Goal: Task Accomplishment & Management: Manage account settings

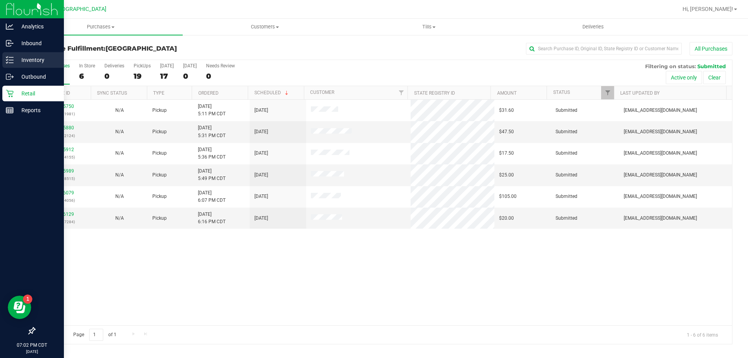
click at [29, 59] on p "Inventory" at bounding box center [37, 59] width 47 height 9
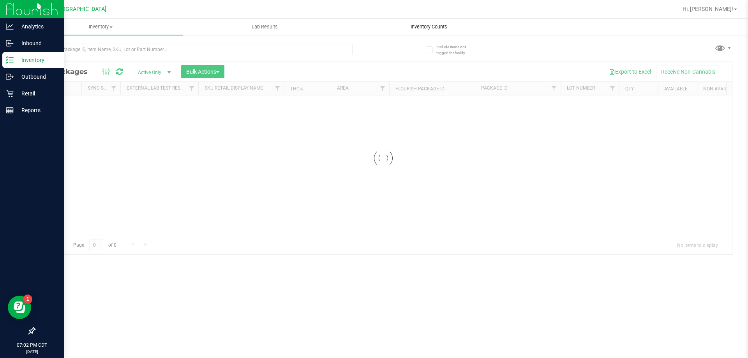
click at [431, 28] on span "Inventory Counts" at bounding box center [429, 26] width 58 height 7
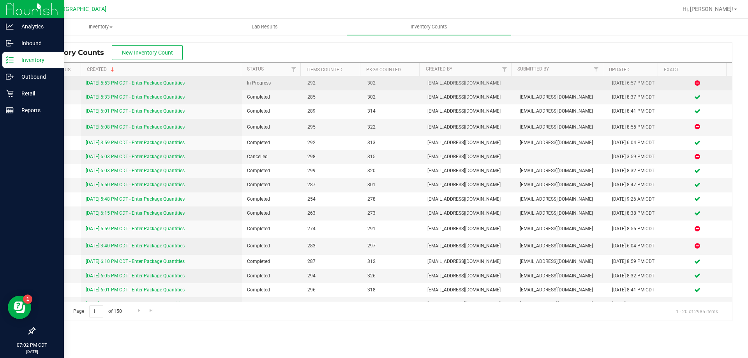
click at [161, 84] on link "9/25/25 5:53 PM CDT - Enter Package Quantities" at bounding box center [135, 82] width 99 height 5
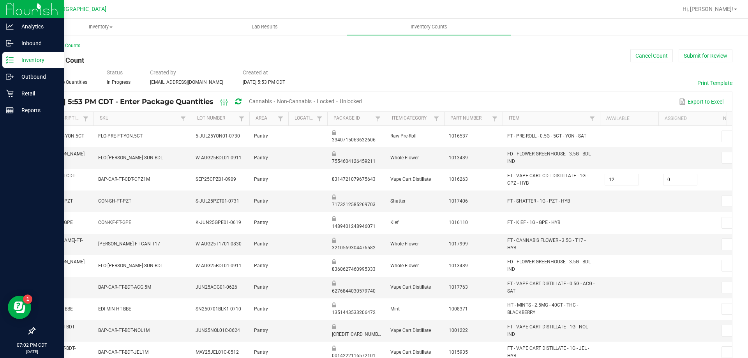
click at [270, 99] on span "Cannabis" at bounding box center [260, 101] width 23 height 6
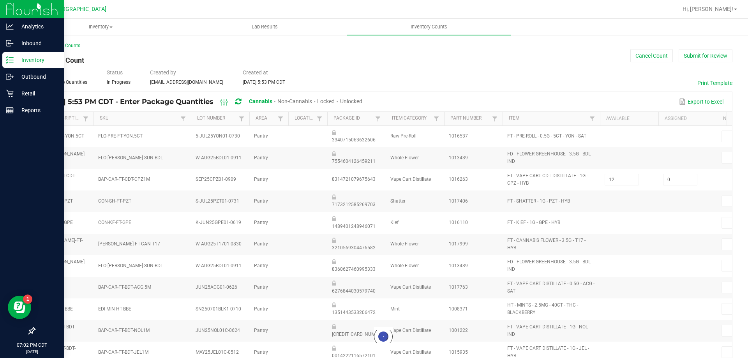
type input "12"
type input "14"
type input "7"
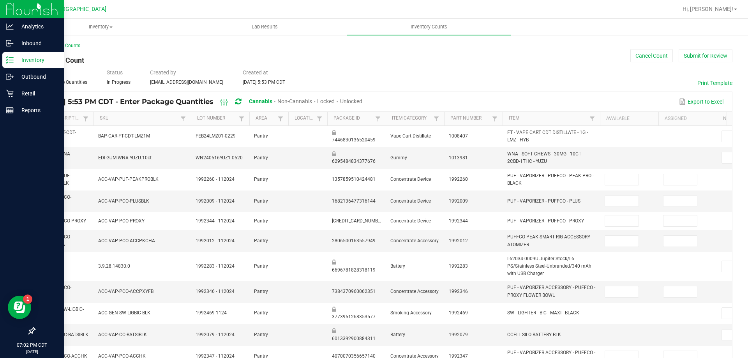
click at [362, 100] on span "Unlocked" at bounding box center [351, 101] width 22 height 6
type input "2"
type input "8"
type input "14"
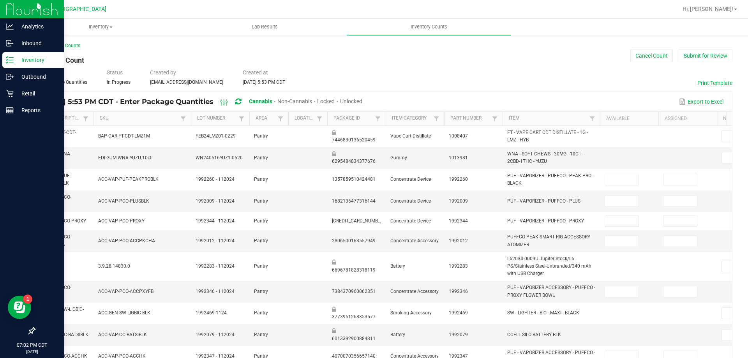
type input "0"
type input "2"
type input "0"
type input "7"
type input "0"
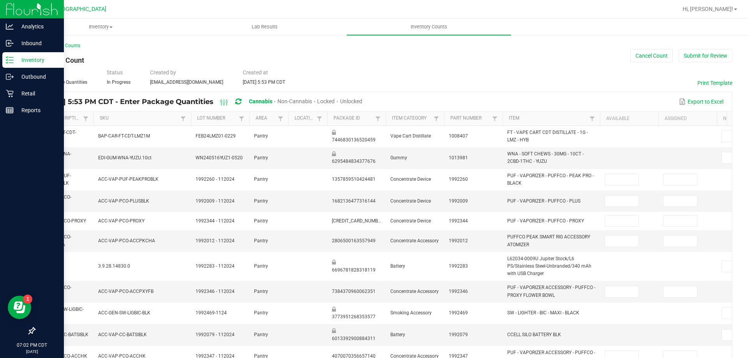
type input "11"
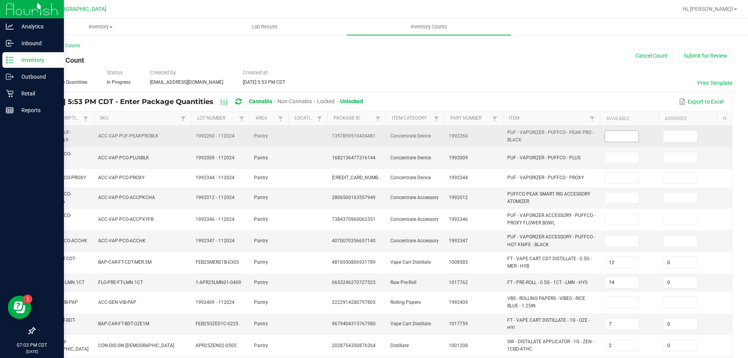
click at [607, 135] on input at bounding box center [622, 136] width 34 height 11
type input "0"
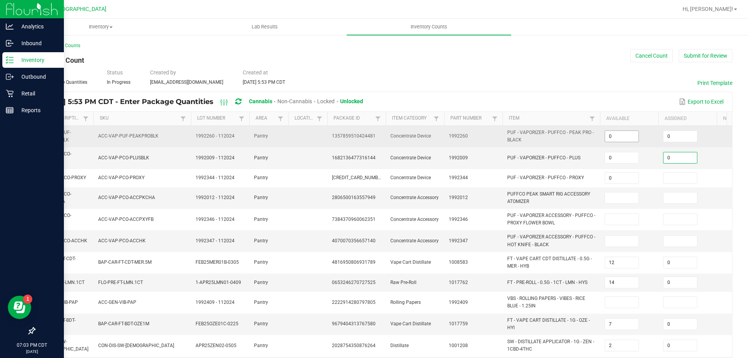
type input "0"
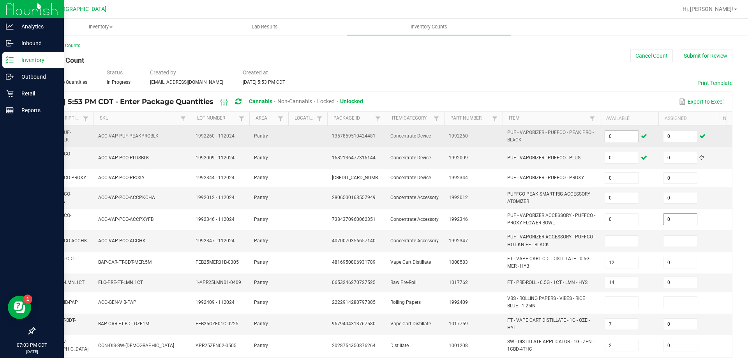
type input "0"
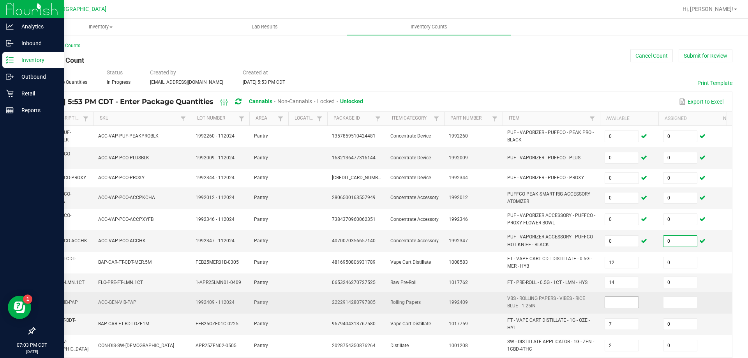
type input "0"
click at [615, 297] on input at bounding box center [622, 302] width 34 height 11
type input "0"
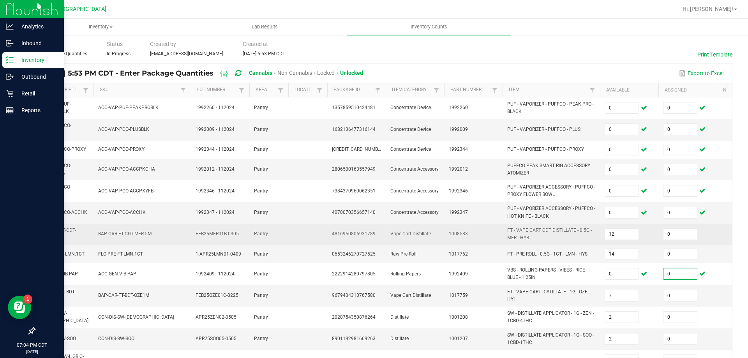
scroll to position [78, 0]
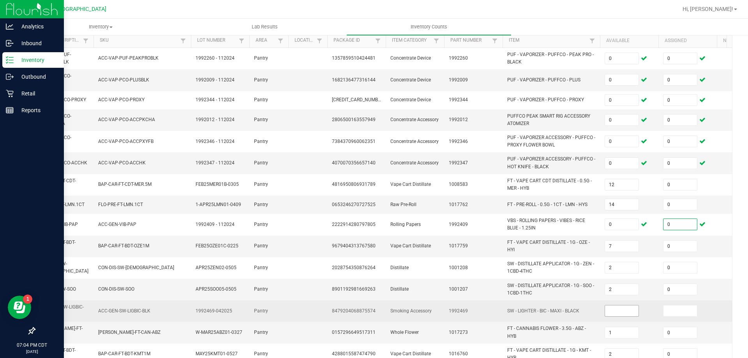
type input "0"
click at [628, 312] on input at bounding box center [622, 311] width 34 height 11
type input "0"
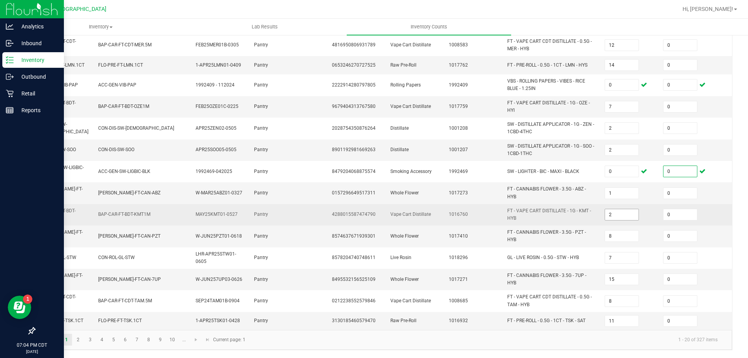
scroll to position [223, 0]
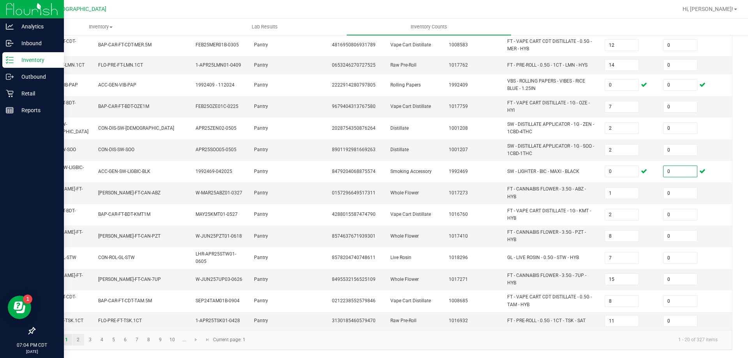
type input "0"
click at [78, 341] on link "2" at bounding box center [77, 340] width 11 height 12
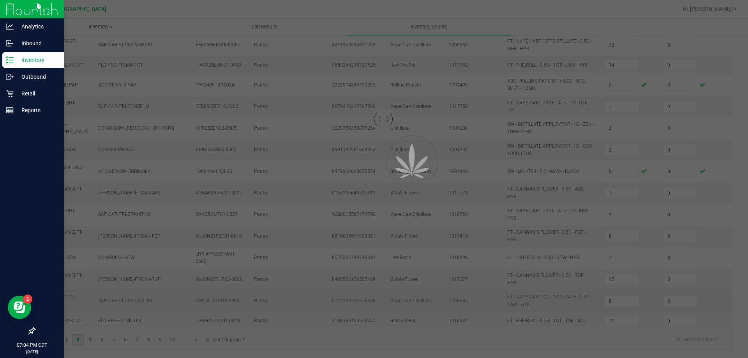
type input "5"
type input "3"
type input "7"
type input "13"
type input "11"
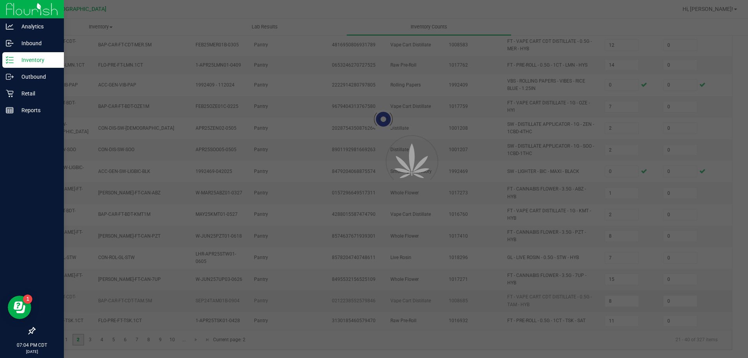
type input "6"
type input "4"
type input "2"
type input "23"
type input "18"
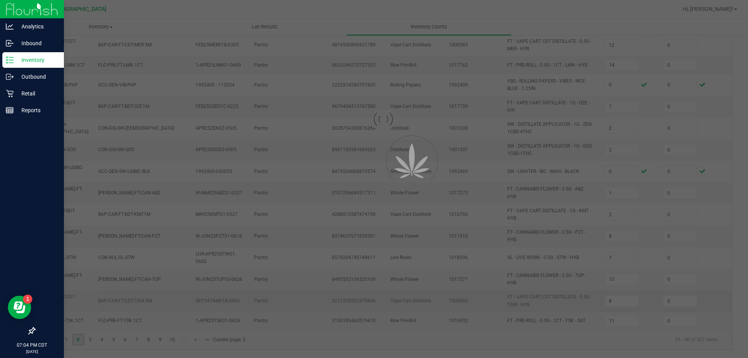
type input "10"
type input "4"
type input "19"
type input "3"
type input "4"
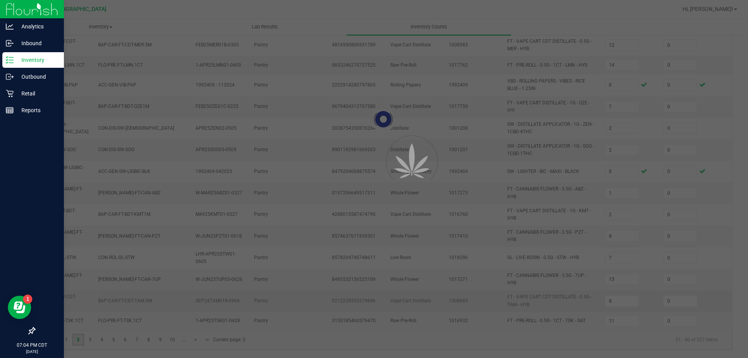
type input "8"
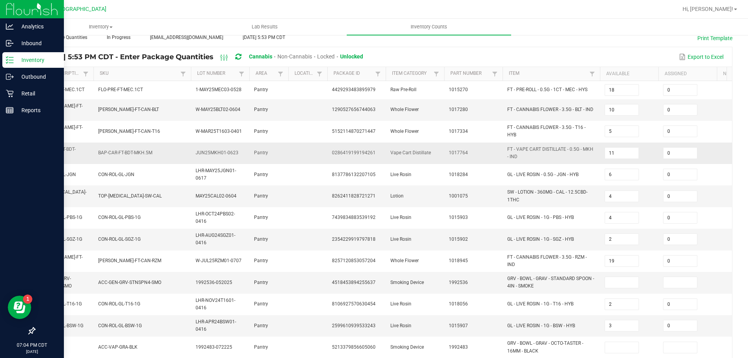
scroll to position [78, 0]
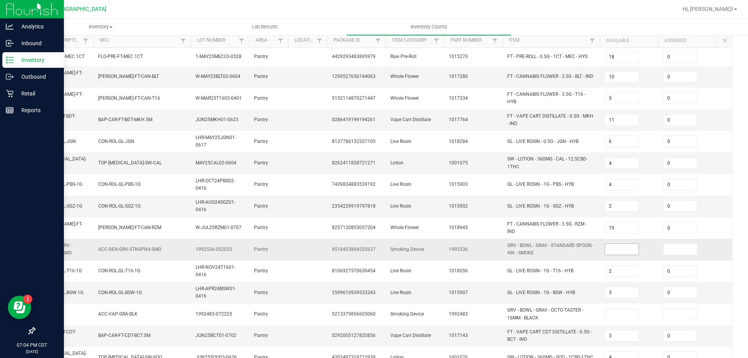
click at [621, 249] on input at bounding box center [622, 249] width 34 height 11
type input "0"
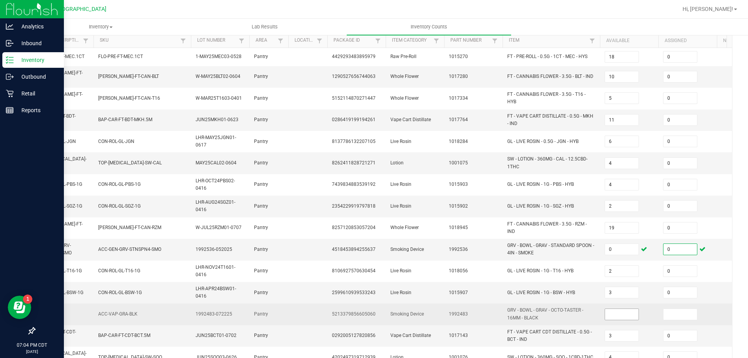
type input "0"
click at [616, 309] on input at bounding box center [622, 314] width 34 height 11
type input "0"
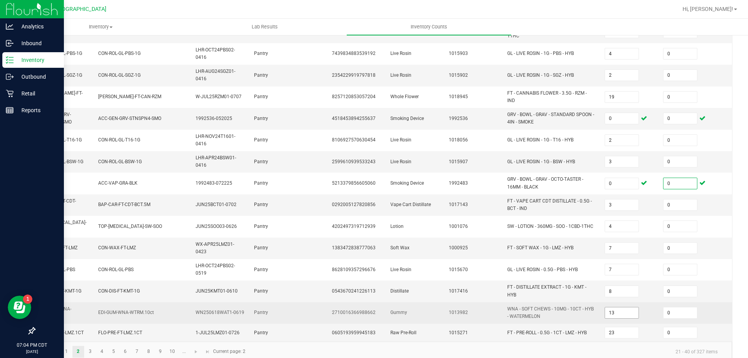
scroll to position [217, 0]
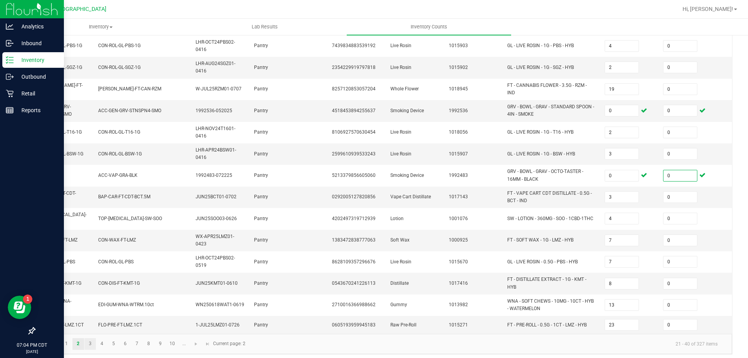
type input "0"
click at [92, 341] on link "3" at bounding box center [90, 344] width 11 height 12
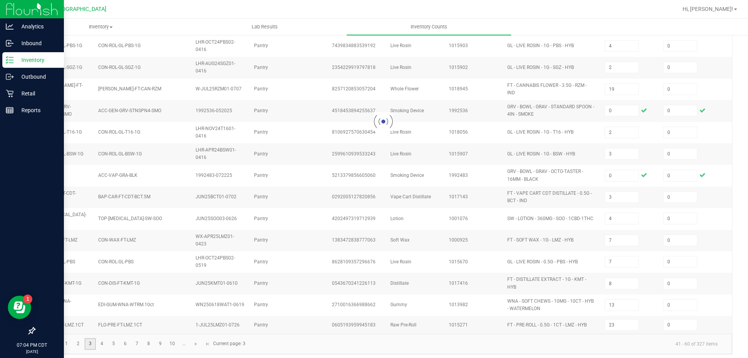
type input "3"
type input "18"
type input "11"
type input "2"
type input "3"
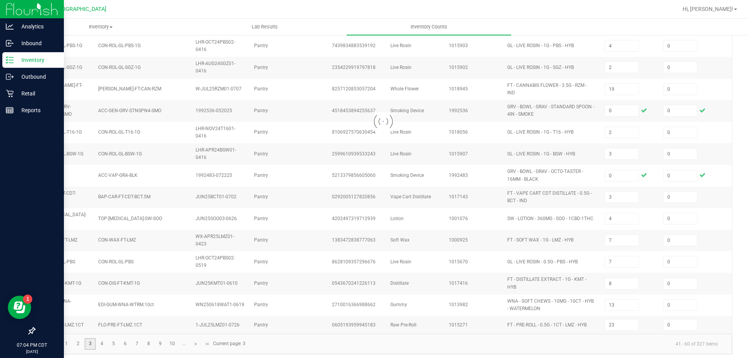
type input "2"
type input "6"
type input "5"
type input "2"
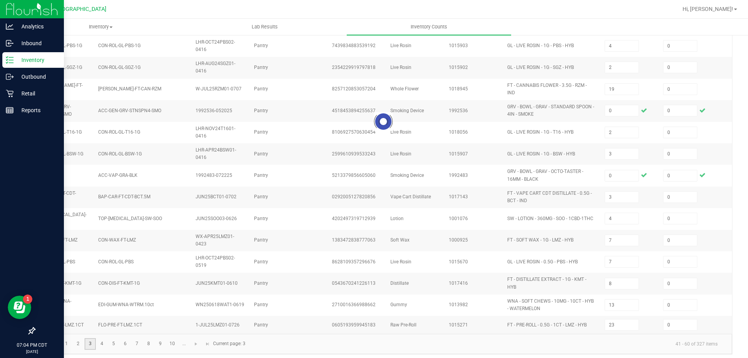
type input "20"
type input "3"
type input "2"
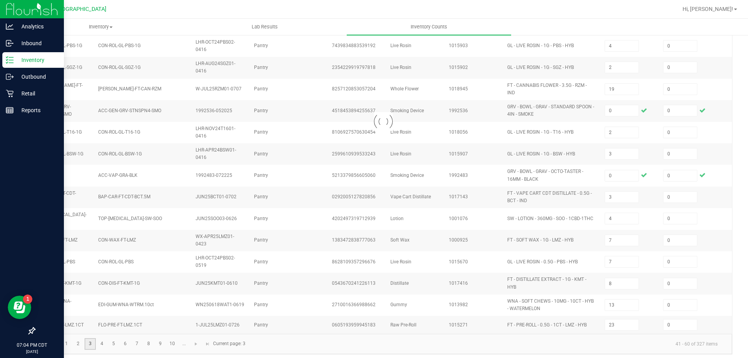
type input "8"
type input "5"
type input "1"
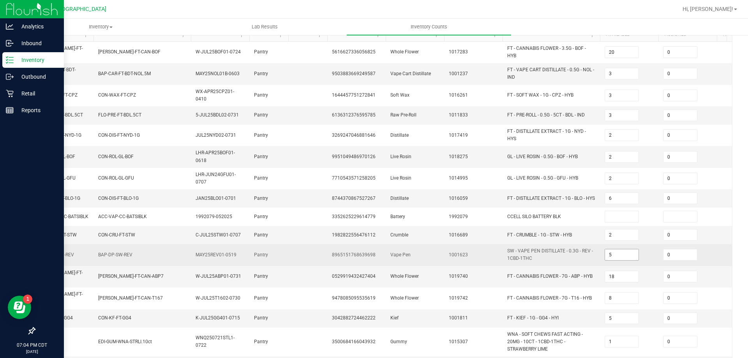
scroll to position [117, 0]
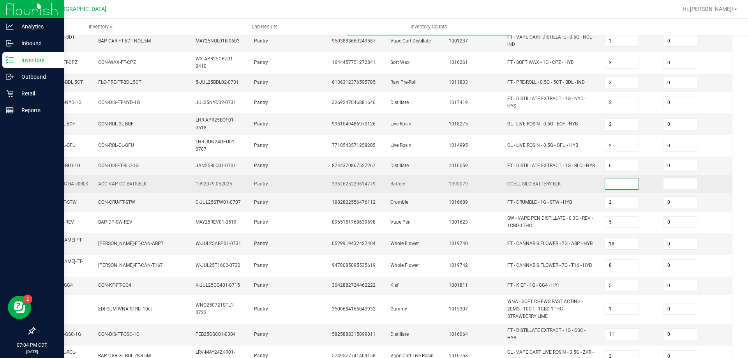
click at [619, 185] on input at bounding box center [622, 184] width 34 height 11
type input "0"
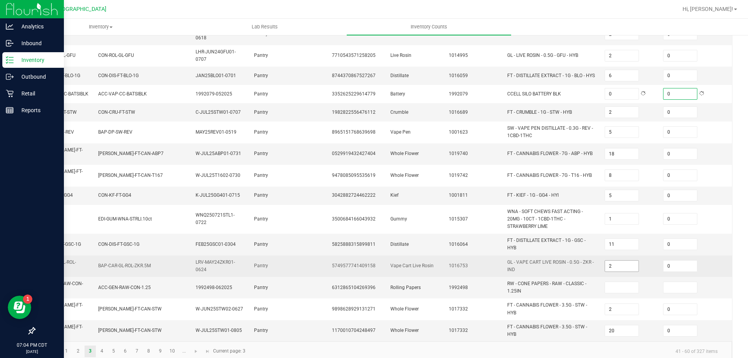
scroll to position [218, 0]
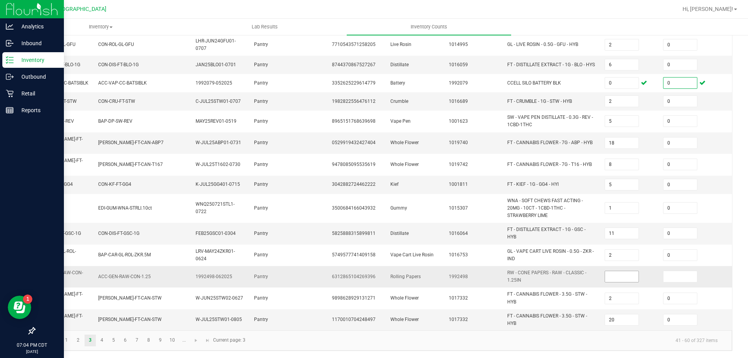
type input "0"
click at [615, 272] on input at bounding box center [622, 276] width 34 height 11
type input "0"
click at [100, 340] on link "4" at bounding box center [101, 341] width 11 height 12
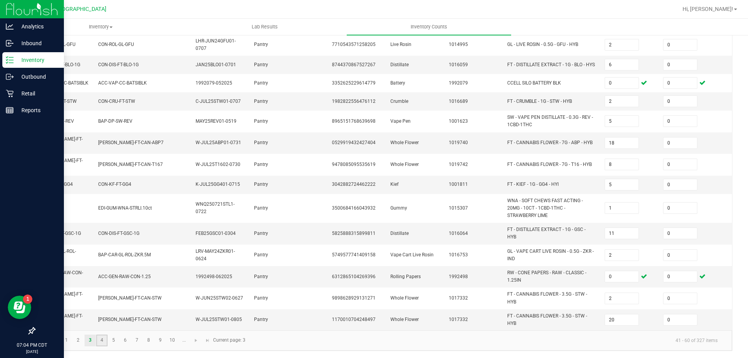
type input "11"
type input "9"
type input "2"
type input "10"
type input "7"
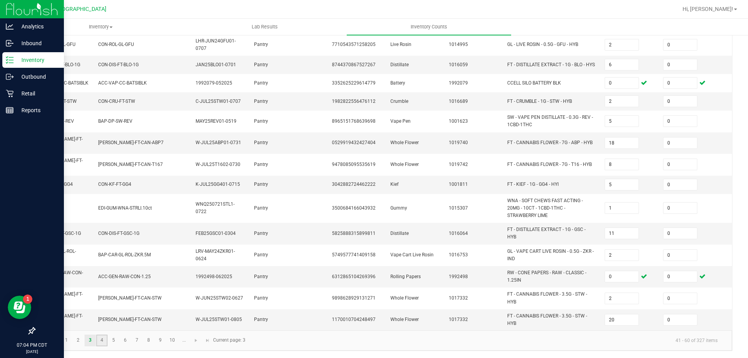
type input "5"
type input "20"
type input "4"
type input "9"
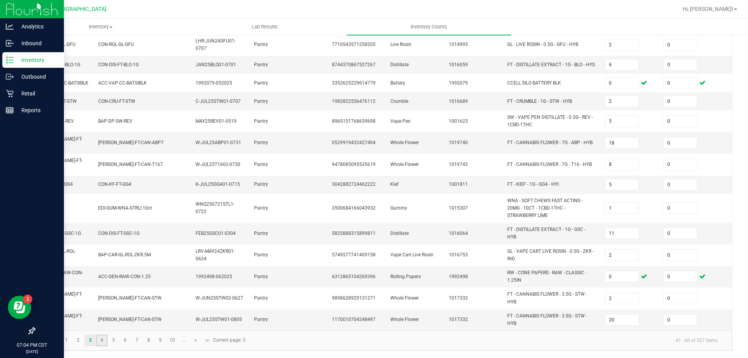
type input "10"
type input "11"
type input "6"
type input "2"
type input "6"
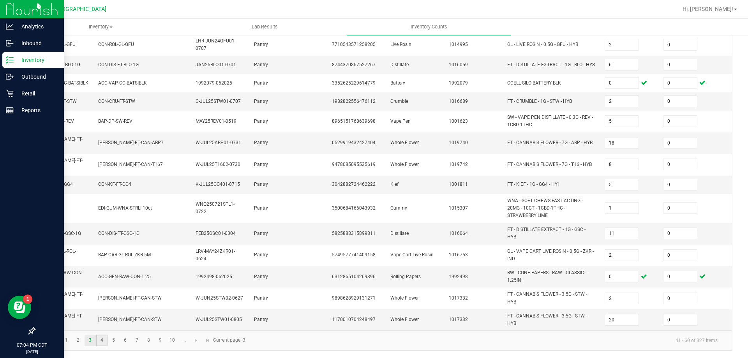
type input "1"
type input "9"
type input "12"
type input "10"
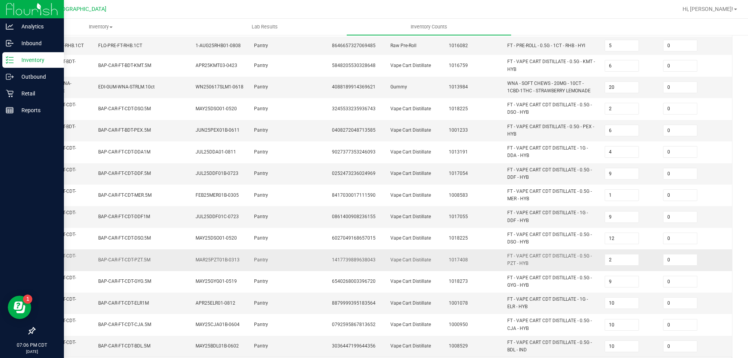
scroll to position [227, 0]
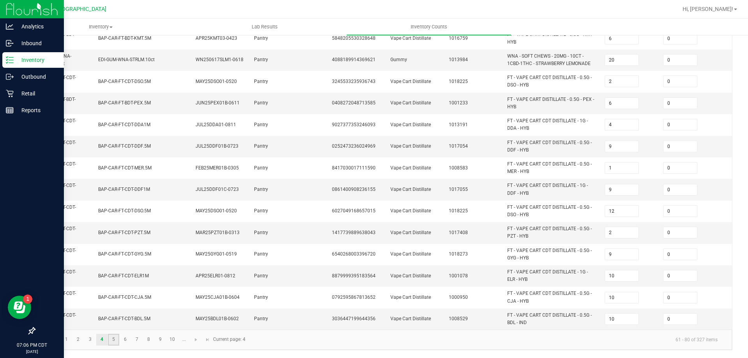
click at [115, 341] on link "5" at bounding box center [113, 340] width 11 height 12
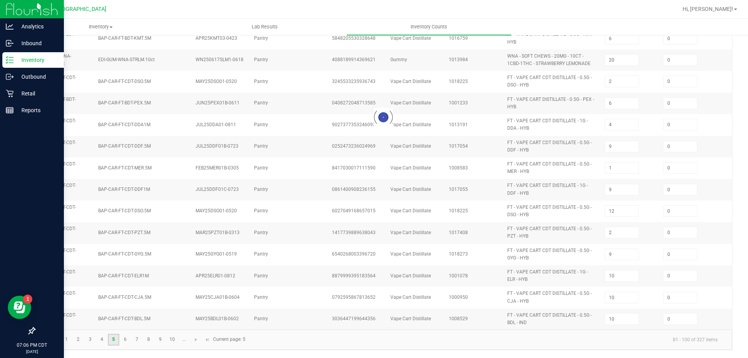
type input "5"
type input "10"
type input "4"
type input "6"
type input "1"
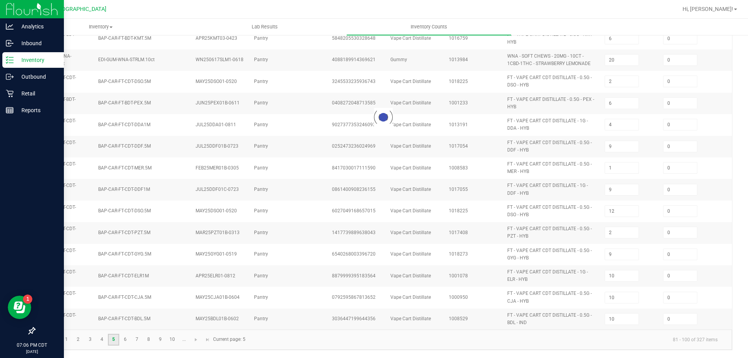
type input "6"
type input "2"
type input "16"
type input "5"
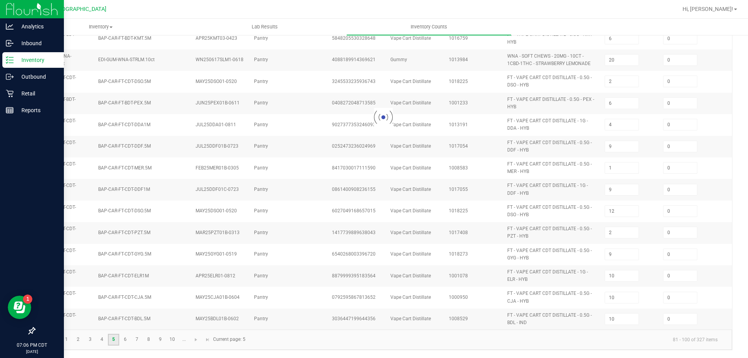
type input "10"
type input "2"
type input "9"
type input "1"
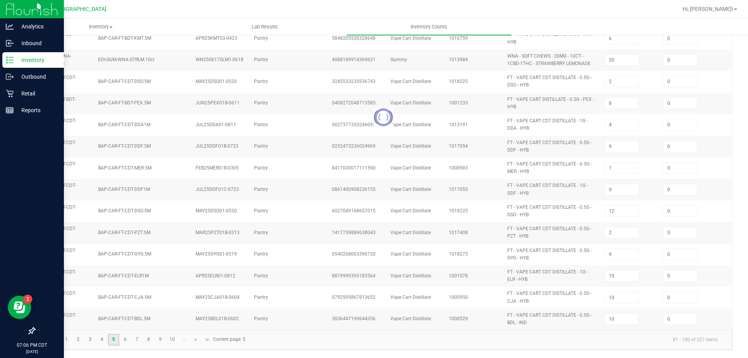
type input "3"
type input "4"
type input "7"
type input "9"
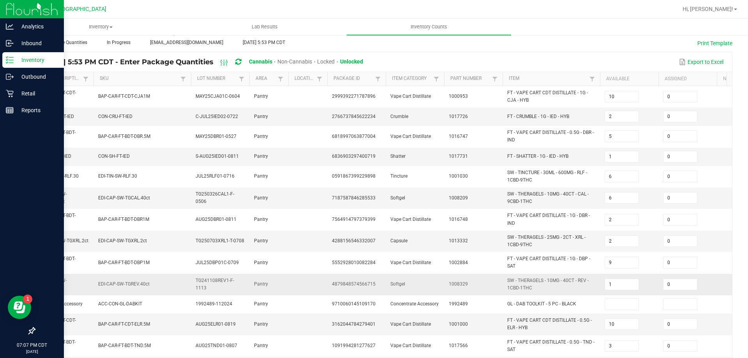
scroll to position [78, 0]
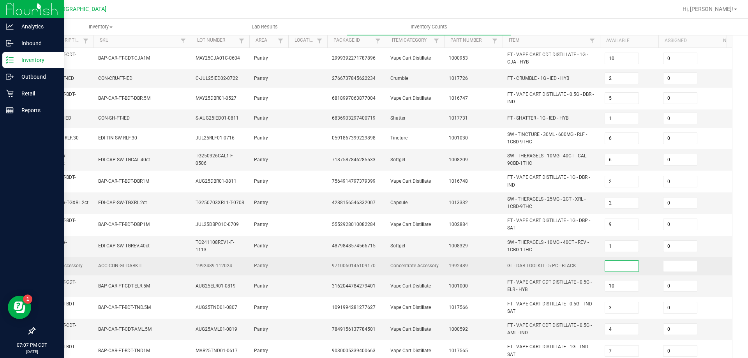
click at [622, 269] on input at bounding box center [622, 266] width 34 height 11
type input "0"
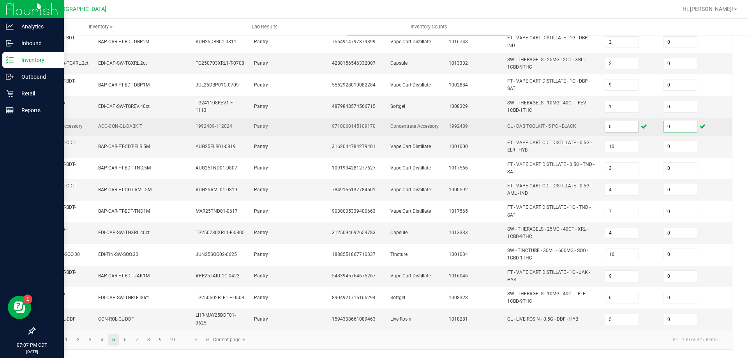
scroll to position [223, 0]
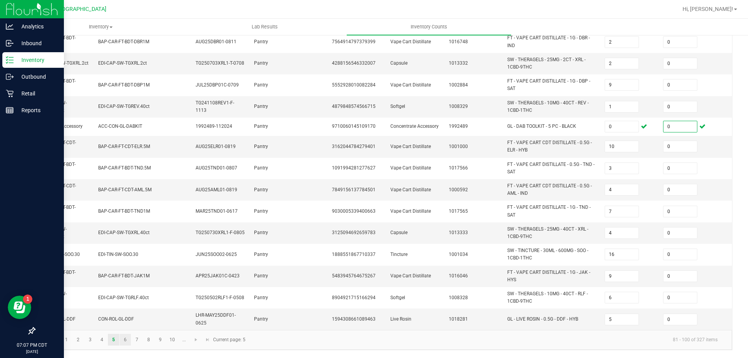
type input "0"
click at [122, 344] on link "6" at bounding box center [125, 340] width 11 height 12
type input "12"
type input "2"
type input "16"
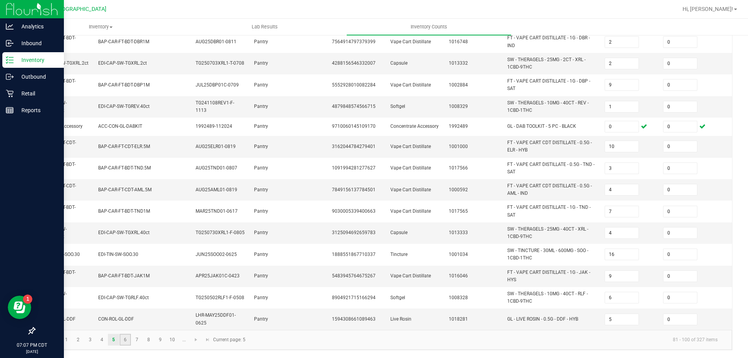
type input "3"
type input "8"
type input "2"
type input "13"
type input "3"
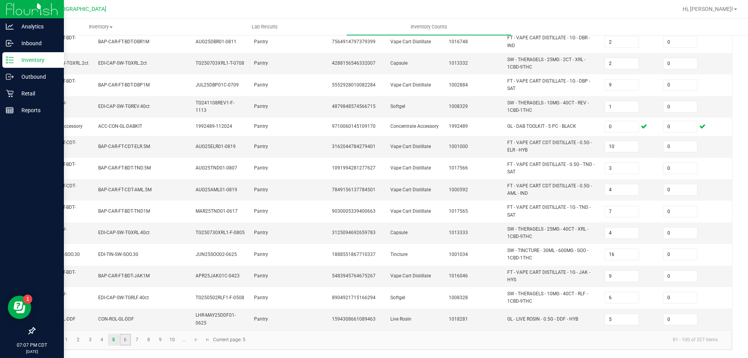
type input "3"
type input "10"
type input "40"
type input "10"
type input "8"
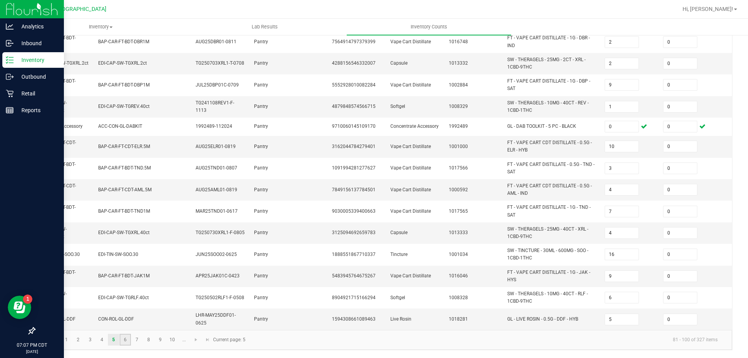
type input "14"
type input "7"
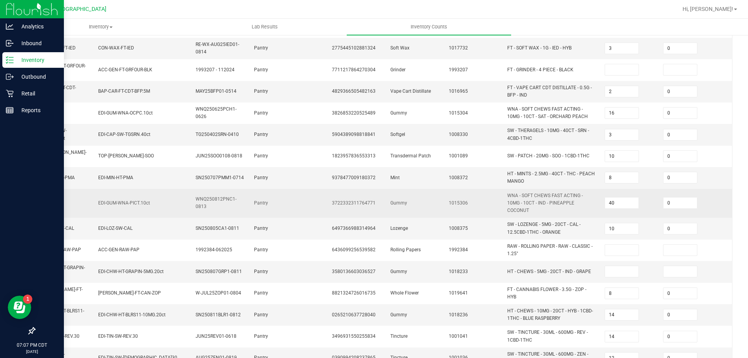
scroll to position [28, 0]
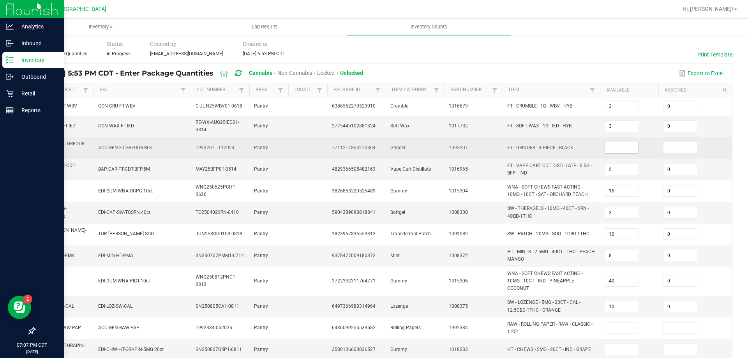
click at [613, 148] on input at bounding box center [622, 147] width 34 height 11
type input "0"
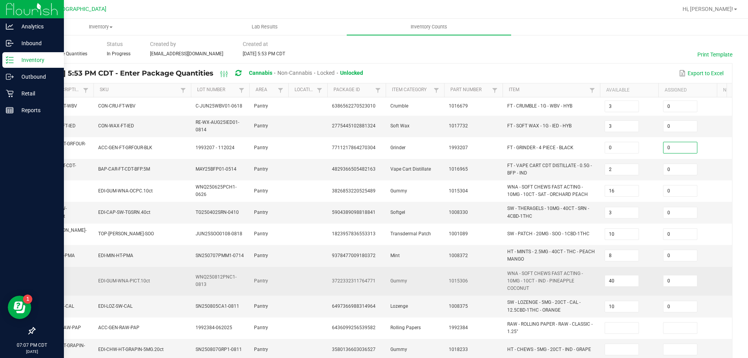
scroll to position [106, 0]
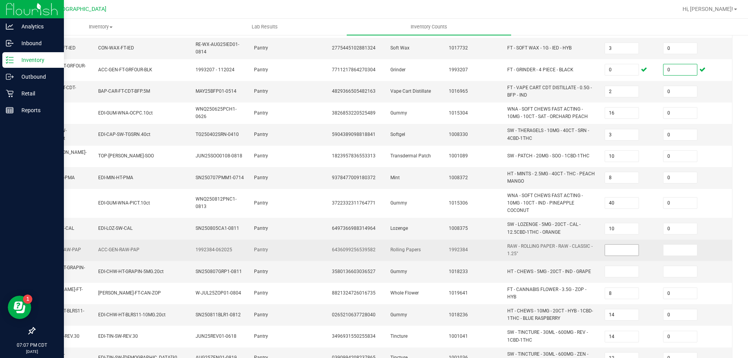
type input "0"
click at [609, 245] on input at bounding box center [622, 250] width 34 height 11
type input "0"
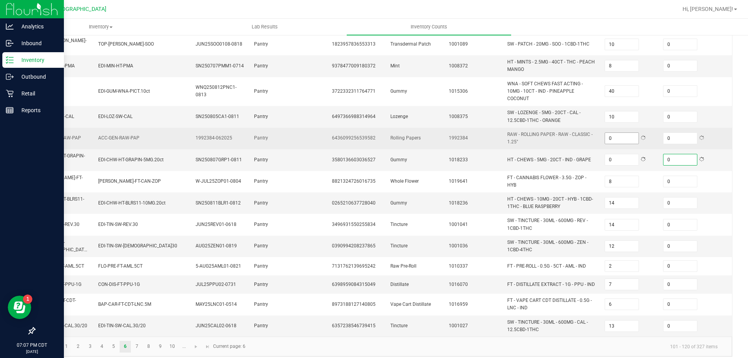
scroll to position [223, 0]
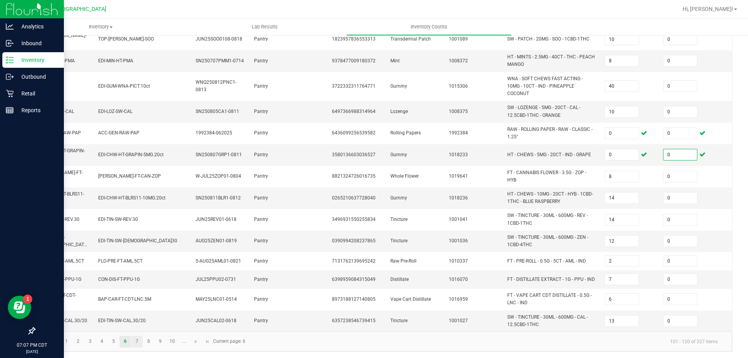
type input "0"
click at [137, 348] on link "7" at bounding box center [136, 342] width 11 height 12
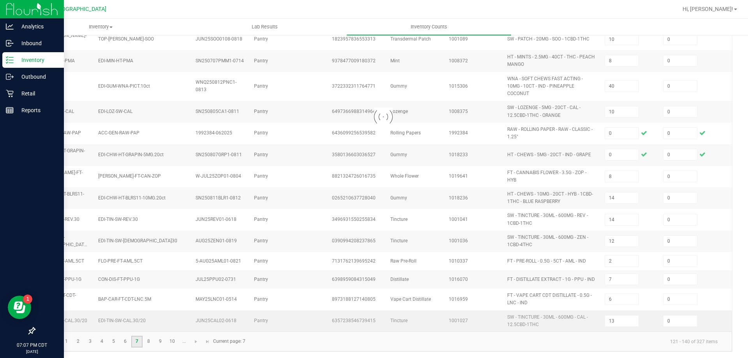
type input "5"
type input "3"
type input "7"
type input "3"
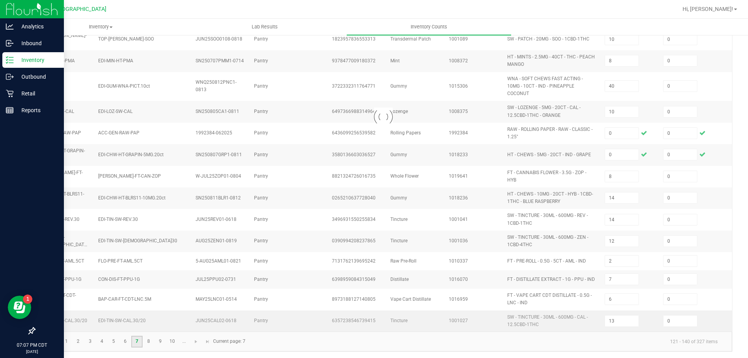
type input "5"
type input "6"
type input "12"
type input "37"
type input "12"
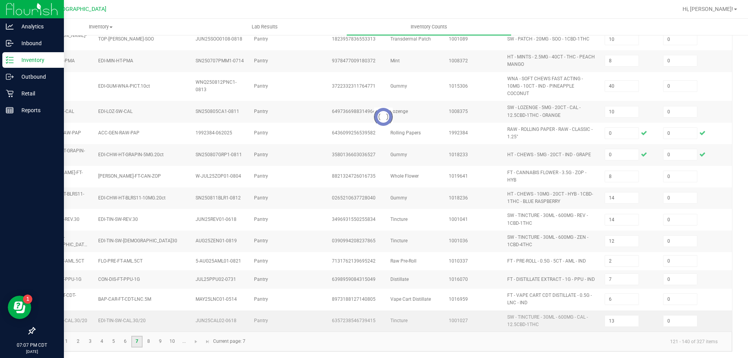
type input "5"
type input "1"
type input "6"
type input "2"
type input "5"
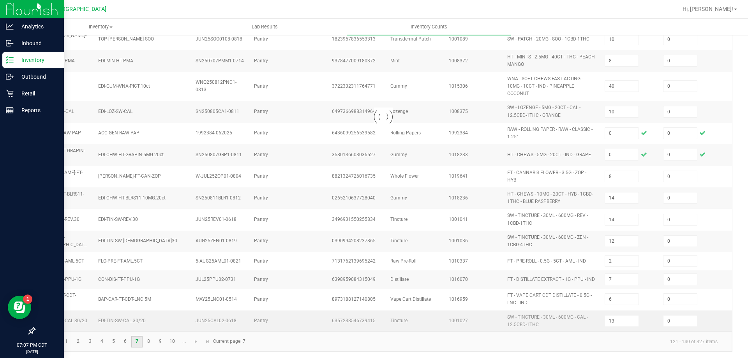
type input "10"
type input "2"
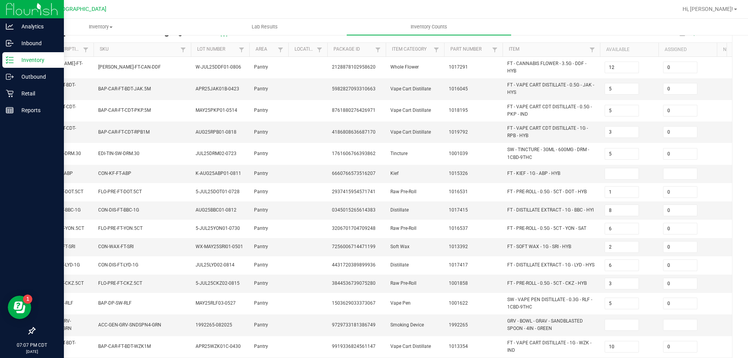
scroll to position [55, 0]
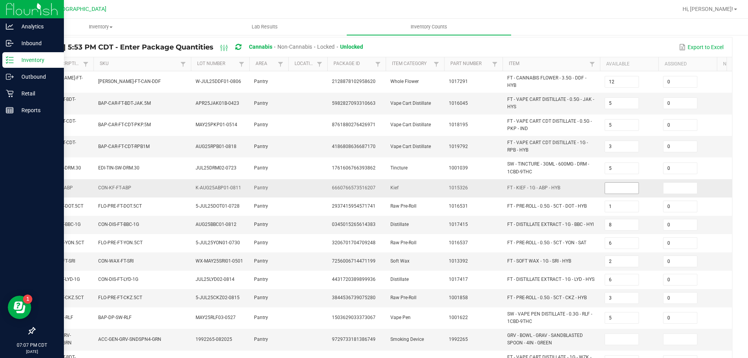
click at [624, 191] on input at bounding box center [622, 188] width 34 height 11
type input "0"
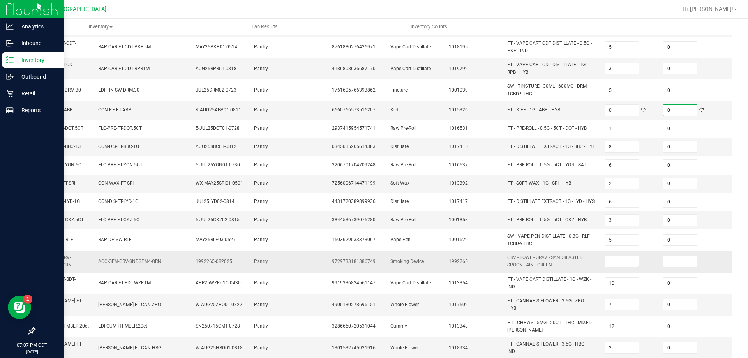
type input "0"
click at [625, 259] on input at bounding box center [622, 261] width 34 height 11
type input "0"
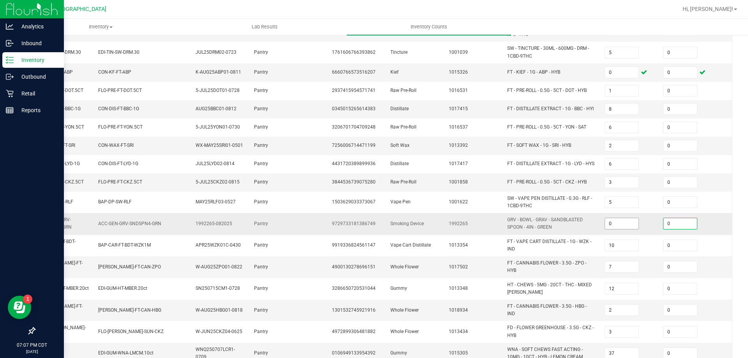
scroll to position [210, 0]
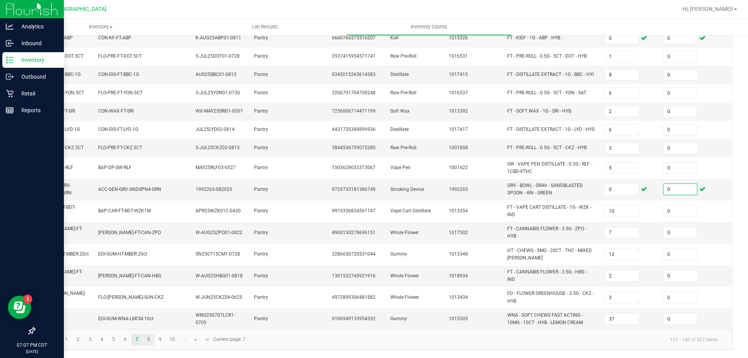
type input "0"
click at [146, 340] on link "8" at bounding box center [148, 340] width 11 height 12
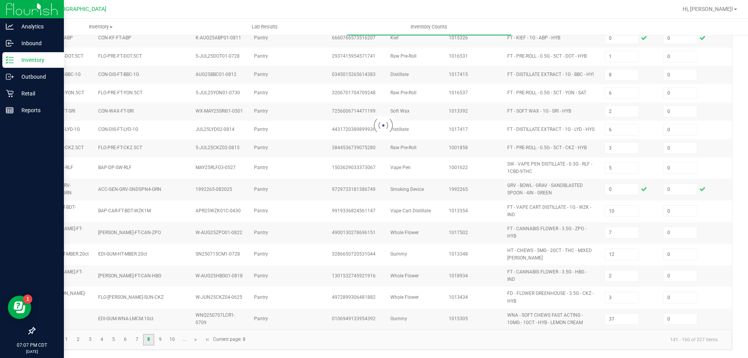
type input "9"
type input "3"
type input "12"
type input "11"
type input "3"
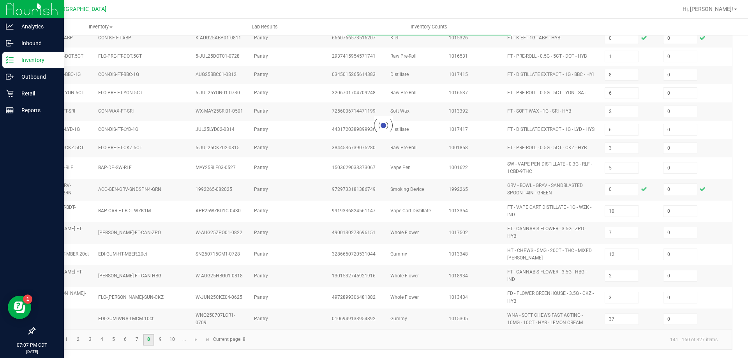
type input "2"
type input "10"
type input "4"
type input "12"
type input "22"
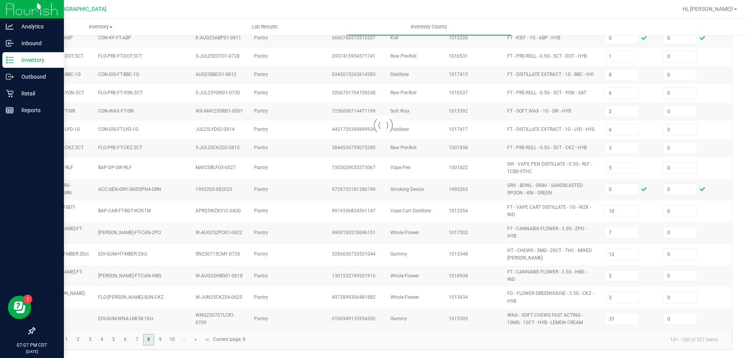
type input "6"
type input "10"
type input "18"
type input "4"
type input "6"
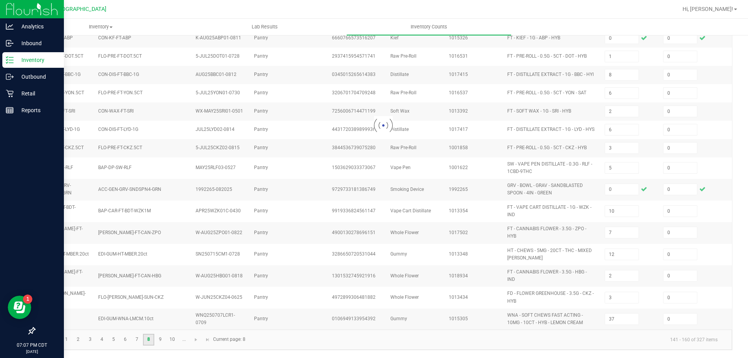
type input "9"
type input "6"
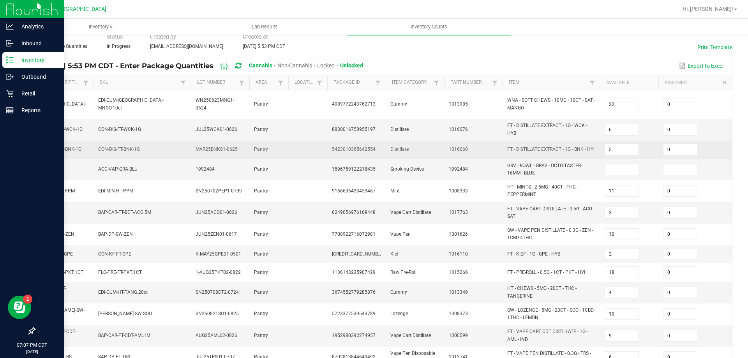
scroll to position [0, 0]
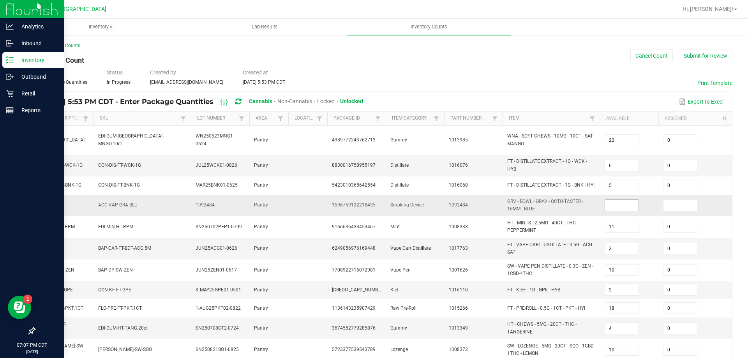
click at [619, 200] on input at bounding box center [622, 205] width 34 height 11
type input "0"
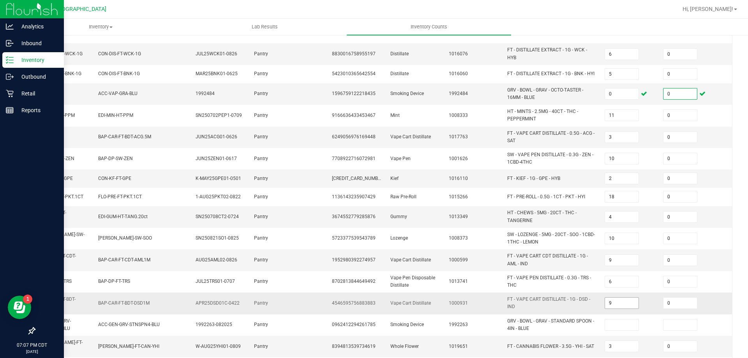
scroll to position [156, 0]
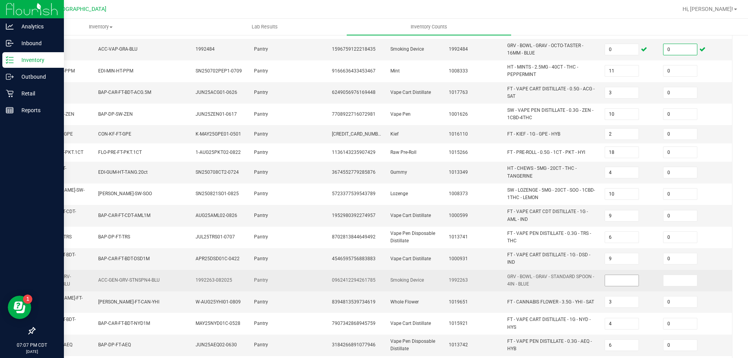
type input "0"
click at [621, 275] on input at bounding box center [622, 280] width 34 height 11
type input "0"
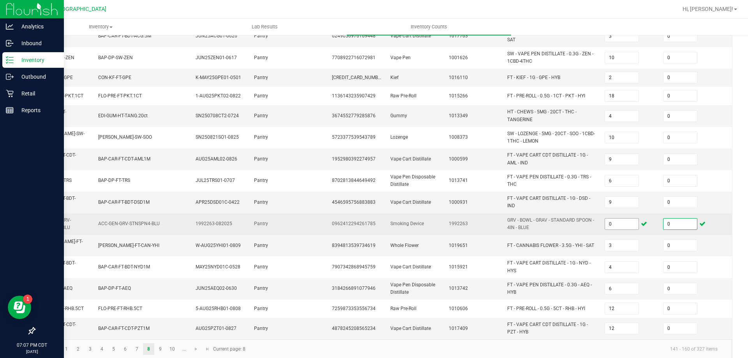
scroll to position [217, 0]
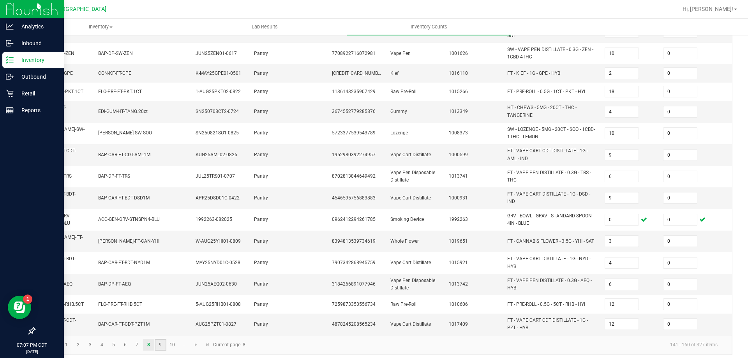
click at [164, 339] on link "9" at bounding box center [160, 345] width 11 height 12
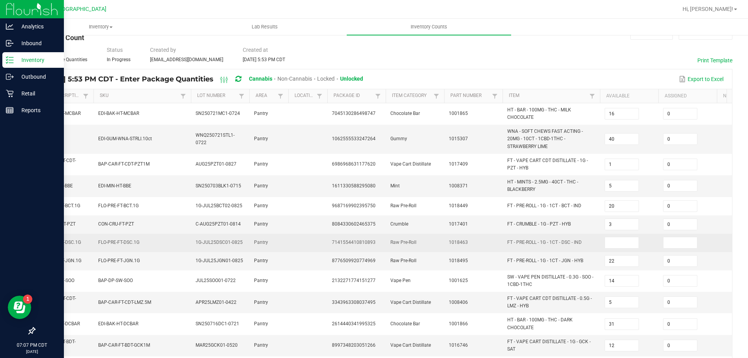
scroll to position [22, 0]
click at [630, 240] on input at bounding box center [622, 243] width 34 height 11
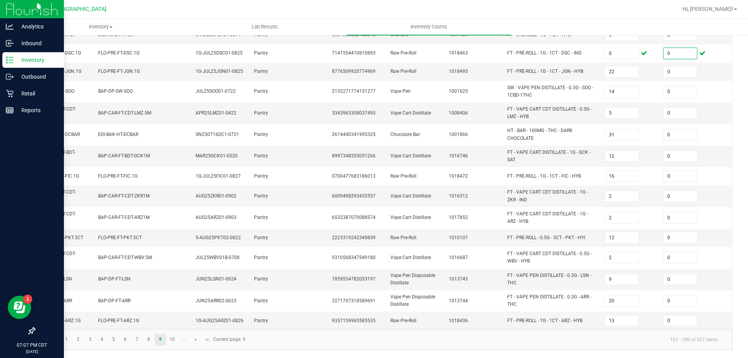
scroll to position [218, 0]
click at [170, 339] on link "10" at bounding box center [172, 340] width 11 height 12
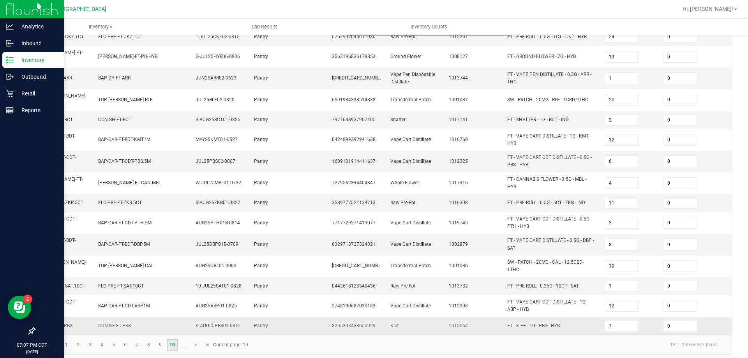
scroll to position [207, 0]
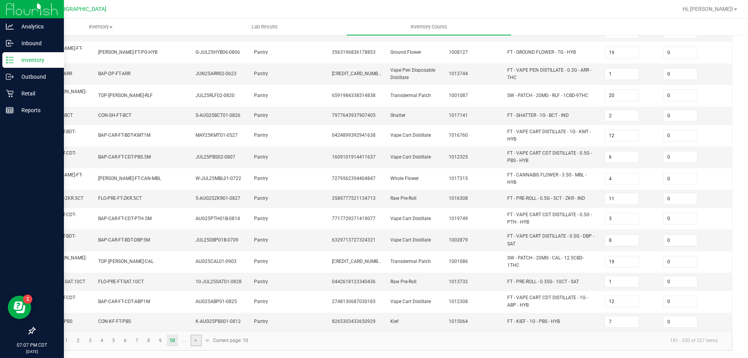
click at [192, 343] on link at bounding box center [196, 341] width 11 height 12
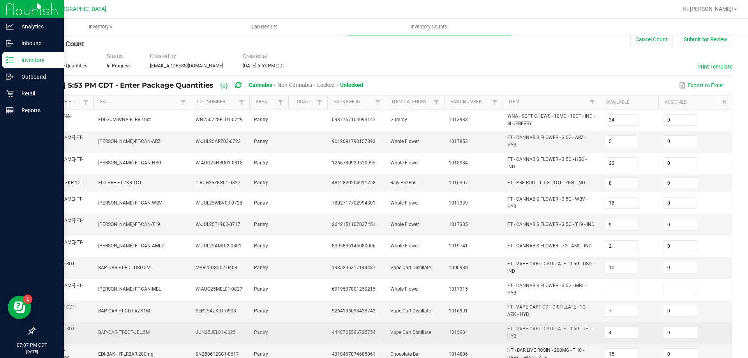
scroll to position [12, 0]
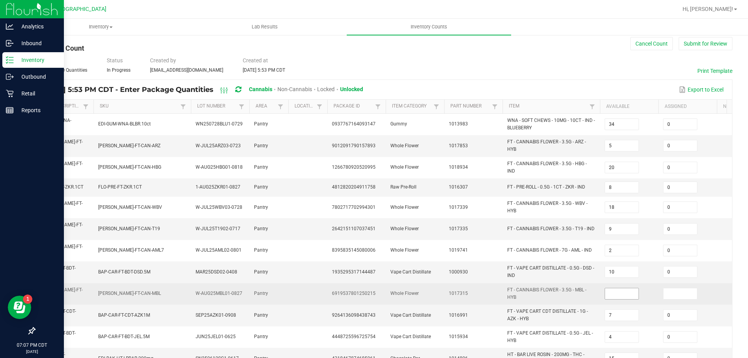
click at [618, 288] on input at bounding box center [622, 293] width 34 height 11
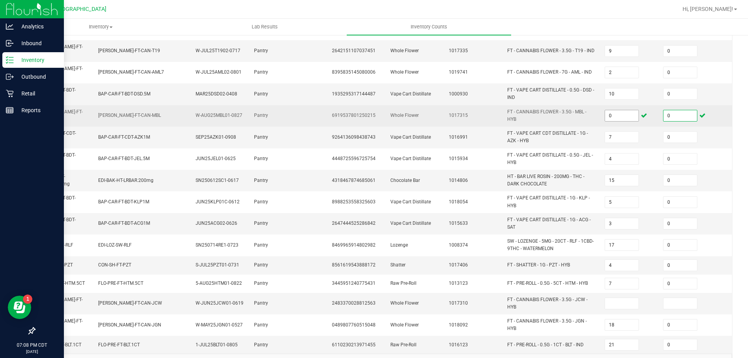
scroll to position [207, 0]
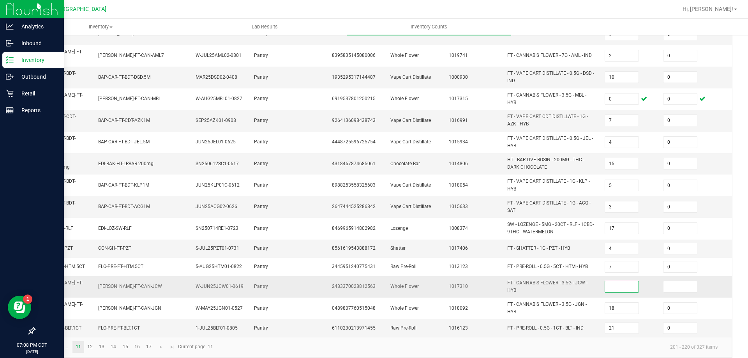
click at [621, 281] on input at bounding box center [622, 286] width 34 height 11
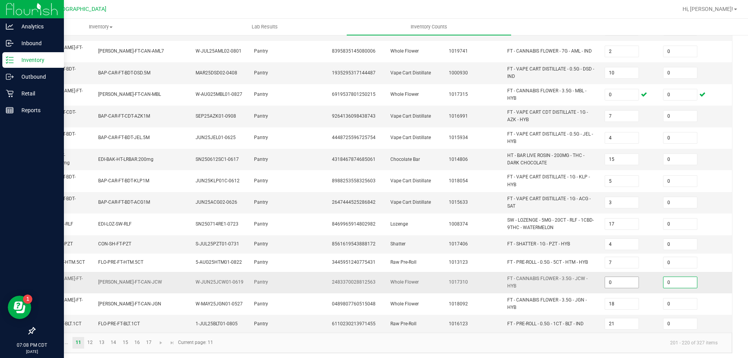
scroll to position [214, 0]
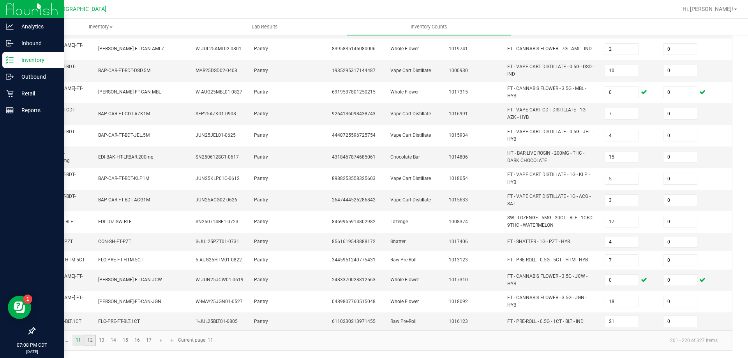
click at [88, 339] on link "12" at bounding box center [90, 341] width 11 height 12
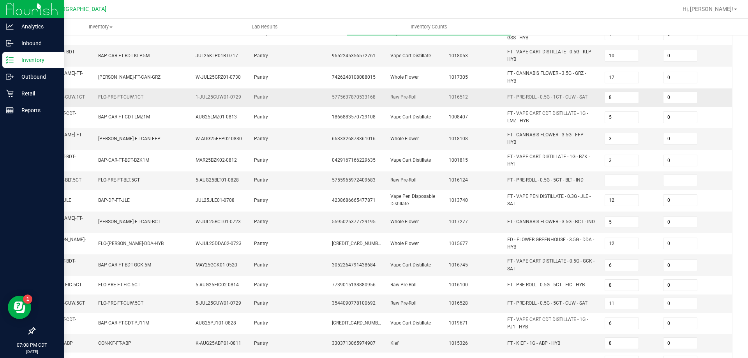
scroll to position [51, 0]
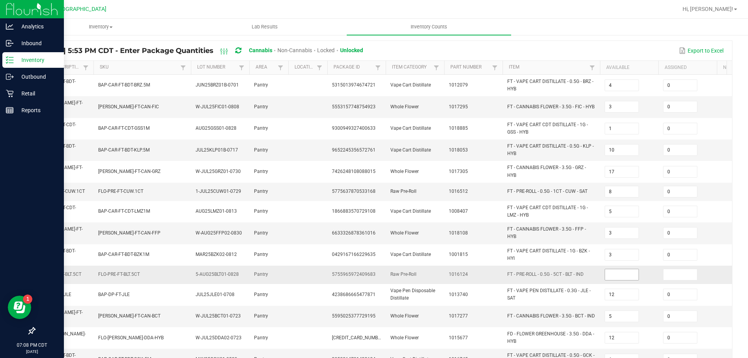
click at [619, 269] on input at bounding box center [622, 274] width 34 height 11
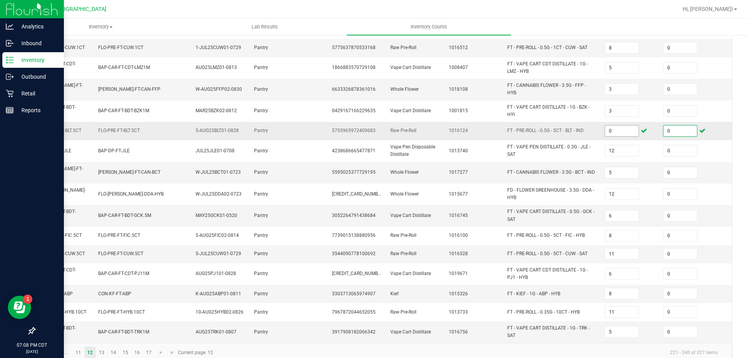
scroll to position [207, 0]
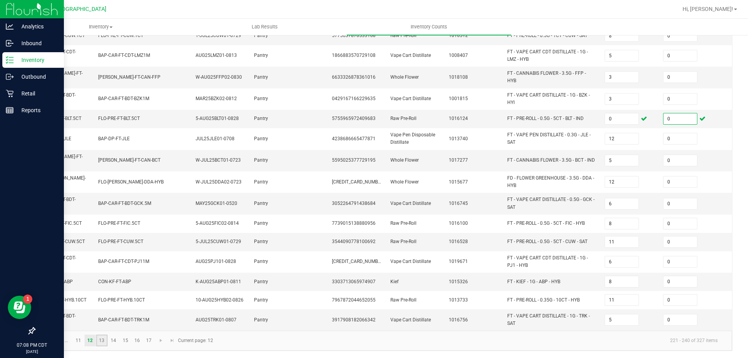
click at [99, 339] on link "13" at bounding box center [101, 341] width 11 height 12
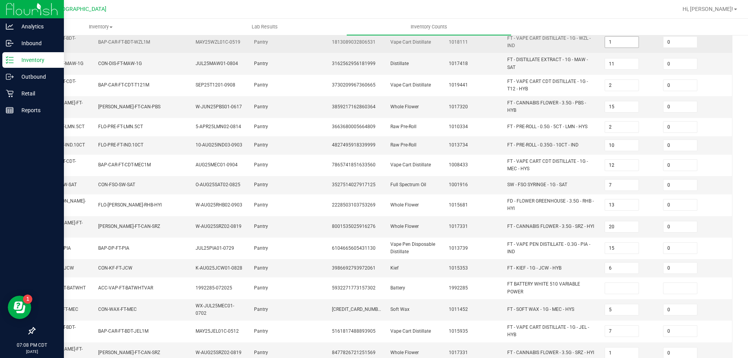
scroll to position [204, 0]
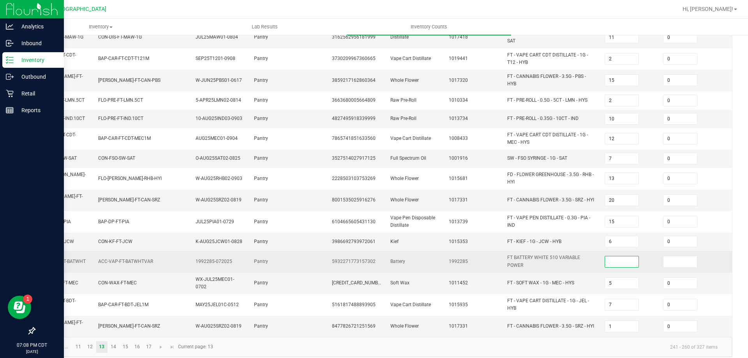
click at [618, 257] on input at bounding box center [622, 261] width 34 height 11
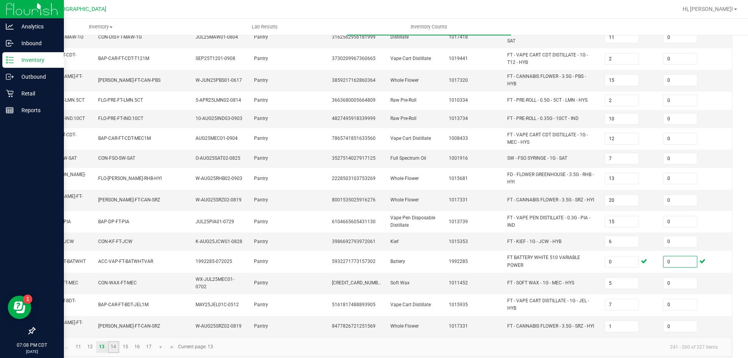
click at [114, 343] on link "14" at bounding box center [113, 347] width 11 height 12
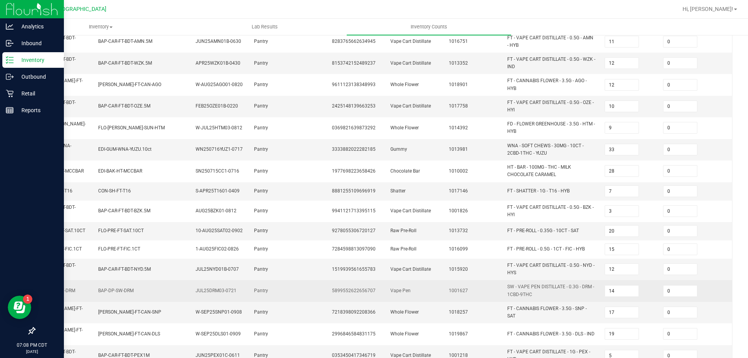
scroll to position [214, 0]
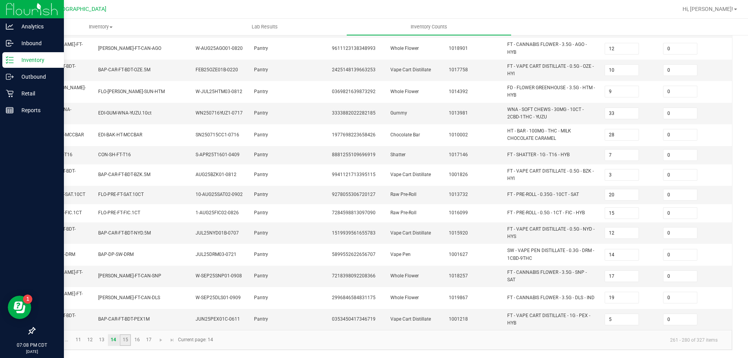
click at [130, 340] on link "15" at bounding box center [125, 340] width 11 height 12
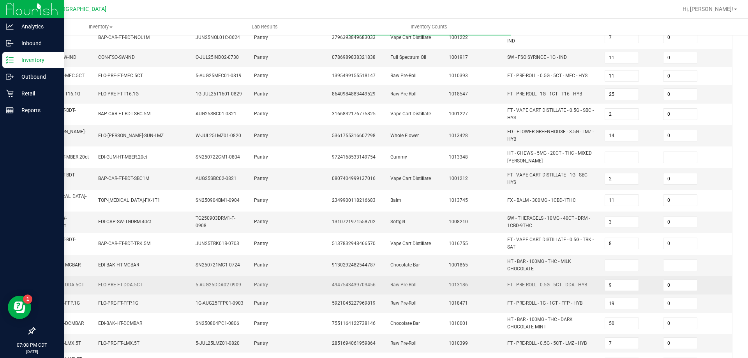
scroll to position [48, 0]
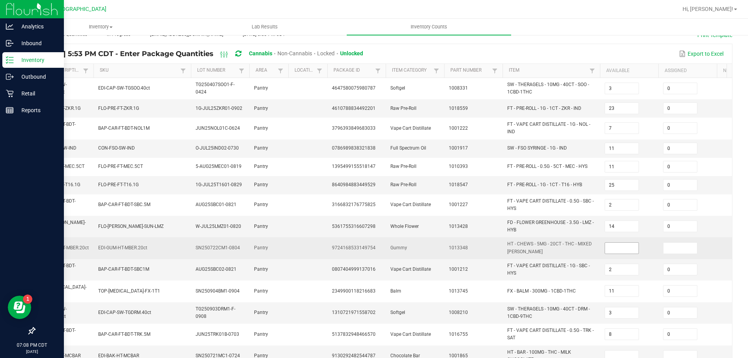
click at [617, 247] on input at bounding box center [622, 248] width 34 height 11
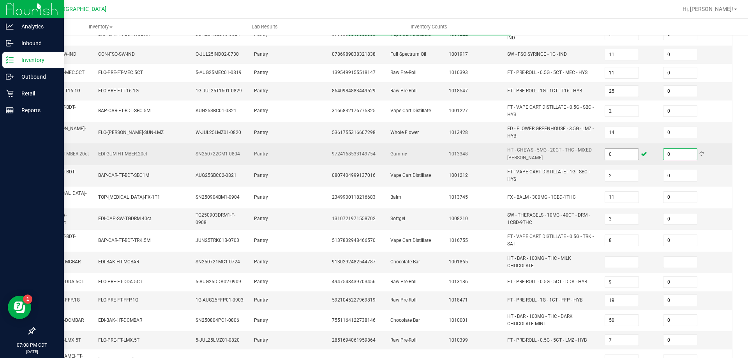
scroll to position [165, 0]
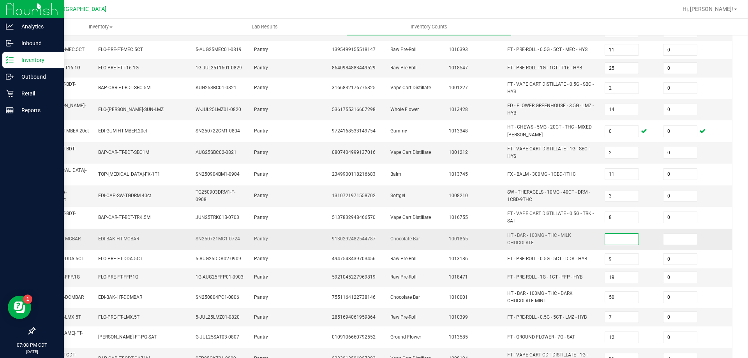
click at [617, 240] on input at bounding box center [622, 239] width 34 height 11
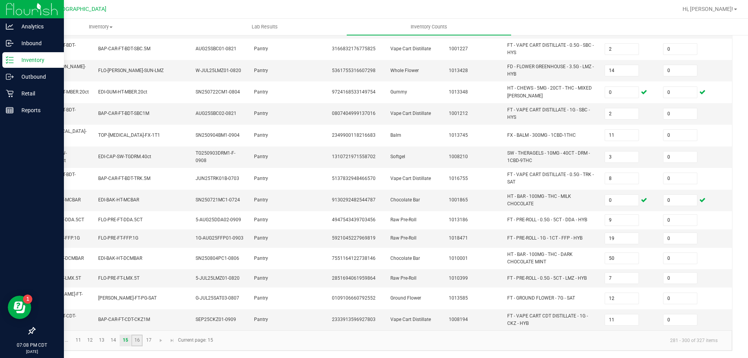
click at [133, 339] on link "16" at bounding box center [136, 341] width 11 height 12
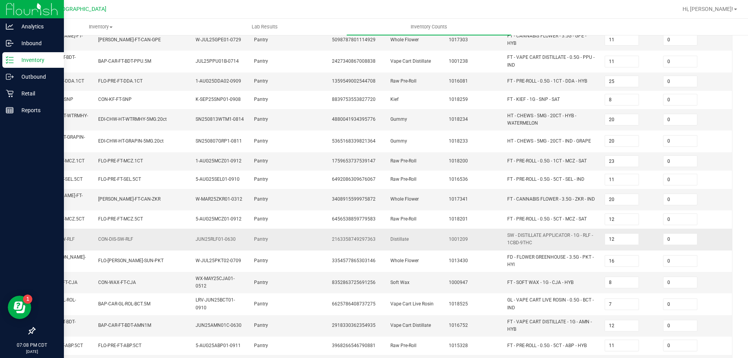
scroll to position [200, 0]
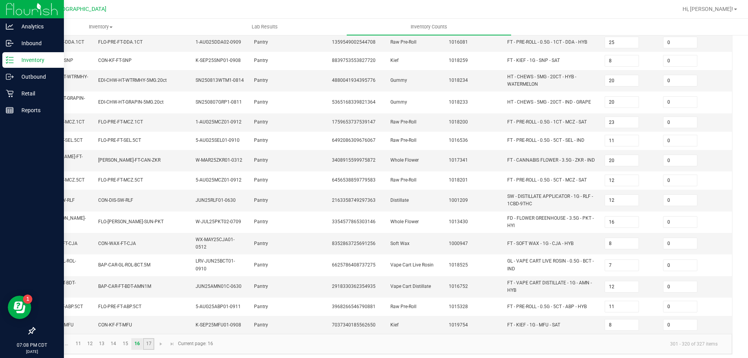
click at [152, 345] on link "17" at bounding box center [148, 344] width 11 height 12
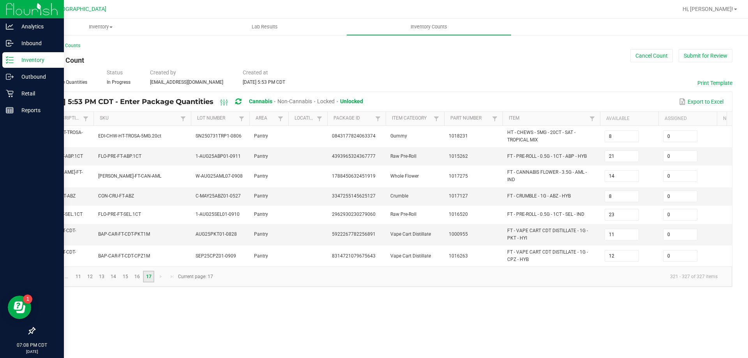
scroll to position [0, 0]
click at [695, 51] on button "Submit for Review" at bounding box center [706, 55] width 54 height 13
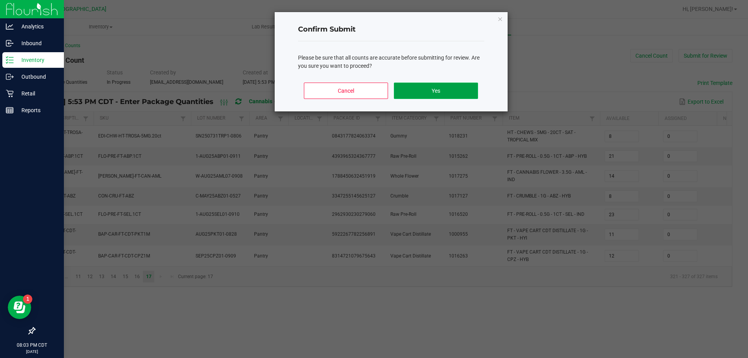
click at [443, 88] on button "Yes" at bounding box center [436, 91] width 84 height 16
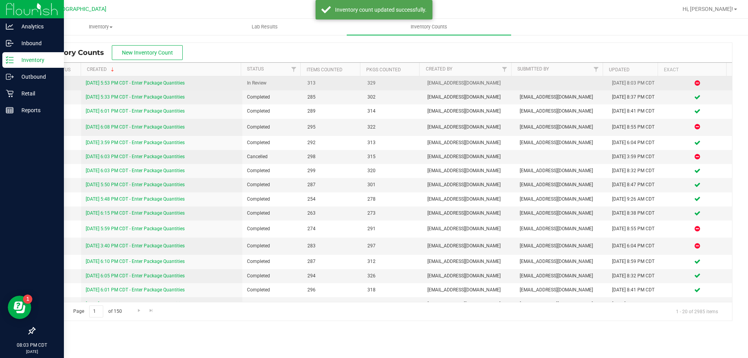
click at [166, 80] on link "9/25/25 5:53 PM CDT - Enter Package Quantities" at bounding box center [135, 82] width 99 height 5
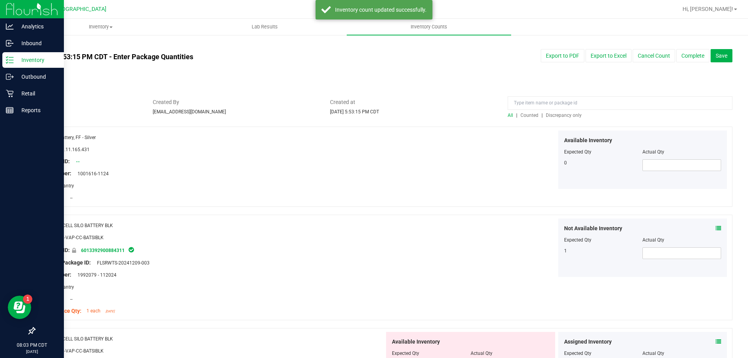
click at [548, 118] on div "All | Counted | Discrepancy only" at bounding box center [620, 115] width 225 height 7
click at [556, 118] on div "All | Counted | Discrepancy only" at bounding box center [620, 115] width 225 height 7
click at [559, 115] on span "Discrepancy only" at bounding box center [564, 115] width 36 height 5
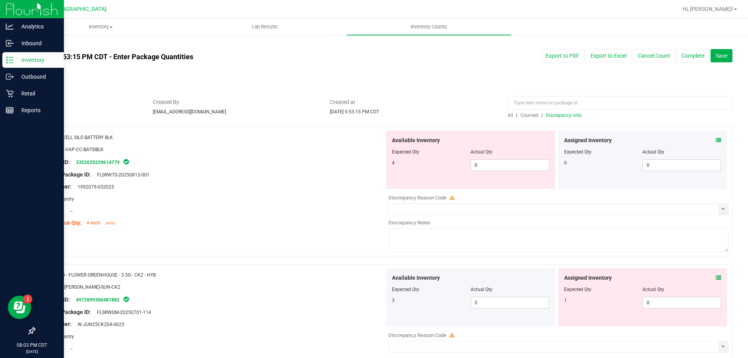
click at [716, 138] on icon at bounding box center [718, 140] width 5 height 5
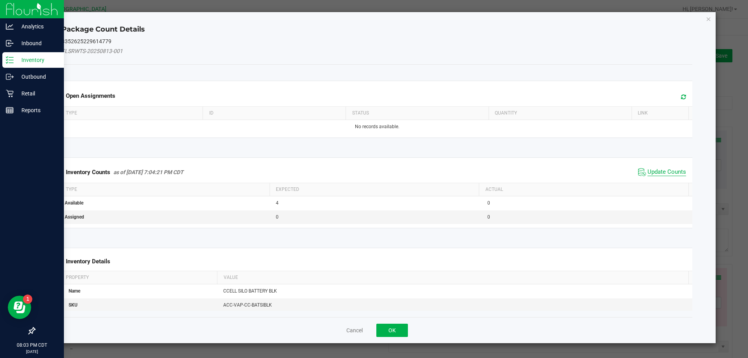
click at [660, 175] on span "Update Counts" at bounding box center [667, 172] width 39 height 8
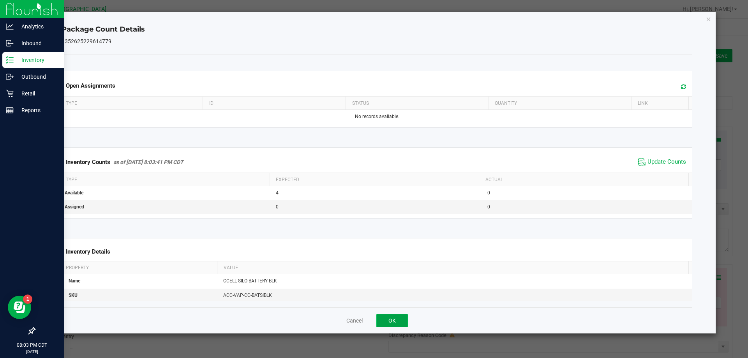
click at [396, 318] on button "OK" at bounding box center [393, 320] width 32 height 13
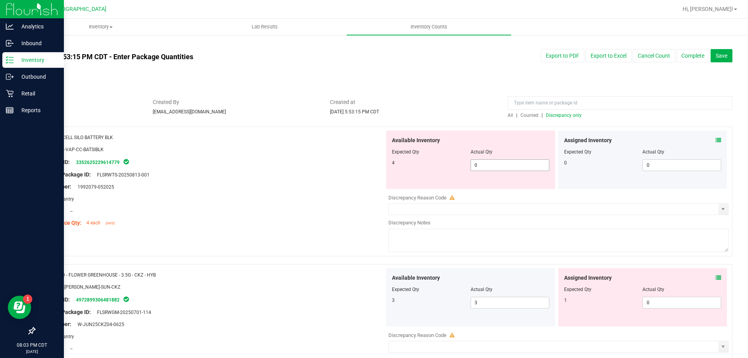
click at [493, 168] on span "0 0" at bounding box center [510, 165] width 79 height 12
click at [493, 168] on input "0" at bounding box center [510, 165] width 78 height 11
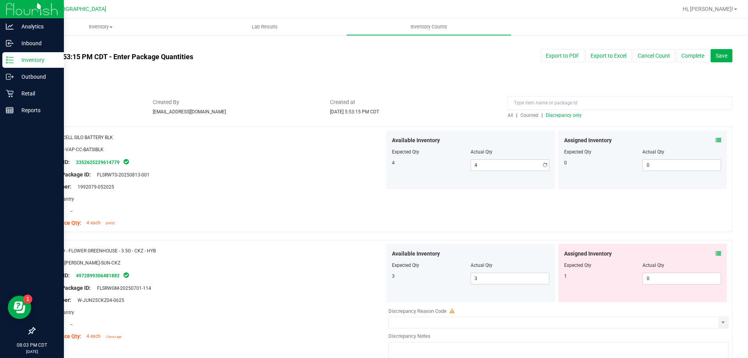
click at [309, 175] on div "Original Package ID: FLSRWTS-20250813-001" at bounding box center [213, 175] width 344 height 8
click at [716, 252] on icon at bounding box center [718, 253] width 5 height 5
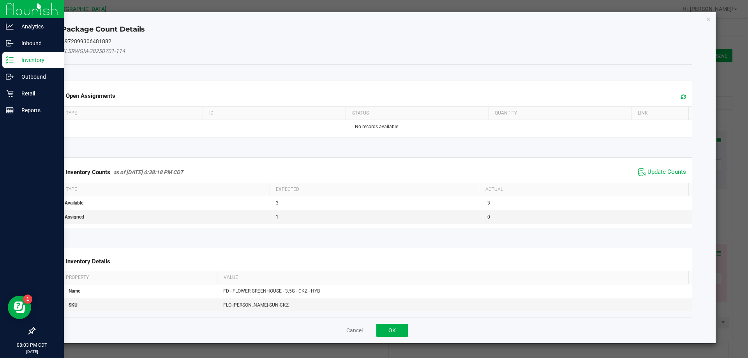
click at [658, 173] on span "Update Counts" at bounding box center [667, 172] width 39 height 8
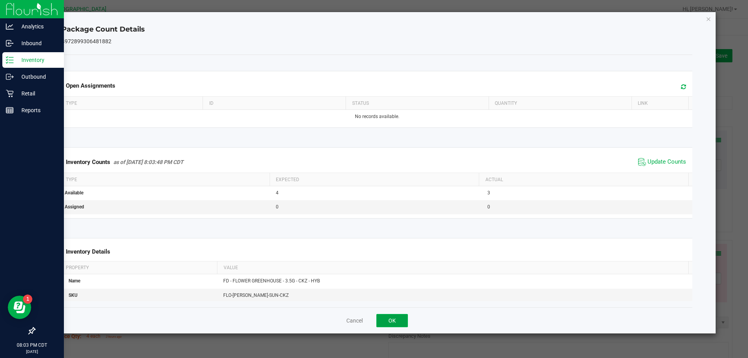
click at [389, 320] on button "OK" at bounding box center [393, 320] width 32 height 13
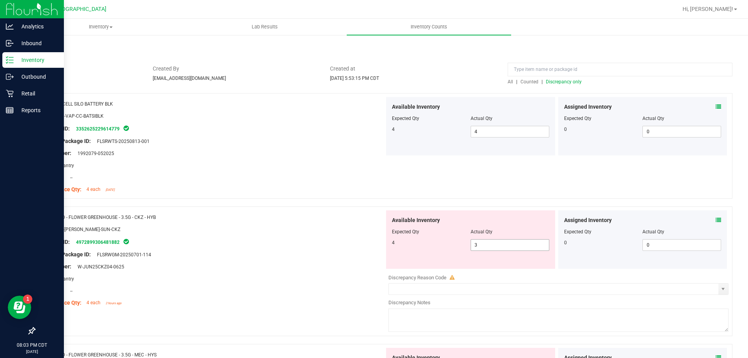
scroll to position [78, 0]
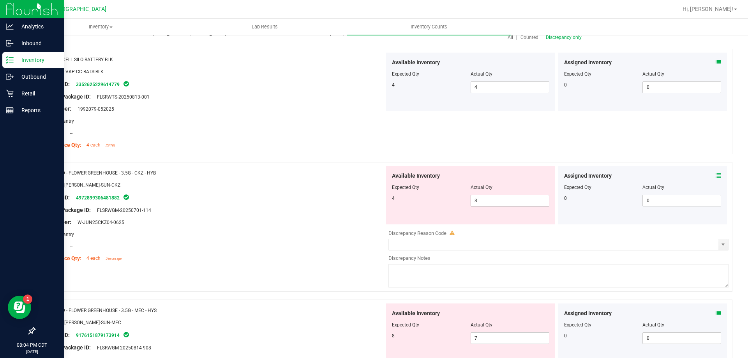
click at [480, 198] on span "3 3" at bounding box center [510, 201] width 79 height 12
click at [480, 198] on input "3" at bounding box center [510, 200] width 78 height 11
click at [361, 183] on div "SKU: FLO-BUD-FD-SUN-CKZ" at bounding box center [213, 185] width 344 height 8
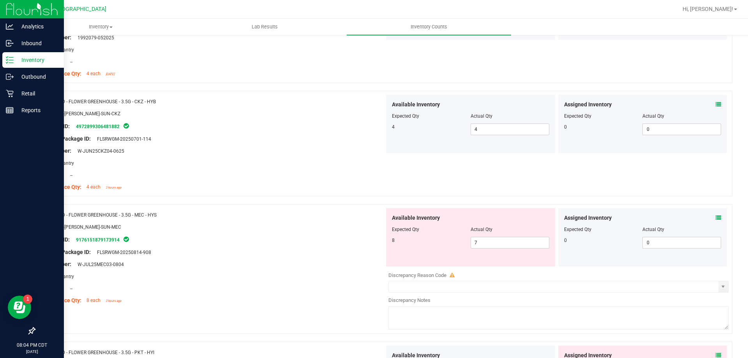
scroll to position [156, 0]
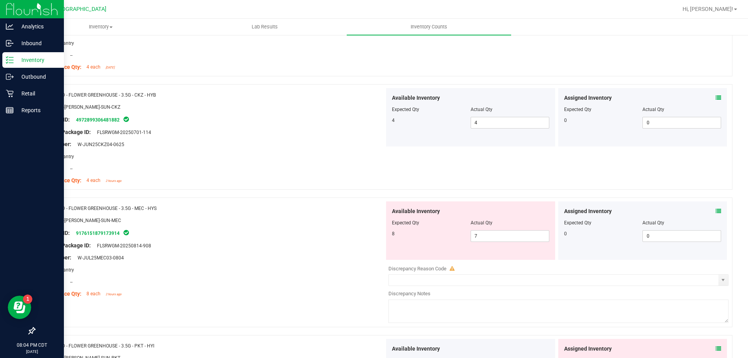
click at [716, 210] on icon at bounding box center [718, 211] width 5 height 5
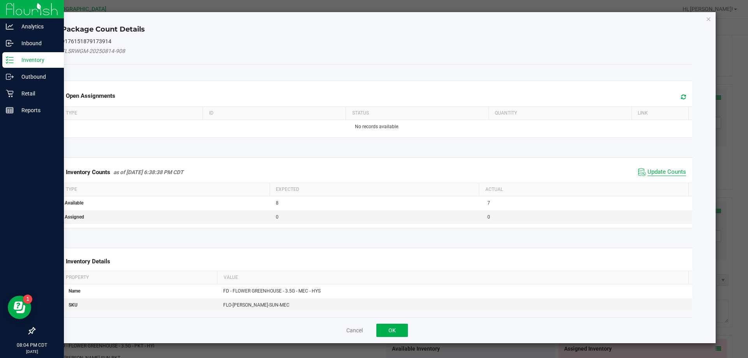
click at [665, 170] on span "Update Counts" at bounding box center [667, 172] width 39 height 8
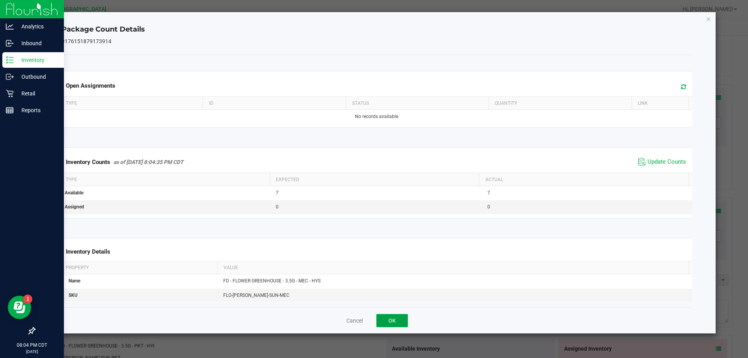
click at [399, 322] on button "OK" at bounding box center [393, 320] width 32 height 13
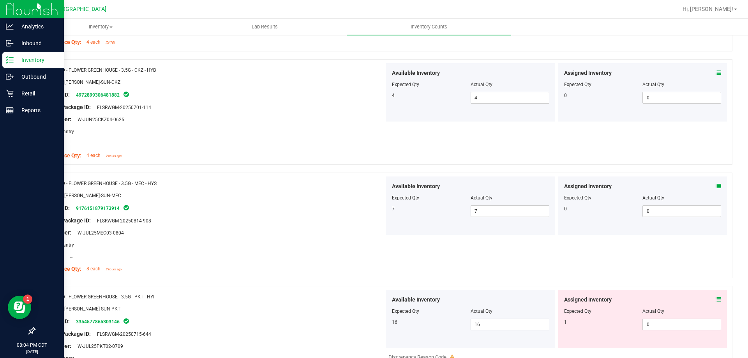
scroll to position [195, 0]
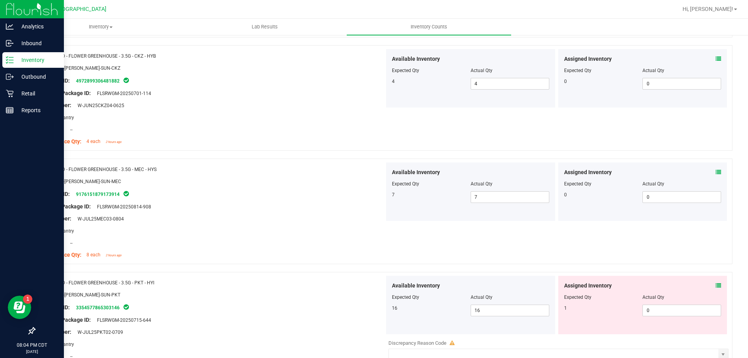
click at [716, 283] on icon at bounding box center [718, 285] width 5 height 5
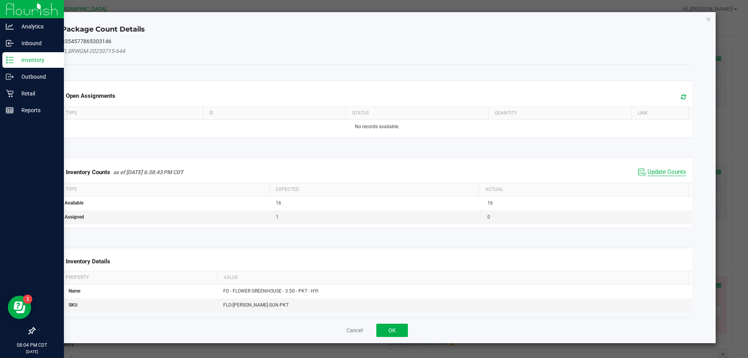
click at [661, 170] on span "Update Counts" at bounding box center [667, 172] width 39 height 8
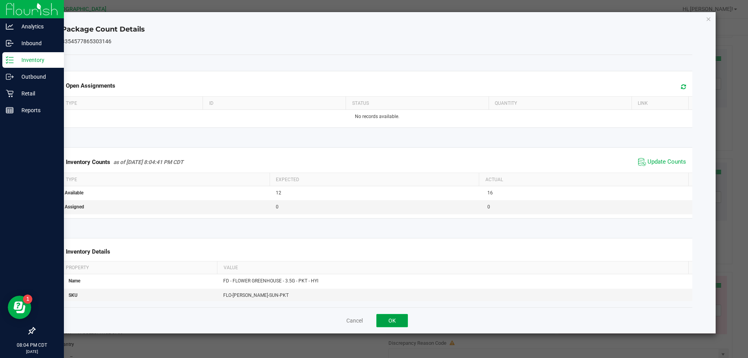
click at [402, 318] on button "OK" at bounding box center [393, 320] width 32 height 13
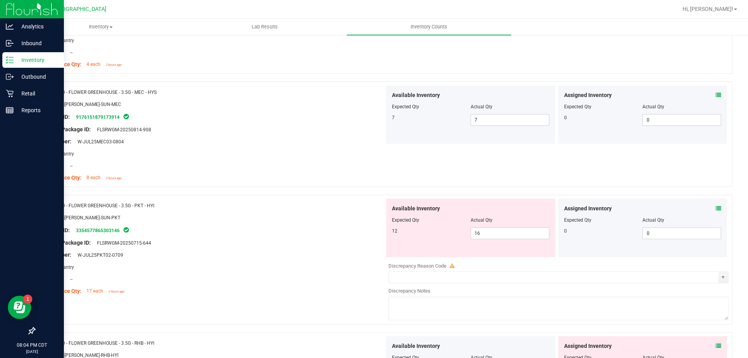
scroll to position [273, 0]
click at [716, 206] on icon at bounding box center [718, 207] width 5 height 5
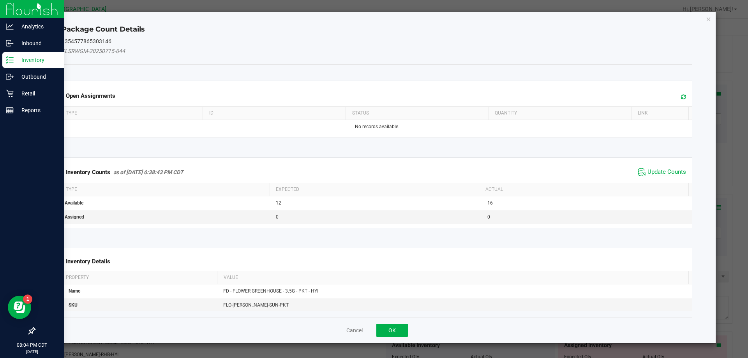
click at [662, 175] on span "Update Counts" at bounding box center [667, 172] width 39 height 8
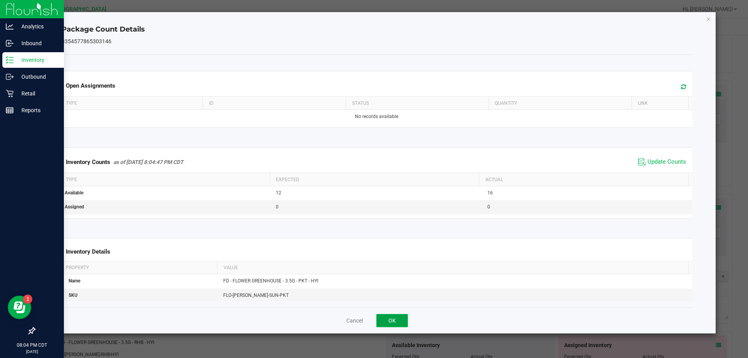
click at [388, 319] on button "OK" at bounding box center [393, 320] width 32 height 13
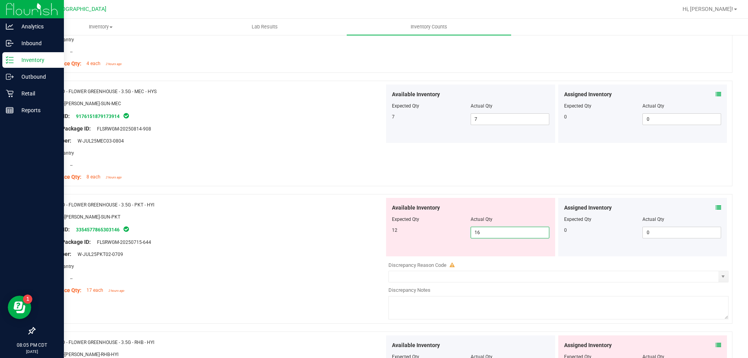
click at [497, 229] on span "16 16" at bounding box center [510, 233] width 79 height 12
click at [497, 229] on input "16" at bounding box center [510, 232] width 78 height 11
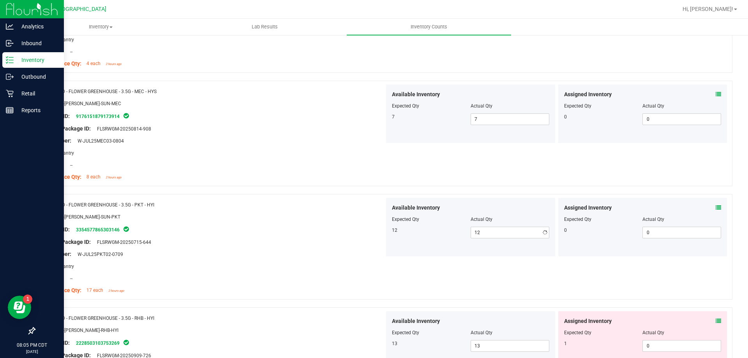
click at [281, 242] on div "Original Package ID: FLSRWGM-20250715-644" at bounding box center [213, 242] width 344 height 8
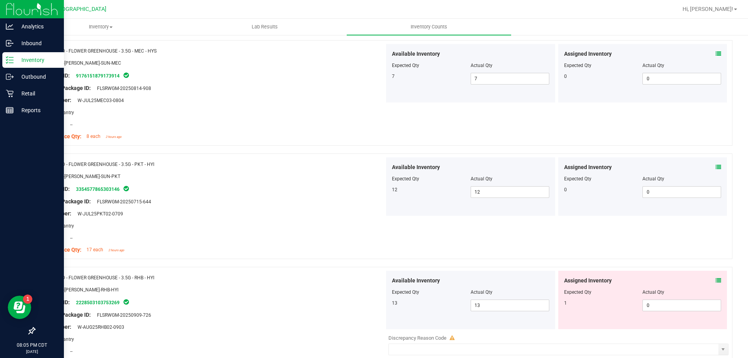
scroll to position [351, 0]
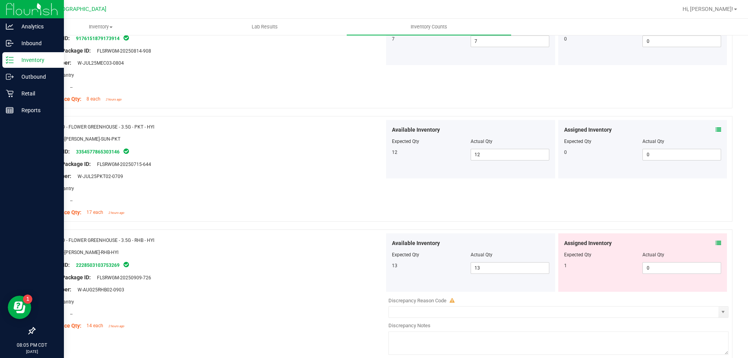
click at [716, 244] on icon at bounding box center [718, 242] width 5 height 5
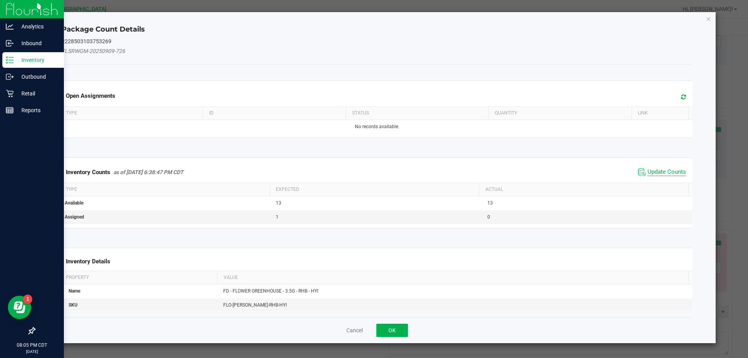
click at [675, 174] on span "Update Counts" at bounding box center [667, 172] width 39 height 8
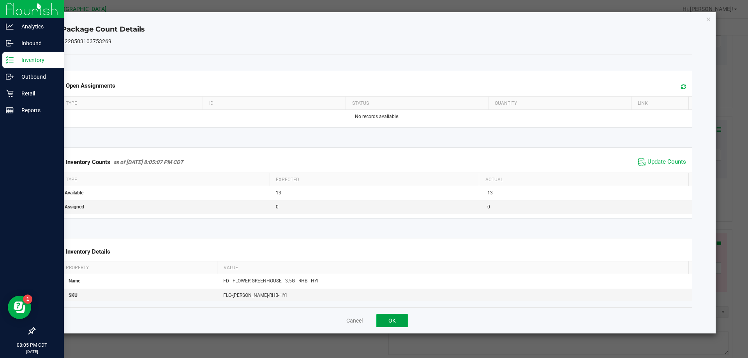
click at [401, 317] on button "OK" at bounding box center [393, 320] width 32 height 13
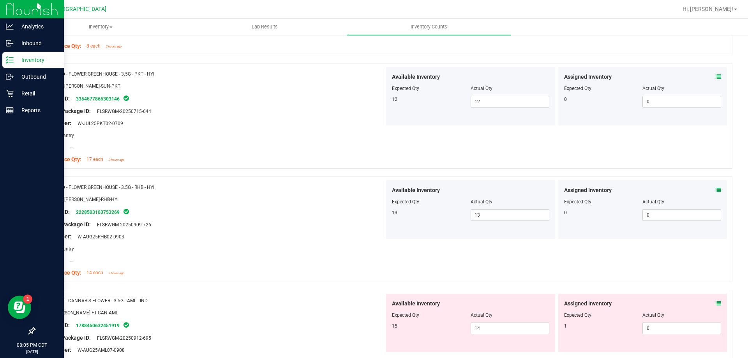
scroll to position [468, 0]
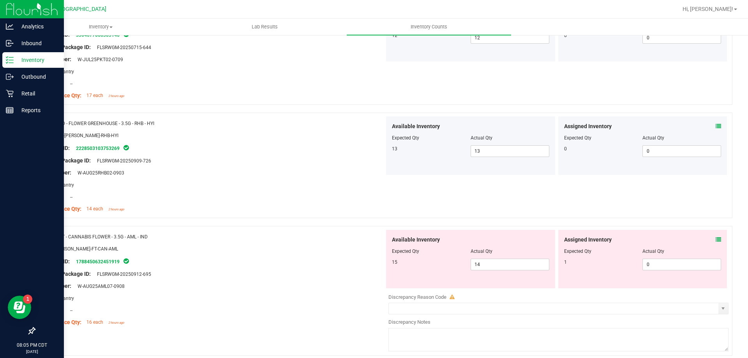
click at [716, 242] on icon at bounding box center [718, 239] width 5 height 5
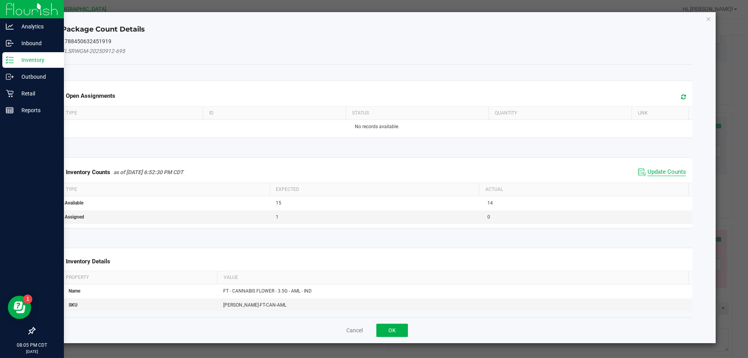
click at [661, 172] on span "Update Counts" at bounding box center [667, 172] width 39 height 8
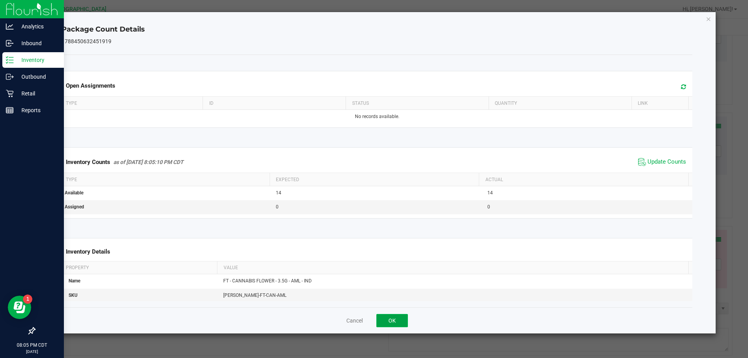
click at [392, 315] on button "OK" at bounding box center [393, 320] width 32 height 13
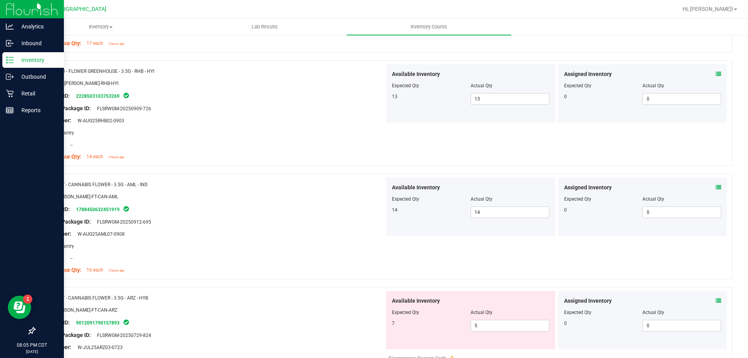
scroll to position [585, 0]
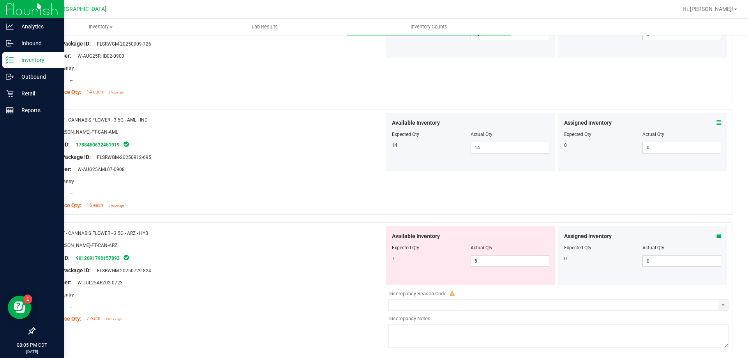
click at [716, 234] on div "Assigned Inventory Expected Qty Actual Qty 0 0 0" at bounding box center [643, 255] width 169 height 58
click at [716, 235] on icon at bounding box center [718, 235] width 5 height 5
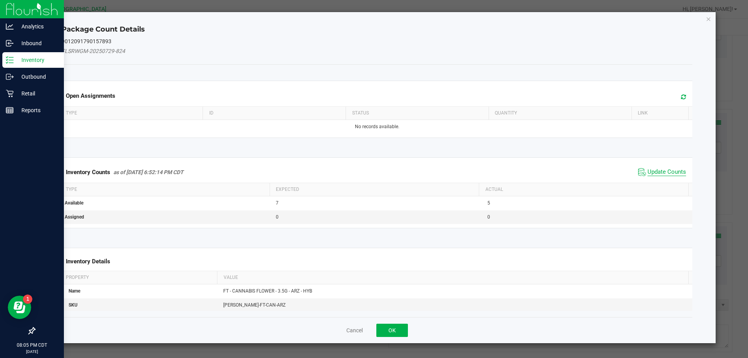
click at [663, 170] on span "Update Counts" at bounding box center [667, 172] width 39 height 8
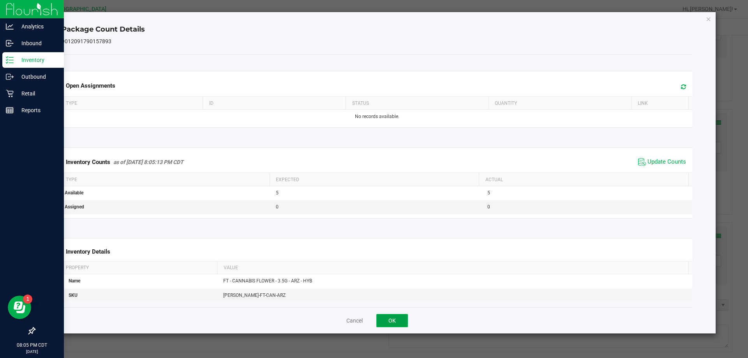
click at [400, 318] on button "OK" at bounding box center [393, 320] width 32 height 13
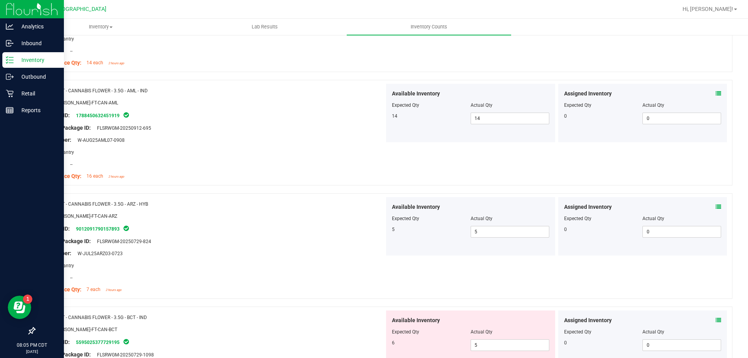
scroll to position [663, 0]
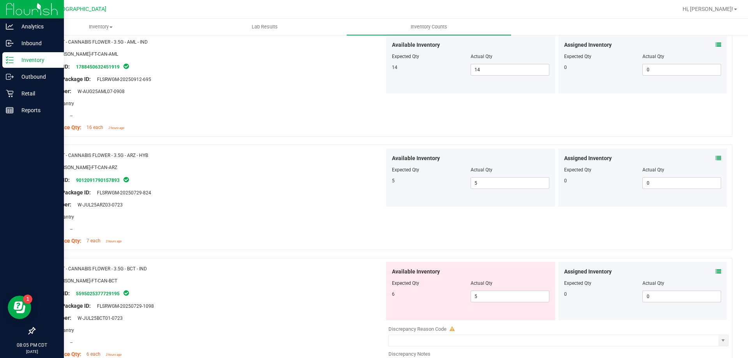
click at [716, 272] on div "Assigned Inventory Expected Qty Actual Qty 0 0 0" at bounding box center [643, 291] width 169 height 58
click at [716, 272] on icon at bounding box center [718, 271] width 5 height 5
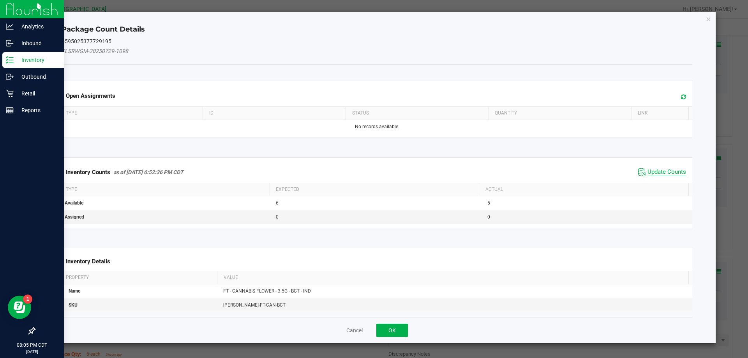
click at [671, 170] on span "Update Counts" at bounding box center [667, 172] width 39 height 8
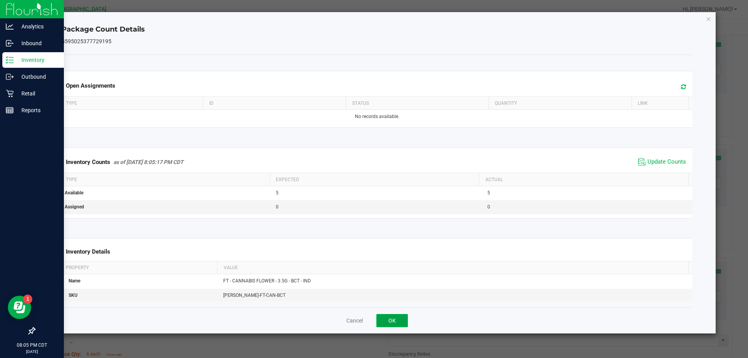
click at [399, 315] on button "OK" at bounding box center [393, 320] width 32 height 13
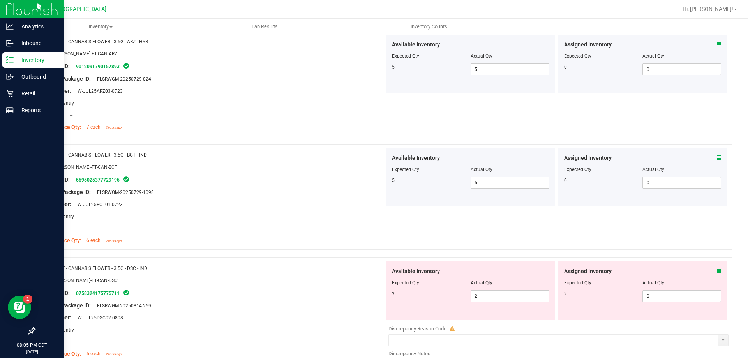
scroll to position [780, 0]
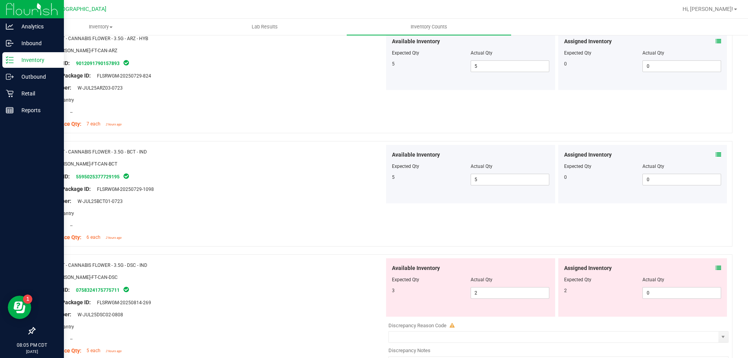
click at [716, 268] on div "Assigned Inventory Expected Qty Actual Qty 2 0 0" at bounding box center [643, 287] width 169 height 58
click at [716, 269] on icon at bounding box center [718, 267] width 5 height 5
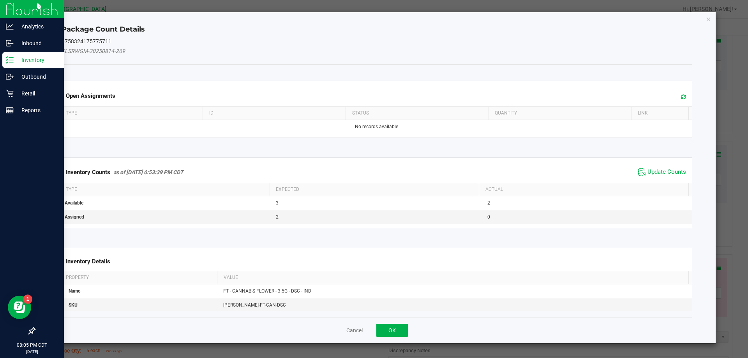
click at [669, 172] on span "Update Counts" at bounding box center [667, 172] width 39 height 8
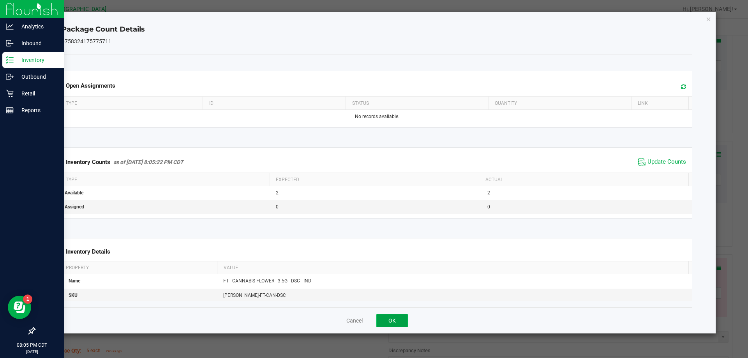
click at [394, 321] on button "OK" at bounding box center [393, 320] width 32 height 13
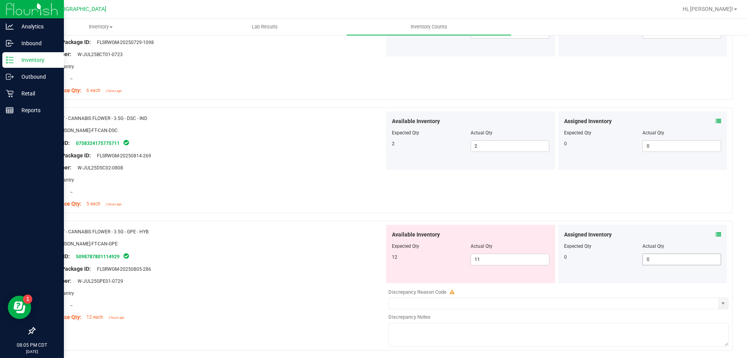
scroll to position [935, 0]
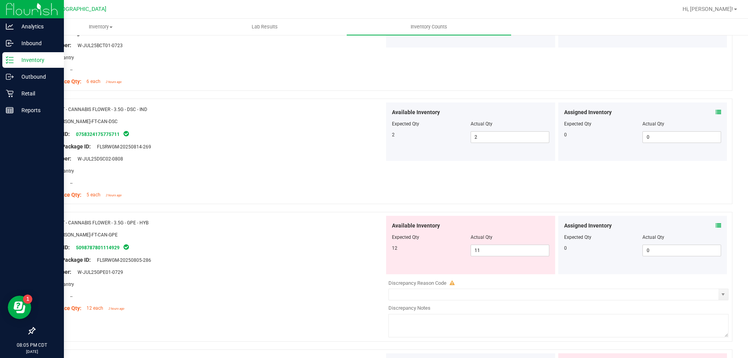
click at [716, 224] on icon at bounding box center [718, 225] width 5 height 5
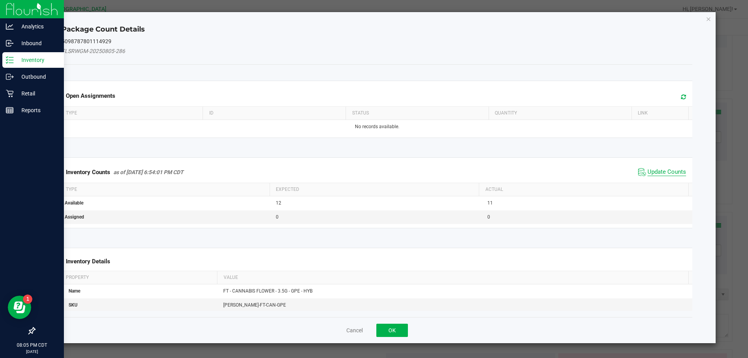
click at [670, 174] on span "Update Counts" at bounding box center [667, 172] width 39 height 8
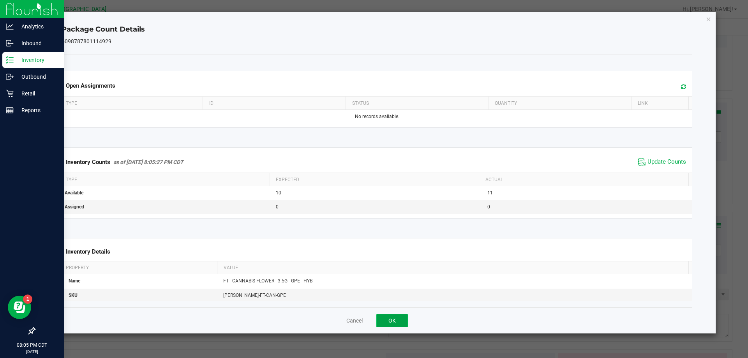
click at [403, 318] on button "OK" at bounding box center [393, 320] width 32 height 13
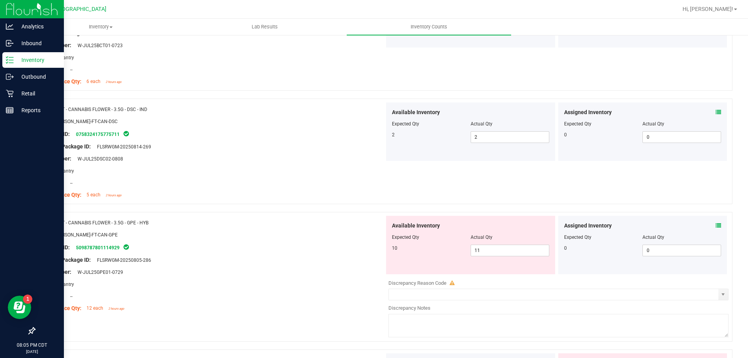
click at [716, 225] on icon at bounding box center [718, 225] width 5 height 5
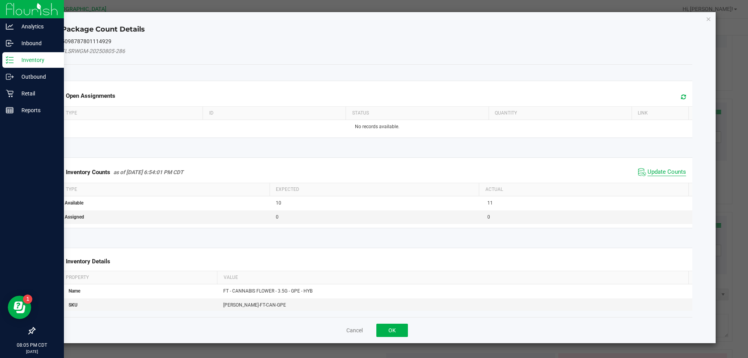
click at [675, 174] on span "Update Counts" at bounding box center [667, 172] width 39 height 8
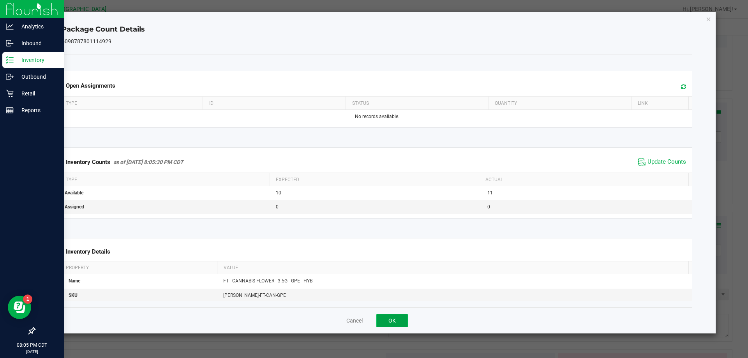
click at [401, 325] on button "OK" at bounding box center [393, 320] width 32 height 13
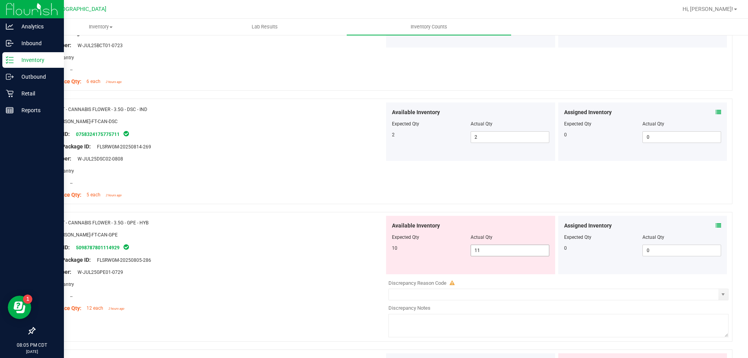
click at [474, 249] on span "11 11" at bounding box center [510, 251] width 79 height 12
click at [474, 249] on input "11" at bounding box center [510, 250] width 78 height 11
click at [302, 233] on div "SKU: FLO-BUD-FT-CAN-GPE" at bounding box center [213, 235] width 344 height 8
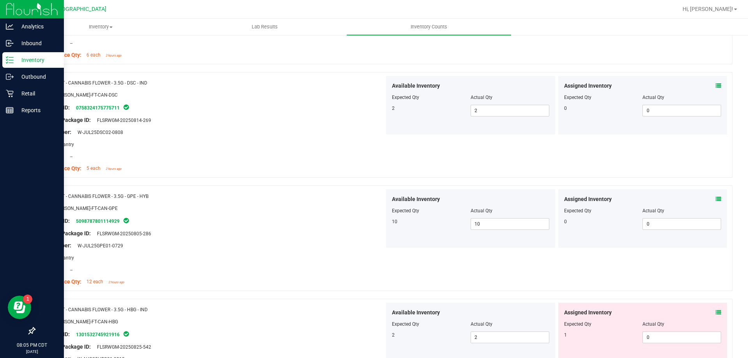
scroll to position [974, 0]
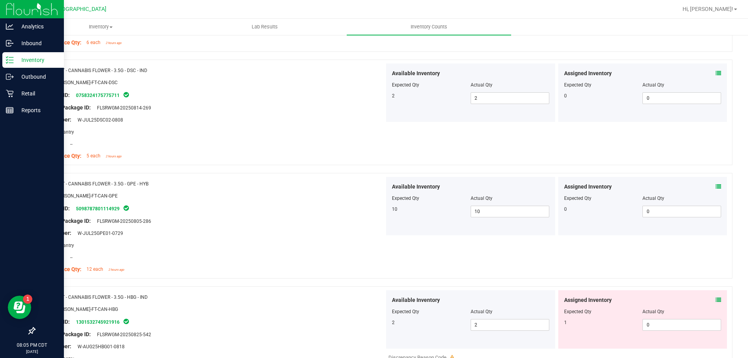
click at [716, 297] on icon at bounding box center [718, 299] width 5 height 5
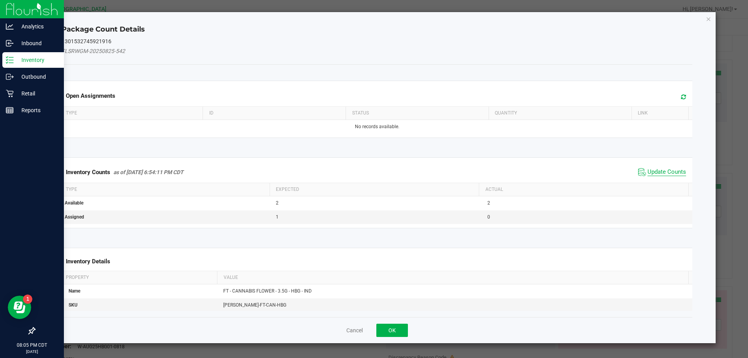
click at [665, 170] on span "Update Counts" at bounding box center [667, 172] width 39 height 8
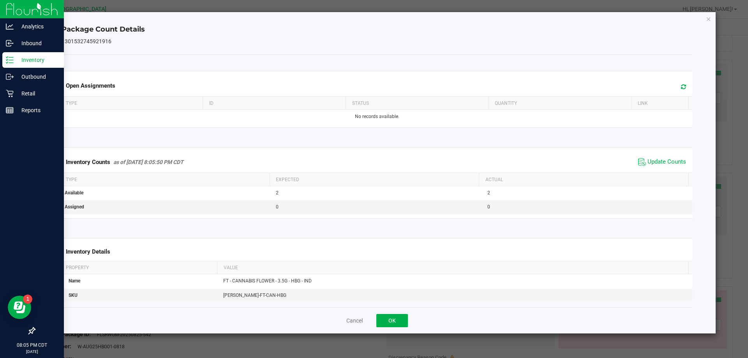
click at [399, 312] on div "Cancel OK" at bounding box center [377, 321] width 631 height 26
click at [399, 318] on button "OK" at bounding box center [393, 320] width 32 height 13
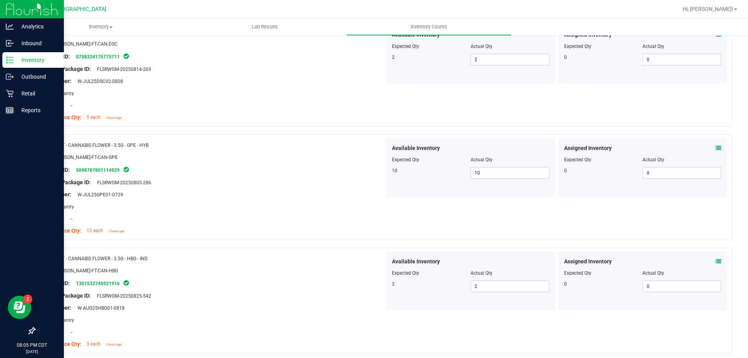
scroll to position [1091, 0]
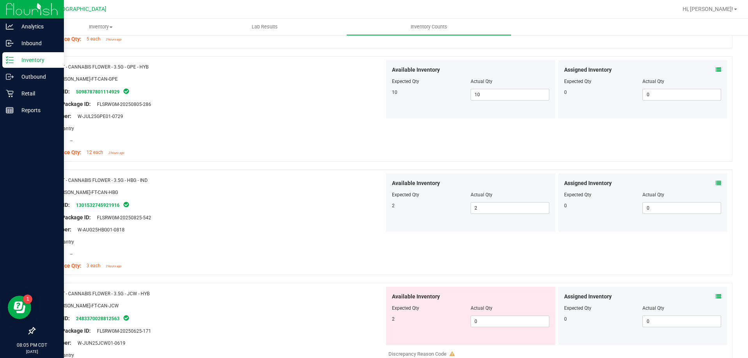
click at [716, 297] on icon at bounding box center [718, 296] width 5 height 5
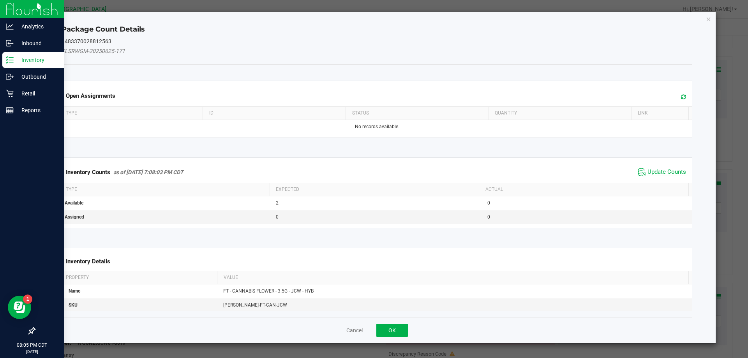
click at [663, 173] on span "Update Counts" at bounding box center [667, 172] width 39 height 8
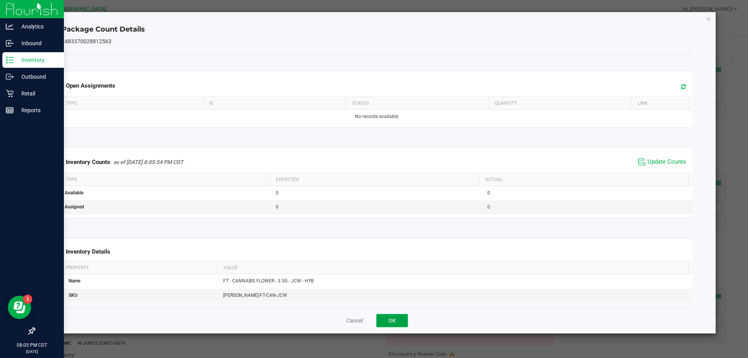
click at [394, 317] on button "OK" at bounding box center [393, 320] width 32 height 13
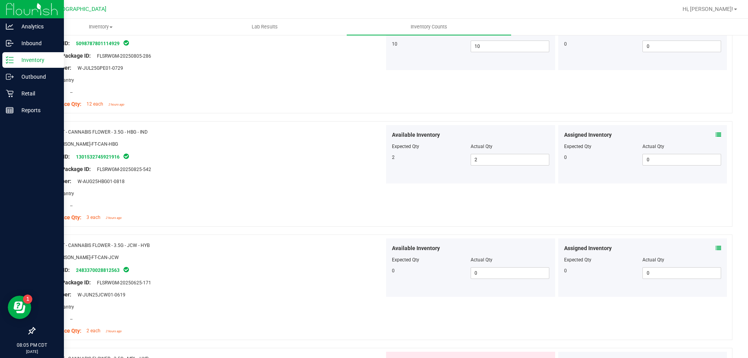
scroll to position [1208, 0]
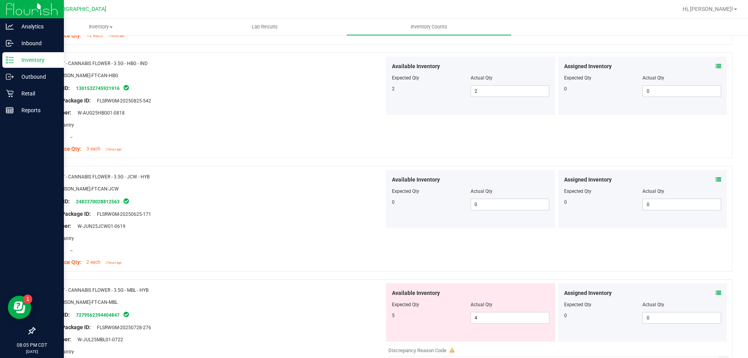
click at [716, 291] on div "Assigned Inventory Expected Qty Actual Qty 0 0 0" at bounding box center [643, 312] width 169 height 58
click at [716, 292] on icon at bounding box center [718, 292] width 5 height 5
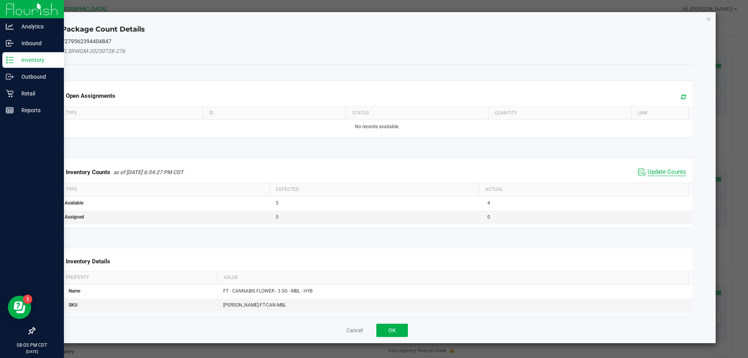
click at [668, 170] on span "Update Counts" at bounding box center [667, 172] width 39 height 8
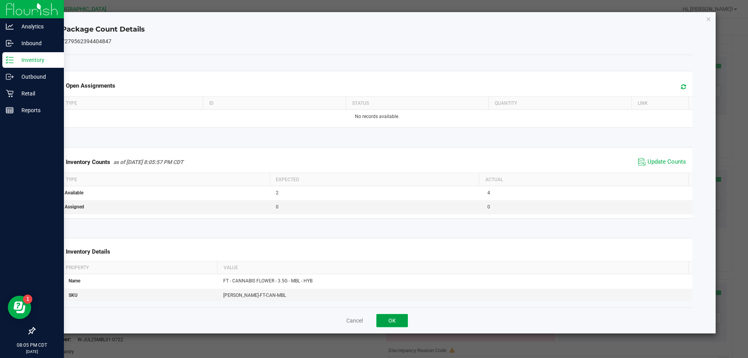
click at [405, 320] on button "OK" at bounding box center [393, 320] width 32 height 13
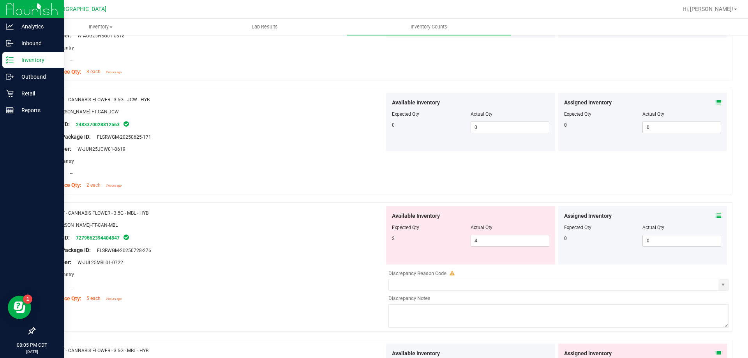
scroll to position [1286, 0]
click at [512, 239] on span "4 4" at bounding box center [510, 240] width 79 height 12
click at [512, 239] on input "4" at bounding box center [510, 240] width 78 height 11
click at [342, 220] on div "SKU: FLO-BUD-FT-CAN-MBL" at bounding box center [213, 224] width 344 height 8
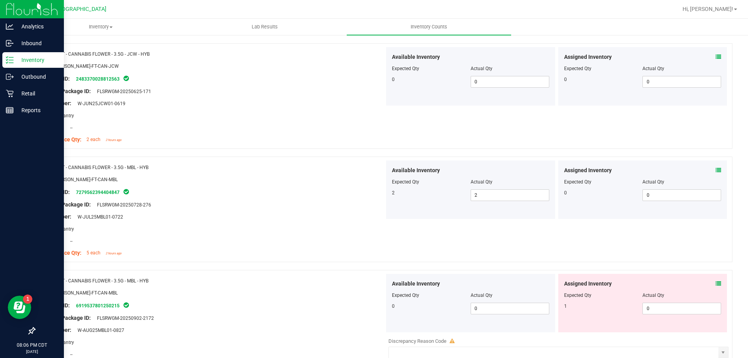
scroll to position [1403, 0]
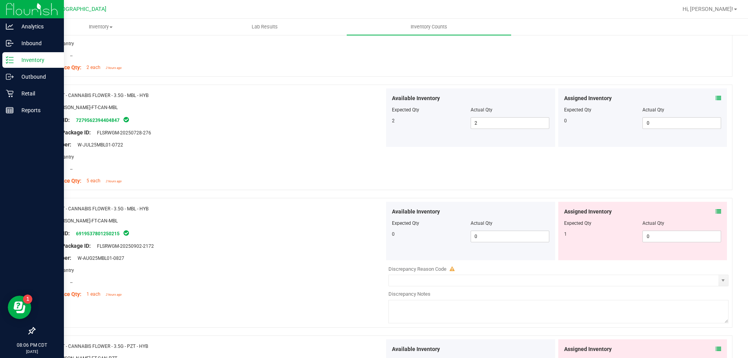
click at [716, 210] on icon at bounding box center [718, 211] width 5 height 5
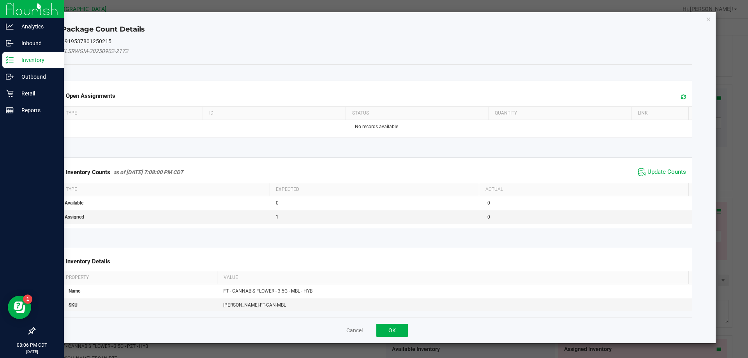
click at [652, 171] on span "Update Counts" at bounding box center [667, 172] width 39 height 8
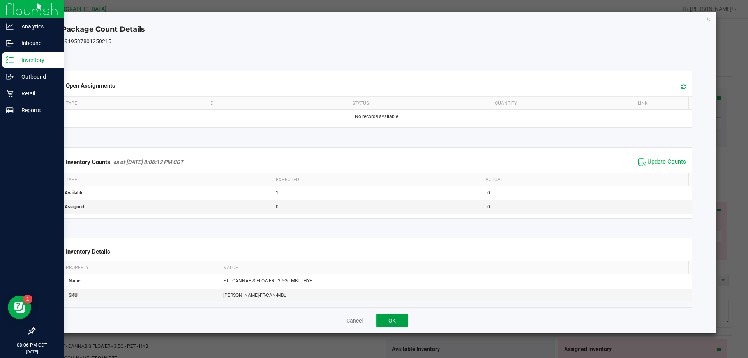
click at [394, 318] on button "OK" at bounding box center [393, 320] width 32 height 13
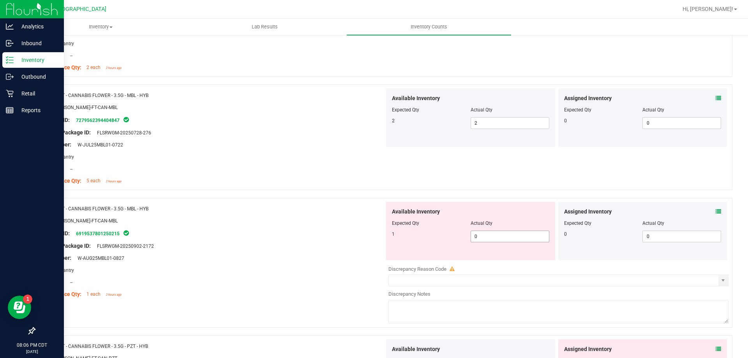
click at [483, 234] on span "0 0" at bounding box center [510, 237] width 79 height 12
click at [483, 234] on input "0" at bounding box center [510, 236] width 78 height 11
click at [374, 246] on div "Original Package ID: FLSRWGM-20250902-2172" at bounding box center [213, 246] width 344 height 8
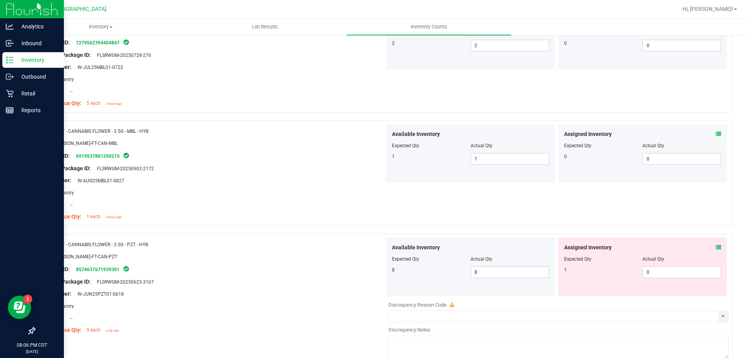
scroll to position [1481, 0]
click at [716, 247] on icon at bounding box center [718, 246] width 5 height 5
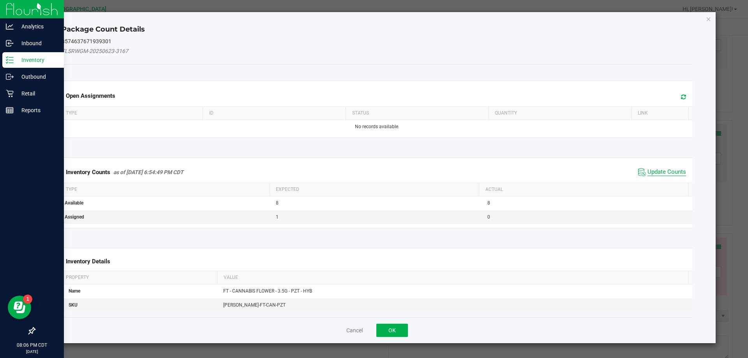
click at [663, 175] on span "Update Counts" at bounding box center [667, 172] width 39 height 8
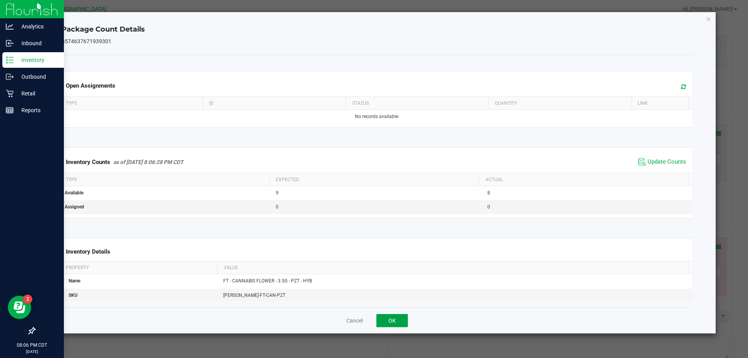
click at [396, 315] on button "OK" at bounding box center [393, 320] width 32 height 13
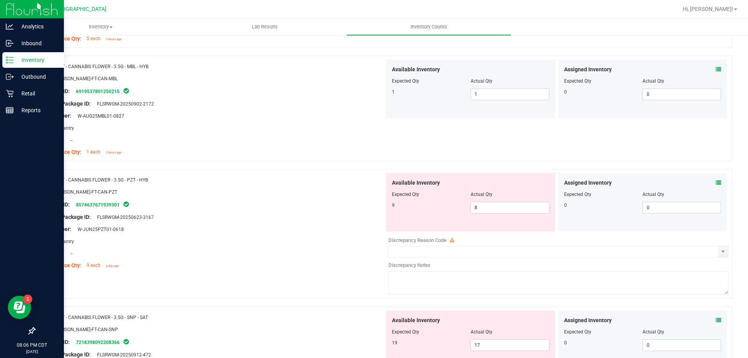
scroll to position [1559, 0]
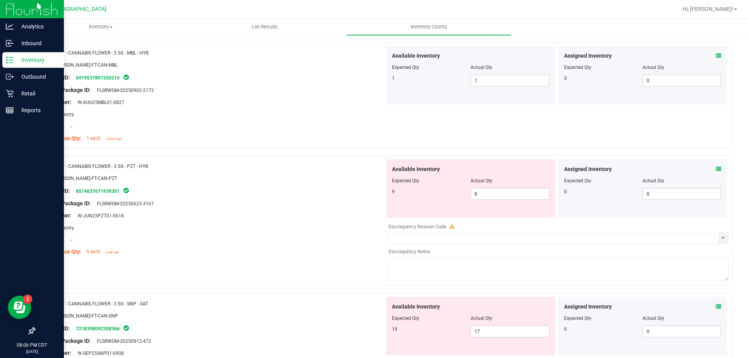
click at [716, 169] on icon at bounding box center [718, 168] width 5 height 5
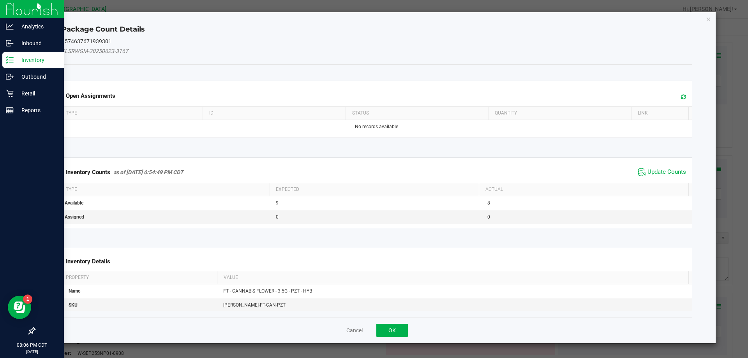
click at [670, 171] on span "Update Counts" at bounding box center [667, 172] width 39 height 8
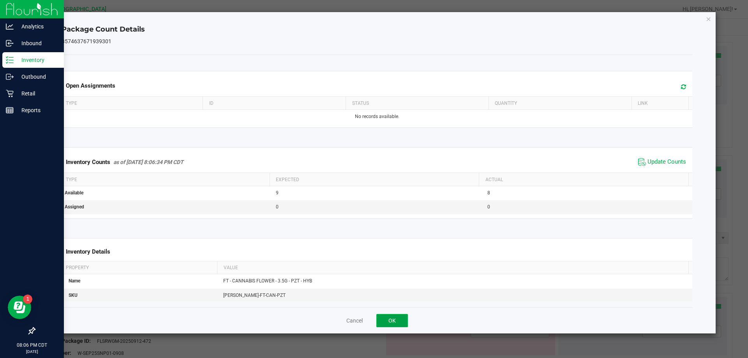
click at [381, 317] on button "OK" at bounding box center [393, 320] width 32 height 13
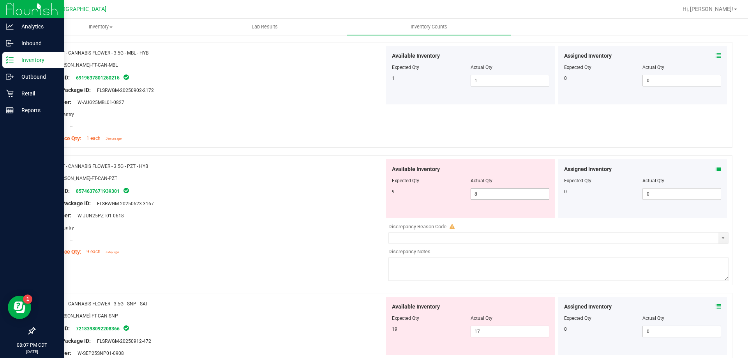
click at [481, 198] on span "8 8" at bounding box center [510, 194] width 79 height 12
click at [481, 198] on input "8" at bounding box center [510, 194] width 78 height 11
click at [315, 219] on div "Lot Number: W-JUN25PZT01-0618" at bounding box center [213, 216] width 344 height 8
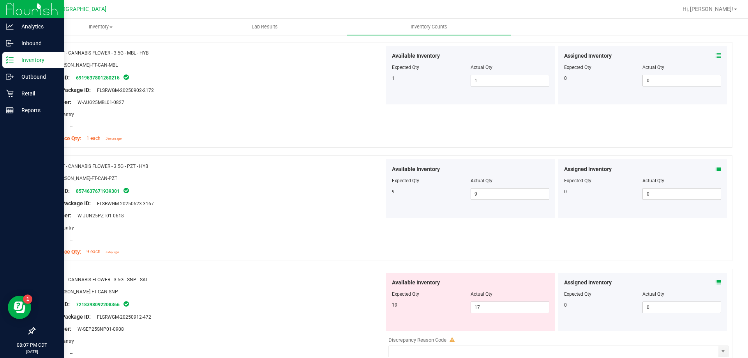
click at [716, 280] on icon at bounding box center [718, 282] width 5 height 5
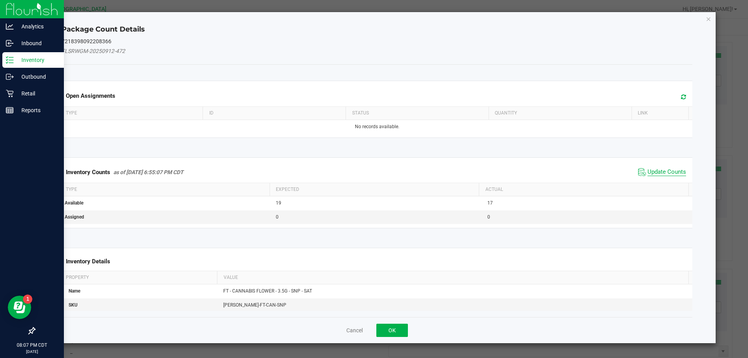
click at [663, 173] on span "Update Counts" at bounding box center [667, 172] width 39 height 8
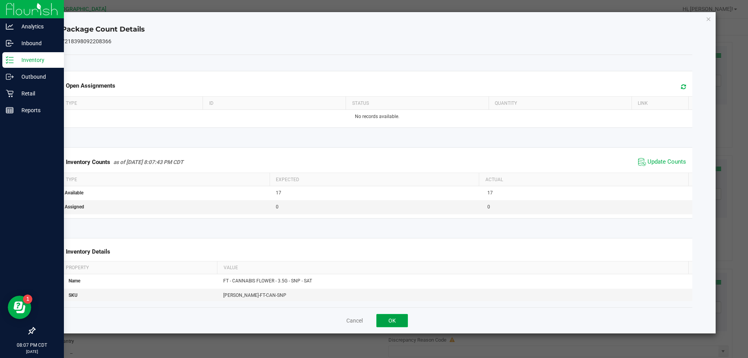
click at [389, 318] on button "OK" at bounding box center [393, 320] width 32 height 13
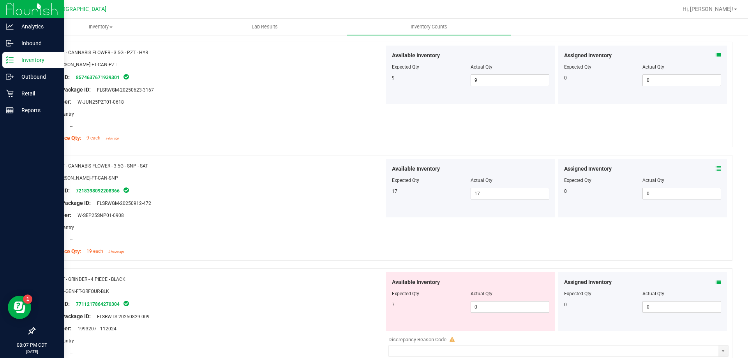
scroll to position [1676, 0]
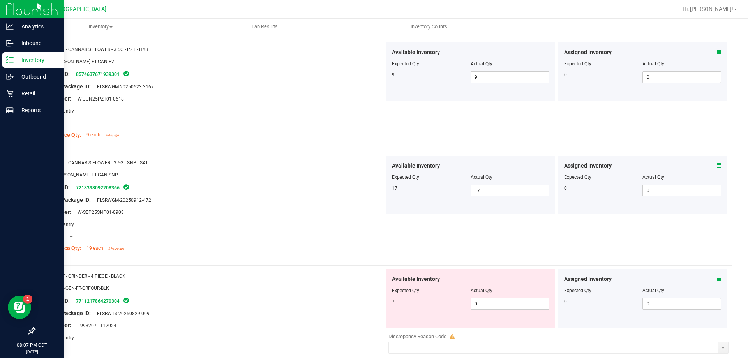
click at [716, 280] on icon at bounding box center [718, 278] width 5 height 5
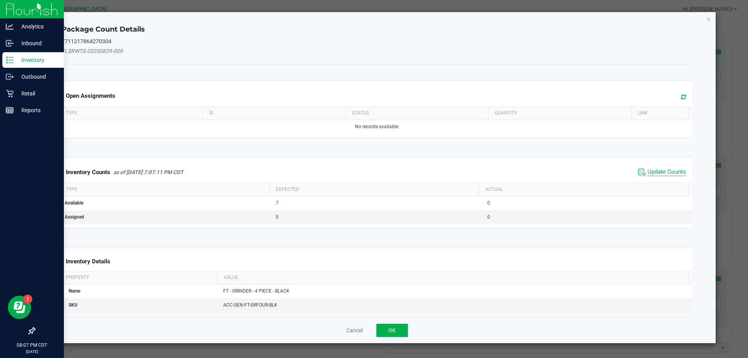
click at [670, 170] on span "Update Counts" at bounding box center [667, 172] width 39 height 8
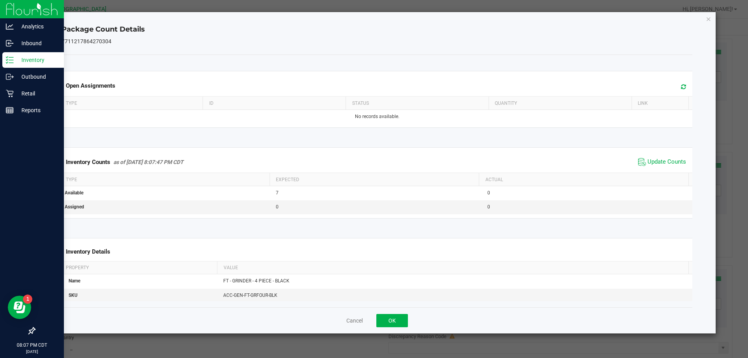
click at [395, 309] on div "Cancel OK" at bounding box center [377, 321] width 631 height 26
click at [395, 314] on button "OK" at bounding box center [393, 320] width 32 height 13
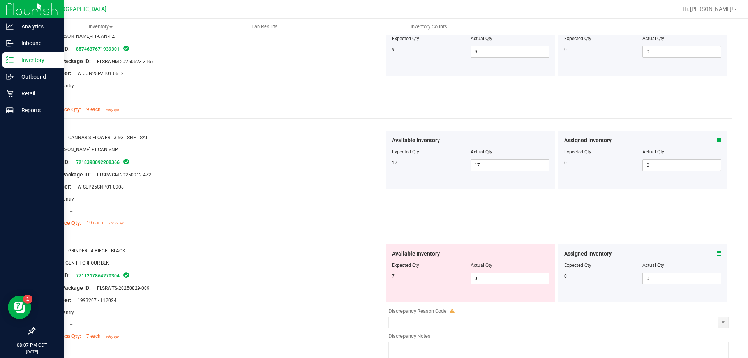
scroll to position [1715, 0]
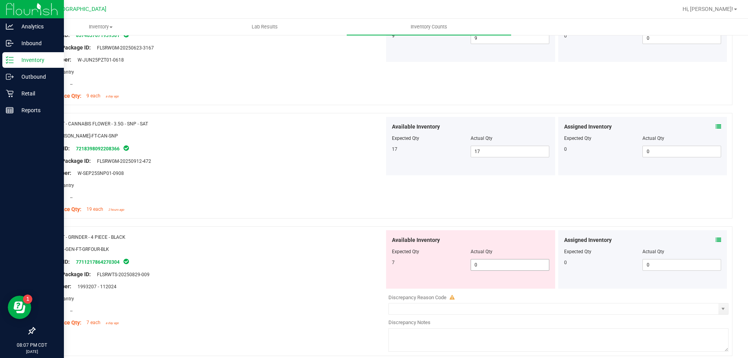
click at [477, 262] on span "0 0" at bounding box center [510, 265] width 79 height 12
click at [477, 262] on input "0" at bounding box center [510, 265] width 78 height 11
click at [354, 320] on div "Compliance Qty: 7 each a day ago" at bounding box center [213, 323] width 344 height 8
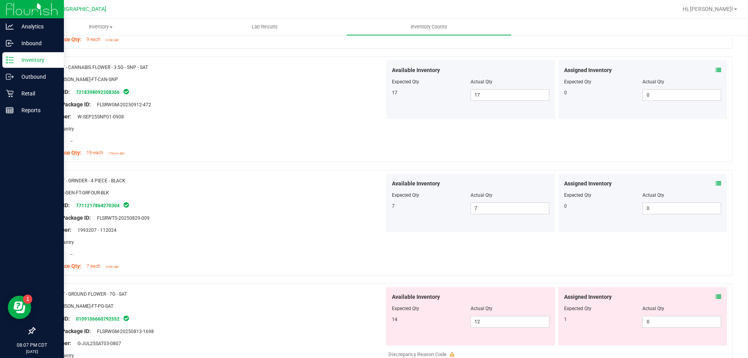
scroll to position [1832, 0]
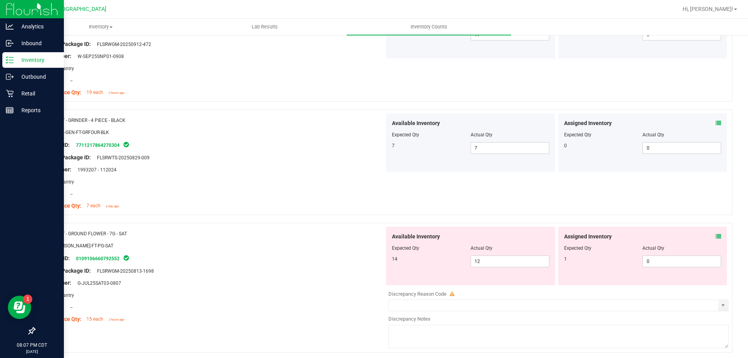
click at [716, 238] on icon at bounding box center [718, 236] width 5 height 5
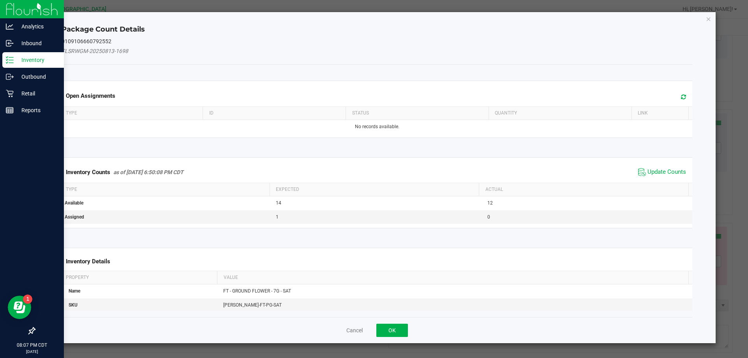
click at [668, 177] on span "Update Counts" at bounding box center [662, 172] width 52 height 12
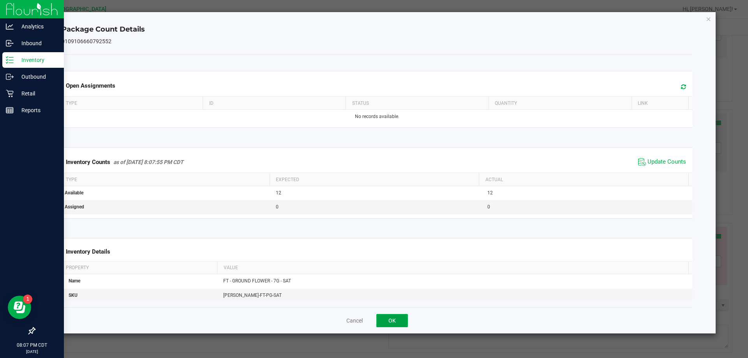
click at [385, 322] on button "OK" at bounding box center [393, 320] width 32 height 13
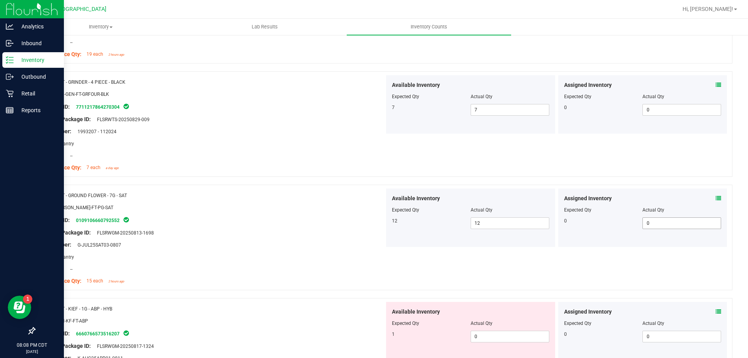
scroll to position [1949, 0]
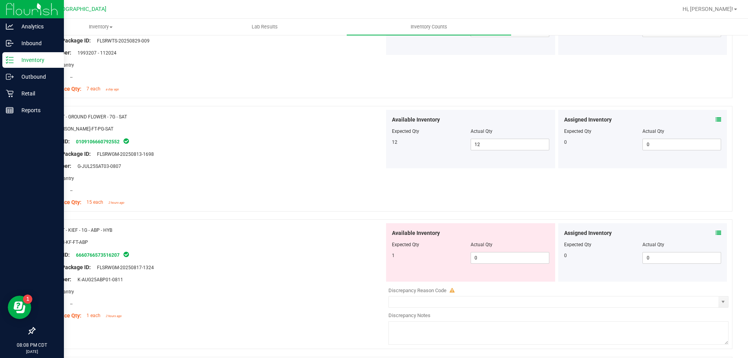
click at [716, 235] on icon at bounding box center [718, 232] width 5 height 5
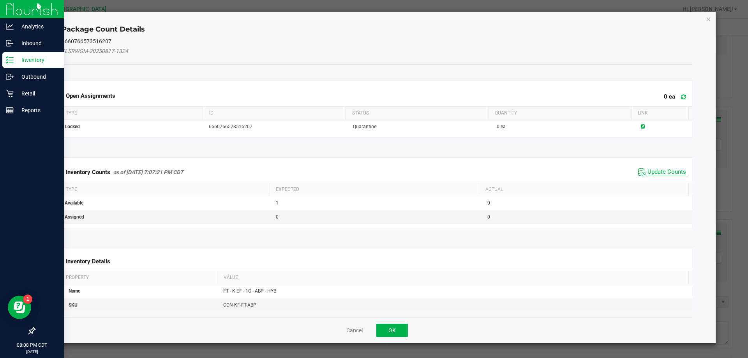
click at [654, 170] on span "Update Counts" at bounding box center [667, 172] width 39 height 8
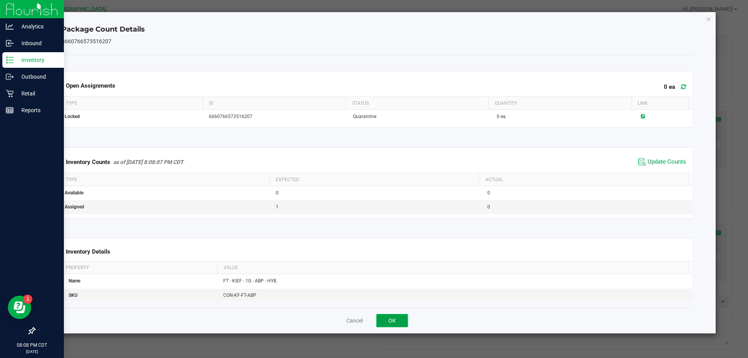
click at [401, 315] on button "OK" at bounding box center [393, 320] width 32 height 13
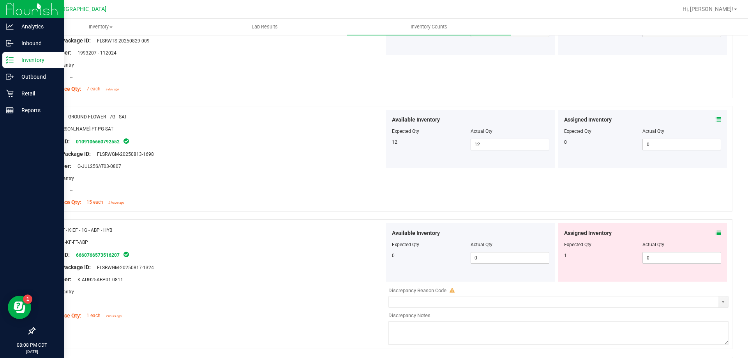
click at [716, 232] on icon at bounding box center [718, 232] width 5 height 5
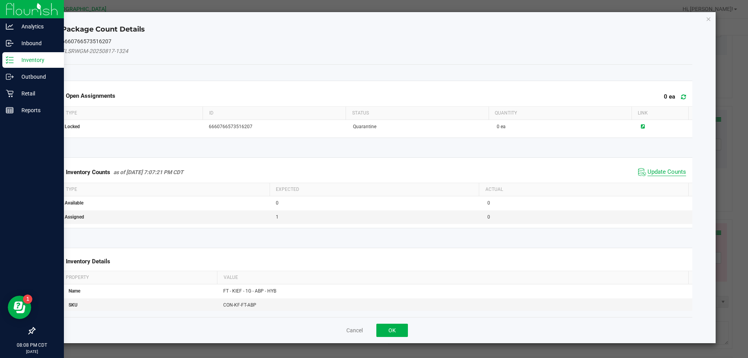
click at [648, 175] on span "Update Counts" at bounding box center [667, 172] width 39 height 8
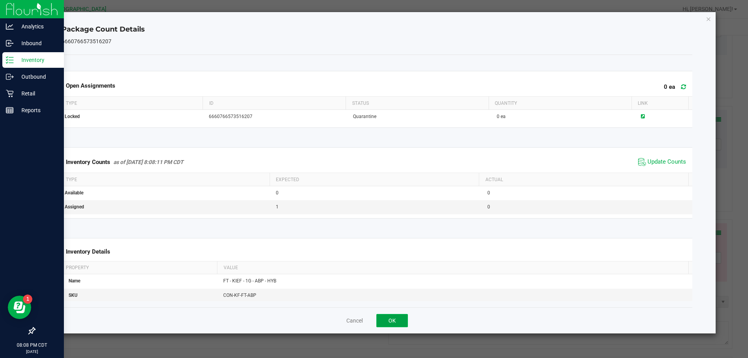
click at [399, 318] on button "OK" at bounding box center [393, 320] width 32 height 13
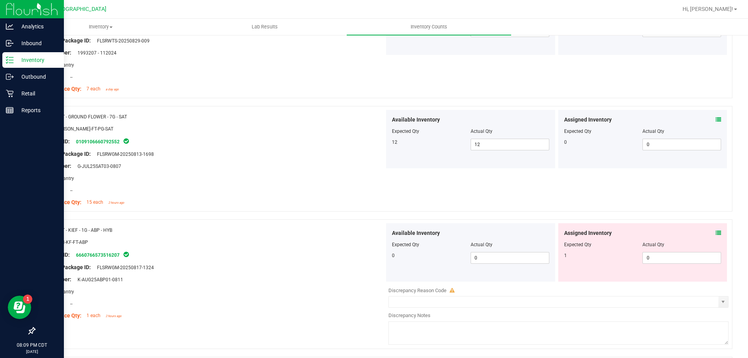
click at [716, 234] on icon at bounding box center [718, 232] width 5 height 5
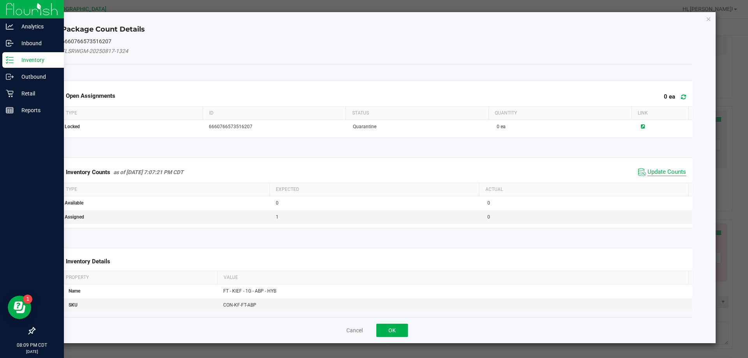
click at [648, 170] on span "Update Counts" at bounding box center [667, 172] width 39 height 8
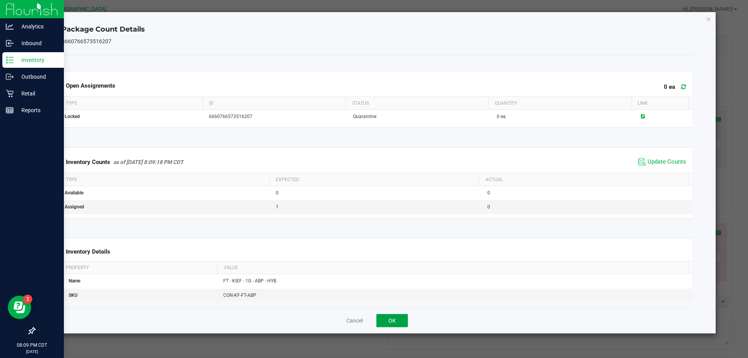
click at [389, 318] on button "OK" at bounding box center [393, 320] width 32 height 13
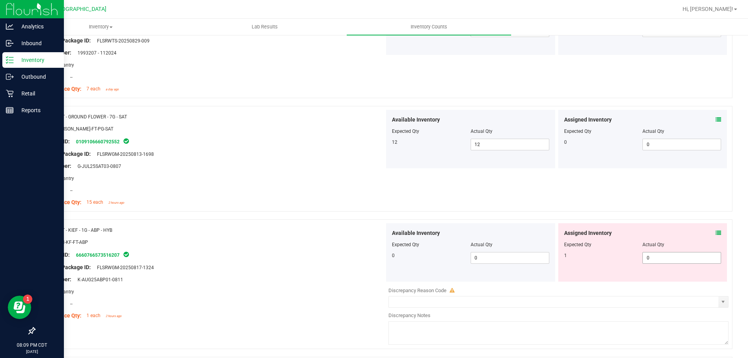
click at [652, 261] on span "0 0" at bounding box center [682, 258] width 79 height 12
click at [652, 261] on input "0" at bounding box center [682, 258] width 78 height 11
click at [517, 203] on div "Name: FT - GROUND FLOWER - 7G - SAT SKU: FLO-BUD-FT-PG-SAT Package ID: 01091066…" at bounding box center [383, 159] width 698 height 106
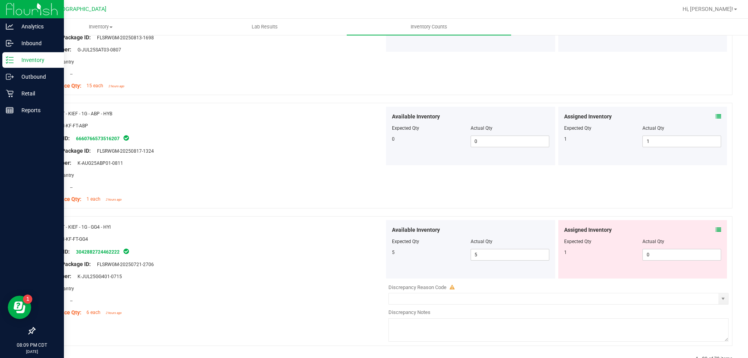
scroll to position [2066, 0]
click at [716, 230] on icon at bounding box center [718, 229] width 5 height 5
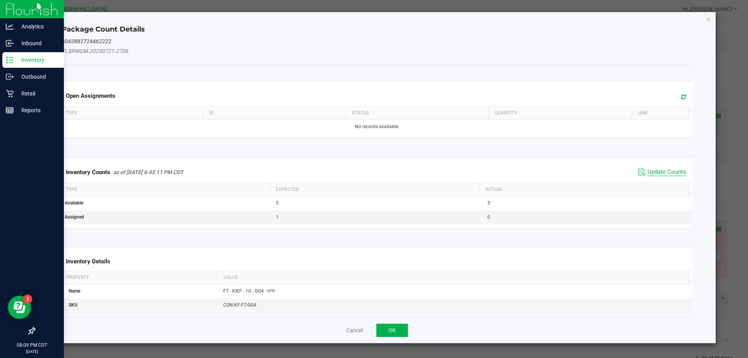
click at [652, 169] on span "Update Counts" at bounding box center [667, 172] width 39 height 8
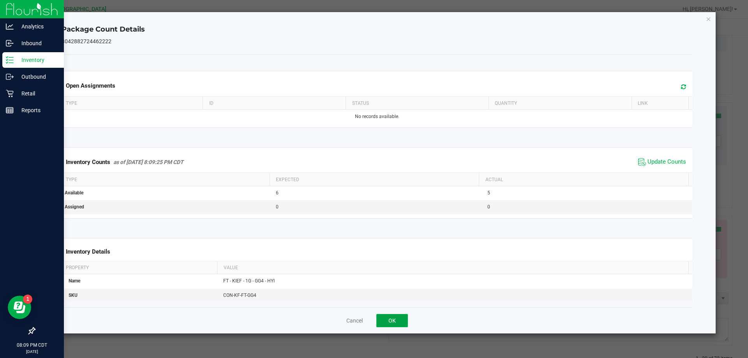
click at [400, 321] on button "OK" at bounding box center [393, 320] width 32 height 13
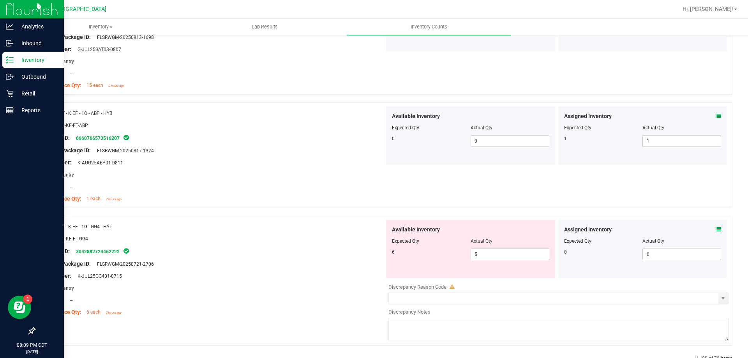
click at [512, 245] on div at bounding box center [470, 247] width 157 height 4
click at [506, 259] on span "5 5" at bounding box center [510, 255] width 79 height 12
click at [506, 259] on input "5" at bounding box center [510, 254] width 78 height 11
click at [362, 268] on div "Name: FT - KIEF - 1G - GG4 - HYI SKU: CON-KF-FT-GG4 Package ID: 304288272446222…" at bounding box center [213, 269] width 344 height 99
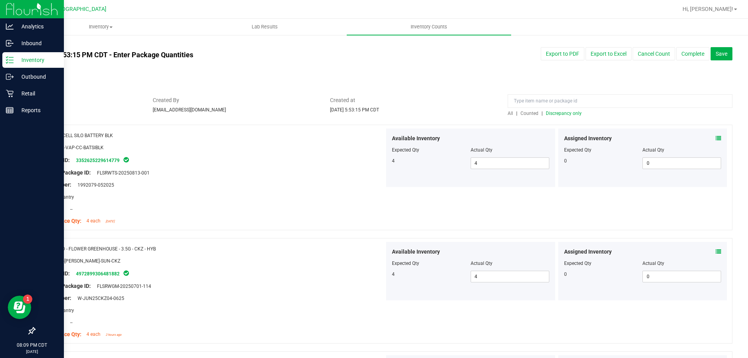
scroll to position [0, 0]
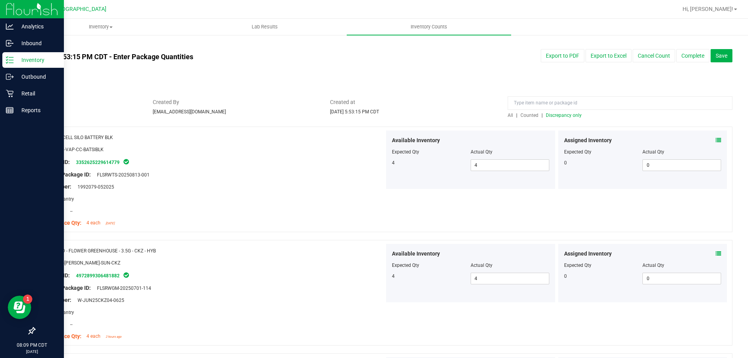
click at [551, 117] on span "Discrepancy only" at bounding box center [564, 115] width 36 height 5
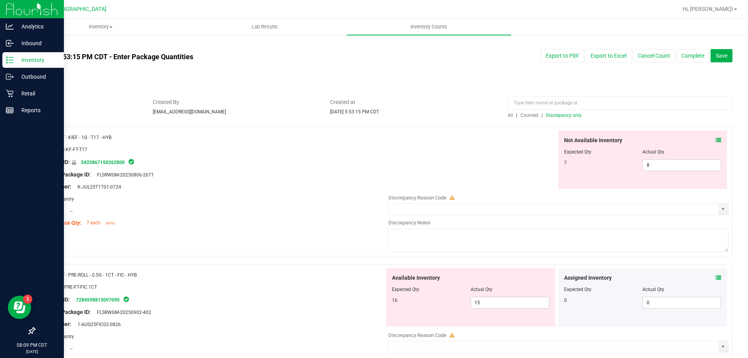
click at [716, 138] on icon at bounding box center [718, 140] width 5 height 5
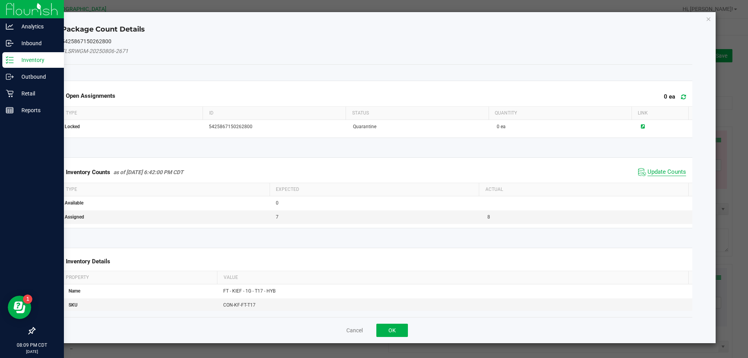
click at [651, 174] on span "Update Counts" at bounding box center [667, 172] width 39 height 8
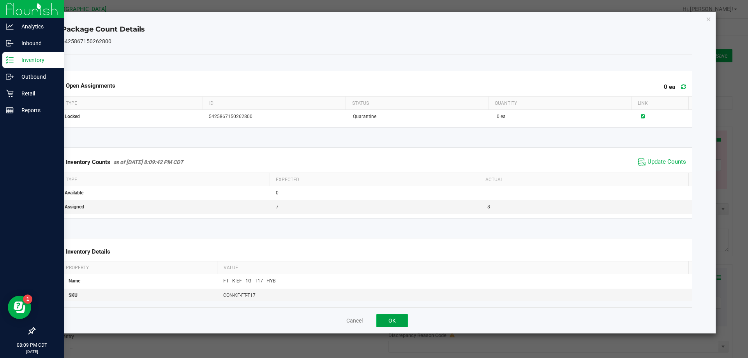
click at [398, 316] on button "OK" at bounding box center [393, 320] width 32 height 13
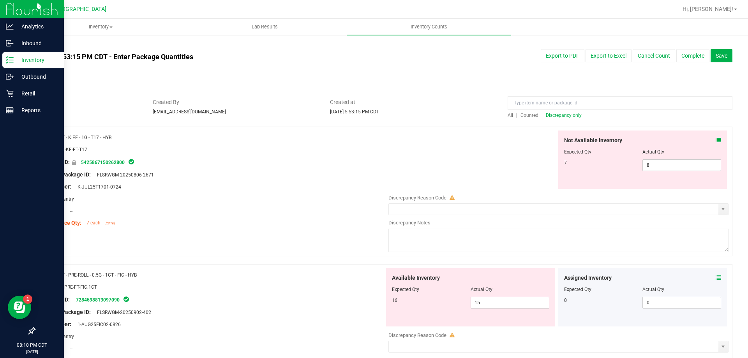
scroll to position [39, 0]
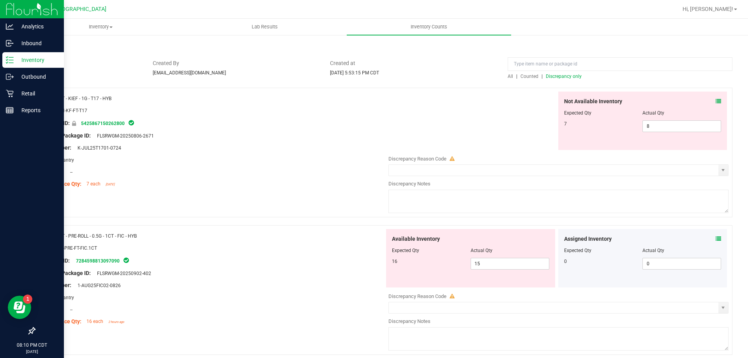
click at [716, 239] on icon at bounding box center [718, 238] width 5 height 5
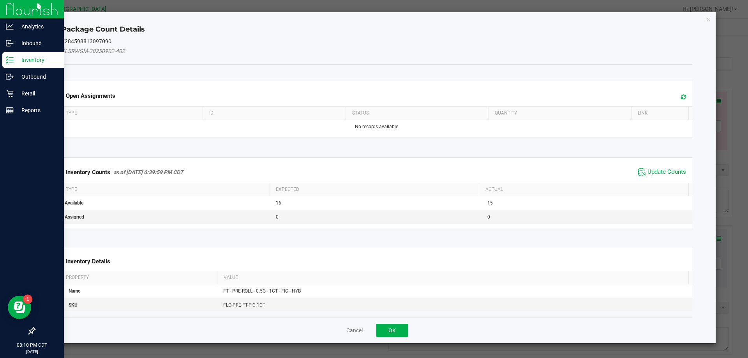
click at [652, 173] on span "Update Counts" at bounding box center [667, 172] width 39 height 8
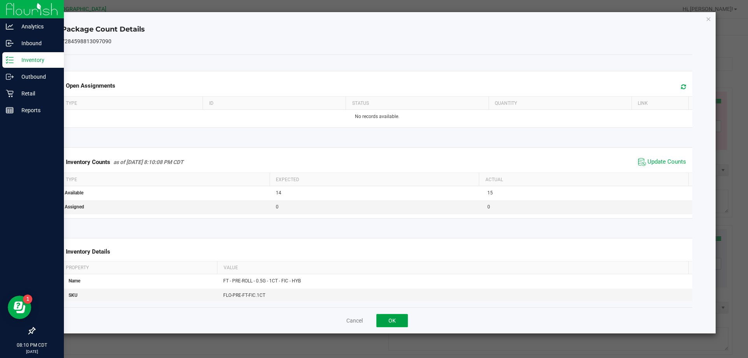
click at [384, 319] on button "OK" at bounding box center [393, 320] width 32 height 13
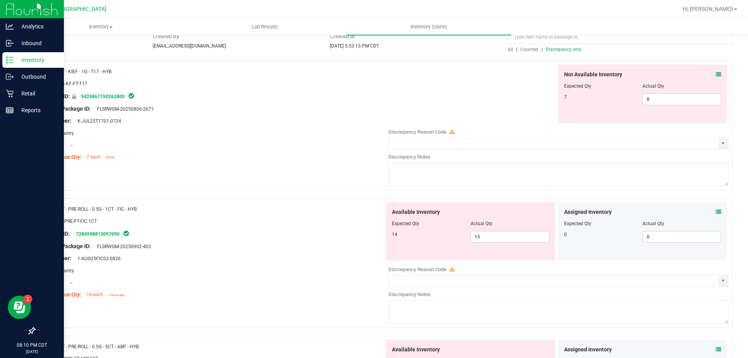
scroll to position [78, 0]
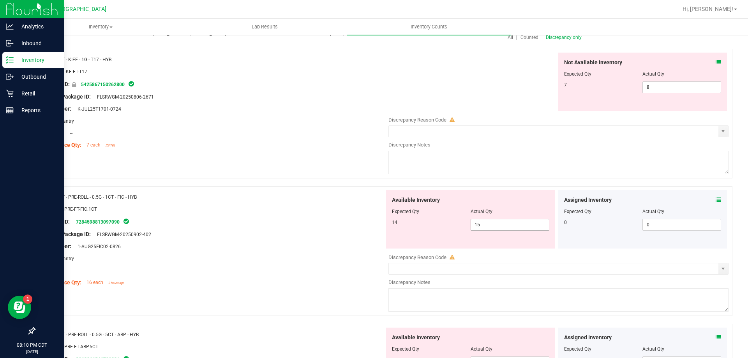
click at [496, 228] on span "15 15" at bounding box center [510, 225] width 79 height 12
click at [496, 227] on input "15" at bounding box center [510, 224] width 78 height 11
click at [188, 239] on div at bounding box center [213, 241] width 344 height 4
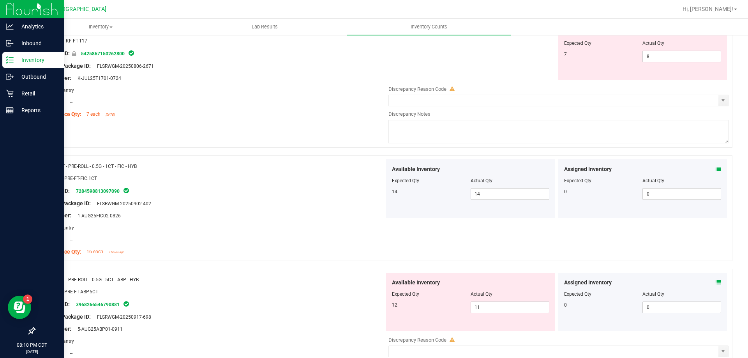
scroll to position [156, 0]
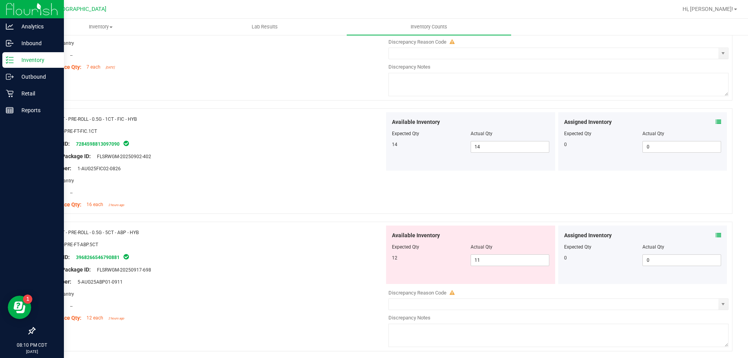
click at [716, 235] on icon at bounding box center [718, 235] width 5 height 5
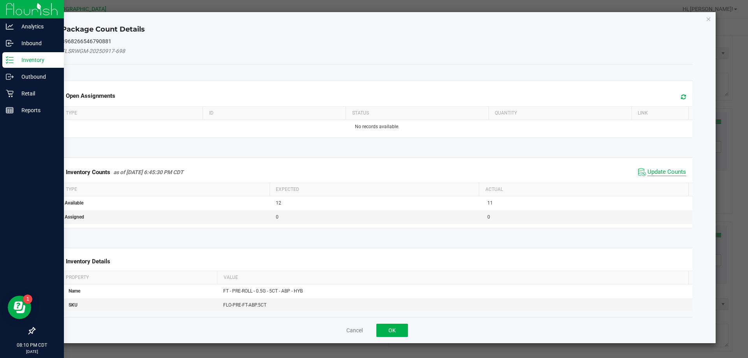
click at [654, 173] on span "Update Counts" at bounding box center [667, 172] width 39 height 8
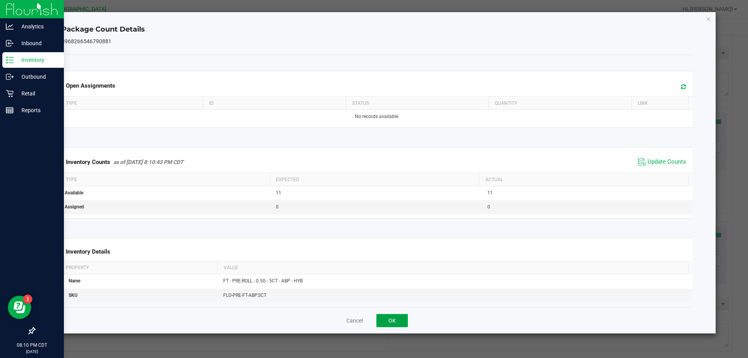
click at [380, 317] on button "OK" at bounding box center [393, 320] width 32 height 13
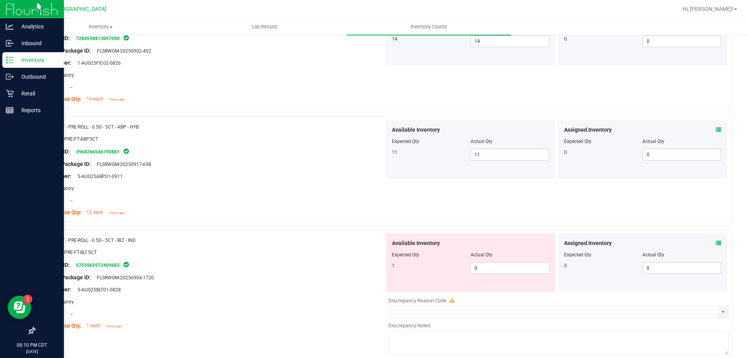
scroll to position [273, 0]
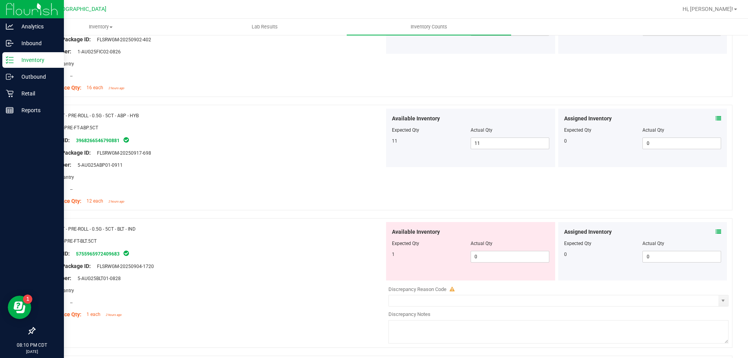
click at [716, 236] on span at bounding box center [718, 232] width 5 height 8
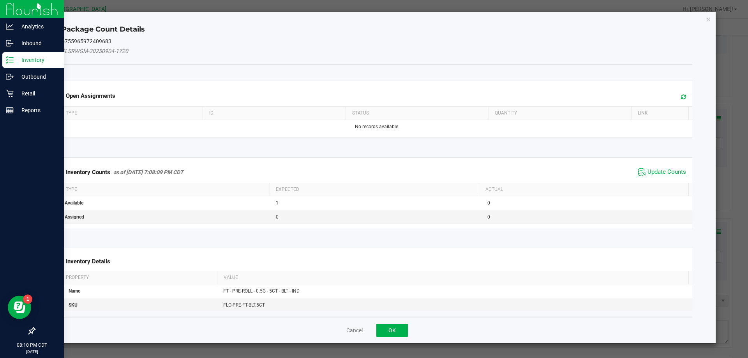
click at [655, 174] on span "Update Counts" at bounding box center [667, 172] width 39 height 8
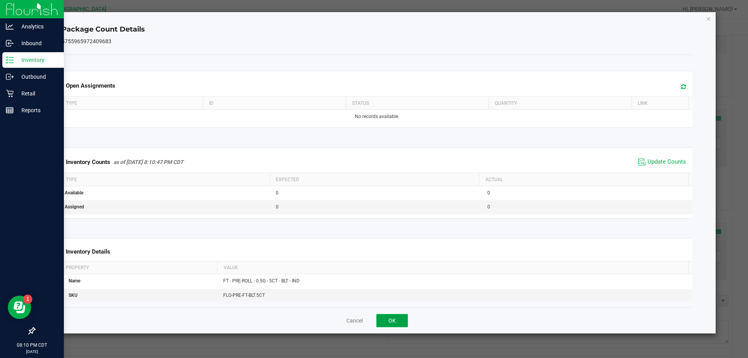
click at [400, 317] on button "OK" at bounding box center [393, 320] width 32 height 13
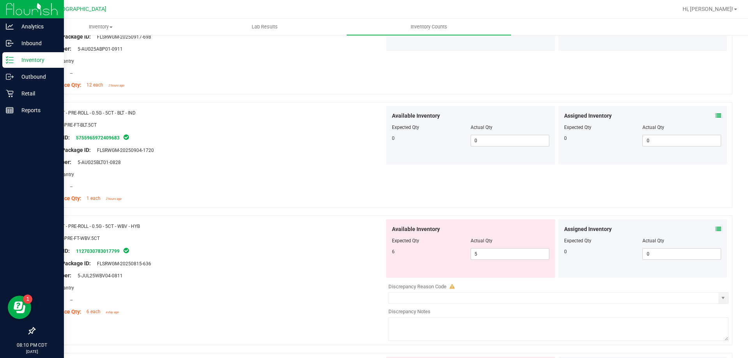
scroll to position [390, 0]
click at [716, 226] on icon at bounding box center [718, 228] width 5 height 5
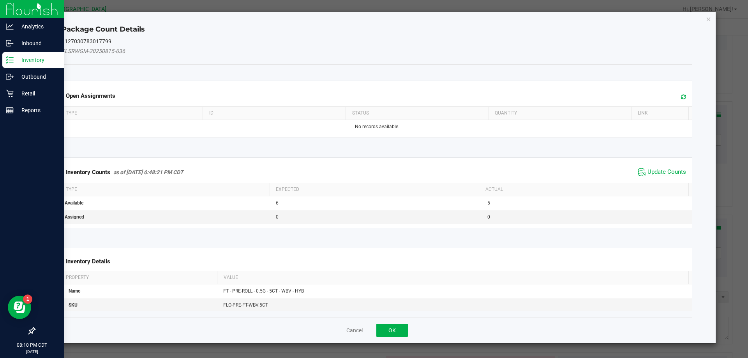
click at [648, 175] on span "Update Counts" at bounding box center [667, 172] width 39 height 8
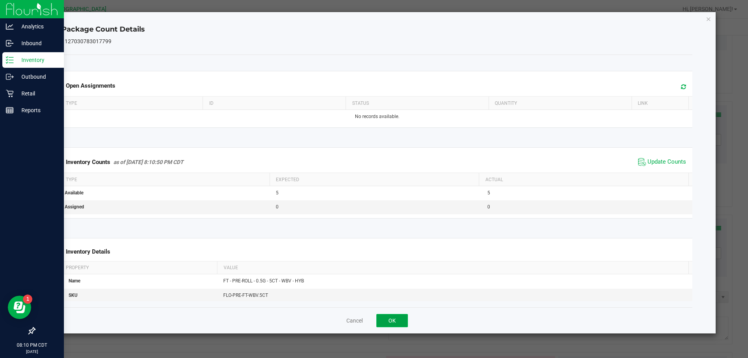
click at [385, 320] on button "OK" at bounding box center [393, 320] width 32 height 13
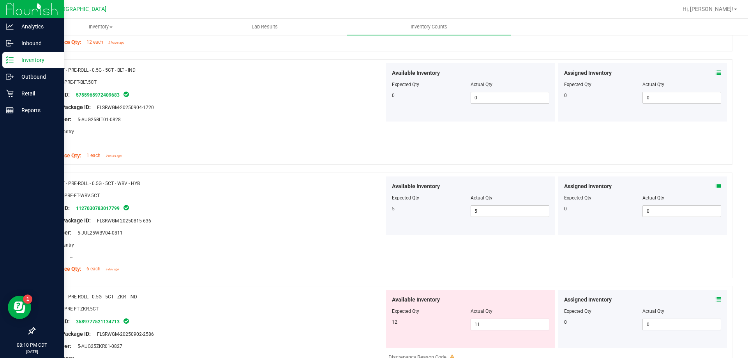
scroll to position [468, 0]
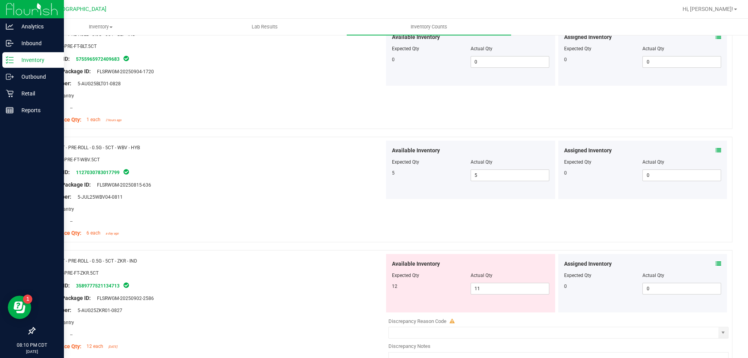
click at [716, 265] on icon at bounding box center [718, 263] width 5 height 5
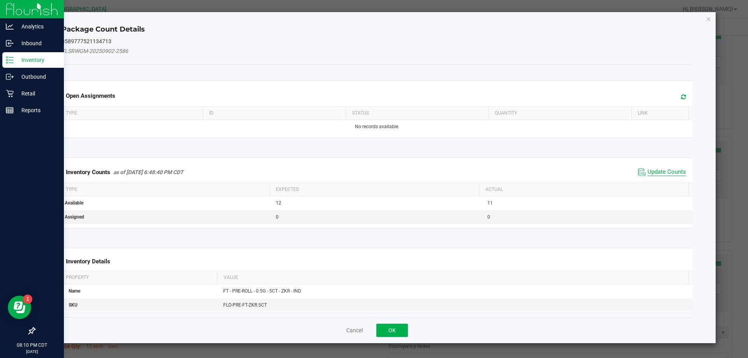
click at [673, 173] on span "Update Counts" at bounding box center [667, 172] width 39 height 8
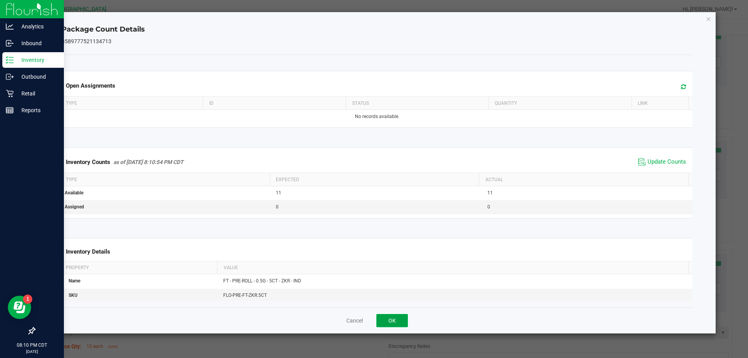
click at [395, 322] on button "OK" at bounding box center [393, 320] width 32 height 13
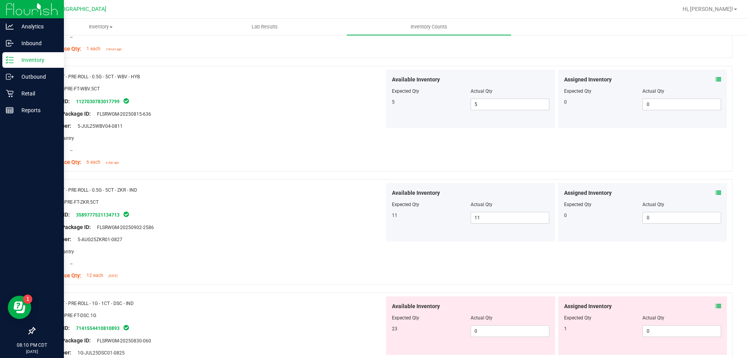
scroll to position [624, 0]
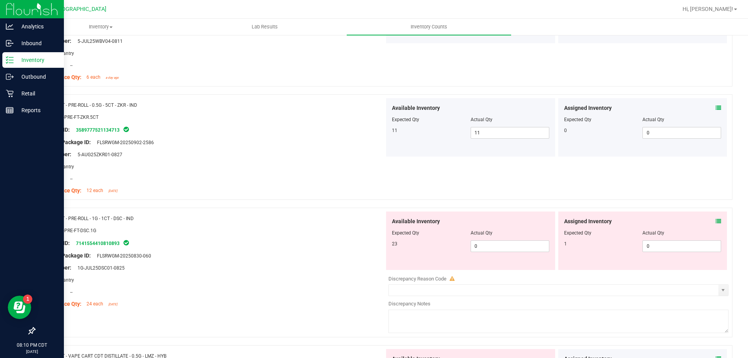
click at [716, 220] on icon at bounding box center [718, 221] width 5 height 5
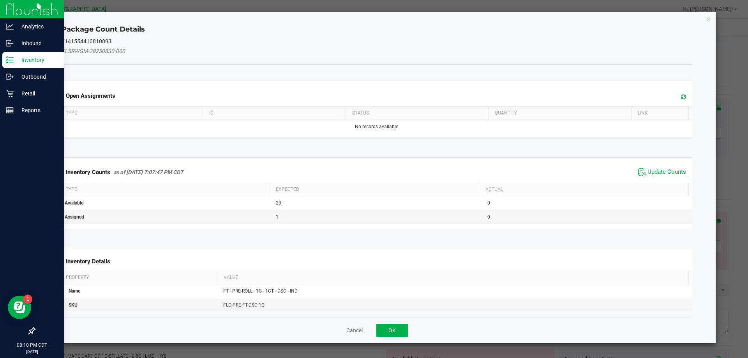
click at [654, 173] on span "Update Counts" at bounding box center [667, 172] width 39 height 8
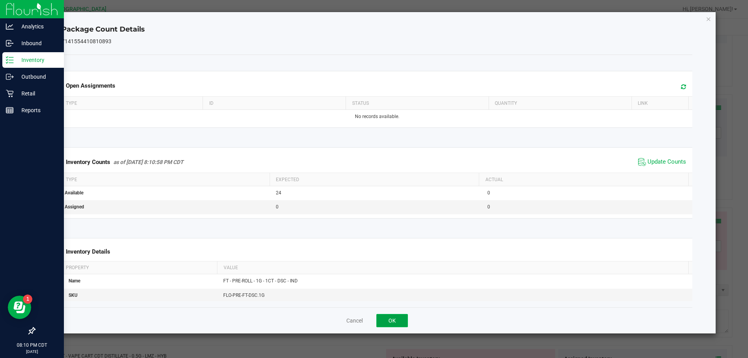
click at [391, 325] on button "OK" at bounding box center [393, 320] width 32 height 13
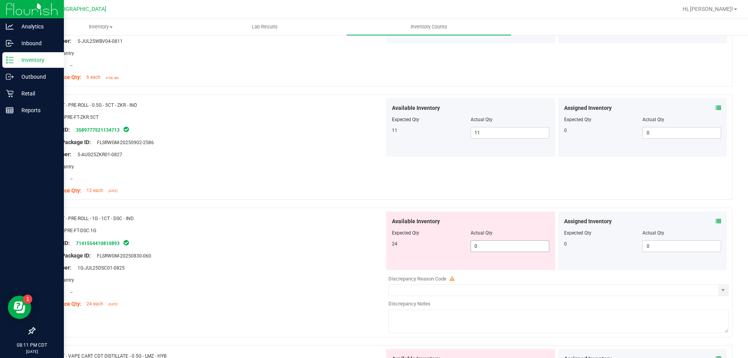
click at [520, 250] on span "0 0" at bounding box center [510, 246] width 79 height 12
click at [520, 250] on input "0" at bounding box center [510, 246] width 78 height 11
click at [316, 248] on div at bounding box center [213, 250] width 344 height 4
click at [716, 221] on icon at bounding box center [718, 221] width 5 height 5
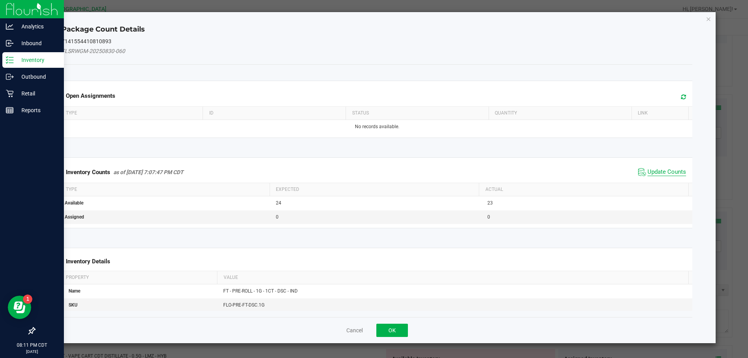
click at [648, 175] on span "Update Counts" at bounding box center [667, 172] width 39 height 8
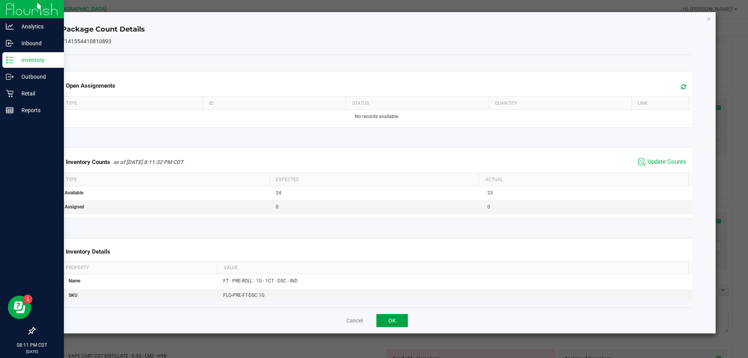
click at [401, 320] on button "OK" at bounding box center [393, 320] width 32 height 13
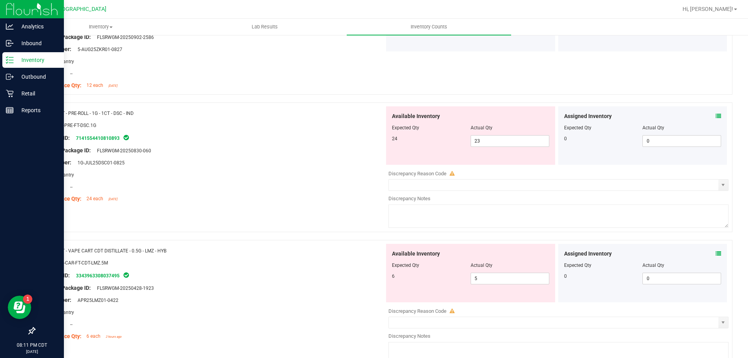
scroll to position [741, 0]
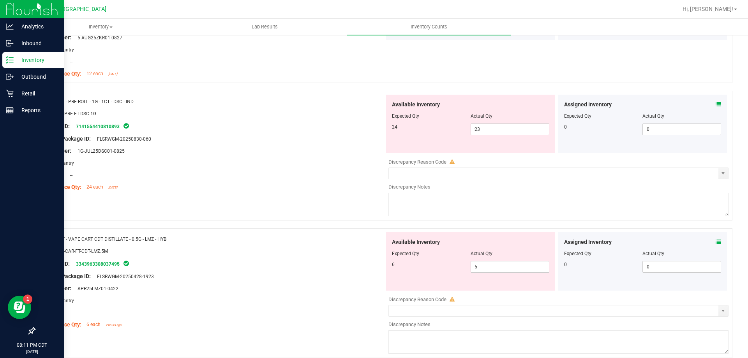
click at [716, 243] on icon at bounding box center [718, 241] width 5 height 5
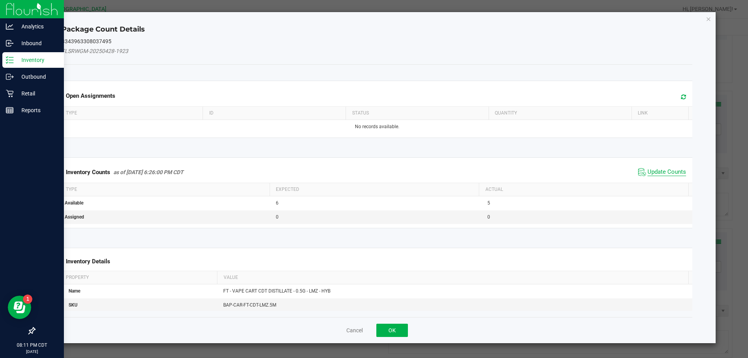
click at [659, 169] on span "Update Counts" at bounding box center [667, 172] width 39 height 8
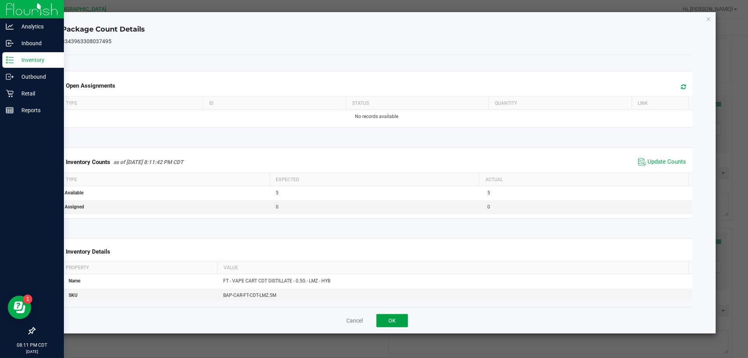
click at [392, 325] on button "OK" at bounding box center [393, 320] width 32 height 13
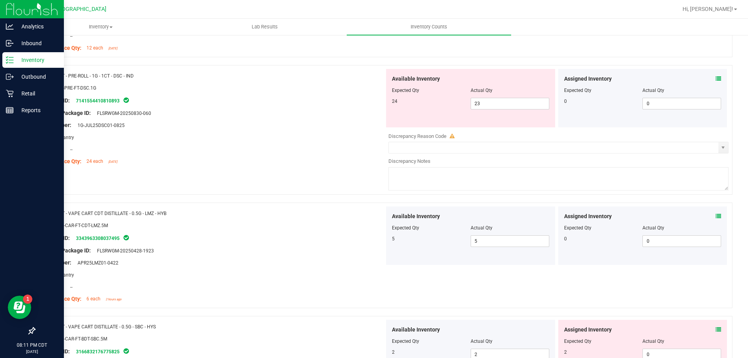
scroll to position [780, 0]
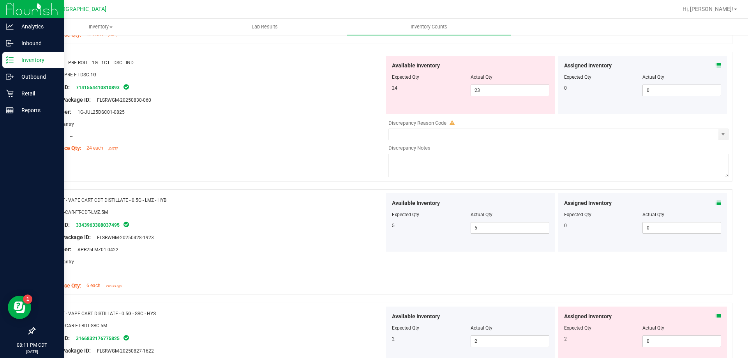
click at [716, 315] on icon at bounding box center [718, 316] width 5 height 5
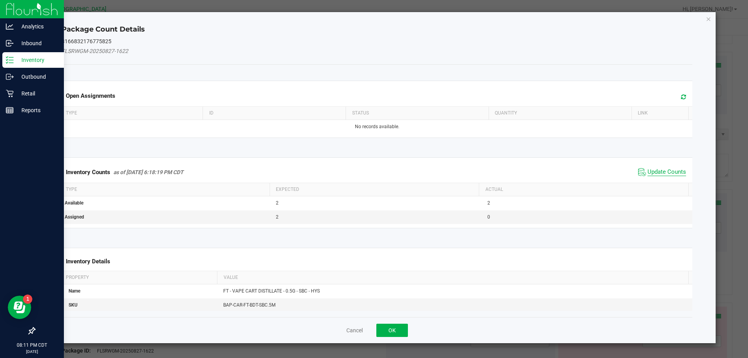
click at [651, 173] on span "Update Counts" at bounding box center [667, 172] width 39 height 8
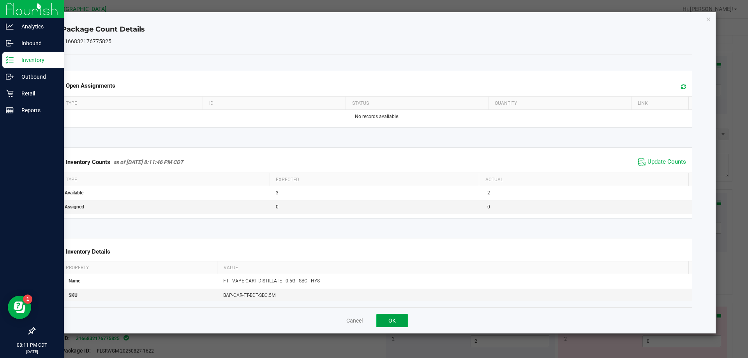
click at [402, 315] on button "OK" at bounding box center [393, 320] width 32 height 13
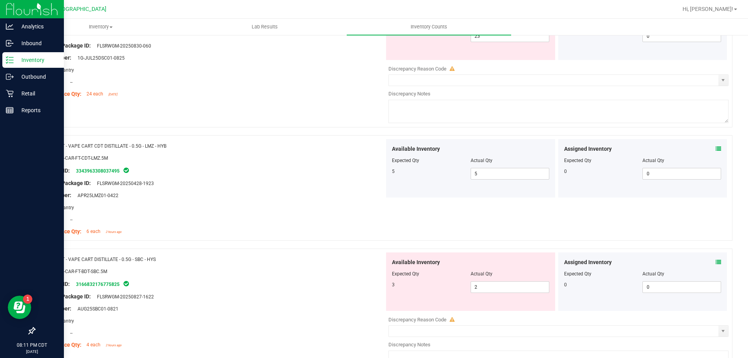
scroll to position [857, 0]
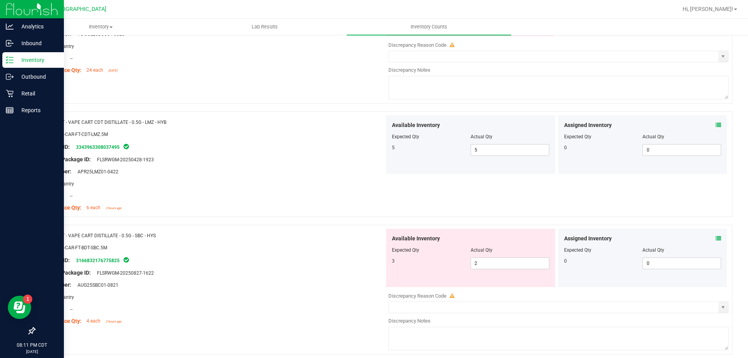
click at [711, 234] on div "Assigned Inventory Expected Qty Actual Qty 0 0 0" at bounding box center [643, 258] width 169 height 58
click at [716, 238] on icon at bounding box center [718, 238] width 5 height 5
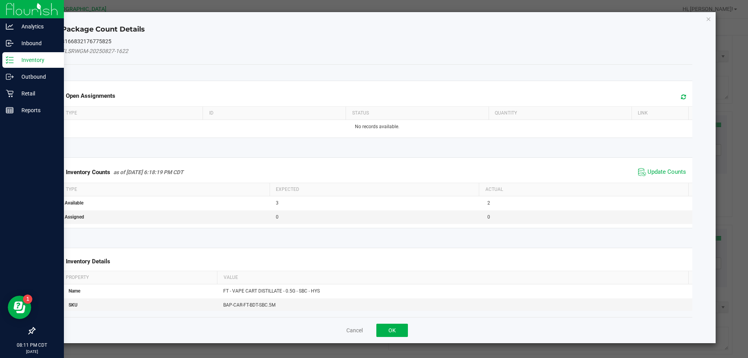
click at [669, 177] on span "Update Counts" at bounding box center [662, 172] width 52 height 12
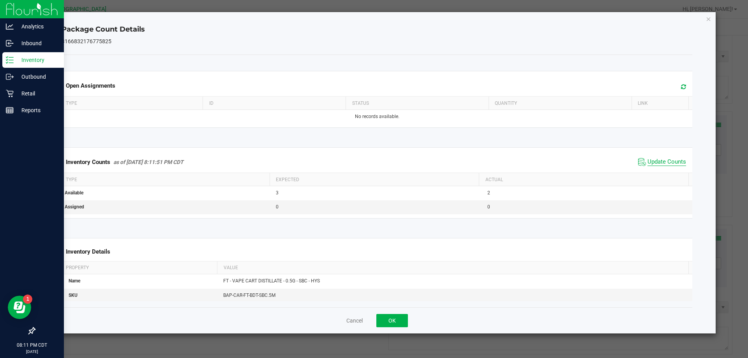
click at [661, 159] on span "Update Counts" at bounding box center [667, 162] width 39 height 8
click at [402, 321] on button "OK" at bounding box center [393, 320] width 32 height 13
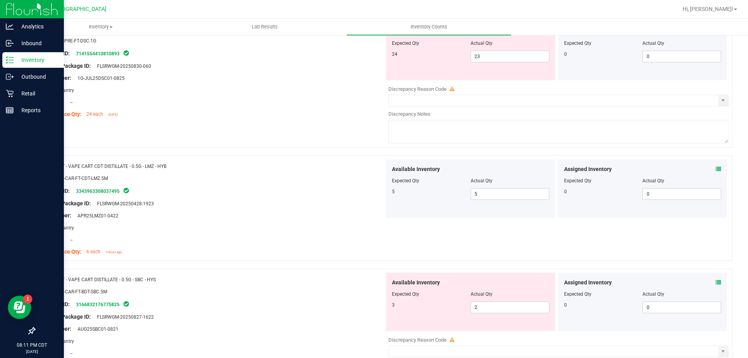
scroll to position [780, 0]
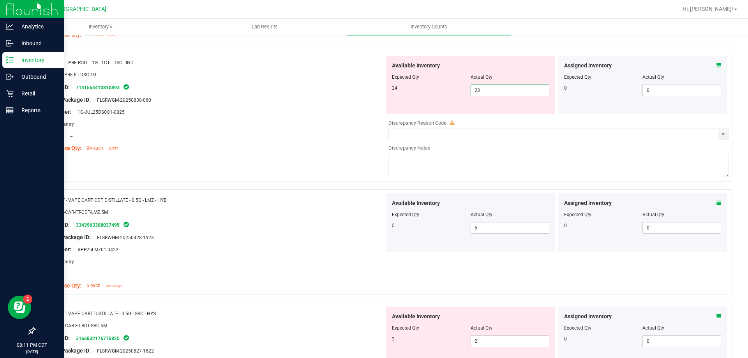
click at [496, 91] on span "23 23" at bounding box center [510, 91] width 79 height 12
click at [496, 91] on input "23" at bounding box center [510, 90] width 78 height 11
click at [369, 161] on div "Name: FT - PRE-ROLL - 1G - 1CT - DSC - IND SKU: FLO-PRE-FT-DSC.1G Package ID: 7…" at bounding box center [383, 121] width 698 height 138
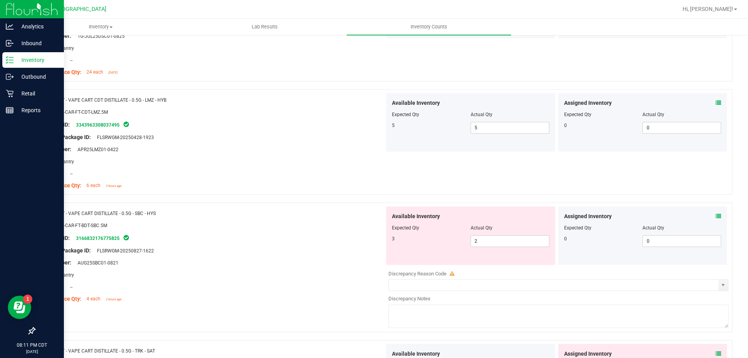
scroll to position [857, 0]
click at [716, 213] on icon at bounding box center [718, 214] width 5 height 5
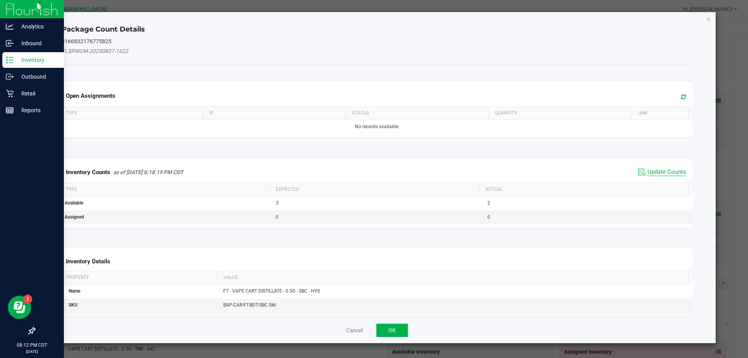
click at [665, 176] on span "Update Counts" at bounding box center [667, 172] width 39 height 8
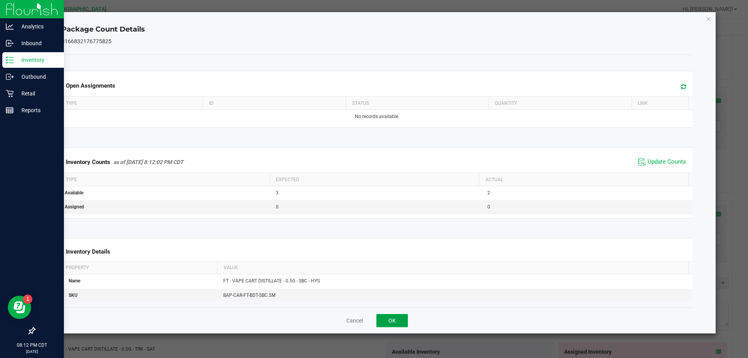
click at [379, 322] on button "OK" at bounding box center [393, 320] width 32 height 13
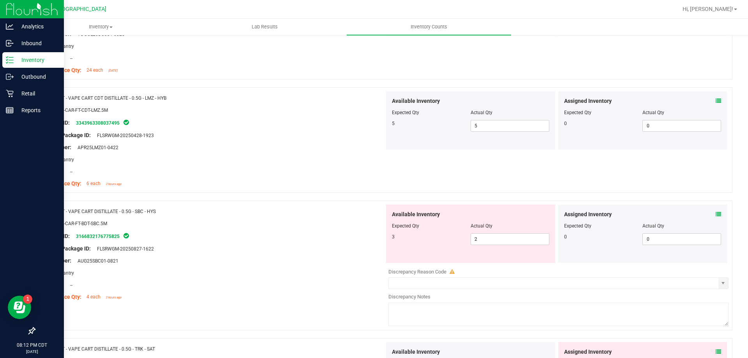
click at [496, 246] on div "Available Inventory Expected Qty Actual Qty 3 2 2" at bounding box center [470, 234] width 169 height 58
click at [504, 242] on span "2 2" at bounding box center [510, 239] width 79 height 12
click at [504, 242] on input "2" at bounding box center [510, 239] width 78 height 11
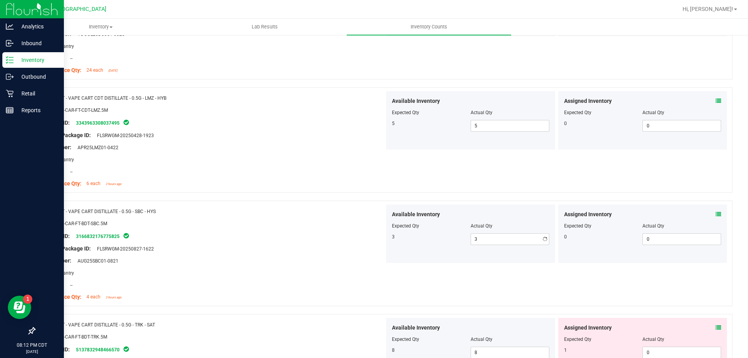
click at [329, 260] on div "Lot Number: AUG25SBC01-0821" at bounding box center [213, 261] width 344 height 8
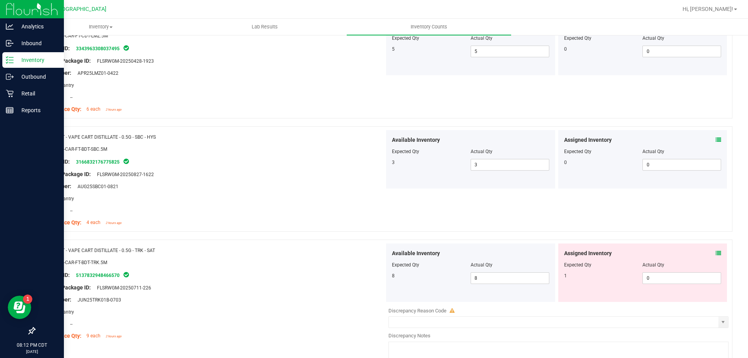
scroll to position [935, 0]
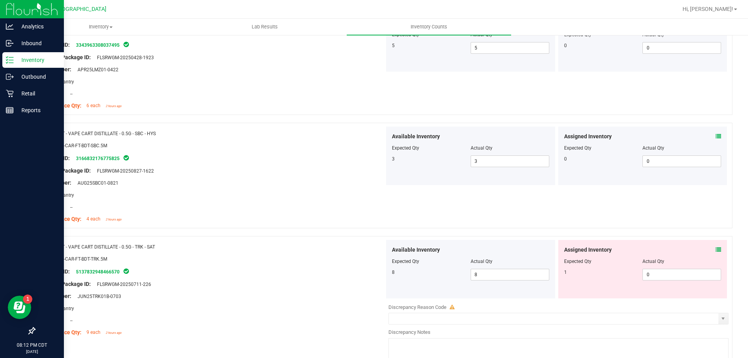
click at [716, 251] on icon at bounding box center [718, 249] width 5 height 5
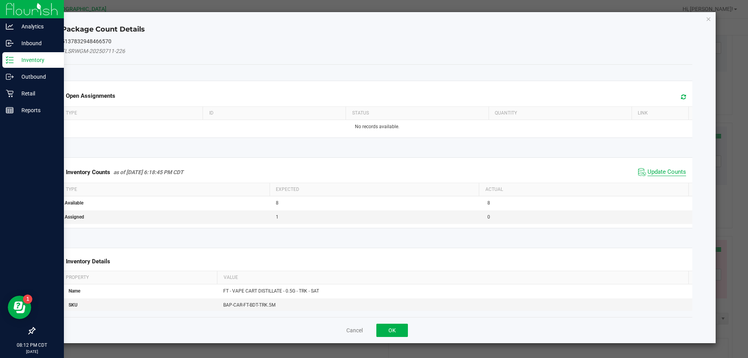
click at [648, 173] on span "Update Counts" at bounding box center [667, 172] width 39 height 8
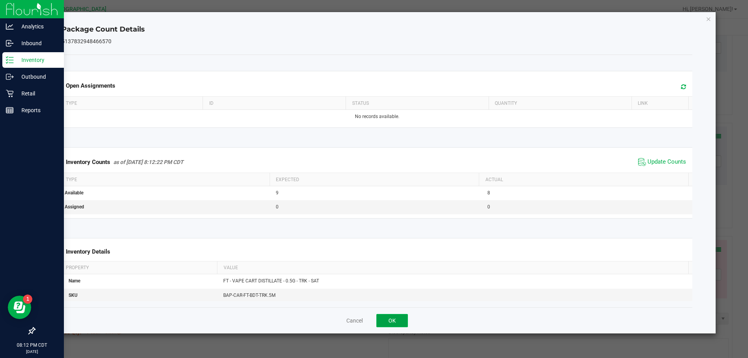
click at [403, 318] on button "OK" at bounding box center [393, 320] width 32 height 13
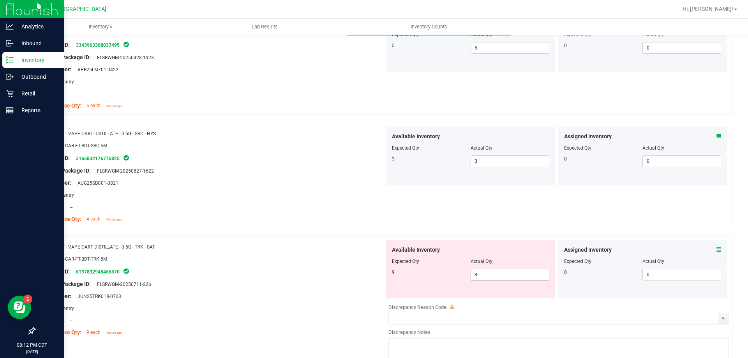
click at [486, 276] on span "8 8" at bounding box center [510, 275] width 79 height 12
click at [486, 276] on input "8" at bounding box center [510, 274] width 78 height 11
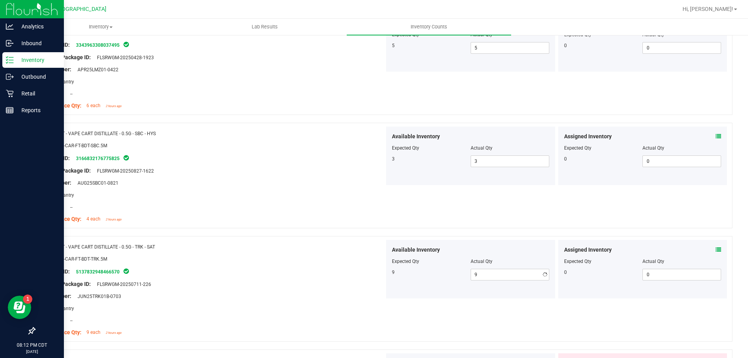
click at [373, 290] on div at bounding box center [213, 290] width 344 height 4
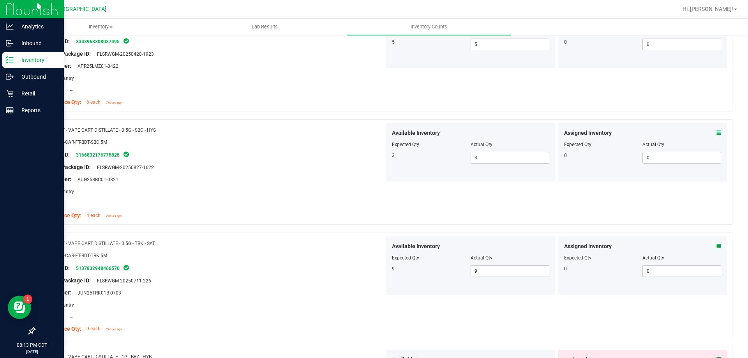
scroll to position [1013, 0]
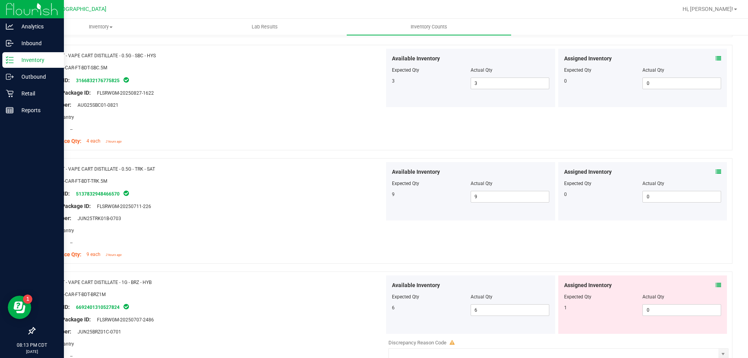
click at [716, 284] on icon at bounding box center [718, 285] width 5 height 5
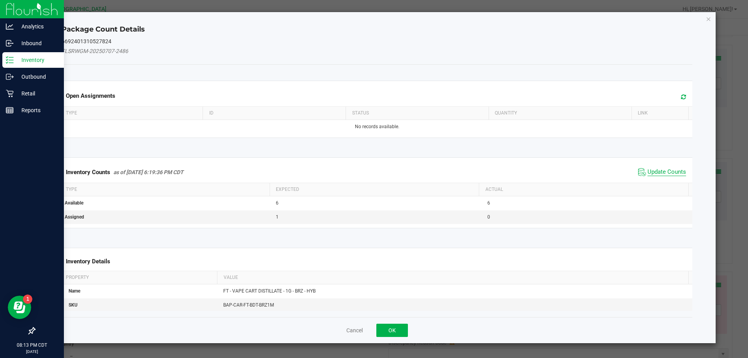
click at [656, 171] on span "Update Counts" at bounding box center [667, 172] width 39 height 8
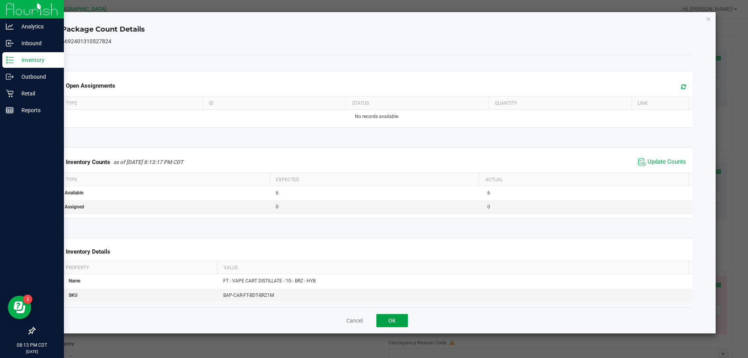
click at [395, 322] on button "OK" at bounding box center [393, 320] width 32 height 13
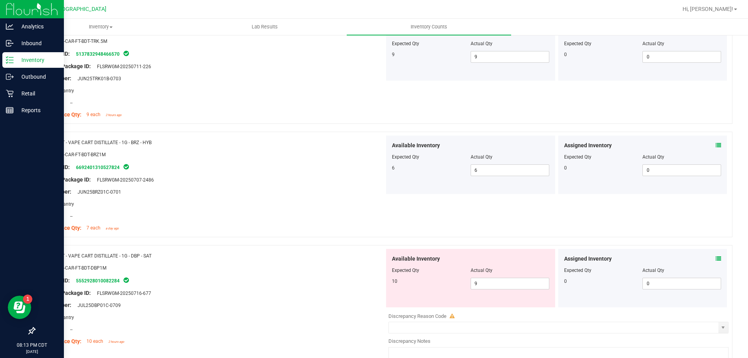
scroll to position [1169, 0]
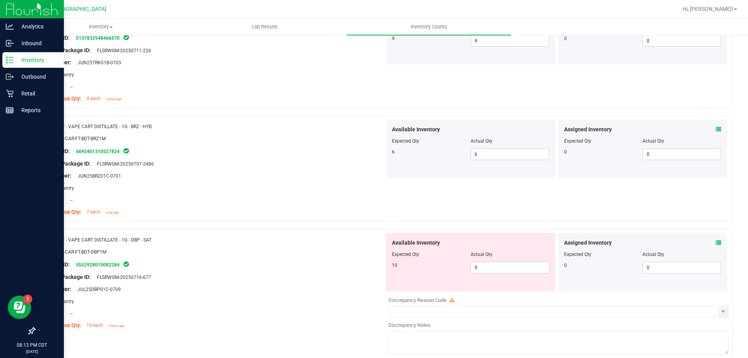
click at [716, 244] on icon at bounding box center [718, 242] width 5 height 5
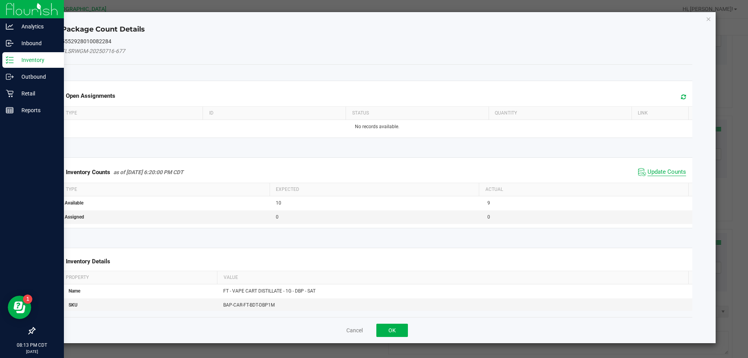
click at [655, 169] on span "Update Counts" at bounding box center [667, 172] width 39 height 8
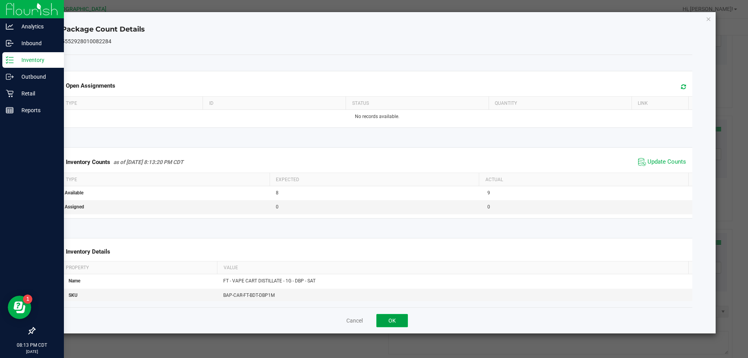
click at [398, 323] on button "OK" at bounding box center [393, 320] width 32 height 13
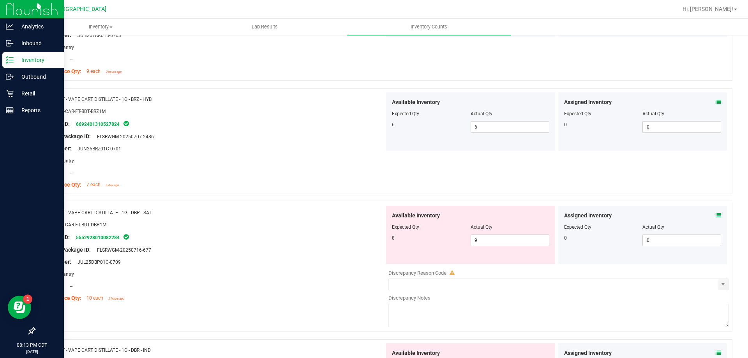
scroll to position [1208, 0]
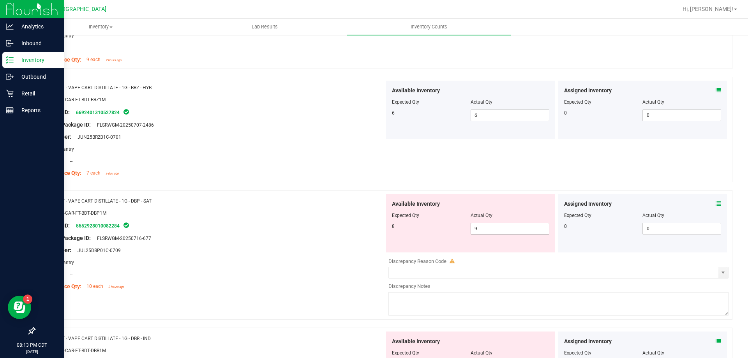
click at [475, 232] on span "9 9" at bounding box center [510, 229] width 79 height 12
click at [475, 232] on input "9" at bounding box center [510, 228] width 78 height 11
click at [325, 226] on div "Package ID: 5552928010082284" at bounding box center [213, 225] width 344 height 9
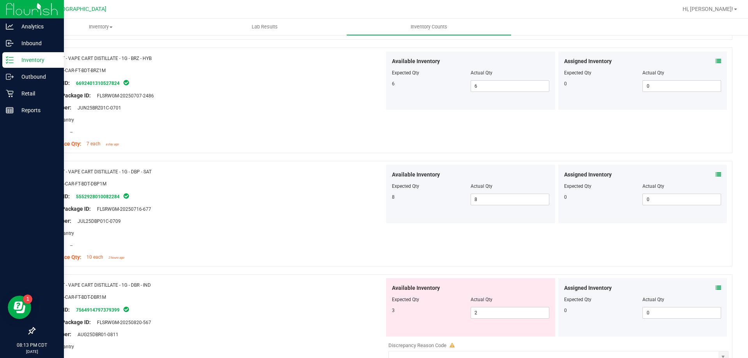
scroll to position [1286, 0]
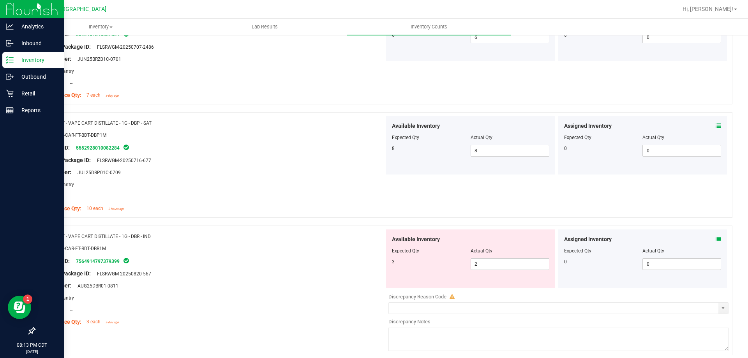
click at [716, 240] on icon at bounding box center [718, 239] width 5 height 5
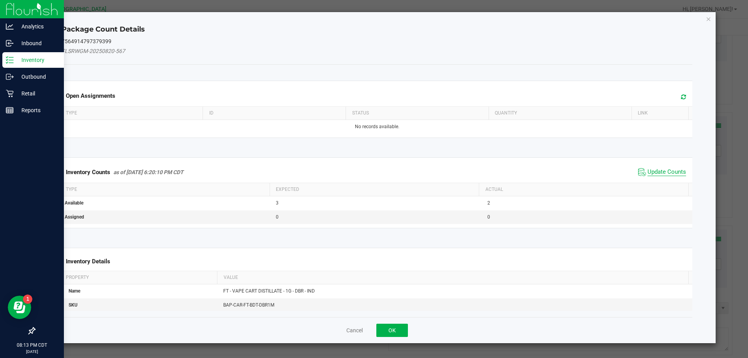
click at [656, 173] on span "Update Counts" at bounding box center [667, 172] width 39 height 8
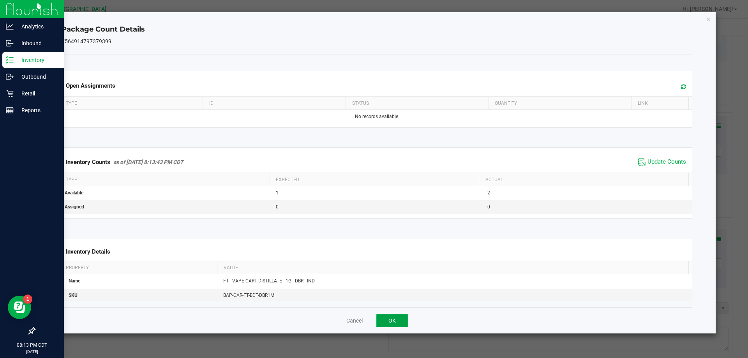
click at [401, 317] on button "OK" at bounding box center [393, 320] width 32 height 13
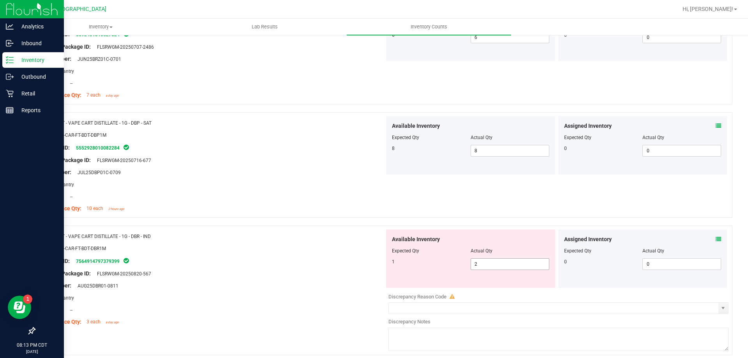
click at [474, 264] on span "2 2" at bounding box center [510, 264] width 79 height 12
click at [474, 264] on input "2" at bounding box center [510, 264] width 78 height 11
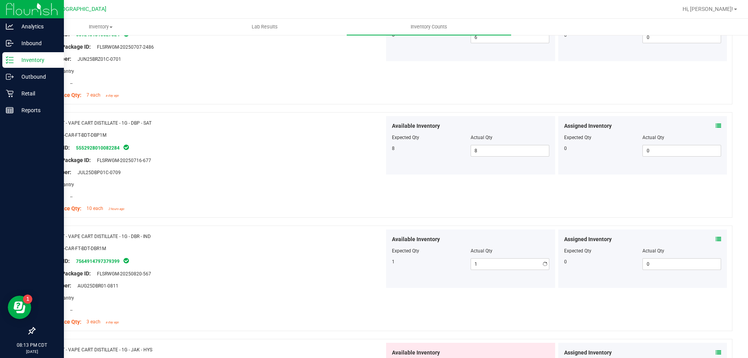
click at [386, 248] on div "Available Inventory Expected Qty Actual Qty 1 1 1" at bounding box center [470, 259] width 169 height 58
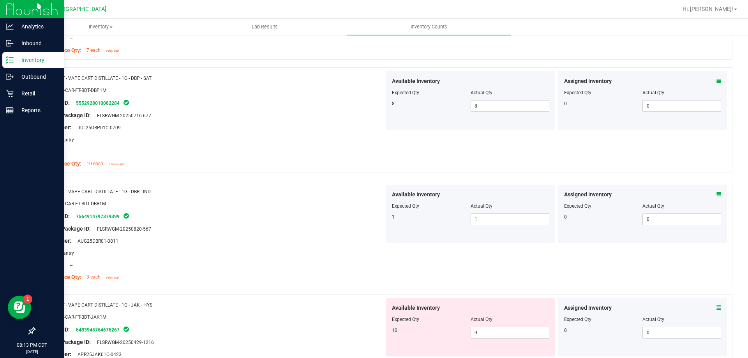
scroll to position [1442, 0]
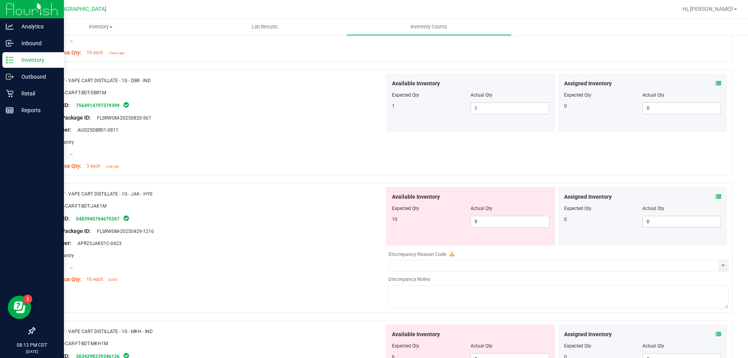
click at [716, 198] on icon at bounding box center [718, 196] width 5 height 5
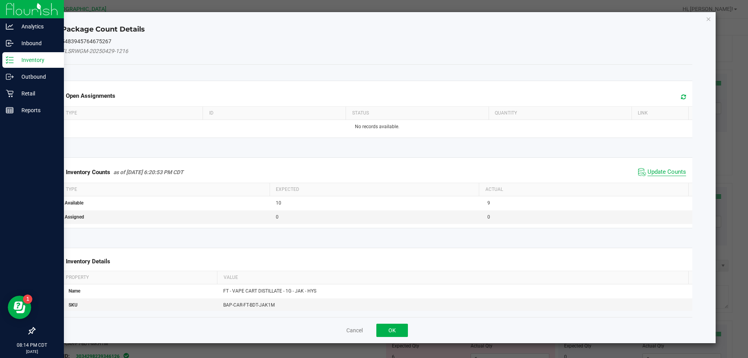
click at [648, 168] on span "Update Counts" at bounding box center [667, 172] width 39 height 8
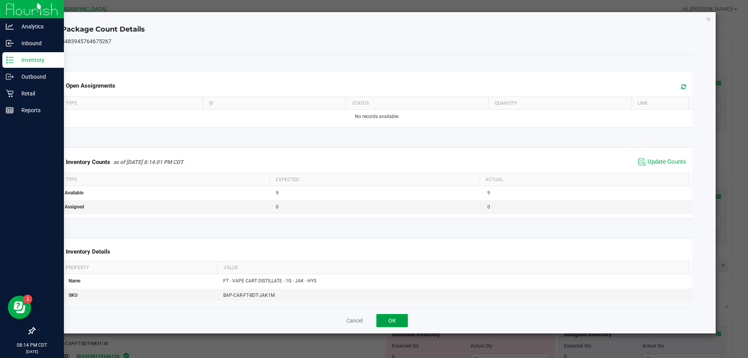
click at [402, 319] on button "OK" at bounding box center [393, 320] width 32 height 13
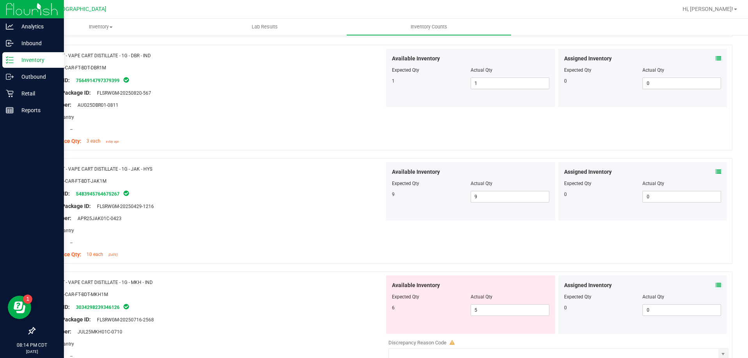
scroll to position [1481, 0]
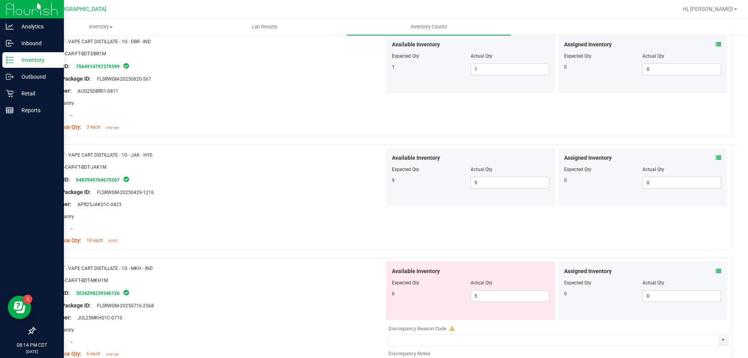
click at [716, 273] on icon at bounding box center [718, 271] width 5 height 5
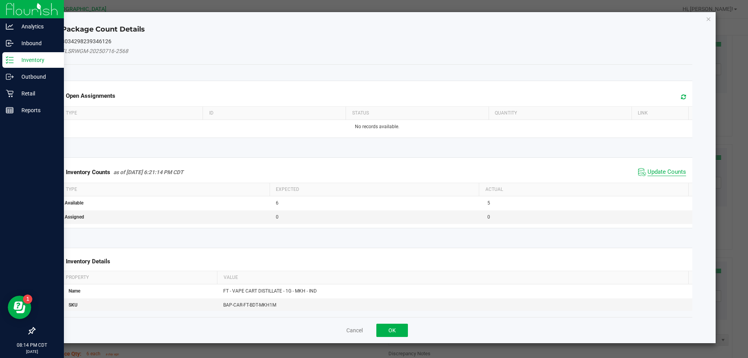
click at [653, 173] on span "Update Counts" at bounding box center [667, 172] width 39 height 8
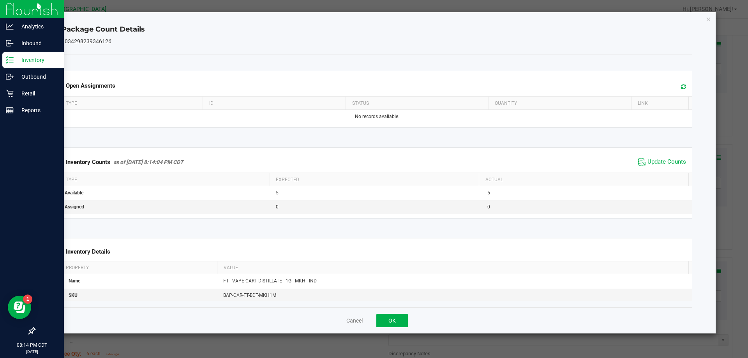
click at [411, 320] on div "Cancel OK" at bounding box center [377, 321] width 631 height 26
click at [404, 318] on button "OK" at bounding box center [393, 320] width 32 height 13
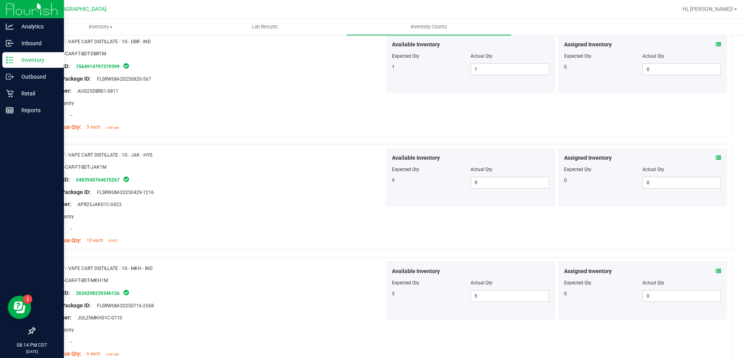
scroll to position [1559, 0]
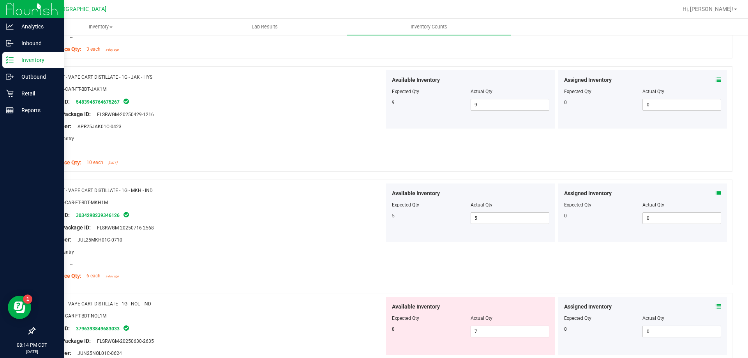
click at [716, 306] on icon at bounding box center [718, 306] width 5 height 5
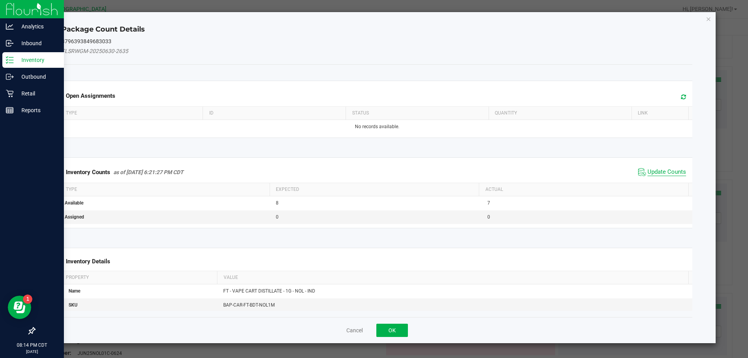
click at [662, 173] on span "Update Counts" at bounding box center [667, 172] width 39 height 8
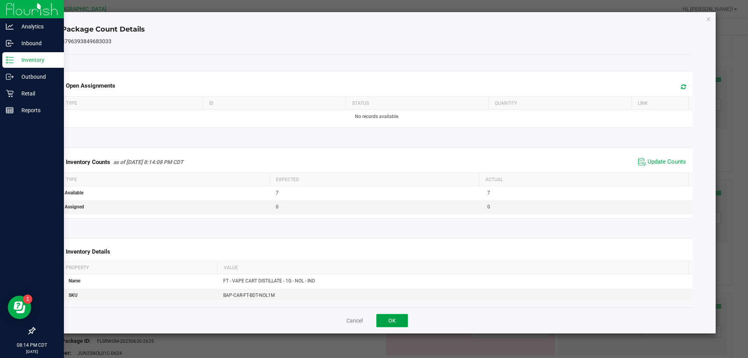
click at [400, 323] on button "OK" at bounding box center [393, 320] width 32 height 13
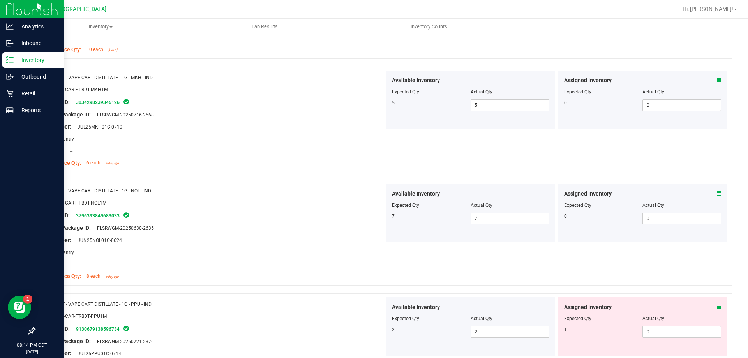
scroll to position [1676, 0]
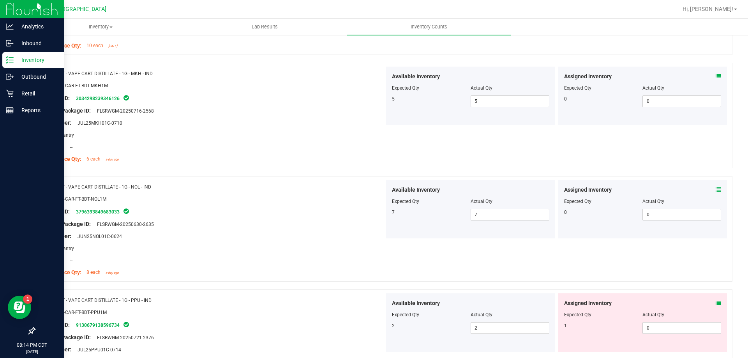
click at [716, 306] on span at bounding box center [718, 303] width 5 height 8
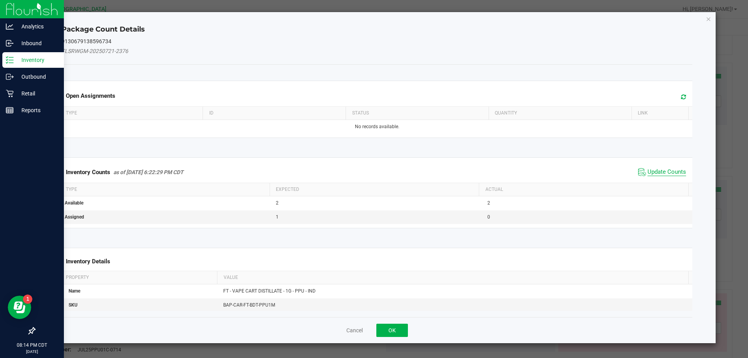
click at [662, 168] on span "Update Counts" at bounding box center [667, 172] width 39 height 8
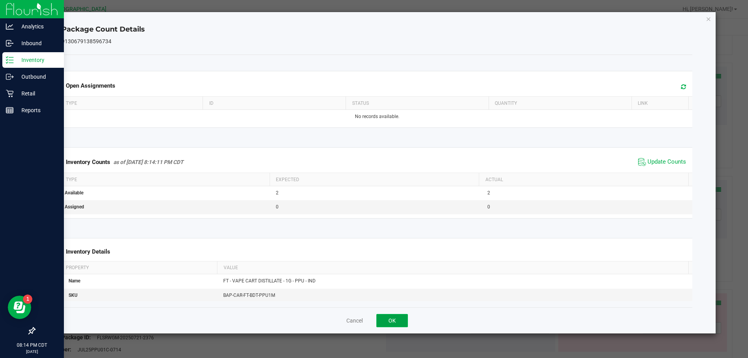
click at [402, 323] on button "OK" at bounding box center [393, 320] width 32 height 13
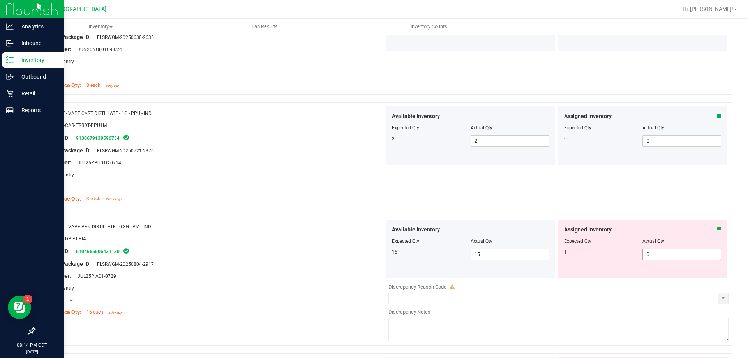
scroll to position [1871, 0]
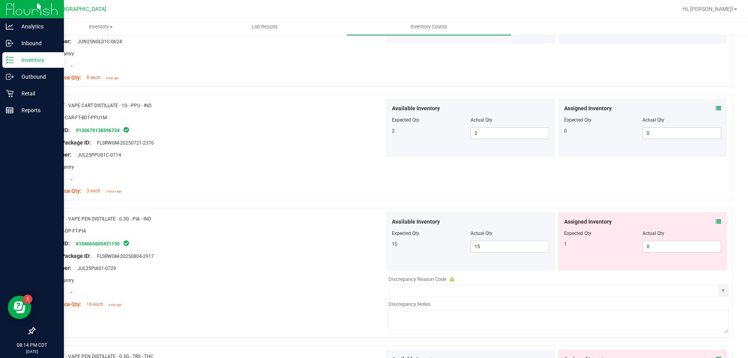
click at [716, 219] on icon at bounding box center [718, 221] width 5 height 5
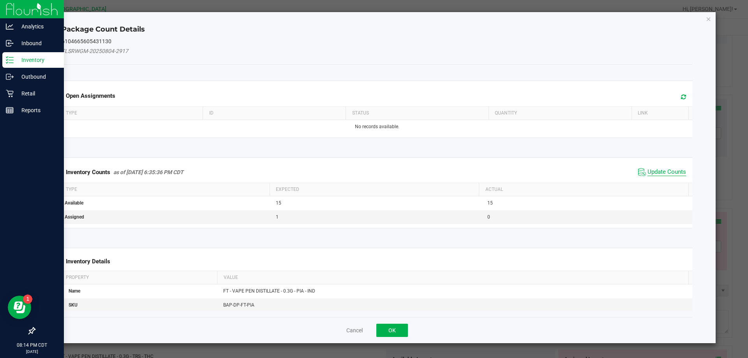
click at [663, 171] on span "Update Counts" at bounding box center [667, 172] width 39 height 8
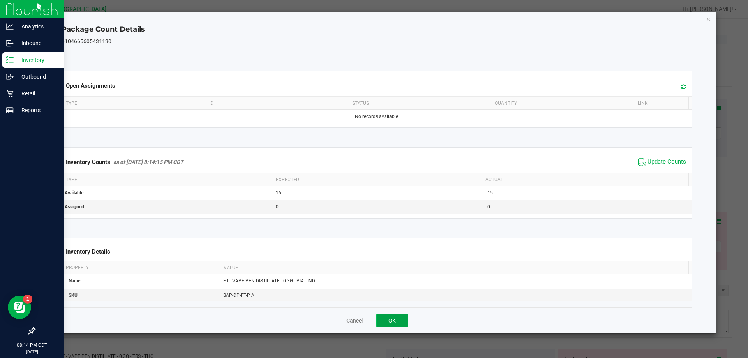
click at [384, 322] on button "OK" at bounding box center [393, 320] width 32 height 13
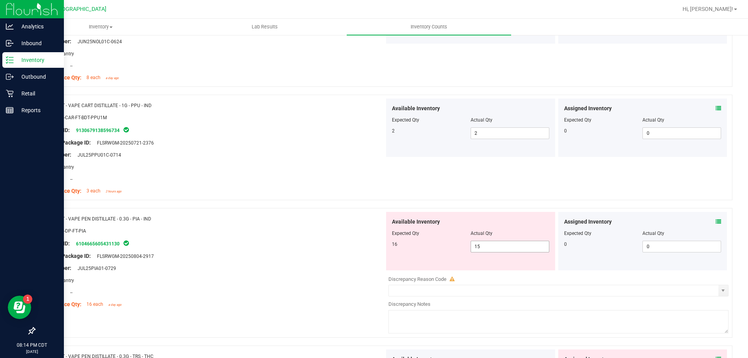
click at [502, 245] on span "15 15" at bounding box center [510, 247] width 79 height 12
click at [502, 245] on input "15" at bounding box center [510, 246] width 78 height 11
click at [371, 259] on div "Original Package ID: FLSRWGM-20250804-2917" at bounding box center [213, 256] width 344 height 8
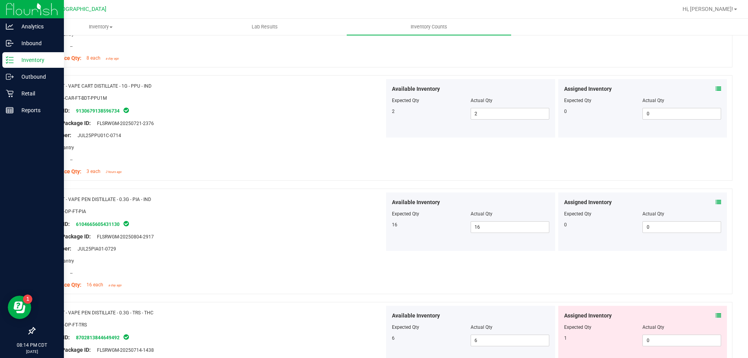
scroll to position [1910, 0]
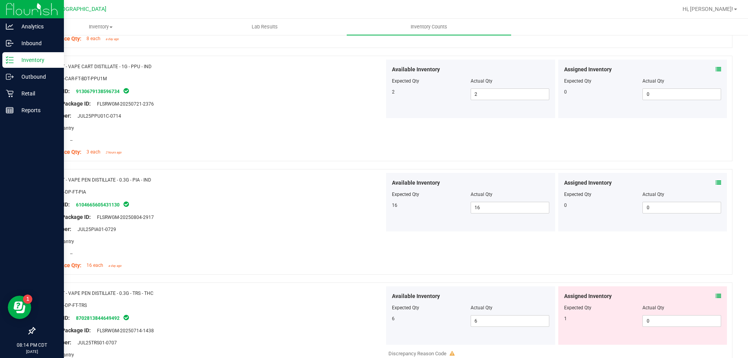
click at [716, 296] on icon at bounding box center [718, 295] width 5 height 5
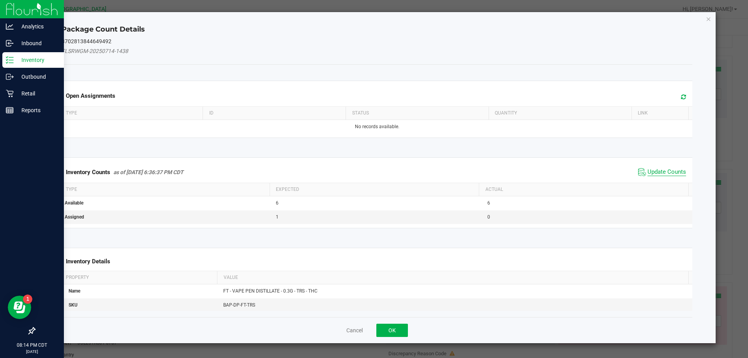
click at [661, 170] on span "Update Counts" at bounding box center [667, 172] width 39 height 8
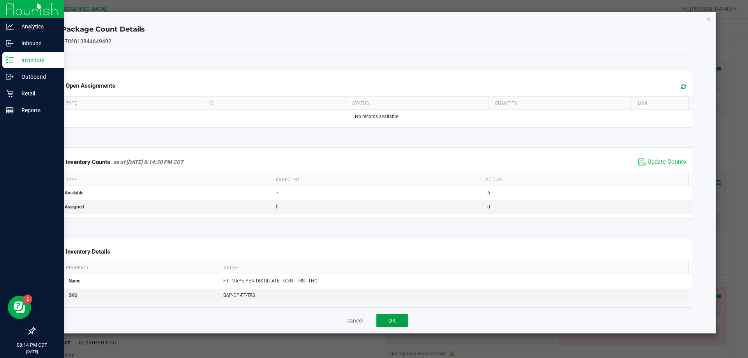
click at [396, 317] on button "OK" at bounding box center [393, 320] width 32 height 13
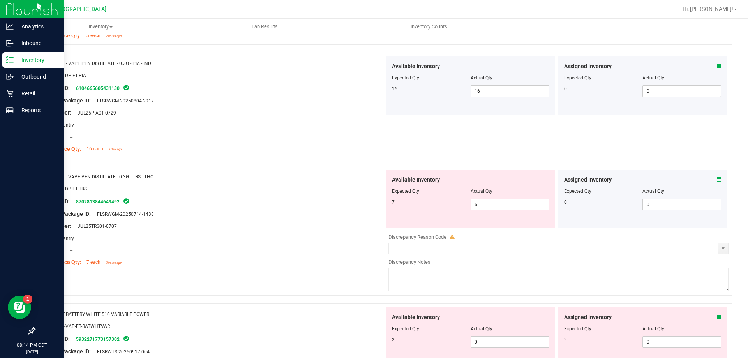
scroll to position [2027, 0]
click at [490, 202] on span "6 6" at bounding box center [510, 204] width 79 height 12
click at [490, 202] on input "6" at bounding box center [510, 204] width 78 height 11
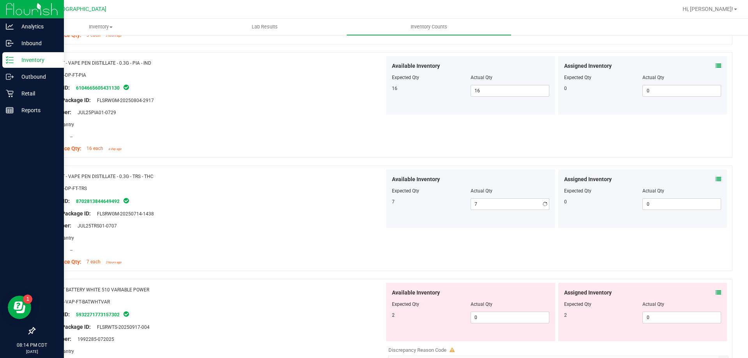
click at [302, 221] on div at bounding box center [213, 220] width 344 height 4
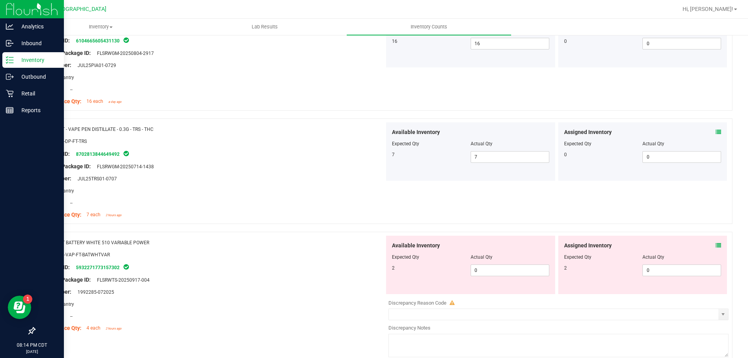
scroll to position [2112, 0]
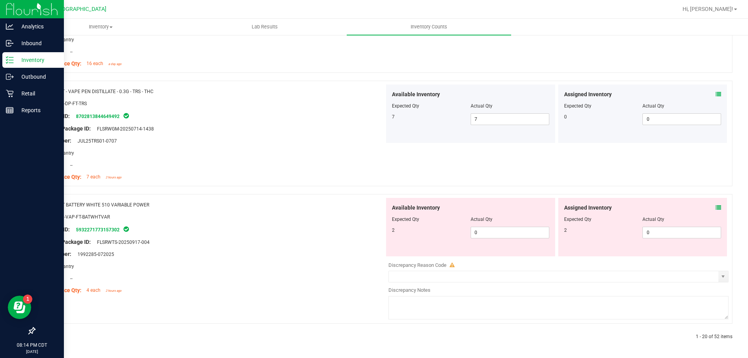
click at [716, 207] on icon at bounding box center [718, 207] width 5 height 5
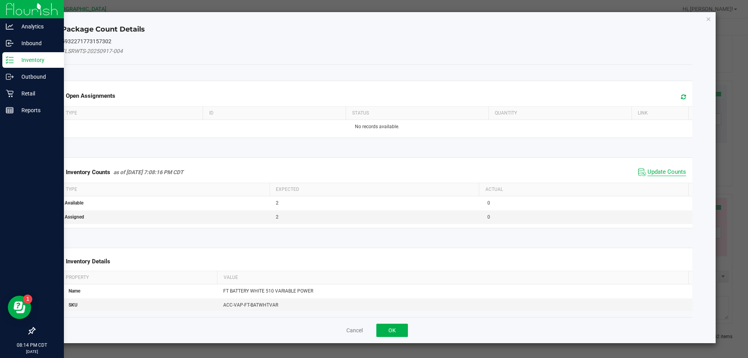
click at [666, 173] on span "Update Counts" at bounding box center [667, 172] width 39 height 8
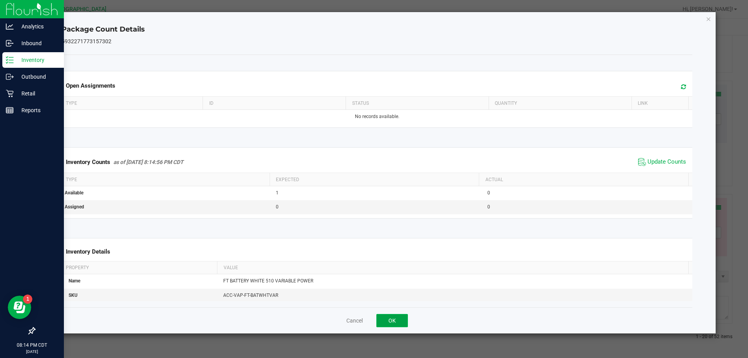
click at [392, 321] on button "OK" at bounding box center [393, 320] width 32 height 13
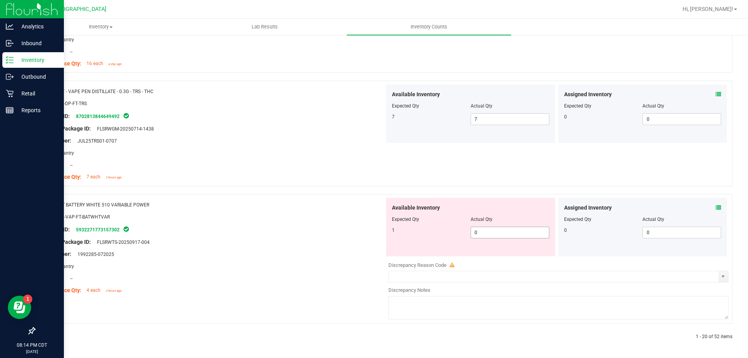
click at [491, 234] on span "0 0" at bounding box center [510, 233] width 79 height 12
click at [491, 234] on input "0" at bounding box center [510, 232] width 78 height 11
click at [266, 254] on div "Name: FT BATTERY WHITE 510 VARIABLE POWER SKU: ACC-VAP-FT-BATWHTVAR Package ID:…" at bounding box center [213, 247] width 344 height 99
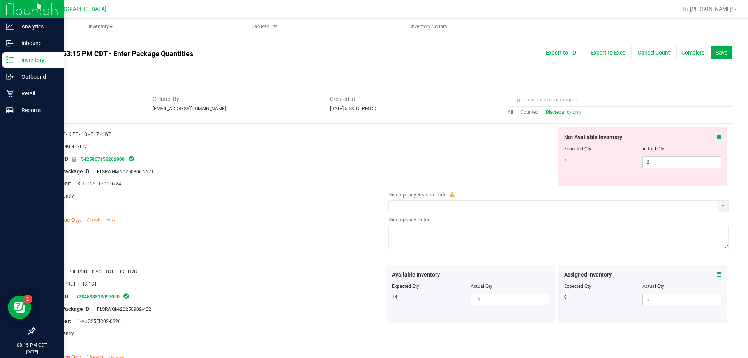
scroll to position [0, 0]
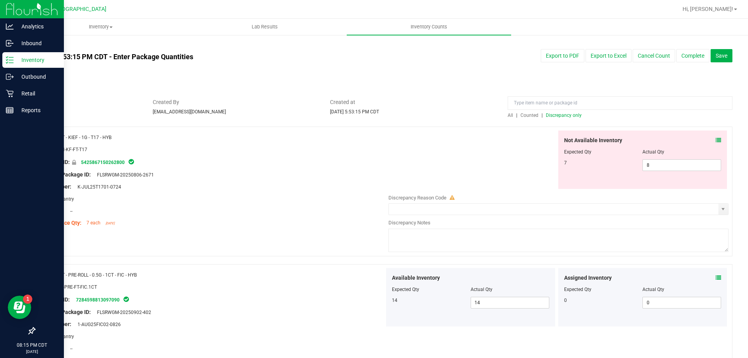
click at [566, 117] on span "Discrepancy only" at bounding box center [564, 115] width 36 height 5
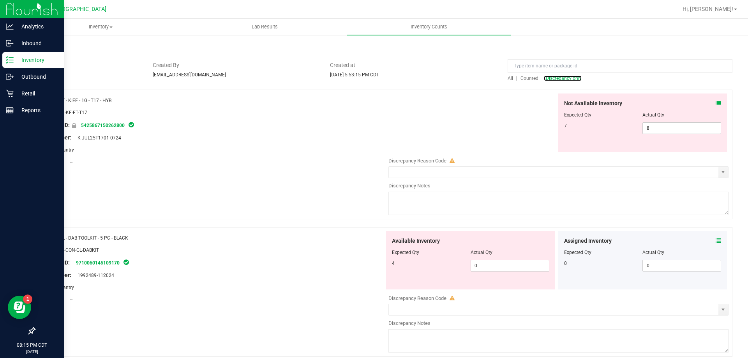
scroll to position [78, 0]
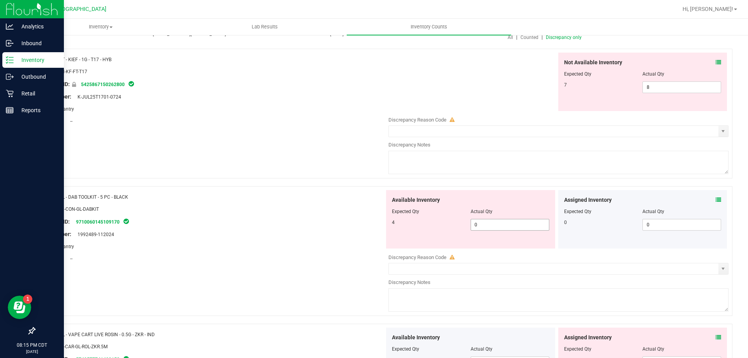
click at [507, 223] on span "0 0" at bounding box center [510, 225] width 79 height 12
click at [507, 223] on input "0" at bounding box center [510, 224] width 78 height 11
click at [319, 221] on div "Package ID: 9710060145109170" at bounding box center [213, 221] width 344 height 9
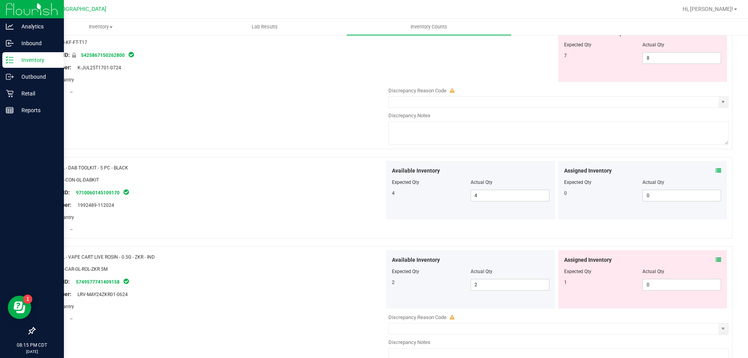
scroll to position [156, 0]
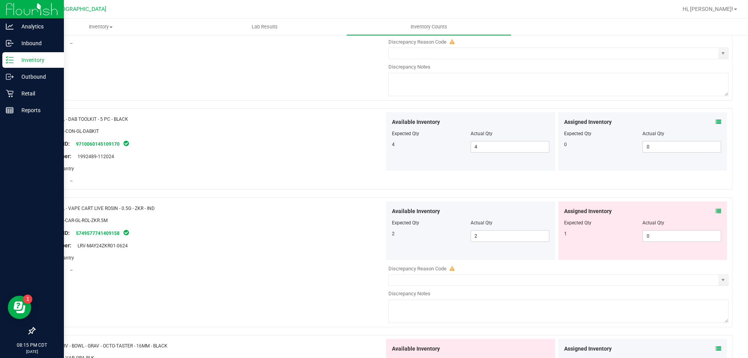
click at [716, 212] on div "Assigned Inventory Expected Qty Actual Qty 1 0 0" at bounding box center [643, 231] width 169 height 58
click at [716, 210] on icon at bounding box center [718, 211] width 5 height 5
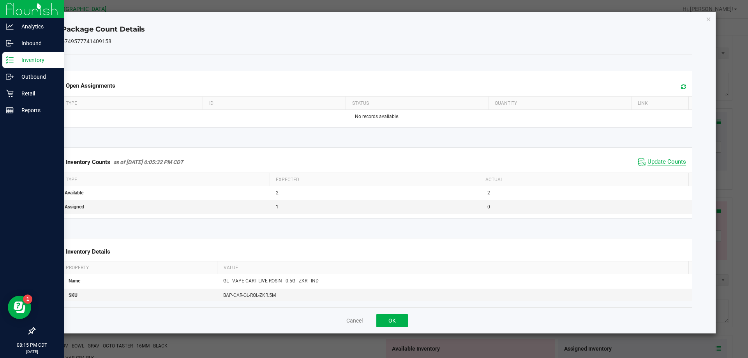
click at [660, 165] on span "Update Counts" at bounding box center [667, 162] width 39 height 8
click at [394, 320] on button "OK" at bounding box center [393, 320] width 32 height 13
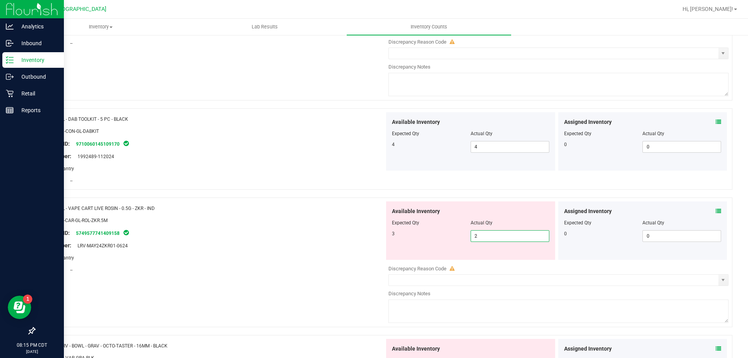
click at [472, 239] on span "2 2" at bounding box center [510, 236] width 79 height 12
click at [472, 239] on input "2" at bounding box center [510, 236] width 78 height 11
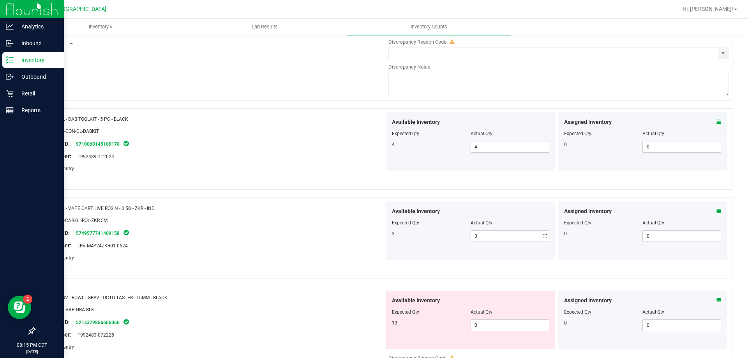
click at [396, 249] on div "Available Inventory Expected Qty Actual Qty 3 3 3" at bounding box center [470, 231] width 169 height 58
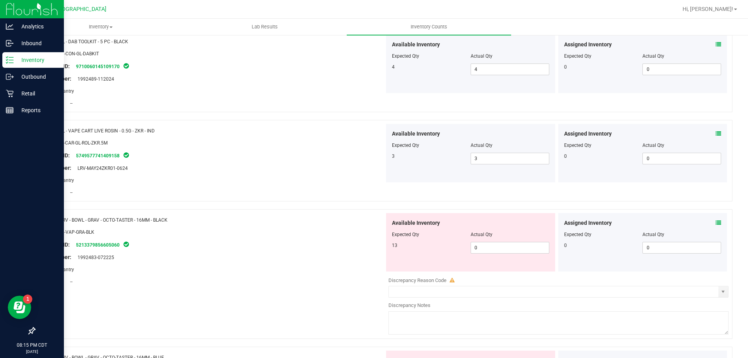
scroll to position [234, 0]
click at [488, 250] on span "0 0" at bounding box center [510, 248] width 79 height 12
click at [488, 250] on input "0" at bounding box center [510, 247] width 78 height 11
click at [219, 204] on div at bounding box center [383, 205] width 698 height 8
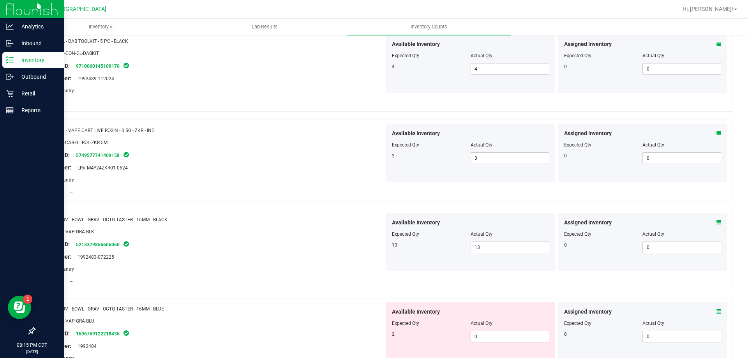
scroll to position [351, 0]
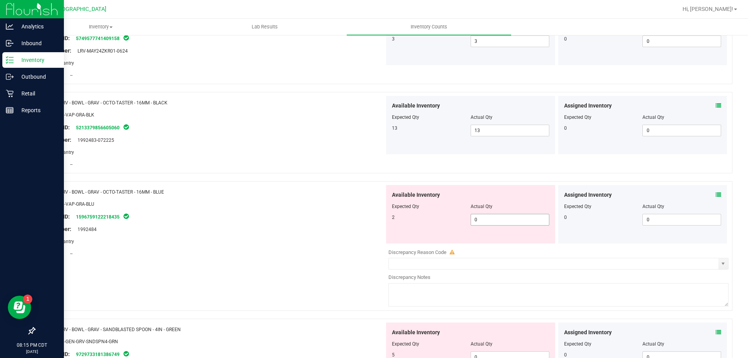
click at [485, 224] on span "0 0" at bounding box center [510, 220] width 79 height 12
click at [0, 0] on input "0" at bounding box center [0, 0] width 0 height 0
click at [292, 198] on div at bounding box center [213, 198] width 344 height 4
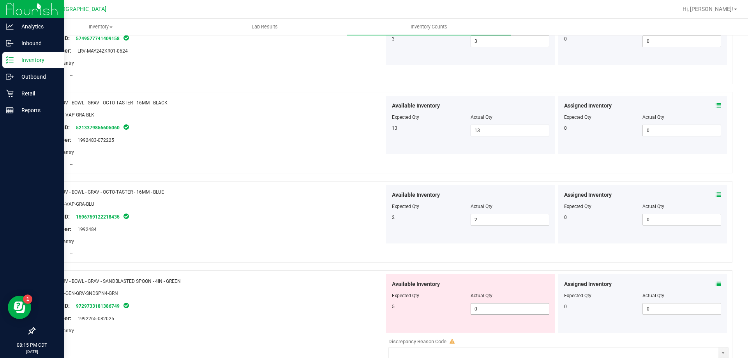
click at [481, 309] on span "0 0" at bounding box center [510, 309] width 79 height 12
click at [481, 309] on input "0" at bounding box center [510, 309] width 78 height 11
drag, startPoint x: 295, startPoint y: 270, endPoint x: 367, endPoint y: 262, distance: 72.2
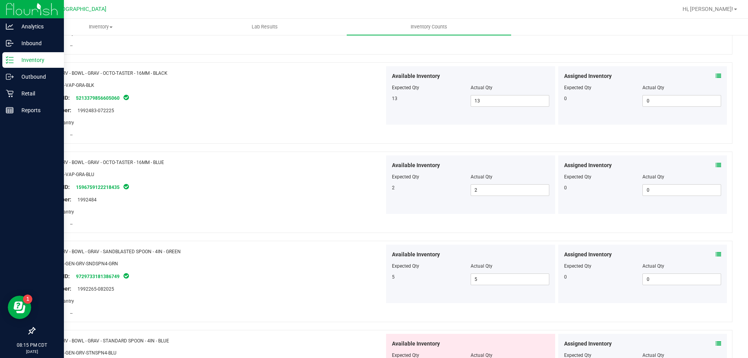
scroll to position [468, 0]
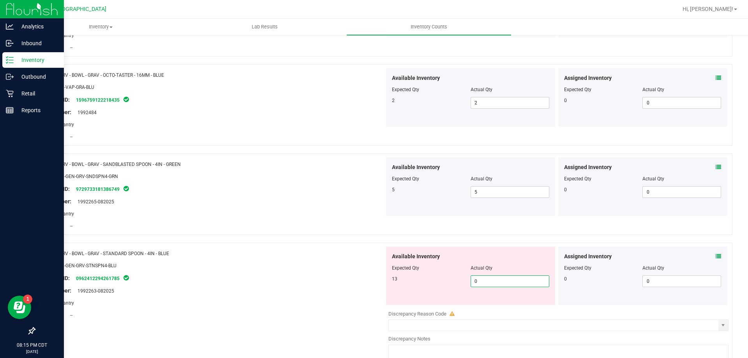
click at [488, 285] on span "0 0" at bounding box center [510, 282] width 79 height 12
click at [488, 285] on input "0" at bounding box center [510, 281] width 78 height 11
click at [278, 262] on div "SKU: ACC-GEN-GRV-STNSPN4-BLU" at bounding box center [213, 266] width 344 height 8
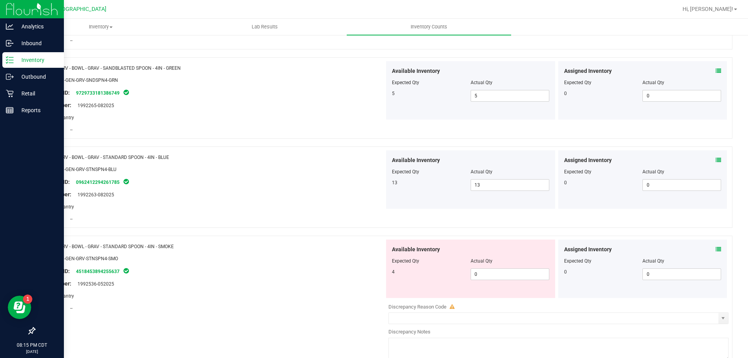
scroll to position [585, 0]
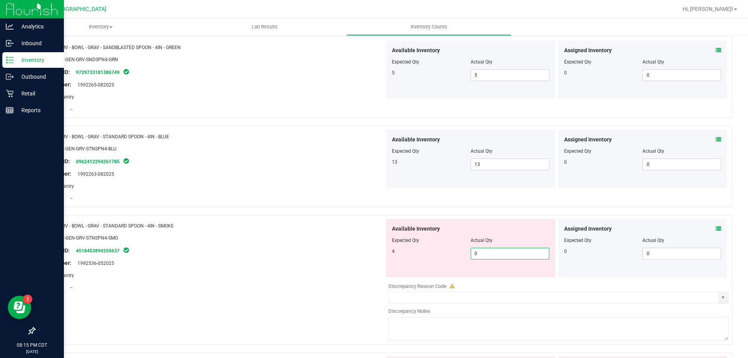
click at [482, 249] on span "0 0" at bounding box center [510, 254] width 79 height 12
click at [482, 249] on input "0" at bounding box center [510, 253] width 78 height 11
click at [359, 303] on div "Name: GRV - BOWL - GRAV - STANDARD SPOON - 4IN - SMOKE SKU: ACC-GEN-GRV-STNSPN4…" at bounding box center [383, 284] width 698 height 138
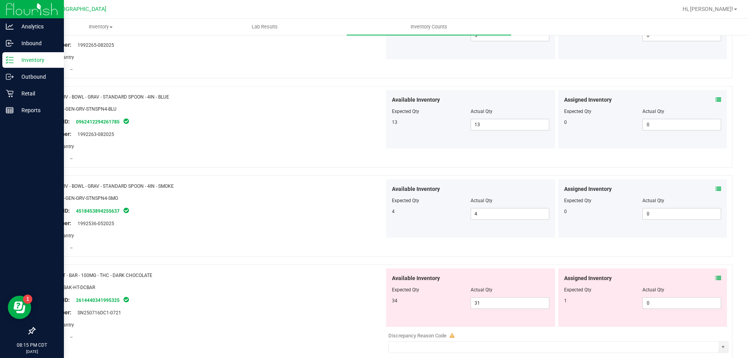
scroll to position [663, 0]
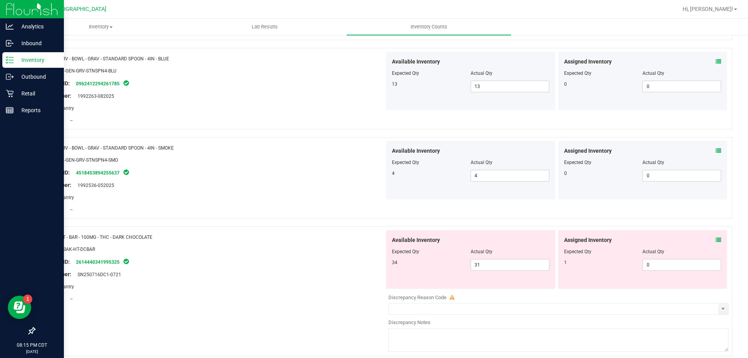
click at [716, 239] on icon at bounding box center [718, 239] width 5 height 5
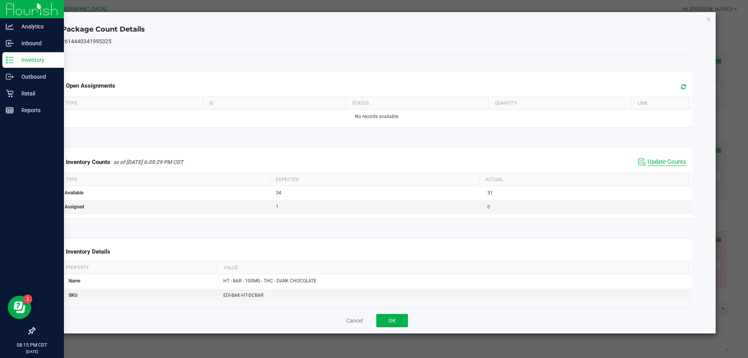
click at [668, 164] on span "Update Counts" at bounding box center [667, 162] width 39 height 8
click at [402, 320] on button "OK" at bounding box center [393, 320] width 32 height 13
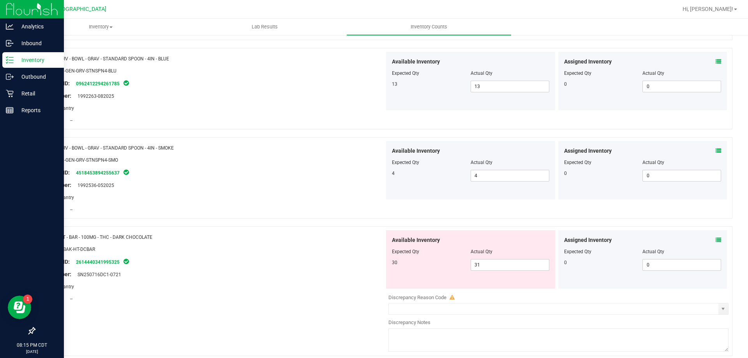
click at [716, 241] on icon at bounding box center [718, 239] width 5 height 5
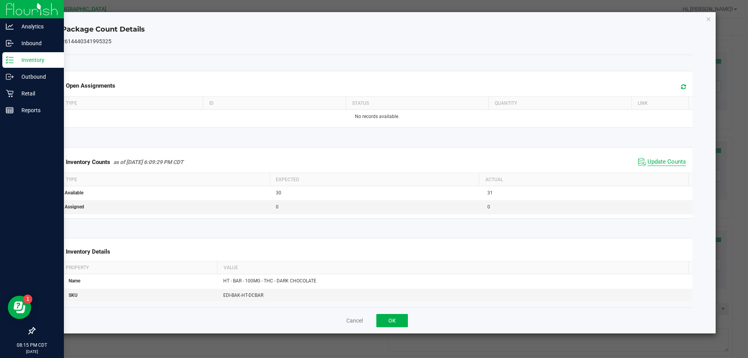
click at [655, 162] on span "Update Counts" at bounding box center [667, 162] width 39 height 8
click at [394, 319] on button "OK" at bounding box center [393, 320] width 32 height 13
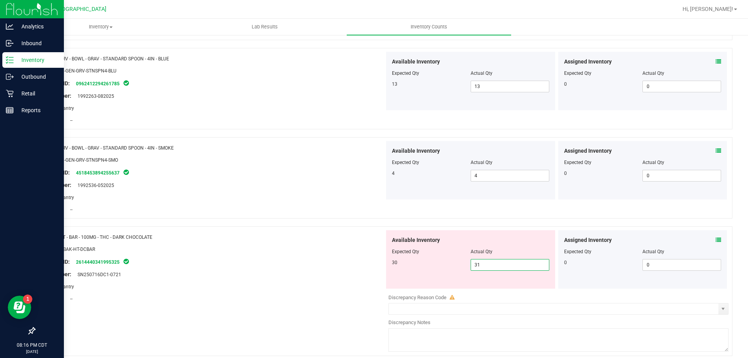
click at [523, 265] on span "31 31" at bounding box center [510, 265] width 79 height 12
click at [523, 265] on input "31" at bounding box center [510, 265] width 78 height 11
click at [308, 292] on div at bounding box center [213, 293] width 344 height 4
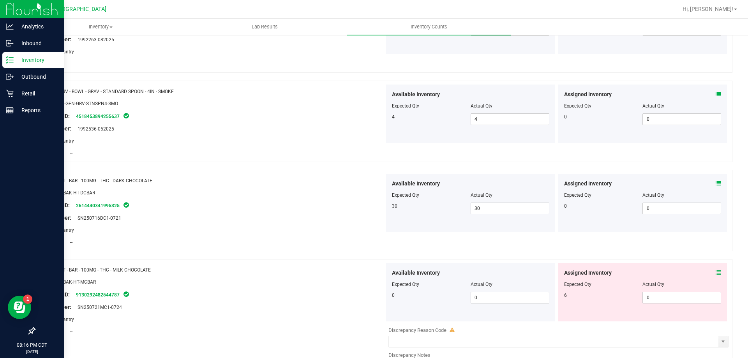
scroll to position [780, 0]
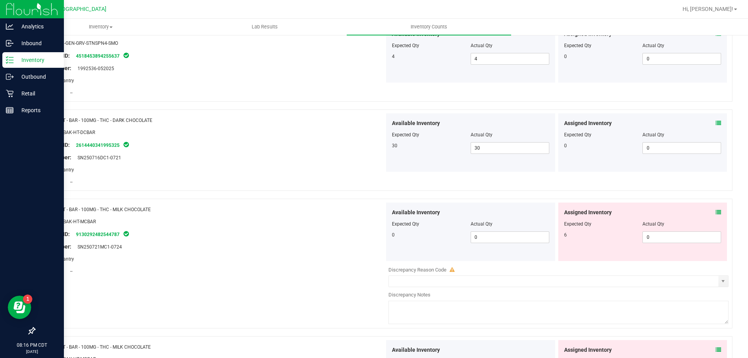
click at [716, 215] on icon at bounding box center [718, 212] width 5 height 5
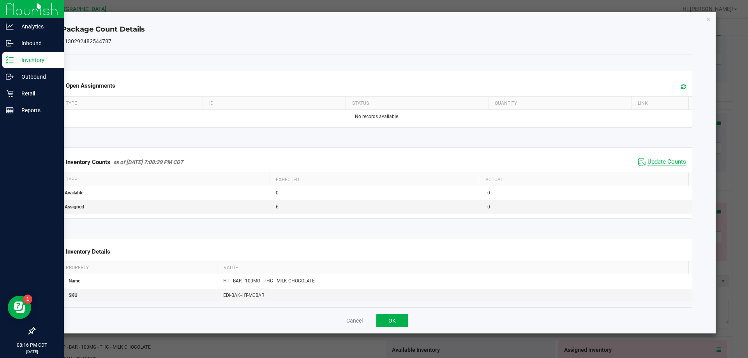
click at [665, 166] on span "Update Counts" at bounding box center [667, 162] width 39 height 8
click at [398, 319] on button "OK" at bounding box center [393, 320] width 32 height 13
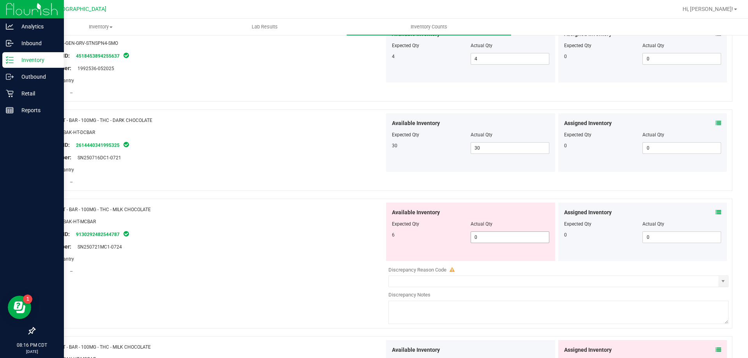
click at [489, 237] on span "0 0" at bounding box center [510, 238] width 79 height 12
click at [489, 237] on input "0" at bounding box center [510, 237] width 78 height 11
click at [352, 255] on div "Area: Pantry" at bounding box center [213, 259] width 344 height 8
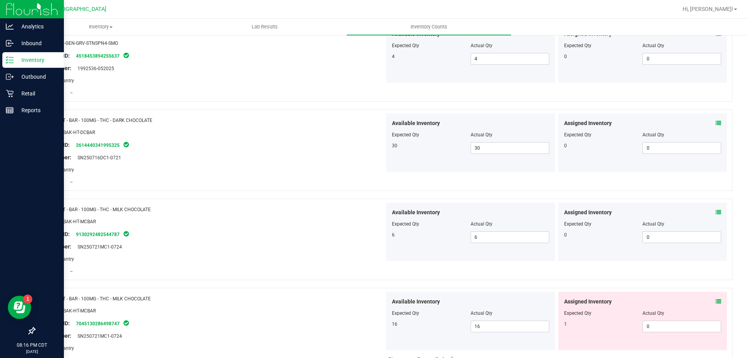
scroll to position [935, 0]
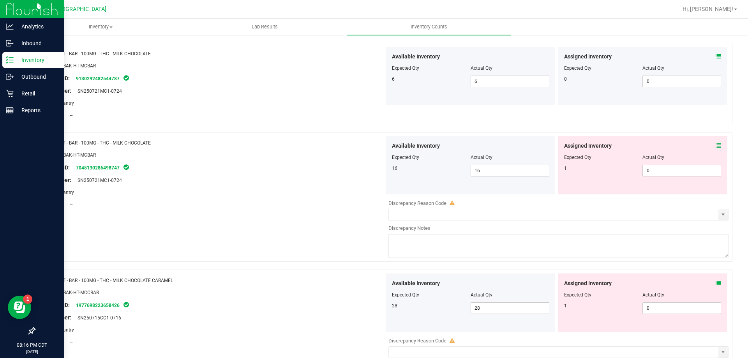
click at [716, 147] on icon at bounding box center [718, 145] width 5 height 5
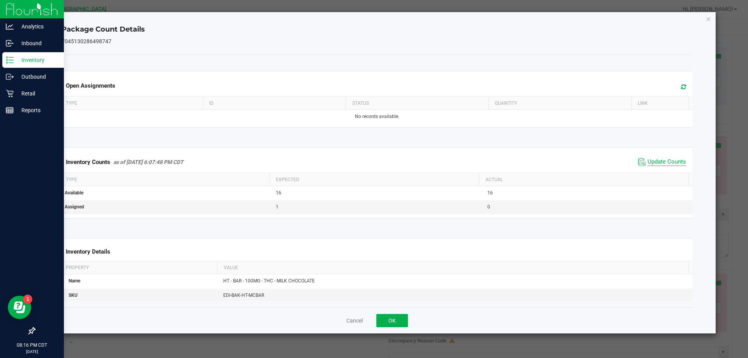
click at [649, 162] on span "Update Counts" at bounding box center [667, 162] width 39 height 8
click at [401, 315] on button "OK" at bounding box center [393, 320] width 32 height 13
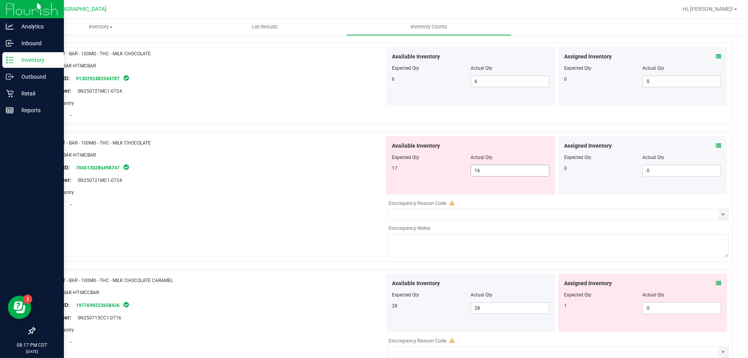
click at [474, 169] on span "16 16" at bounding box center [510, 171] width 79 height 12
click at [0, 0] on input "16" at bounding box center [0, 0] width 0 height 0
click at [354, 209] on div "Name: HT - BAR - 100MG - THC - MILK CHOCOLATE SKU: EDI-BAK-HT-MCBAR Package ID:…" at bounding box center [213, 173] width 344 height 75
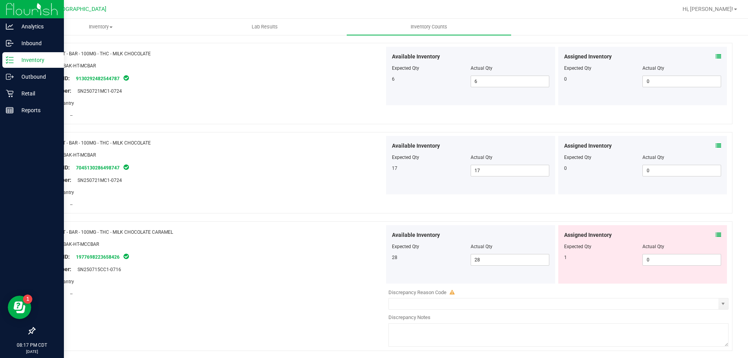
click at [716, 235] on icon at bounding box center [718, 234] width 5 height 5
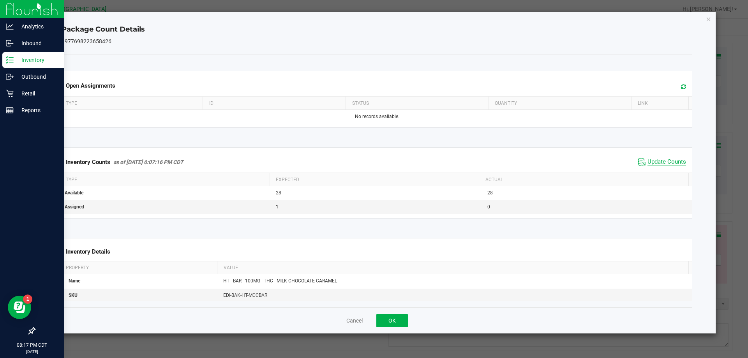
click at [671, 159] on span "Update Counts" at bounding box center [667, 162] width 39 height 8
click at [383, 322] on button "OK" at bounding box center [393, 320] width 32 height 13
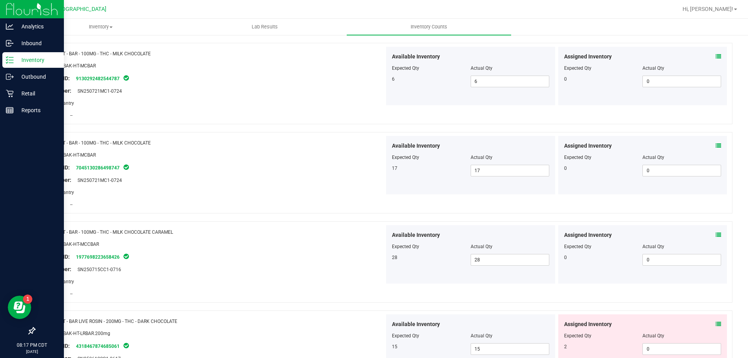
click at [716, 325] on icon at bounding box center [718, 324] width 5 height 5
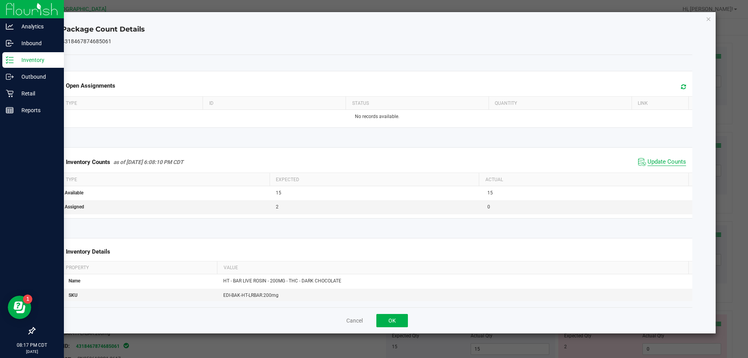
click at [648, 163] on span "Update Counts" at bounding box center [667, 162] width 39 height 8
click at [385, 319] on button "OK" at bounding box center [393, 320] width 32 height 13
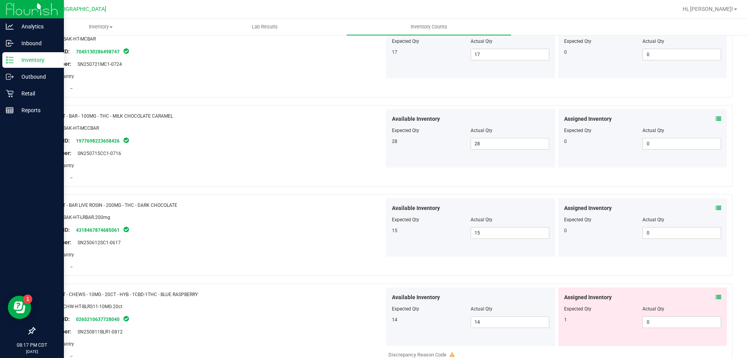
scroll to position [1052, 0]
click at [716, 299] on icon at bounding box center [718, 296] width 5 height 5
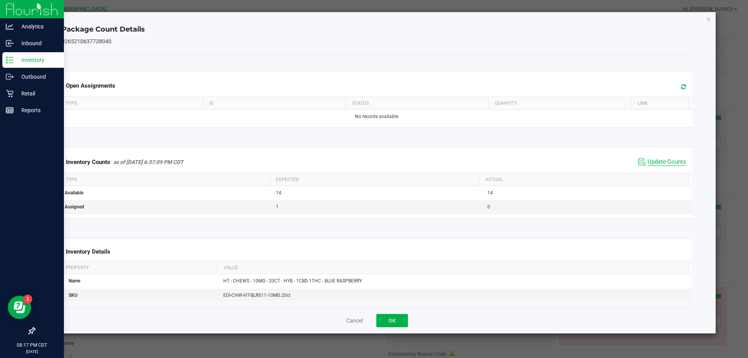
click at [666, 164] on span "Update Counts" at bounding box center [667, 162] width 39 height 8
click at [398, 316] on button "OK" at bounding box center [393, 320] width 32 height 13
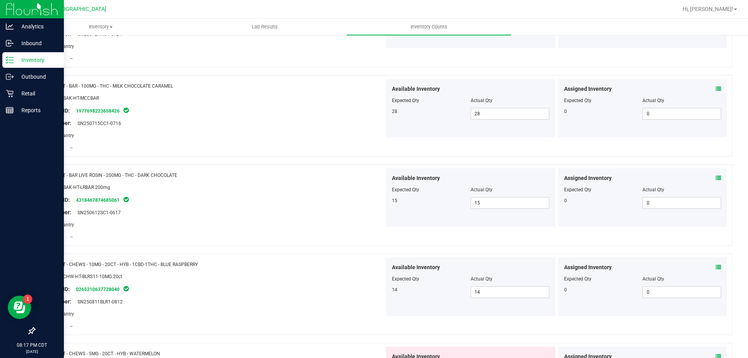
scroll to position [1169, 0]
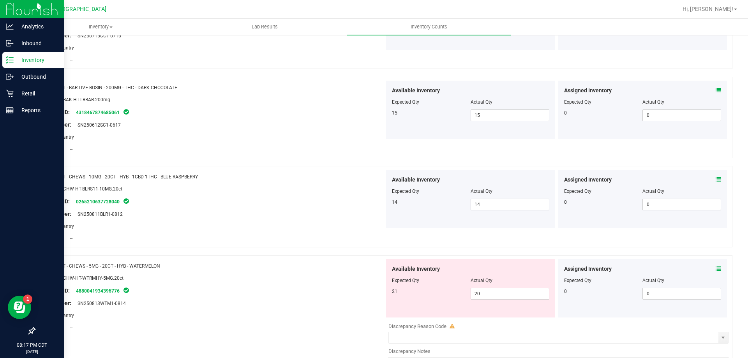
click at [716, 268] on icon at bounding box center [718, 268] width 5 height 5
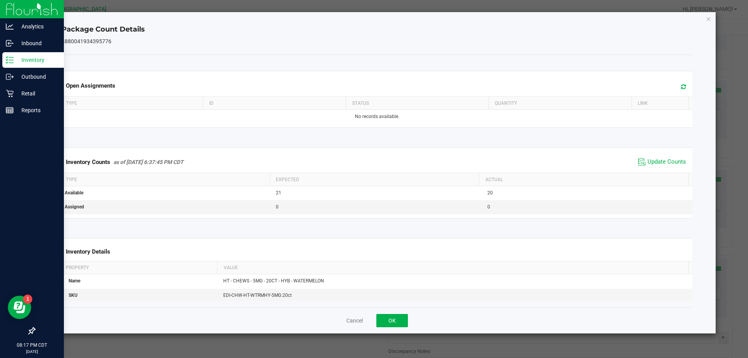
click at [650, 158] on span "Update Counts" at bounding box center [662, 162] width 52 height 12
click at [392, 316] on button "OK" at bounding box center [393, 320] width 32 height 13
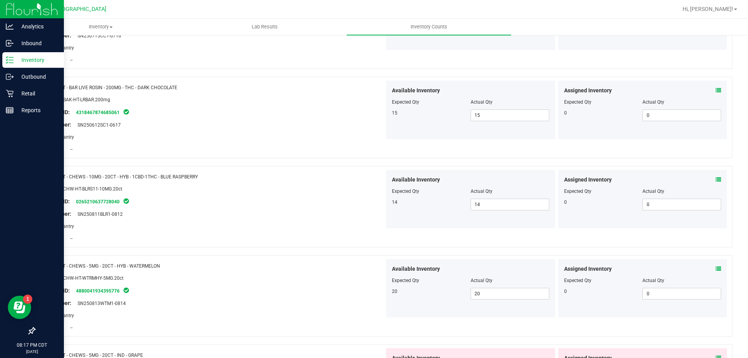
scroll to position [1286, 0]
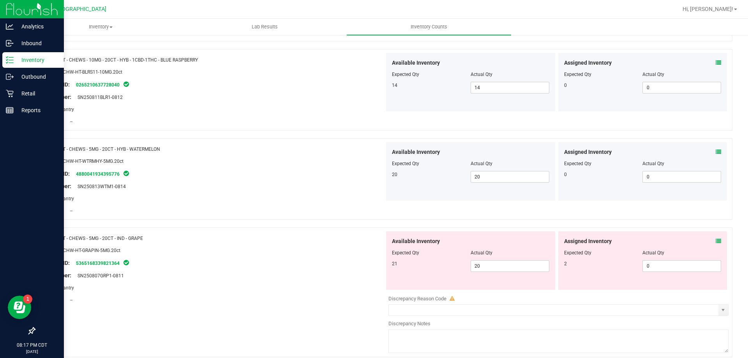
click at [716, 244] on span at bounding box center [718, 241] width 5 height 8
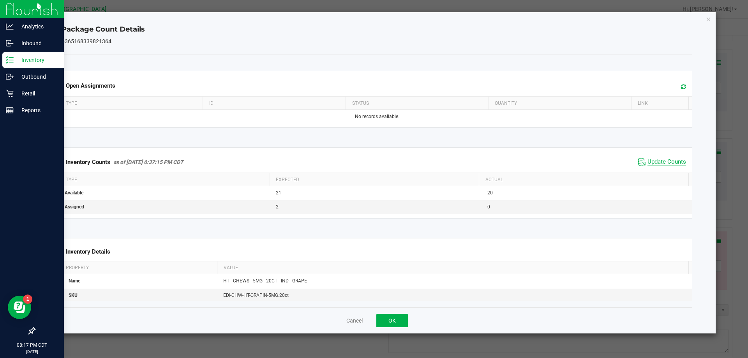
click at [658, 161] on span "Update Counts" at bounding box center [667, 162] width 39 height 8
click at [397, 321] on button "OK" at bounding box center [393, 320] width 32 height 13
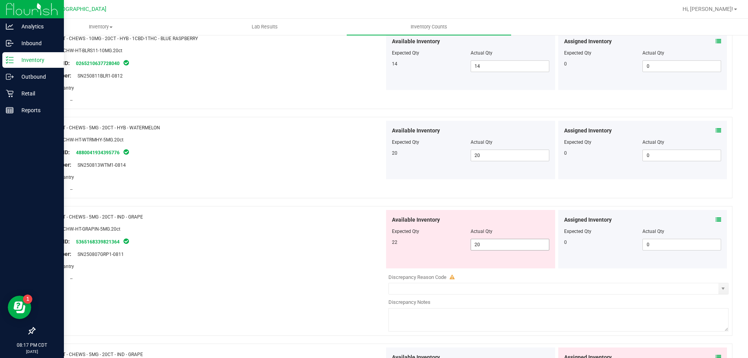
scroll to position [1325, 0]
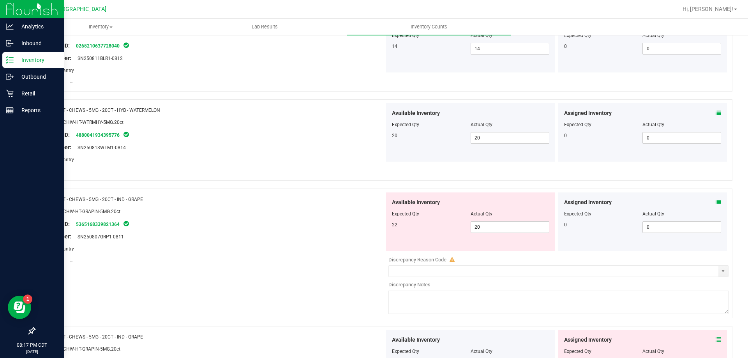
click at [716, 205] on span at bounding box center [718, 202] width 5 height 8
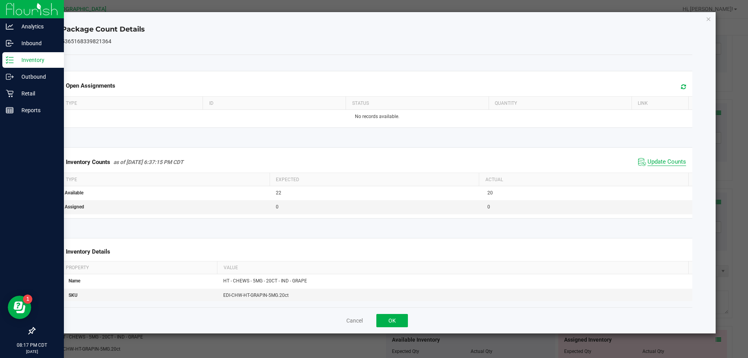
click at [671, 162] on span "Update Counts" at bounding box center [667, 162] width 39 height 8
click at [379, 324] on button "OK" at bounding box center [393, 320] width 32 height 13
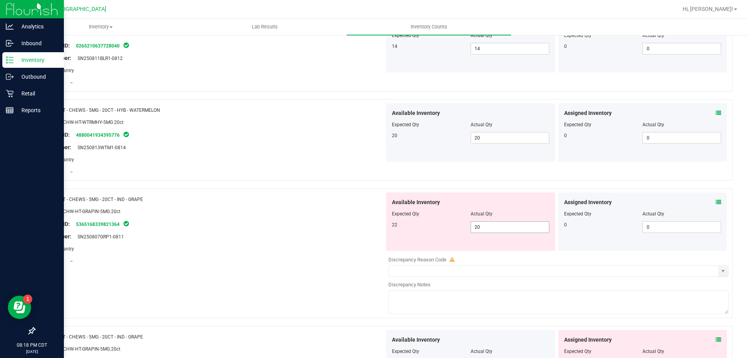
click at [483, 228] on span "20 20" at bounding box center [510, 227] width 79 height 12
click at [483, 228] on input "20" at bounding box center [510, 227] width 78 height 11
click at [286, 245] on div "Area: Pantry" at bounding box center [213, 249] width 344 height 8
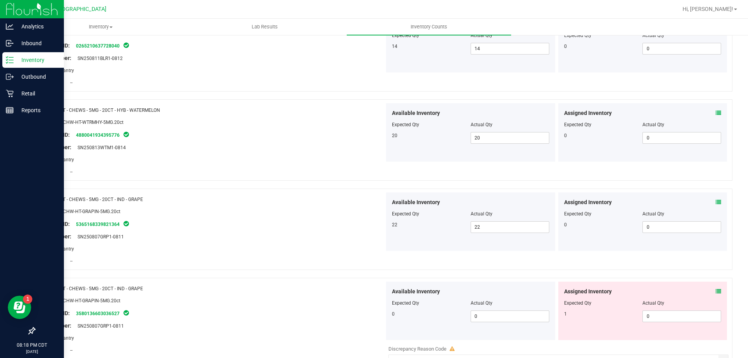
click at [716, 292] on icon at bounding box center [718, 291] width 5 height 5
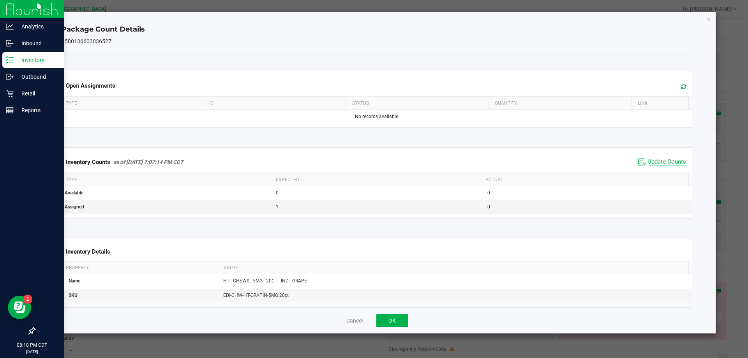
click at [648, 160] on span "Update Counts" at bounding box center [667, 162] width 39 height 8
click at [399, 320] on button "OK" at bounding box center [393, 320] width 32 height 13
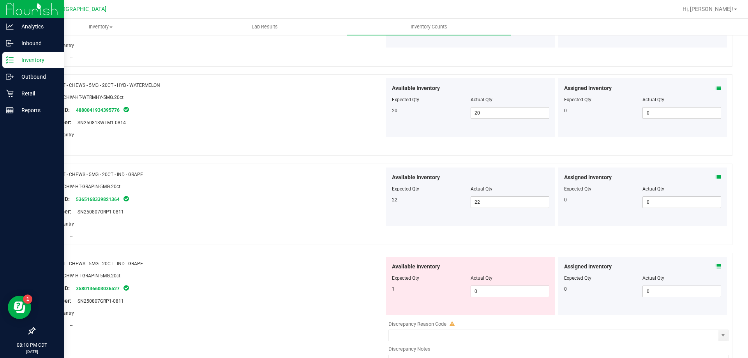
scroll to position [1364, 0]
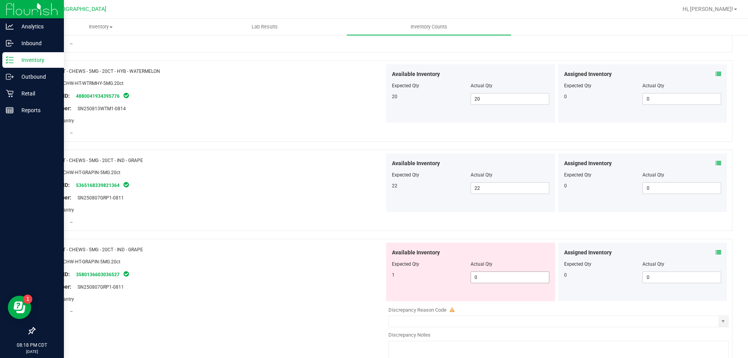
click at [475, 282] on span "0 0" at bounding box center [510, 278] width 79 height 12
click at [0, 0] on input "0" at bounding box center [0, 0] width 0 height 0
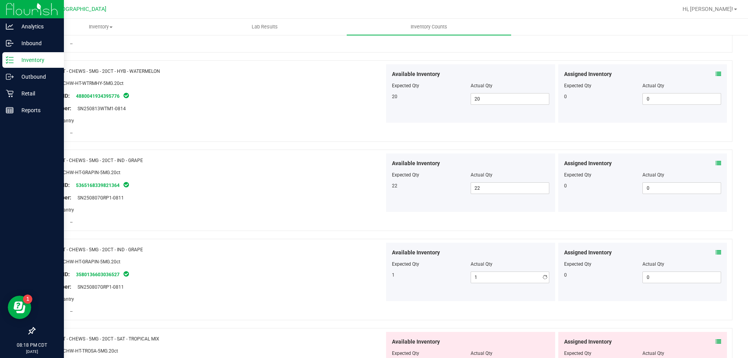
click at [261, 275] on div "Package ID: 3580136603036527" at bounding box center [213, 274] width 344 height 9
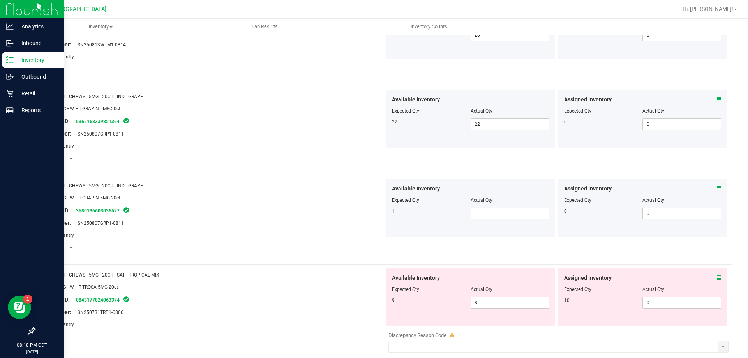
scroll to position [1481, 0]
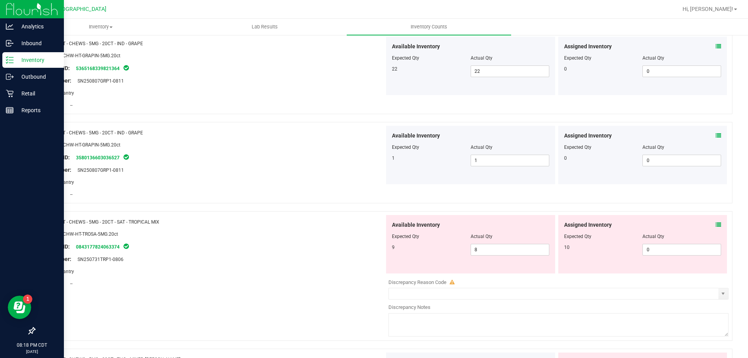
click at [718, 227] on div "Assigned Inventory Expected Qty Actual Qty 10 0 0" at bounding box center [643, 244] width 169 height 58
click at [716, 225] on icon at bounding box center [718, 224] width 5 height 5
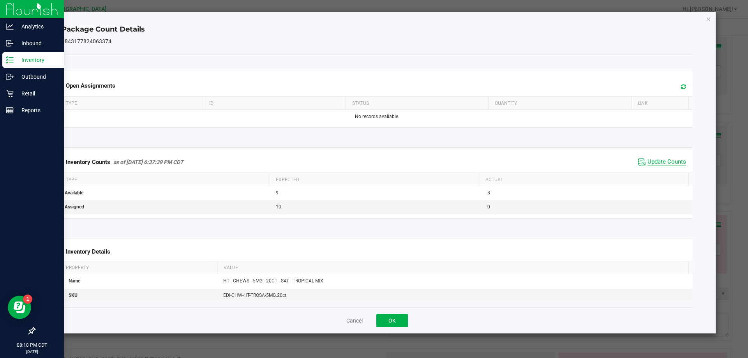
click at [667, 163] on span "Update Counts" at bounding box center [667, 162] width 39 height 8
click at [395, 316] on button "OK" at bounding box center [393, 320] width 32 height 13
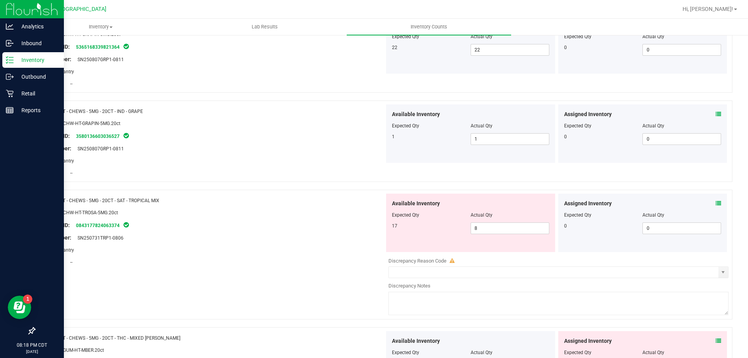
scroll to position [1520, 0]
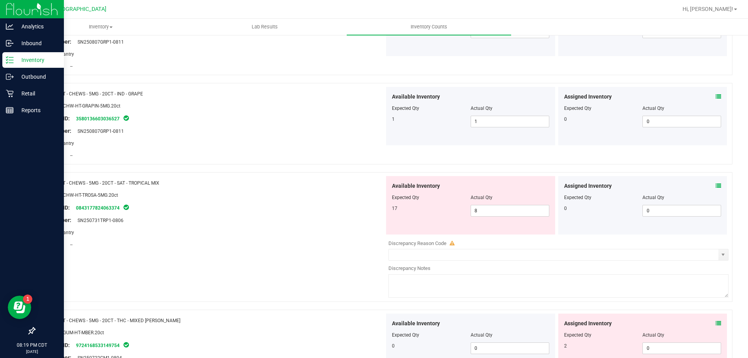
click at [716, 186] on icon at bounding box center [718, 185] width 5 height 5
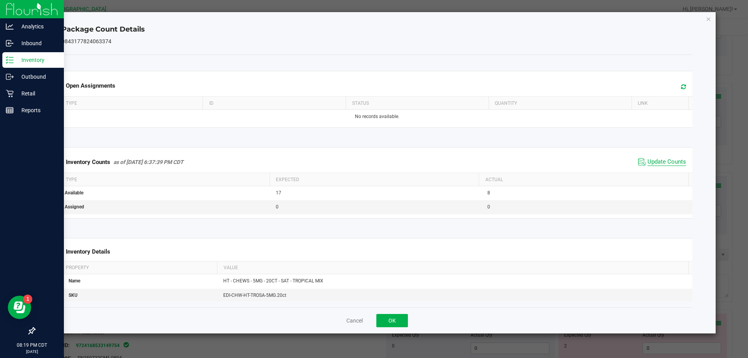
click at [672, 163] on span "Update Counts" at bounding box center [667, 162] width 39 height 8
click at [387, 319] on button "OK" at bounding box center [393, 320] width 32 height 13
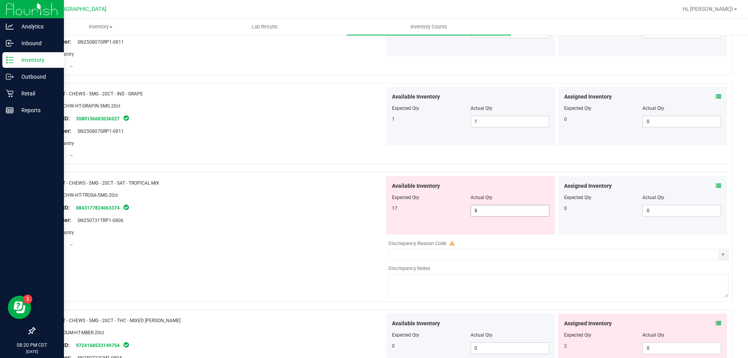
click at [473, 214] on span "8 8" at bounding box center [510, 211] width 79 height 12
click at [473, 214] on input "8" at bounding box center [510, 210] width 78 height 11
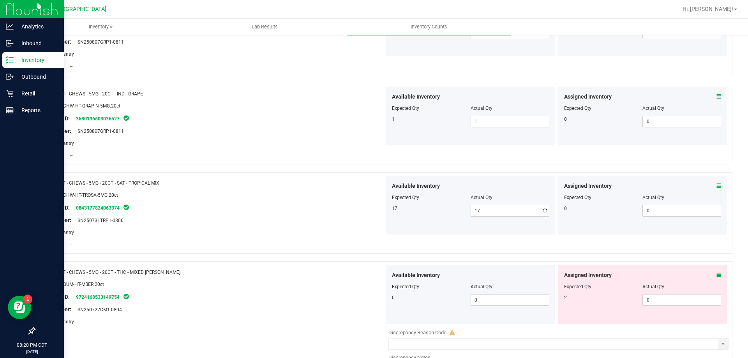
drag, startPoint x: 311, startPoint y: 216, endPoint x: 444, endPoint y: 228, distance: 133.5
click at [311, 216] on div at bounding box center [213, 214] width 344 height 4
click at [716, 272] on icon at bounding box center [718, 274] width 5 height 5
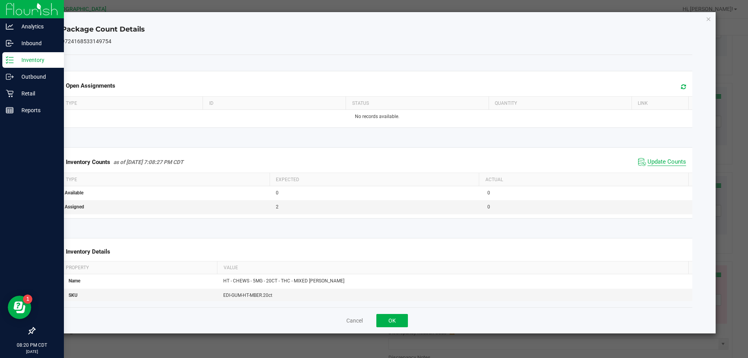
click at [655, 159] on span "Update Counts" at bounding box center [667, 162] width 39 height 8
click at [407, 320] on button "OK" at bounding box center [393, 320] width 32 height 13
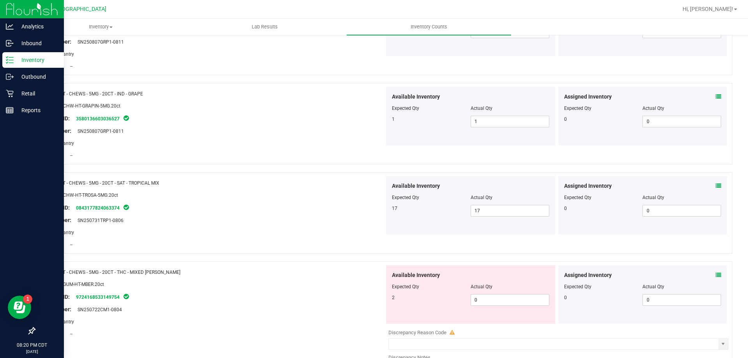
scroll to position [1559, 0]
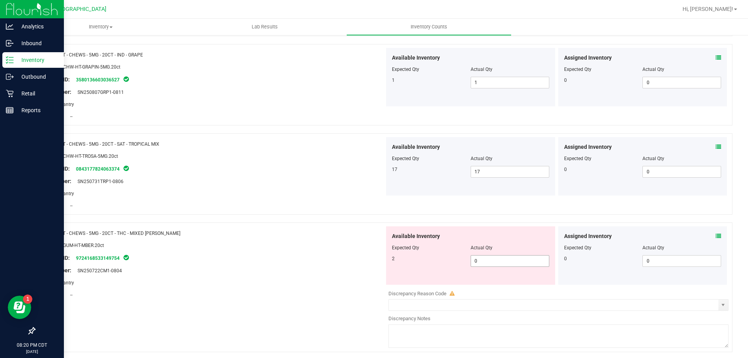
click at [500, 259] on span "0 0" at bounding box center [510, 261] width 79 height 12
click at [500, 259] on input "0" at bounding box center [510, 261] width 78 height 11
click at [365, 264] on div at bounding box center [213, 265] width 344 height 4
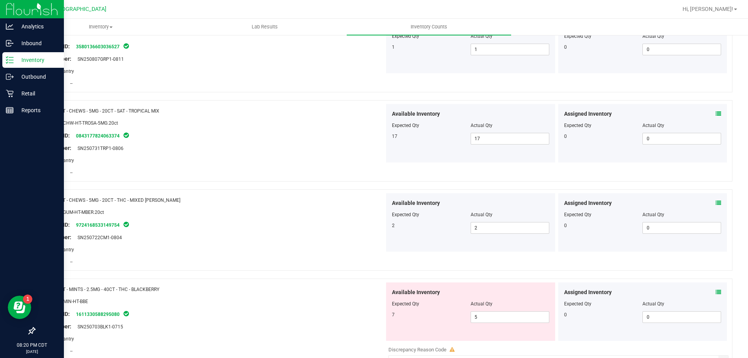
scroll to position [1637, 0]
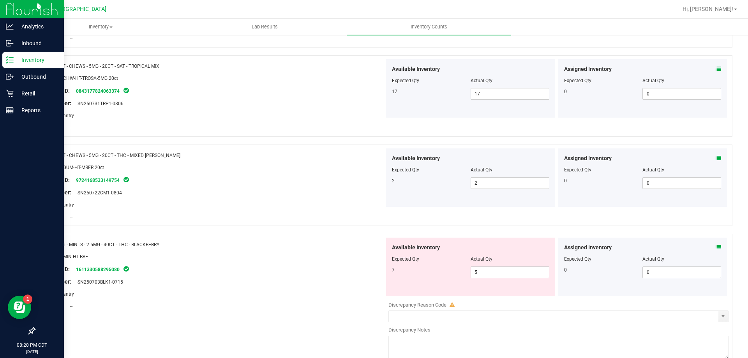
click at [716, 250] on span at bounding box center [718, 248] width 5 height 8
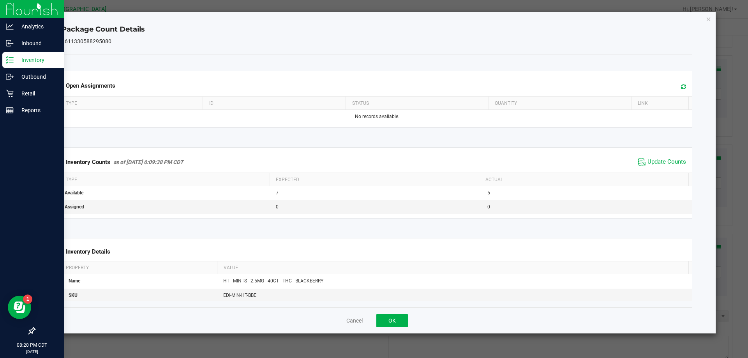
click at [662, 157] on span "Update Counts" at bounding box center [662, 162] width 52 height 12
click at [658, 163] on span "Update Counts" at bounding box center [667, 162] width 39 height 8
click at [389, 320] on button "OK" at bounding box center [393, 320] width 32 height 13
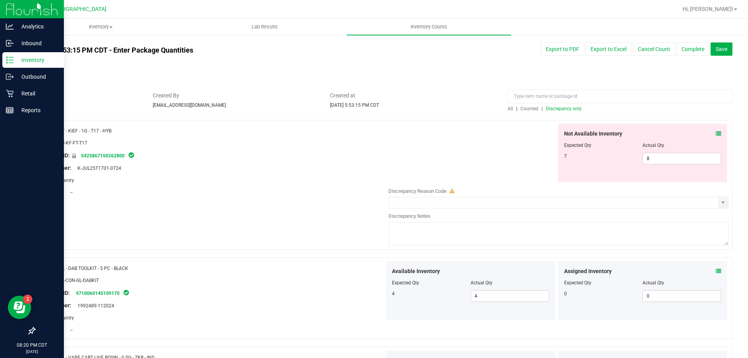
scroll to position [0, 0]
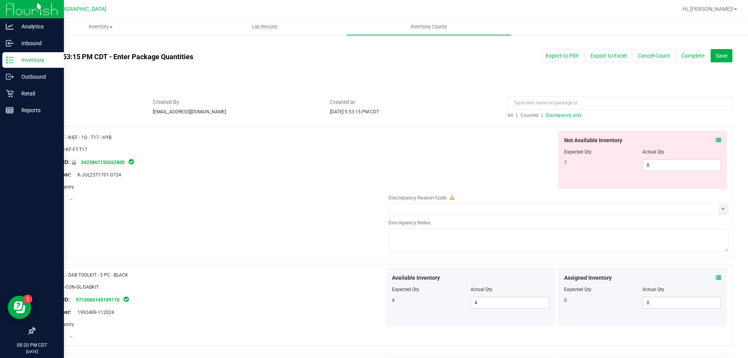
click at [570, 117] on span "Discrepancy only" at bounding box center [564, 115] width 36 height 5
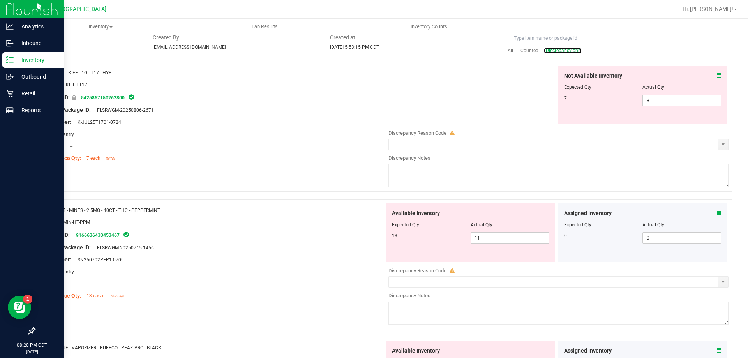
scroll to position [78, 0]
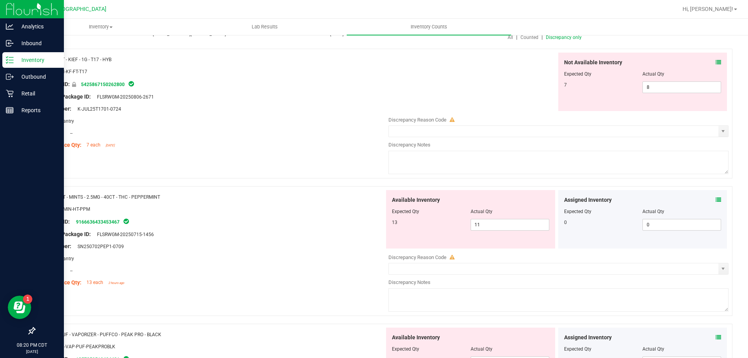
click at [716, 199] on div "Assigned Inventory Expected Qty Actual Qty 0 0 0" at bounding box center [643, 219] width 169 height 58
click at [716, 199] on icon at bounding box center [718, 199] width 5 height 5
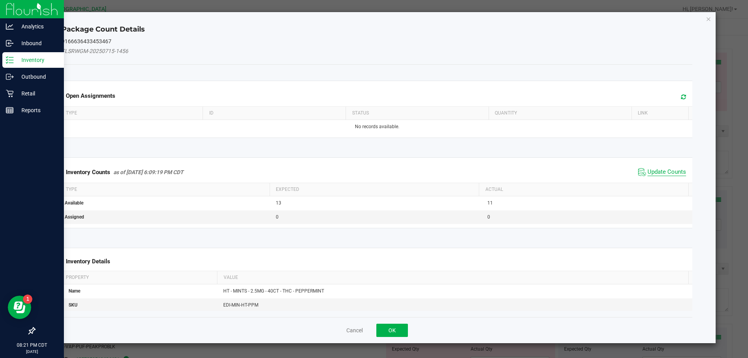
click at [656, 171] on span "Update Counts" at bounding box center [667, 172] width 39 height 8
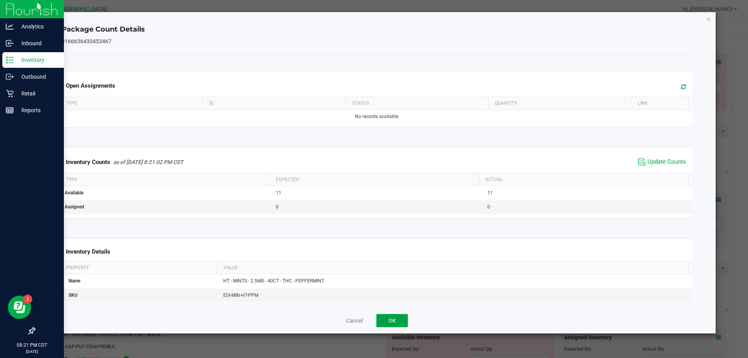
click at [396, 319] on button "OK" at bounding box center [393, 320] width 32 height 13
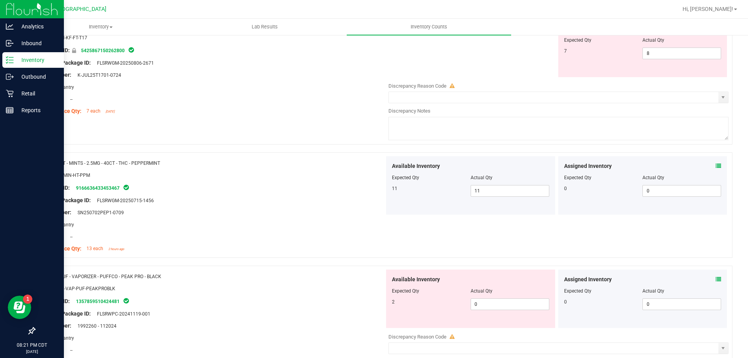
scroll to position [156, 0]
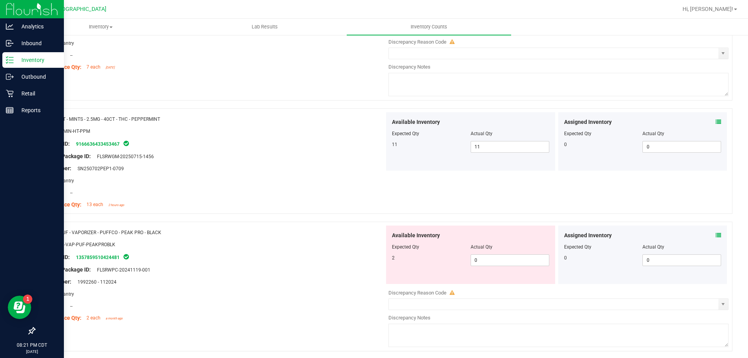
click at [709, 237] on div "Assigned Inventory" at bounding box center [642, 236] width 157 height 8
click at [716, 237] on icon at bounding box center [718, 235] width 5 height 5
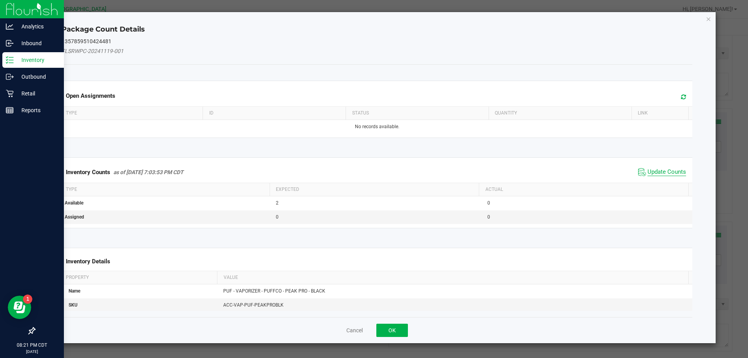
click at [648, 172] on span "Update Counts" at bounding box center [667, 172] width 39 height 8
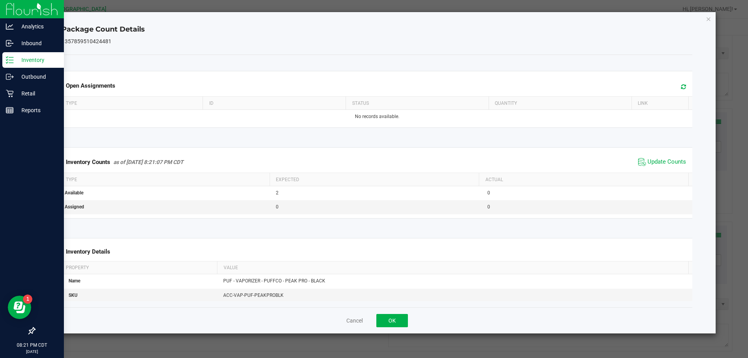
click at [401, 313] on div "Cancel OK" at bounding box center [377, 321] width 631 height 26
click at [402, 315] on button "OK" at bounding box center [393, 320] width 32 height 13
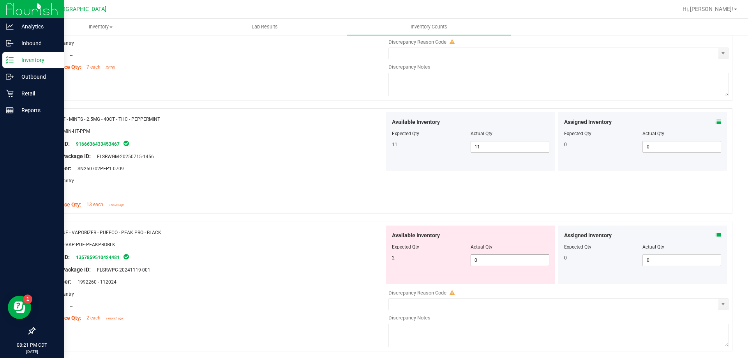
click at [478, 258] on span "0 0" at bounding box center [510, 261] width 79 height 12
click at [478, 258] on input "0" at bounding box center [510, 260] width 78 height 11
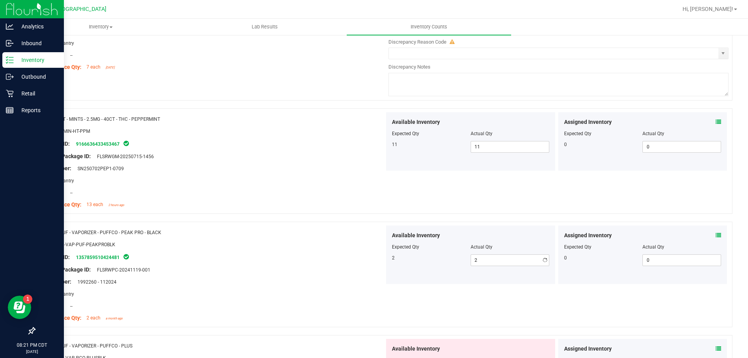
click at [328, 270] on div "Original Package ID: FLSRWPC-20241119-001" at bounding box center [213, 270] width 344 height 8
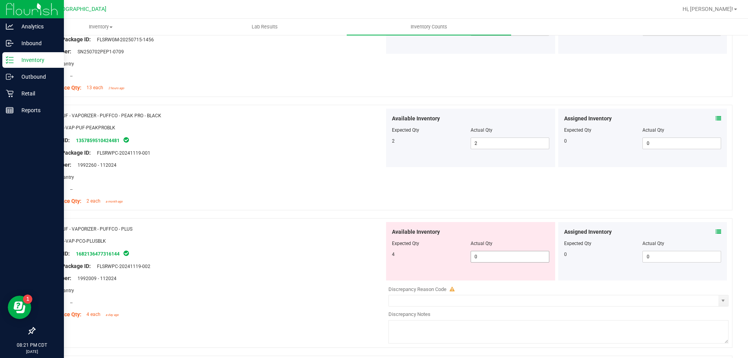
click at [491, 259] on span "0 0" at bounding box center [510, 257] width 79 height 12
click at [491, 259] on input "0" at bounding box center [510, 256] width 78 height 11
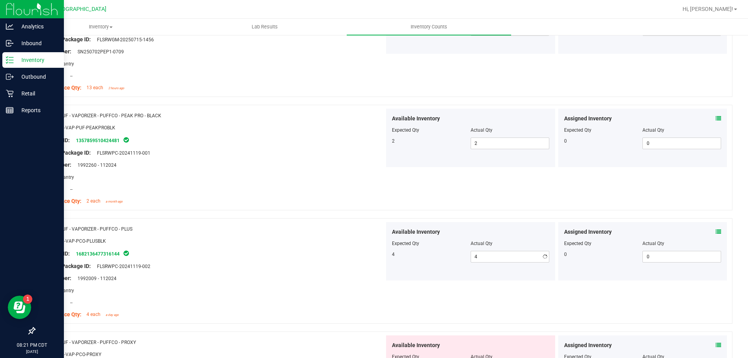
click at [353, 249] on div "Package ID: 1682136477316144" at bounding box center [213, 253] width 344 height 9
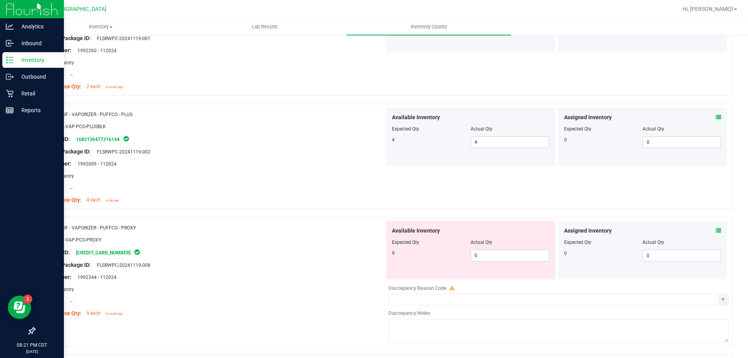
scroll to position [390, 0]
click at [484, 256] on span "0 0" at bounding box center [510, 253] width 79 height 12
click at [484, 256] on input "0" at bounding box center [510, 253] width 78 height 11
drag, startPoint x: 295, startPoint y: 254, endPoint x: 383, endPoint y: 247, distance: 88.0
click at [295, 253] on div "Package ID: 6539621150199156" at bounding box center [213, 250] width 344 height 9
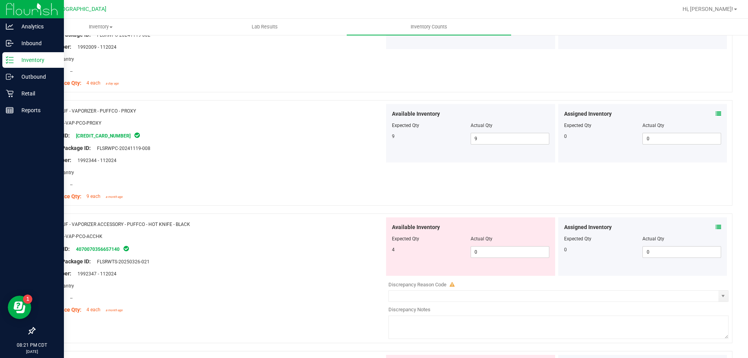
scroll to position [507, 0]
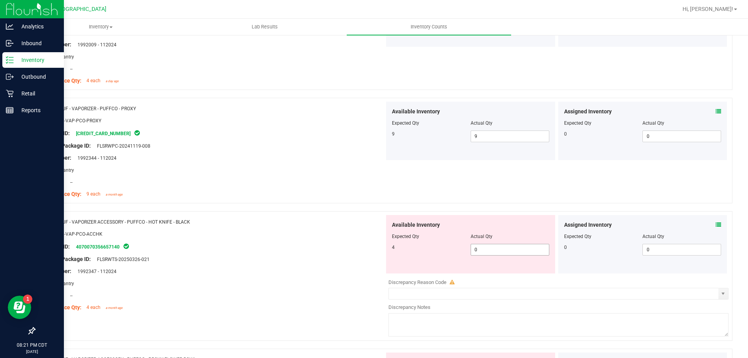
click at [481, 253] on span "0 0" at bounding box center [510, 250] width 79 height 12
click at [481, 253] on input "0" at bounding box center [510, 249] width 78 height 11
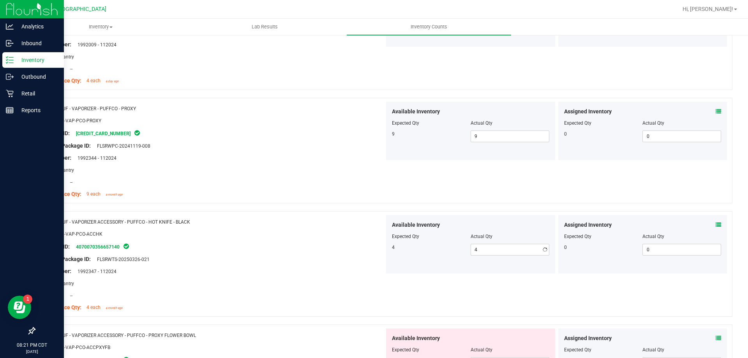
click at [388, 256] on div "Available Inventory Expected Qty Actual Qty 4 4 4" at bounding box center [470, 244] width 169 height 58
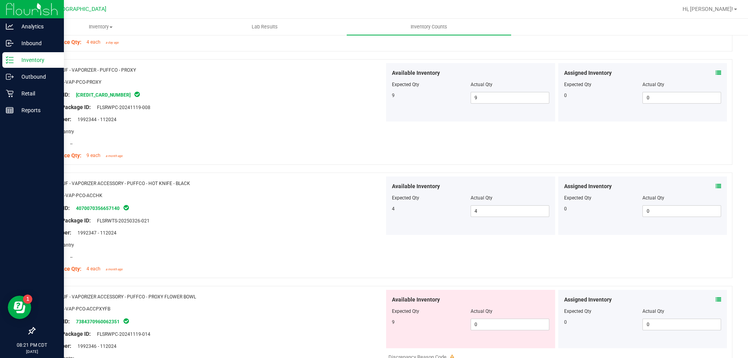
scroll to position [624, 0]
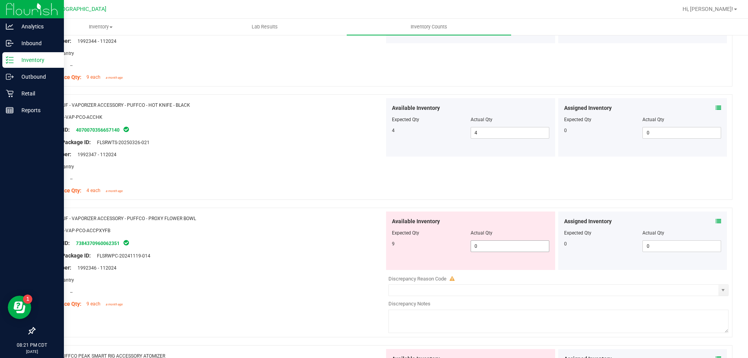
click at [483, 248] on span "0 0" at bounding box center [510, 246] width 79 height 12
click at [483, 248] on input "0" at bounding box center [510, 246] width 78 height 11
click at [379, 257] on div "Original Package ID: FLSRWPC-20241119-014" at bounding box center [213, 256] width 344 height 8
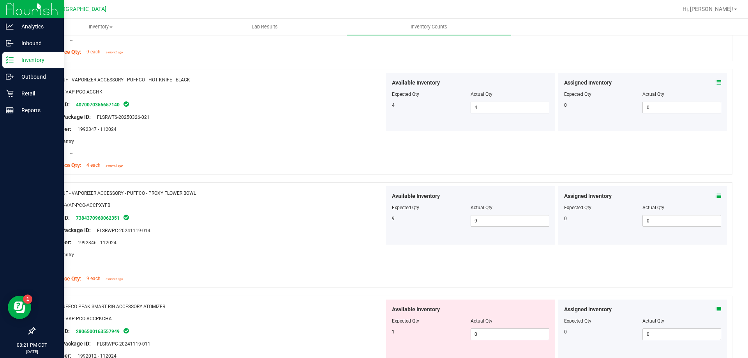
scroll to position [702, 0]
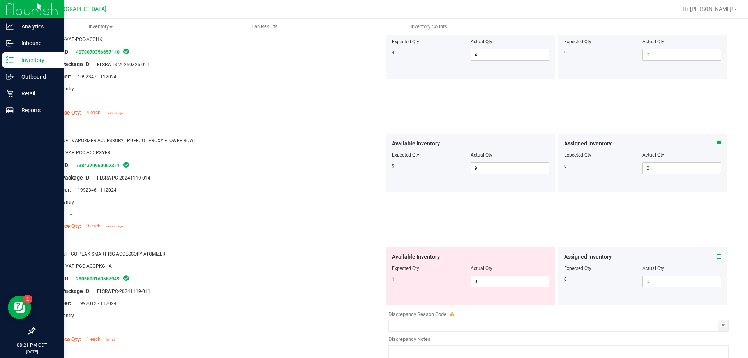
click at [495, 284] on span "0 0" at bounding box center [510, 282] width 79 height 12
click at [495, 284] on input "0" at bounding box center [510, 281] width 78 height 11
click at [275, 263] on div "SKU: ACC-VAP-PCO-ACCPKCHA" at bounding box center [213, 266] width 344 height 8
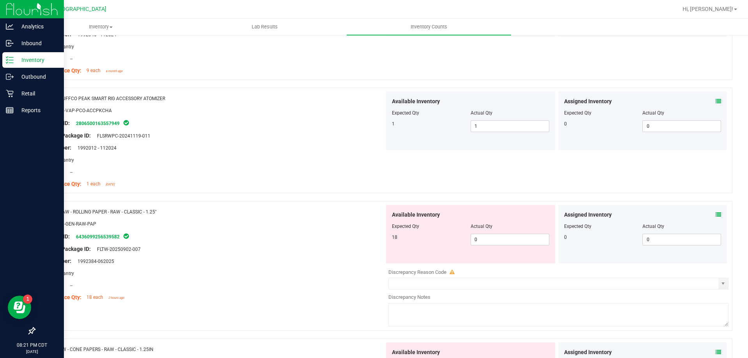
scroll to position [857, 0]
click at [477, 239] on span "0 0" at bounding box center [510, 239] width 79 height 12
click at [477, 239] on input "0" at bounding box center [510, 239] width 78 height 11
drag, startPoint x: 362, startPoint y: 249, endPoint x: 374, endPoint y: 245, distance: 13.1
click at [361, 248] on div "Original Package ID: FLTW-20250902-007" at bounding box center [213, 249] width 344 height 8
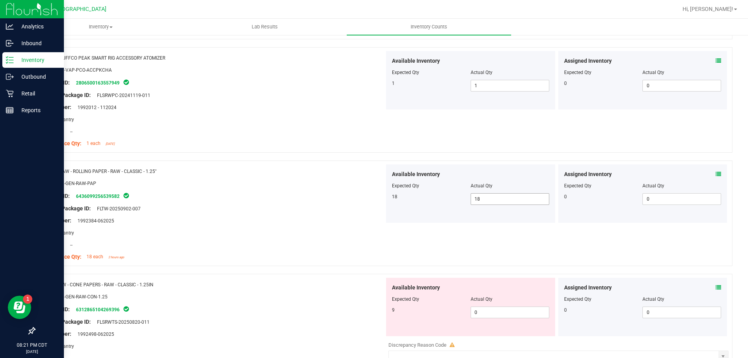
scroll to position [974, 0]
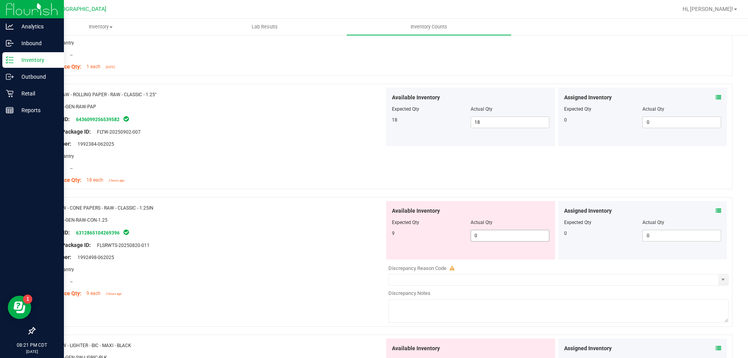
click at [479, 237] on span "0 0" at bounding box center [510, 236] width 79 height 12
click at [479, 237] on input "0" at bounding box center [510, 235] width 78 height 11
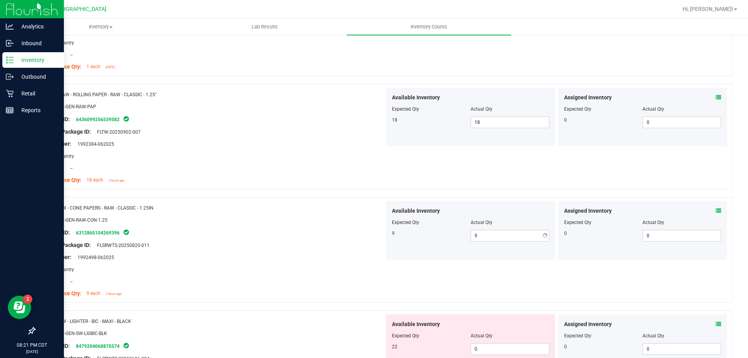
click at [323, 226] on div at bounding box center [213, 226] width 344 height 4
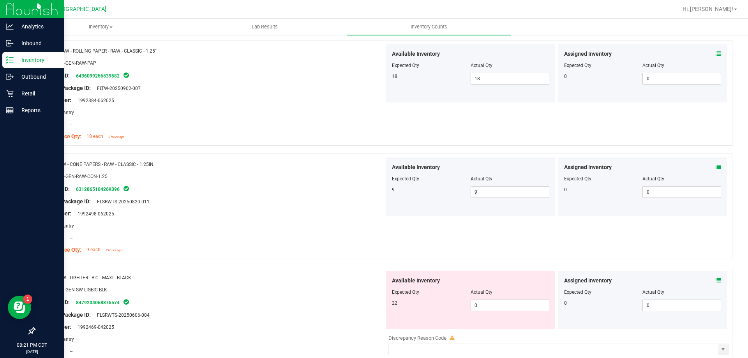
scroll to position [1091, 0]
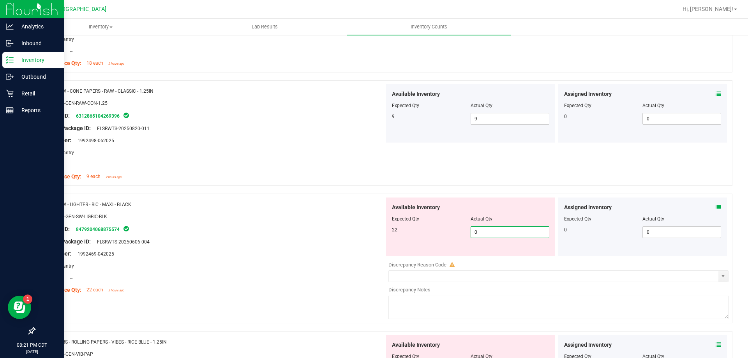
click at [477, 232] on span "0 0" at bounding box center [510, 232] width 79 height 12
click at [477, 232] on input "0" at bounding box center [510, 232] width 78 height 11
click at [350, 217] on div "SKU: ACC-GEN-SW-LIGBIC-BLK" at bounding box center [213, 216] width 344 height 8
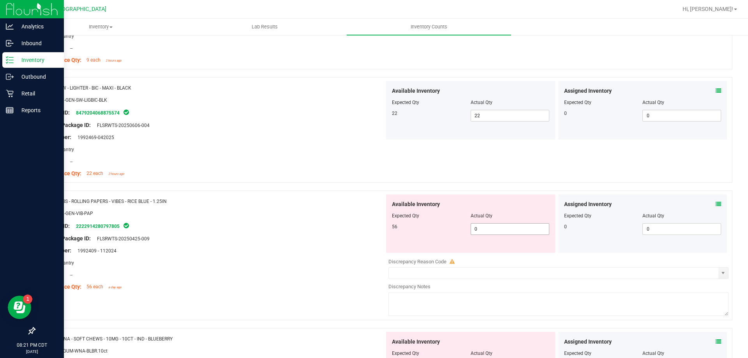
scroll to position [1208, 0]
click at [482, 230] on span "0 0" at bounding box center [510, 229] width 79 height 12
click at [482, 230] on input "0" at bounding box center [510, 228] width 78 height 11
click at [359, 221] on div "Package ID: 2222914280797805" at bounding box center [213, 225] width 344 height 9
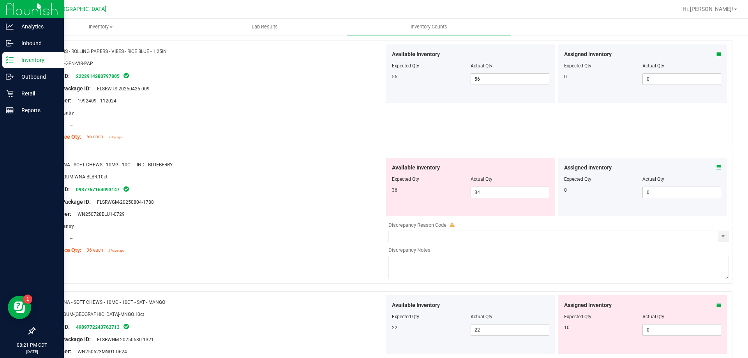
scroll to position [1364, 0]
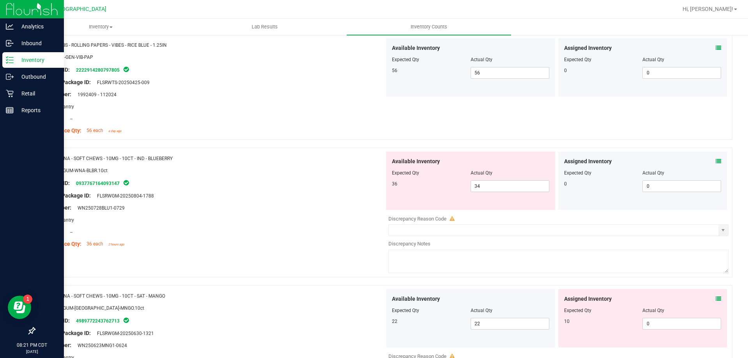
click at [716, 164] on icon at bounding box center [718, 161] width 5 height 5
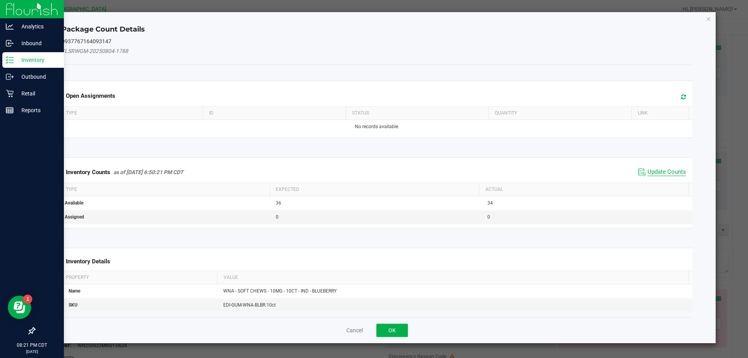
click at [663, 173] on span "Update Counts" at bounding box center [667, 172] width 39 height 8
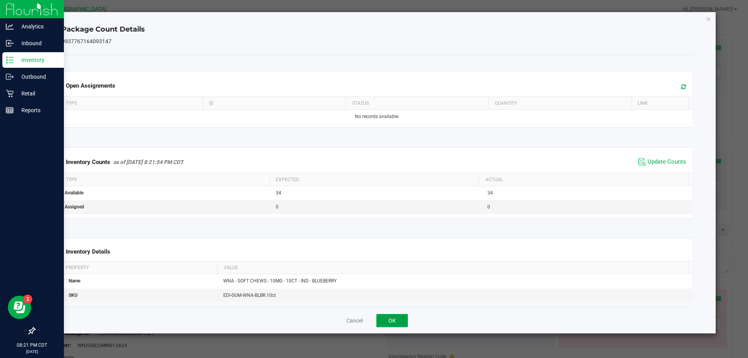
click at [382, 320] on button "OK" at bounding box center [393, 320] width 32 height 13
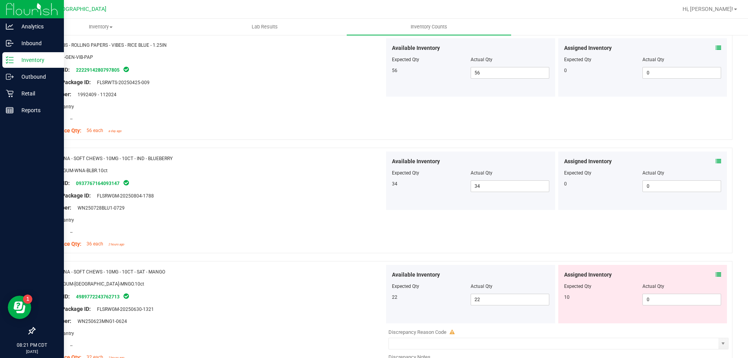
click at [716, 272] on icon at bounding box center [718, 274] width 5 height 5
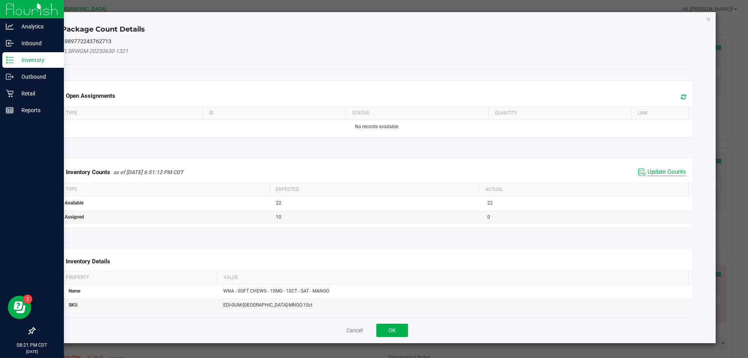
click at [661, 174] on span "Update Counts" at bounding box center [667, 172] width 39 height 8
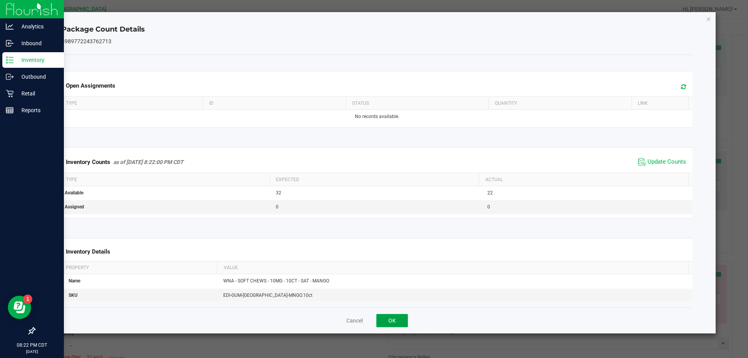
click at [384, 317] on button "OK" at bounding box center [393, 320] width 32 height 13
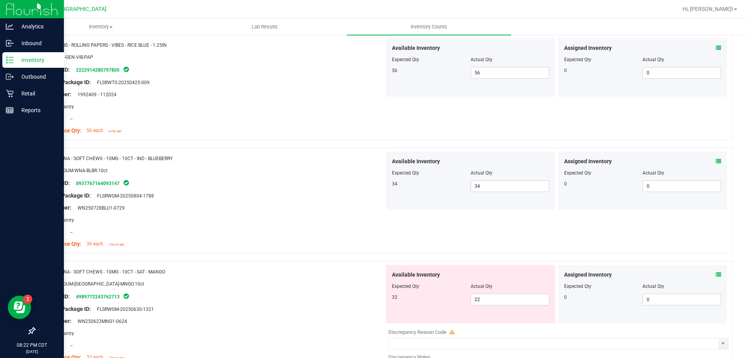
click at [716, 272] on icon at bounding box center [718, 274] width 5 height 5
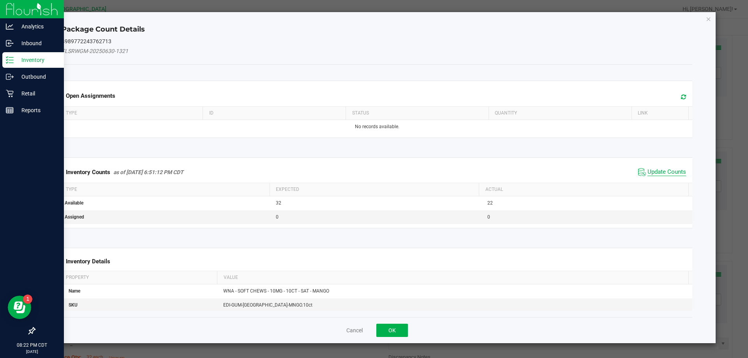
click at [672, 171] on span "Update Counts" at bounding box center [667, 172] width 39 height 8
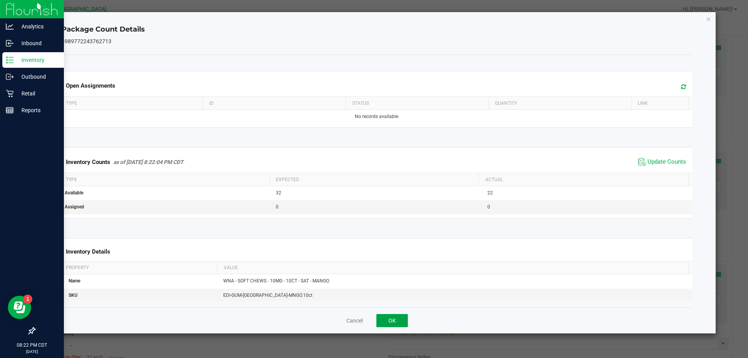
click at [404, 319] on button "OK" at bounding box center [393, 320] width 32 height 13
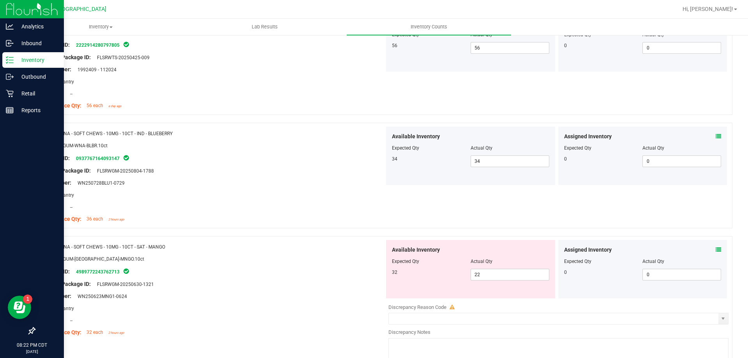
scroll to position [1403, 0]
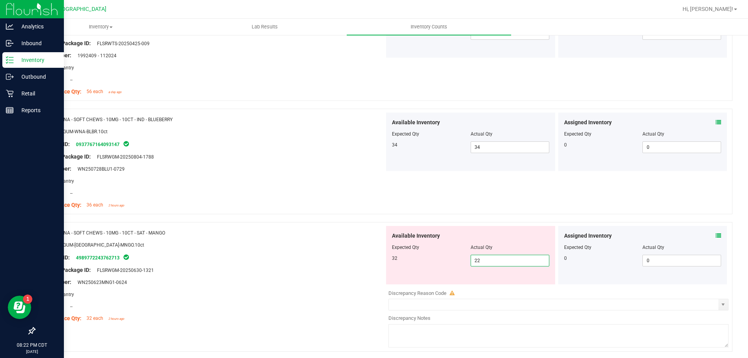
click at [519, 262] on span "22 22" at bounding box center [510, 261] width 79 height 12
click at [519, 262] on input "22" at bounding box center [510, 260] width 78 height 11
click at [330, 260] on div "Package ID: 4989772243762713" at bounding box center [213, 257] width 344 height 9
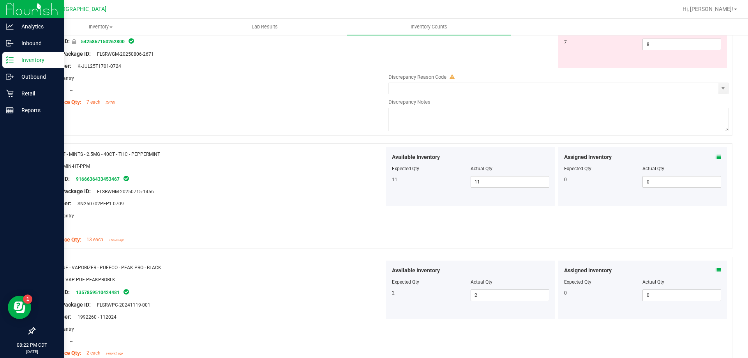
scroll to position [0, 0]
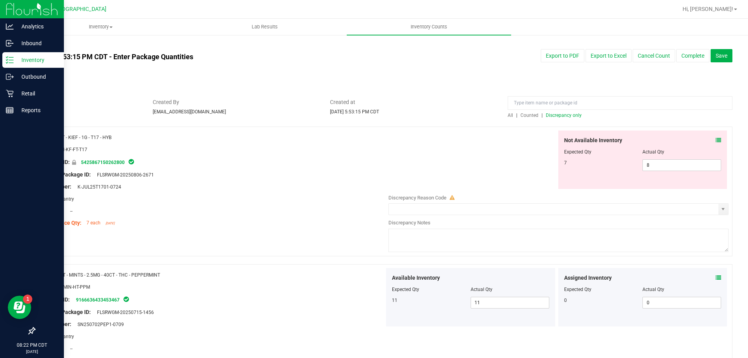
click at [555, 113] on span "Discrepancy only" at bounding box center [564, 115] width 36 height 5
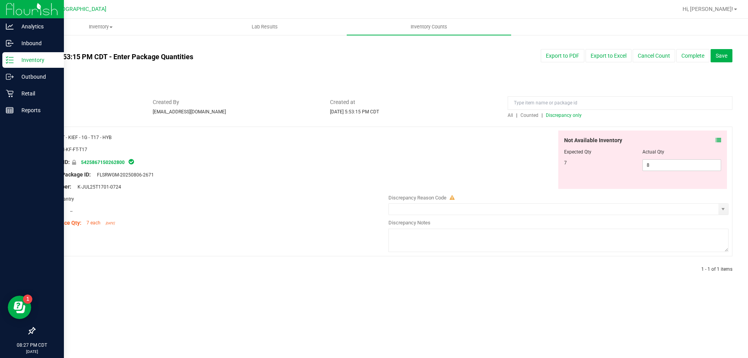
click at [717, 138] on icon at bounding box center [718, 140] width 5 height 5
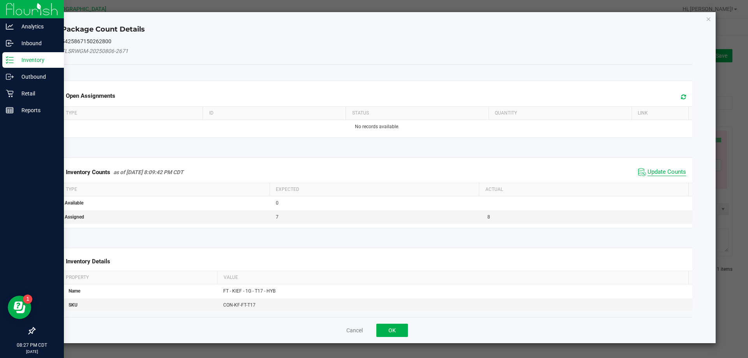
click at [648, 171] on span "Update Counts" at bounding box center [667, 172] width 39 height 8
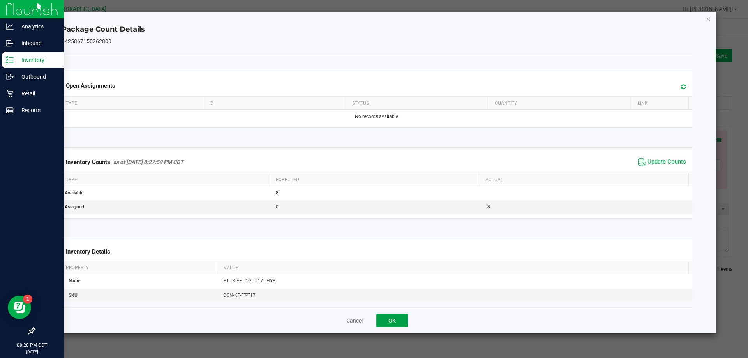
click at [400, 319] on button "OK" at bounding box center [393, 320] width 32 height 13
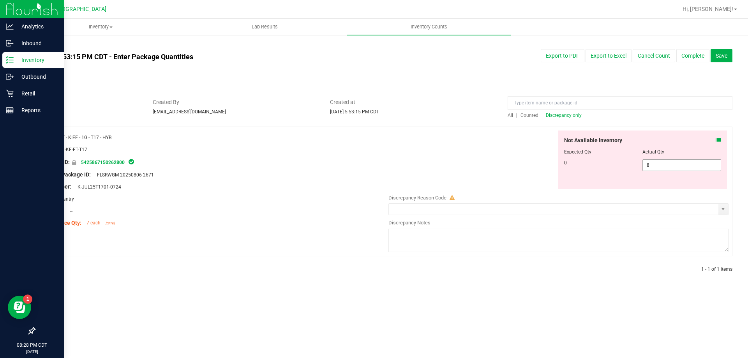
click at [656, 168] on span "8 8" at bounding box center [682, 165] width 79 height 12
click at [656, 168] on input "8" at bounding box center [682, 165] width 78 height 11
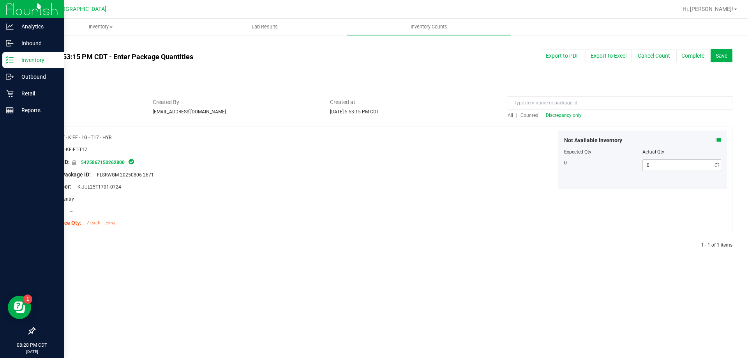
click at [556, 156] on div "Not Available Inventory Expected Qty Actual Qty 0 0 0" at bounding box center [557, 160] width 344 height 58
click at [559, 116] on span "Discrepancy only" at bounding box center [564, 115] width 36 height 5
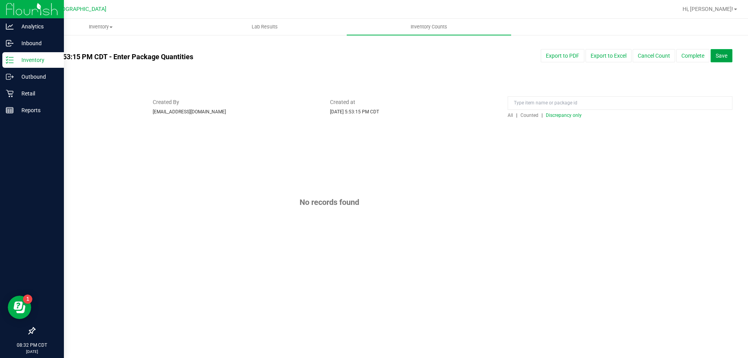
click at [717, 55] on span "Save" at bounding box center [722, 56] width 12 height 6
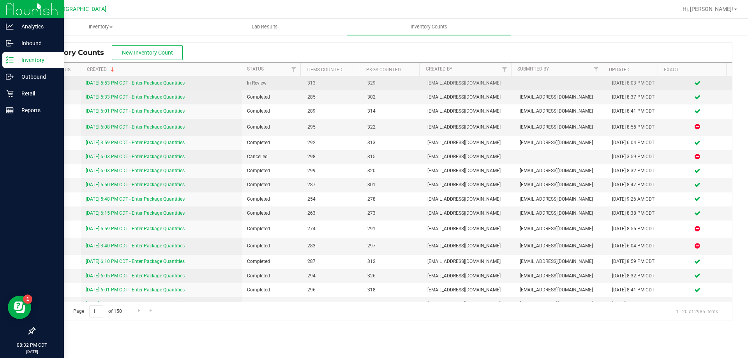
click at [182, 80] on link "9/25/25 5:53 PM CDT - Enter Package Quantities" at bounding box center [135, 82] width 99 height 5
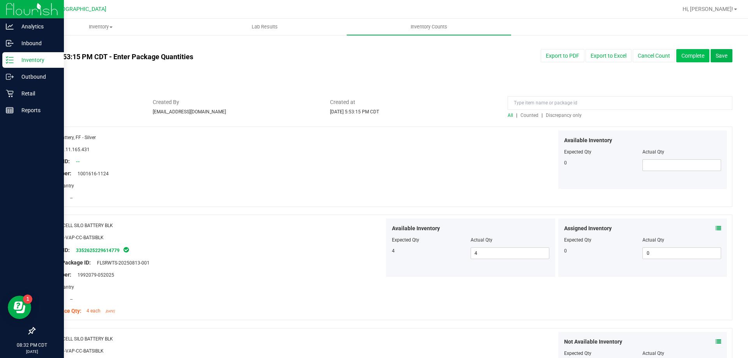
click at [680, 60] on button "Complete" at bounding box center [693, 55] width 33 height 13
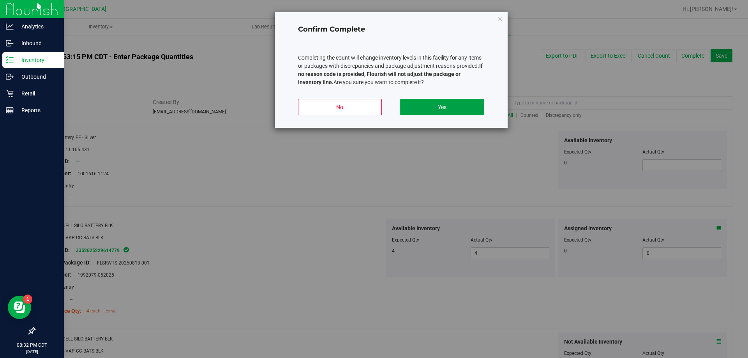
click at [463, 105] on button "Yes" at bounding box center [442, 107] width 84 height 16
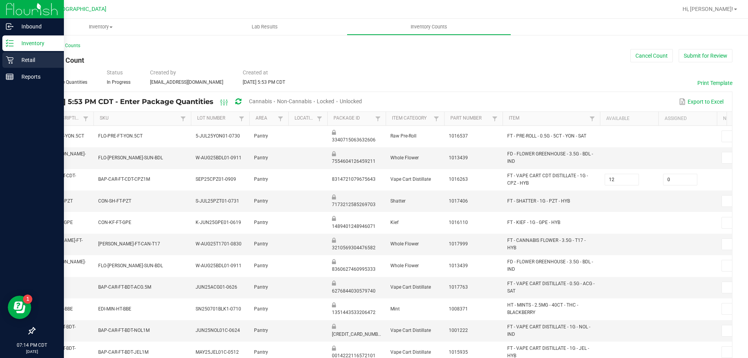
click at [31, 60] on p "Retail" at bounding box center [37, 59] width 47 height 9
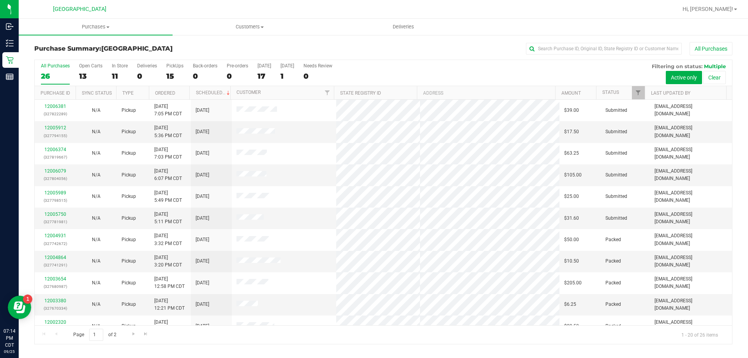
click at [179, 93] on th "Ordered" at bounding box center [169, 93] width 41 height 14
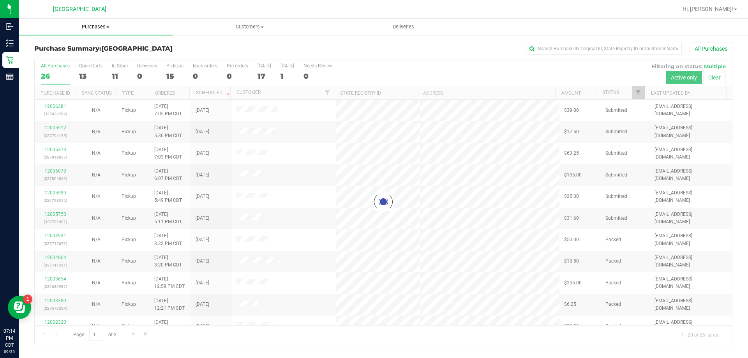
click at [106, 26] on span "Purchases" at bounding box center [96, 26] width 154 height 7
click at [37, 55] on span "Fulfillment" at bounding box center [43, 56] width 48 height 7
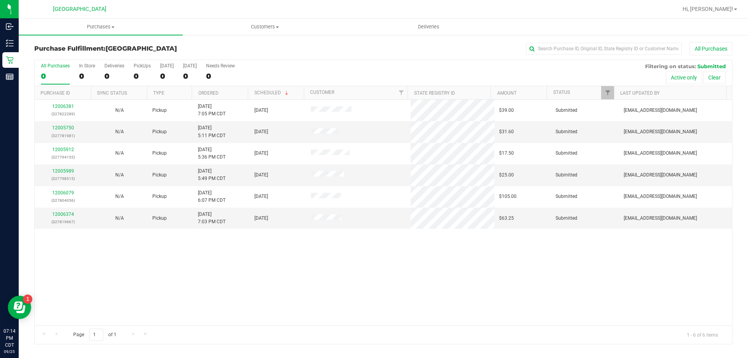
click at [225, 95] on th "Ordered" at bounding box center [220, 93] width 56 height 14
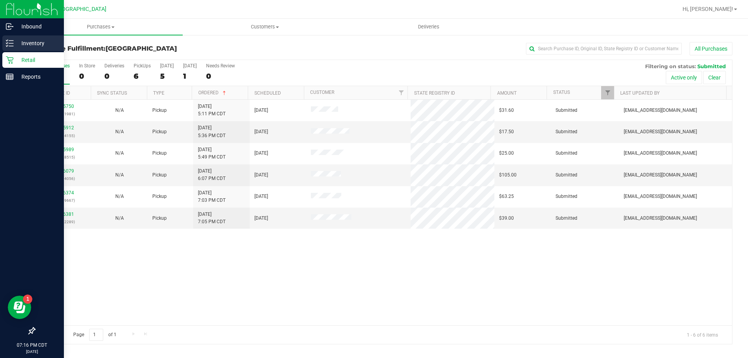
click at [18, 44] on p "Inventory" at bounding box center [37, 43] width 47 height 9
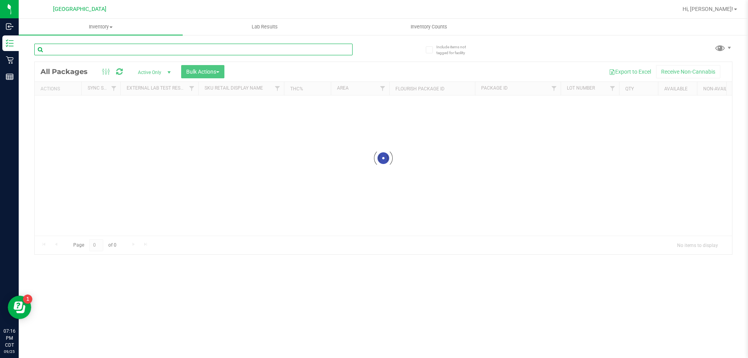
click at [94, 48] on input "text" at bounding box center [193, 50] width 318 height 12
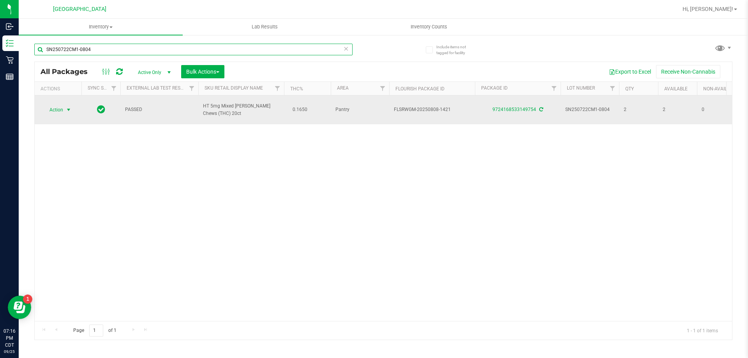
type input "SN250722CM1-0804"
click at [69, 109] on span "select" at bounding box center [68, 110] width 6 height 6
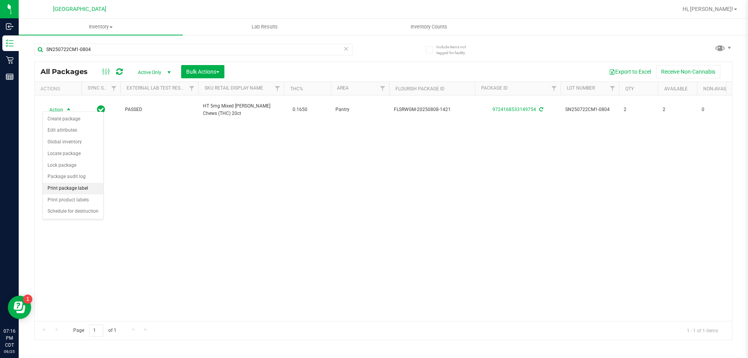
click at [68, 189] on li "Print package label" at bounding box center [73, 189] width 60 height 12
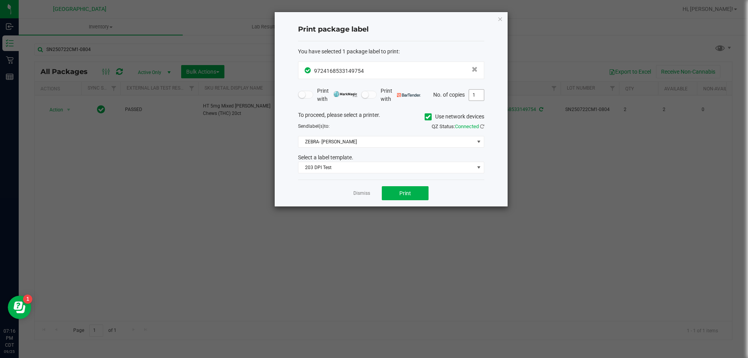
click at [471, 96] on input "1" at bounding box center [476, 95] width 15 height 11
type input "2"
click at [417, 193] on button "Print" at bounding box center [405, 193] width 47 height 14
click at [364, 196] on link "Dismiss" at bounding box center [362, 193] width 17 height 7
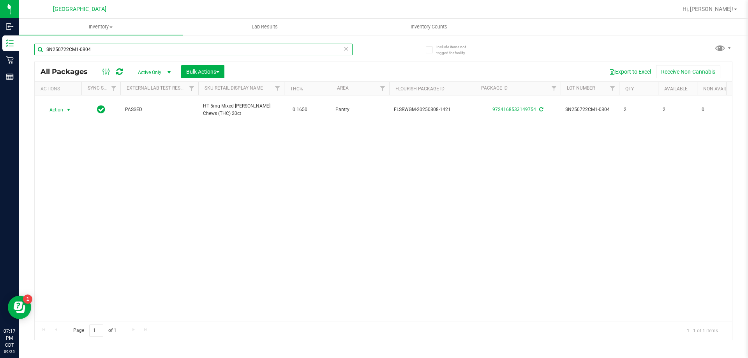
click at [307, 55] on input "SN250722CM1-0804" at bounding box center [193, 50] width 318 height 12
type input "W-JUN25CKZ04-0625"
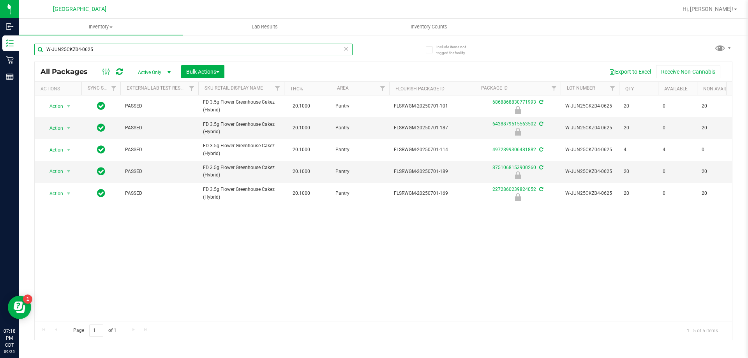
click at [169, 51] on input "W-JUN25CKZ04-0625" at bounding box center [193, 50] width 318 height 12
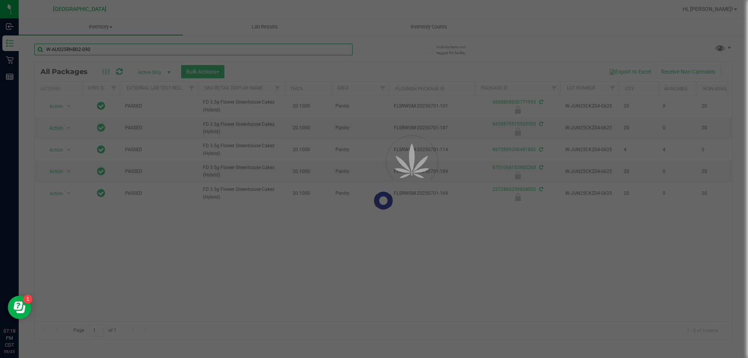
type input "W-AUG25RHB02-0903"
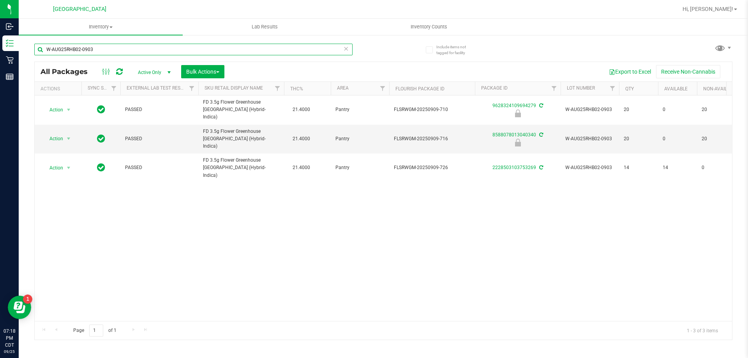
click at [273, 45] on input "W-AUG25RHB02-0903" at bounding box center [193, 50] width 318 height 12
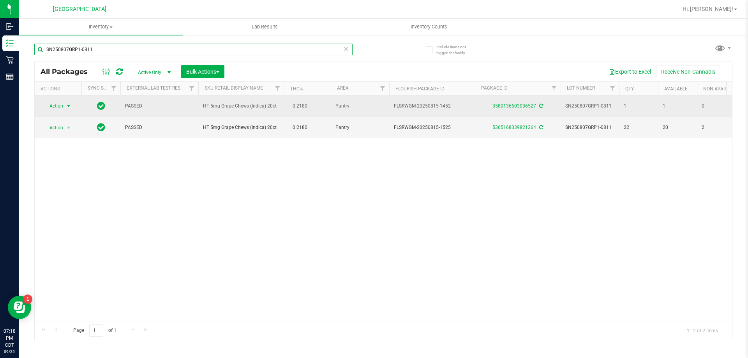
type input "SN250807GRP1-0811"
click at [65, 109] on span "select" at bounding box center [69, 106] width 10 height 11
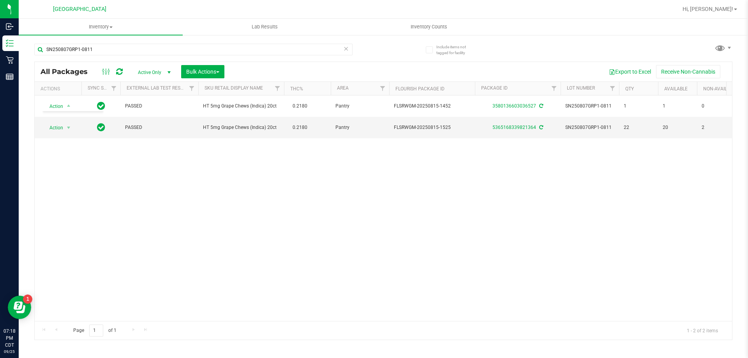
click at [144, 247] on div "Action Action Create package Edit attributes Global inventory Locate package Lo…" at bounding box center [384, 208] width 698 height 226
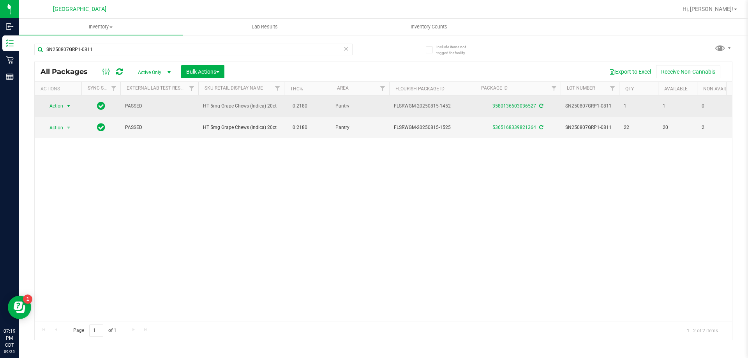
click at [72, 103] on span "select" at bounding box center [68, 106] width 6 height 6
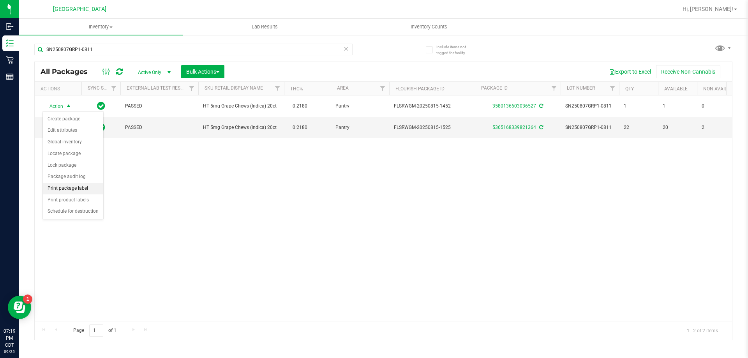
click at [78, 185] on li "Print package label" at bounding box center [73, 189] width 60 height 12
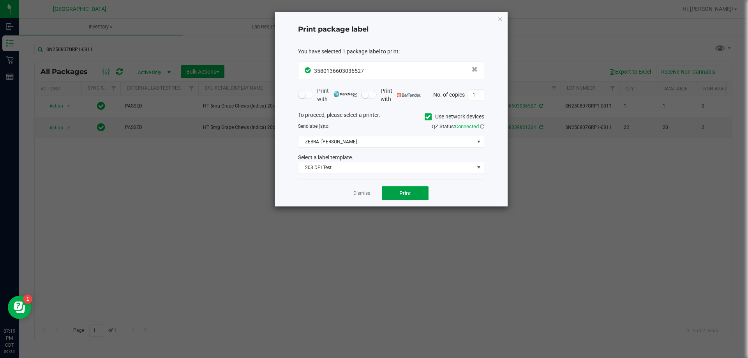
click at [395, 196] on button "Print" at bounding box center [405, 193] width 47 height 14
click at [368, 193] on link "Dismiss" at bounding box center [362, 193] width 17 height 7
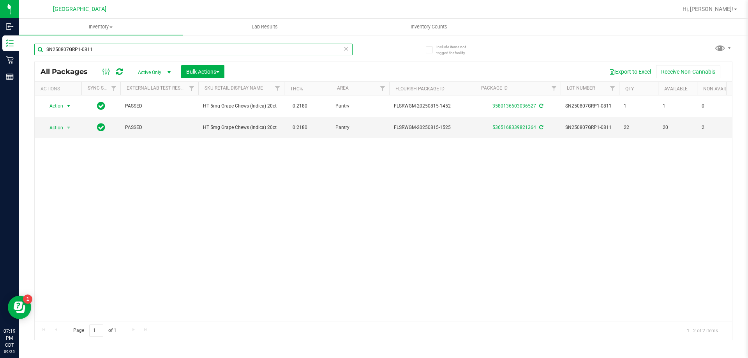
click at [136, 51] on input "SN250807GRP1-0811" at bounding box center [193, 50] width 318 height 12
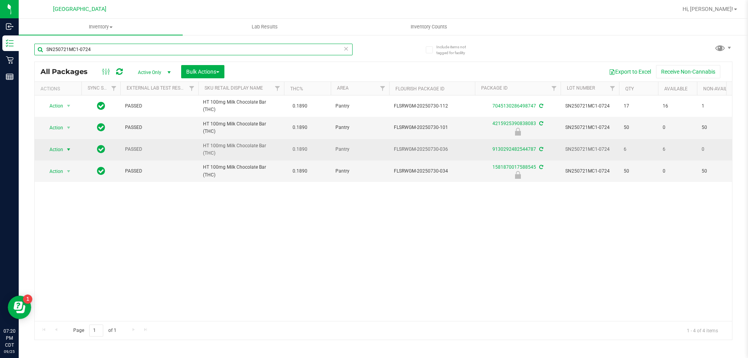
type input "SN250721MC1-0724"
click at [71, 151] on span "select" at bounding box center [68, 150] width 6 height 6
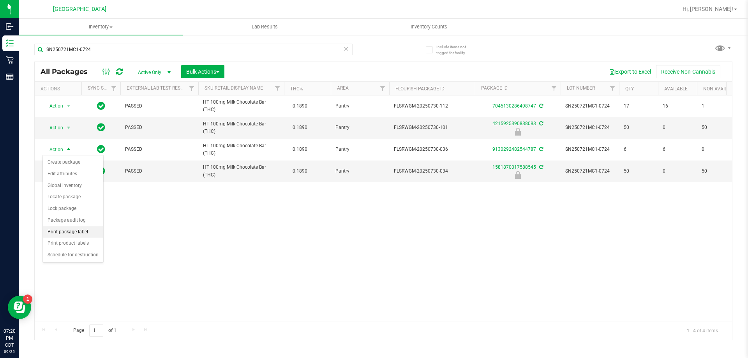
click at [78, 230] on li "Print package label" at bounding box center [73, 232] width 60 height 12
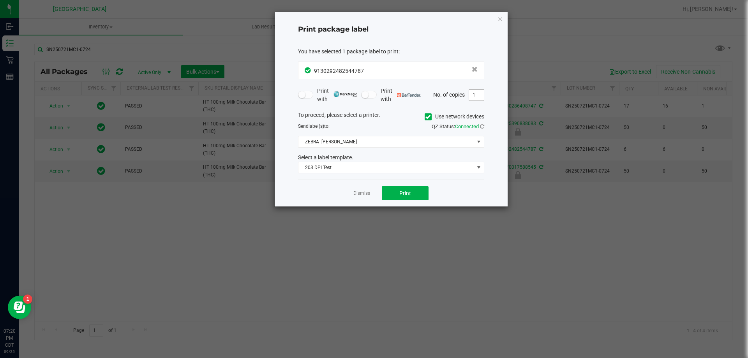
click at [475, 92] on input "1" at bounding box center [476, 95] width 15 height 11
type input "6"
click at [415, 194] on button "Print" at bounding box center [405, 193] width 47 height 14
click at [366, 191] on link "Dismiss" at bounding box center [362, 193] width 17 height 7
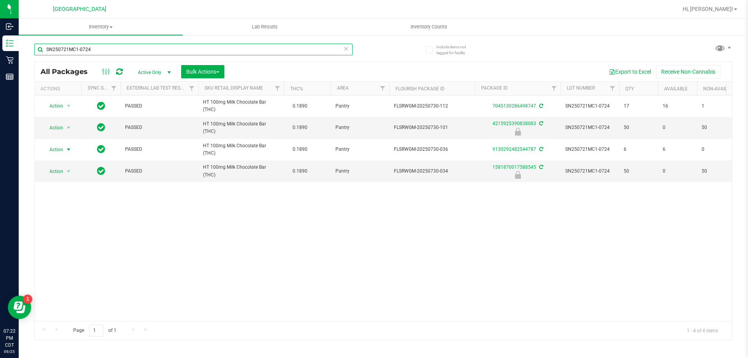
click at [169, 55] on input "SN250721MC1-0724" at bounding box center [193, 50] width 318 height 12
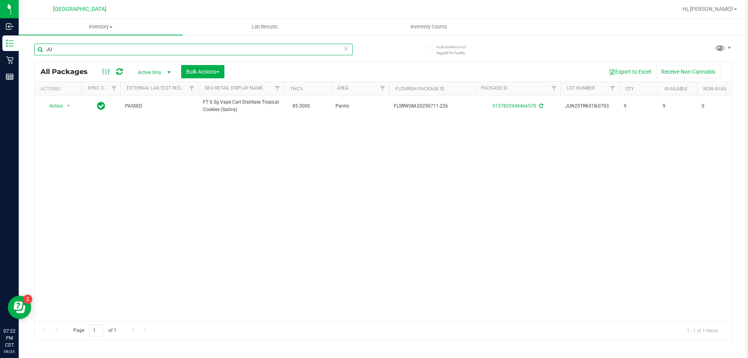
type input "J"
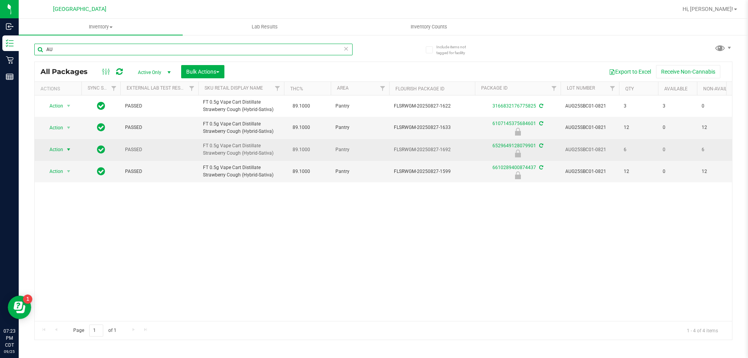
type input "A"
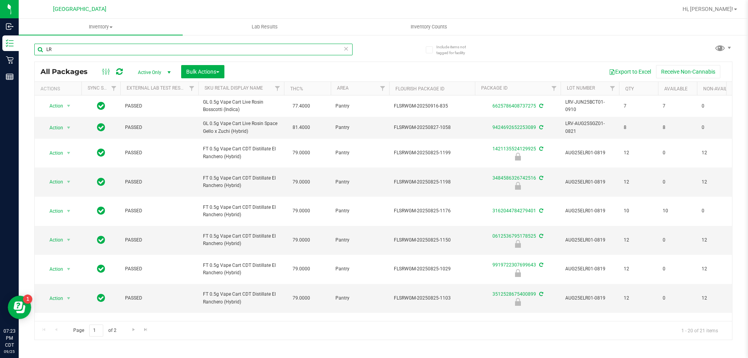
type input "LR"
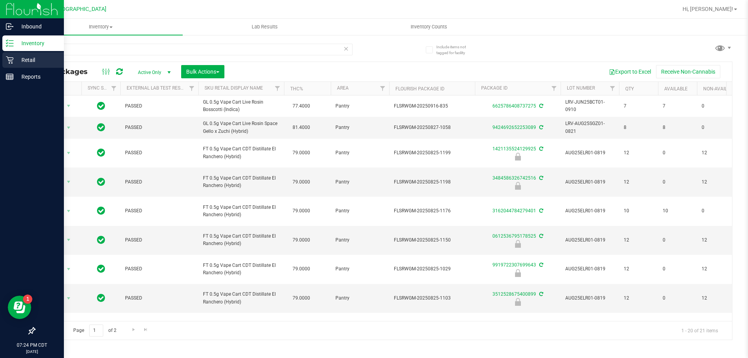
click at [8, 62] on icon at bounding box center [10, 60] width 8 height 8
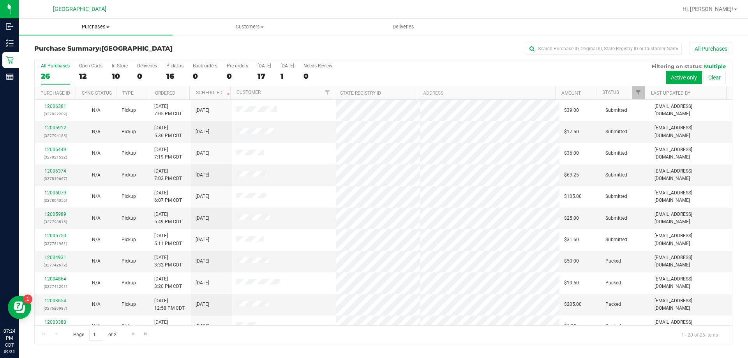
click at [93, 27] on span "Purchases" at bounding box center [96, 26] width 154 height 7
click at [64, 55] on span "Fulfillment" at bounding box center [43, 56] width 48 height 7
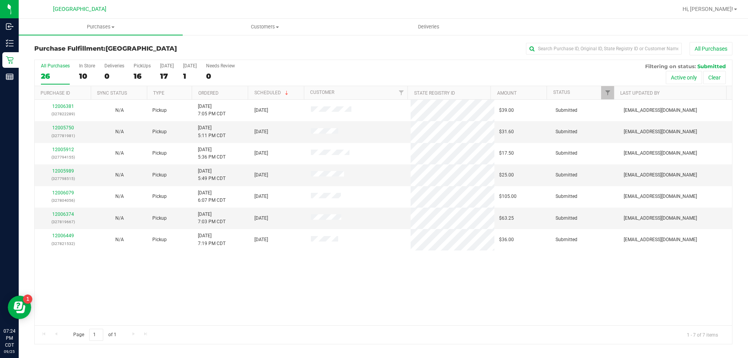
click at [226, 92] on th "Ordered" at bounding box center [220, 93] width 56 height 14
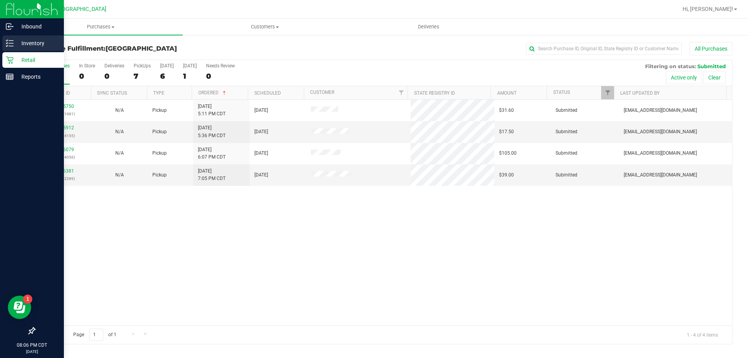
click at [31, 47] on p "Inventory" at bounding box center [37, 43] width 47 height 9
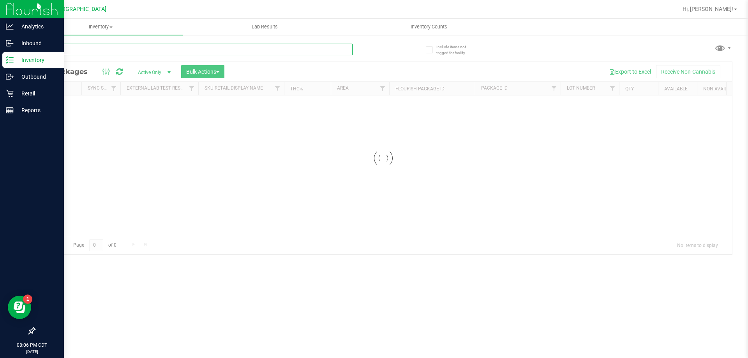
click at [113, 46] on input "text" at bounding box center [193, 50] width 318 height 12
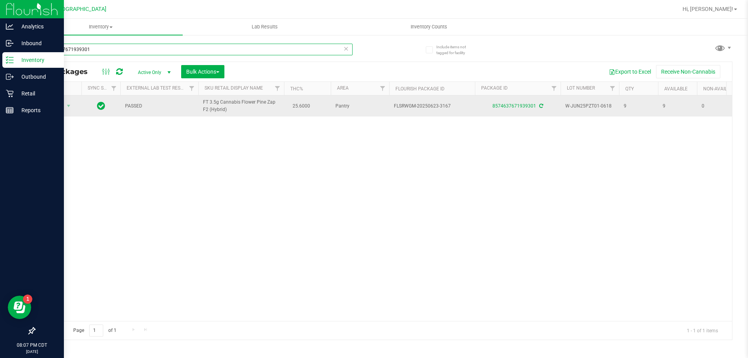
type input "8574637671939301"
click at [216, 110] on span "FT 3.5g Cannabis Flower Pine Zap F2 (Hybrid)" at bounding box center [241, 106] width 76 height 15
copy td "FT 3.5g Cannabis Flower Pine Zap F2 (Hybrid)"
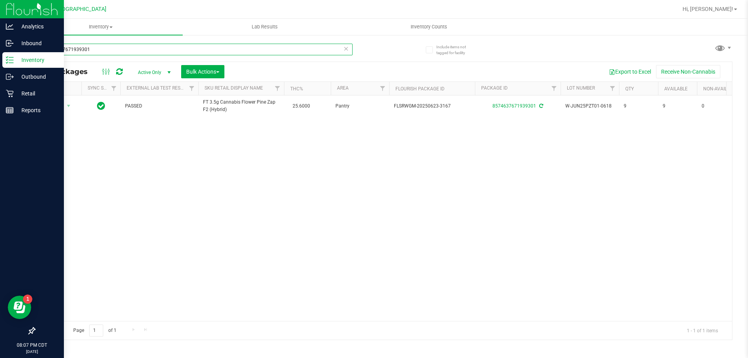
click at [221, 44] on input "8574637671939301" at bounding box center [193, 50] width 318 height 12
paste input "FT 3.5g Cannabis Flower Pine Zap F2 (Hybrid)"
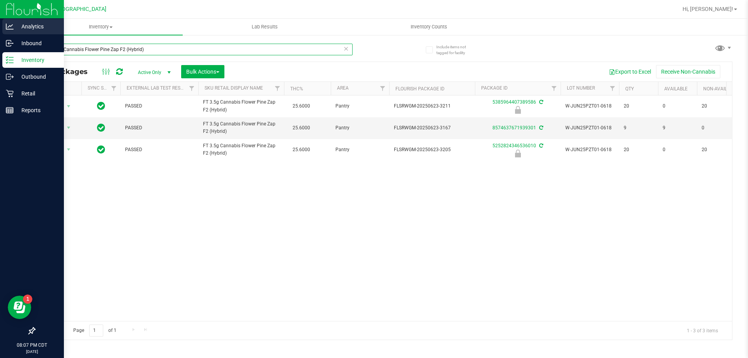
type input "FT 3.5g Cannabis Flower Pine Zap F2 (Hybrid)"
